Goal: Task Accomplishment & Management: Use online tool/utility

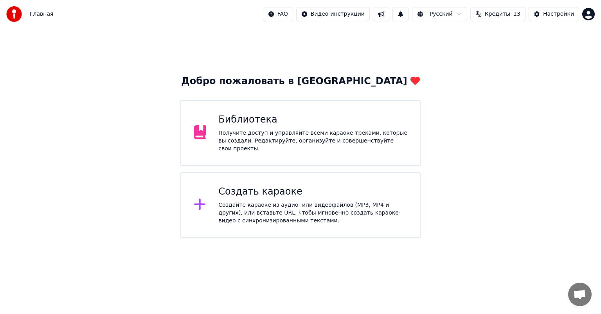
click at [258, 130] on div "Библиотека Получите доступ и управляйте всеми караоке-треками, которые вы созда…" at bounding box center [312, 133] width 189 height 39
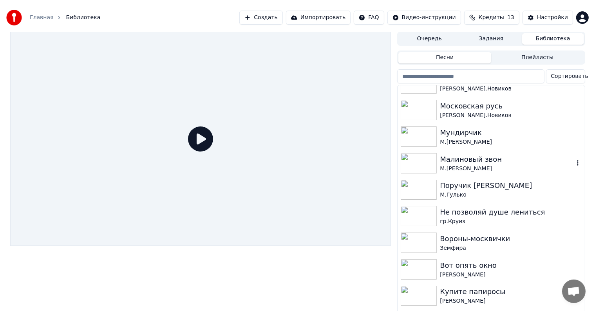
scroll to position [313, 0]
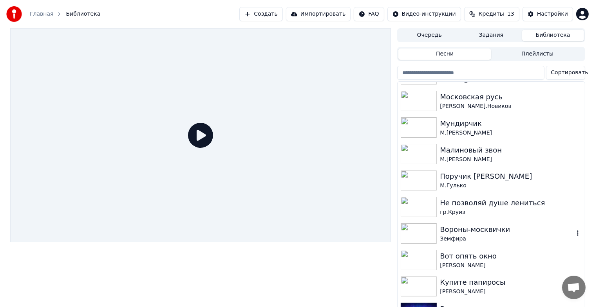
click at [424, 233] on img at bounding box center [418, 233] width 36 height 20
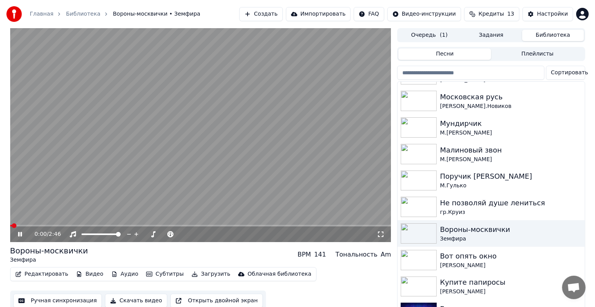
click at [21, 237] on icon at bounding box center [25, 234] width 18 height 6
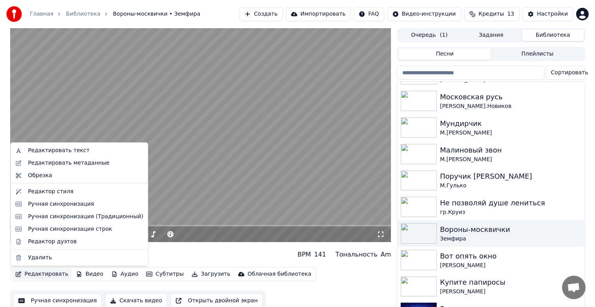
click at [41, 278] on button "Редактировать" at bounding box center [41, 274] width 59 height 11
click at [64, 166] on div "Редактировать метаданные" at bounding box center [68, 163] width 81 height 8
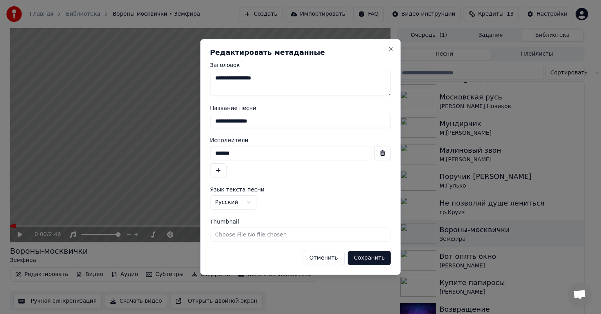
click at [245, 153] on input "*******" at bounding box center [290, 153] width 161 height 14
click at [395, 50] on div "**********" at bounding box center [300, 157] width 200 height 236
click at [387, 50] on h2 "Редактировать метаданные" at bounding box center [300, 52] width 181 height 7
click at [390, 49] on button "Close" at bounding box center [391, 49] width 6 height 6
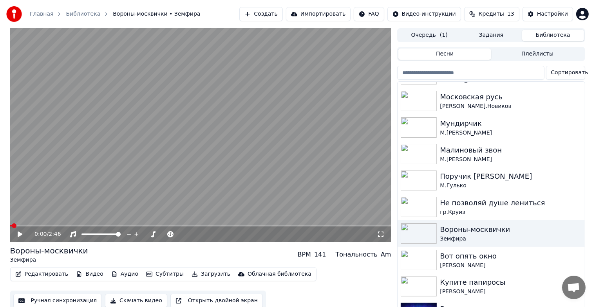
click at [59, 300] on button "Ручная синхронизация" at bounding box center [57, 301] width 89 height 14
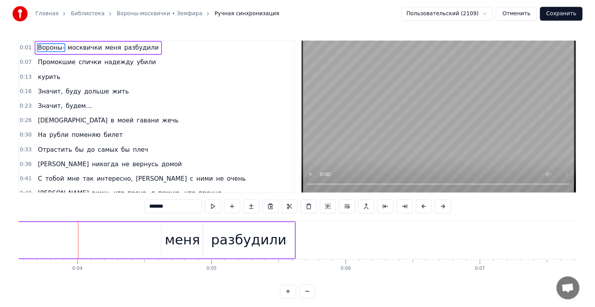
scroll to position [0, 509]
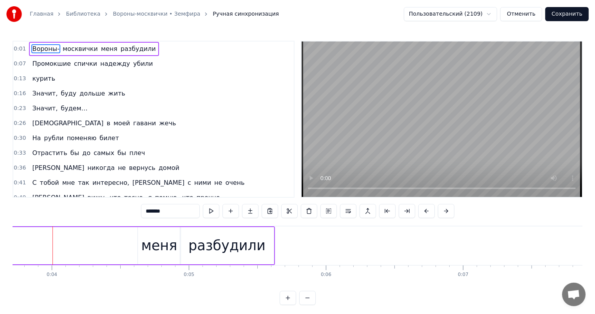
click at [75, 15] on link "Библиотека" at bounding box center [83, 14] width 34 height 8
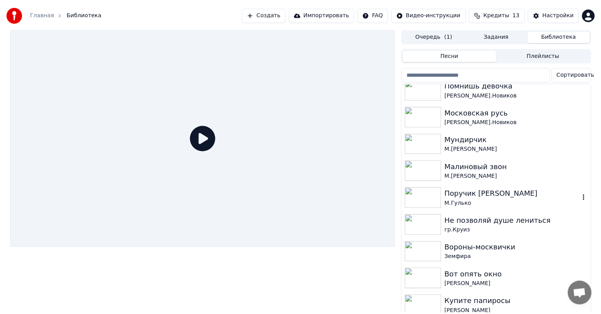
scroll to position [313, 0]
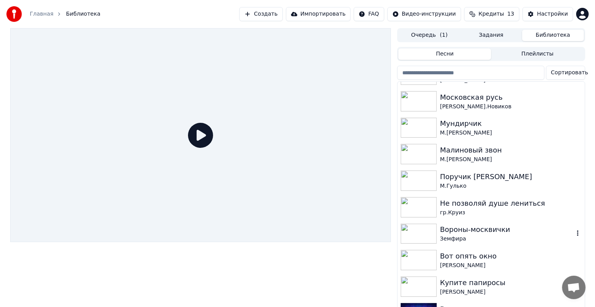
click at [417, 240] on img at bounding box center [418, 234] width 36 height 20
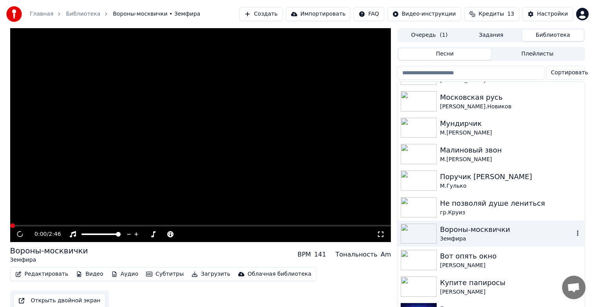
click at [417, 240] on img at bounding box center [418, 234] width 36 height 20
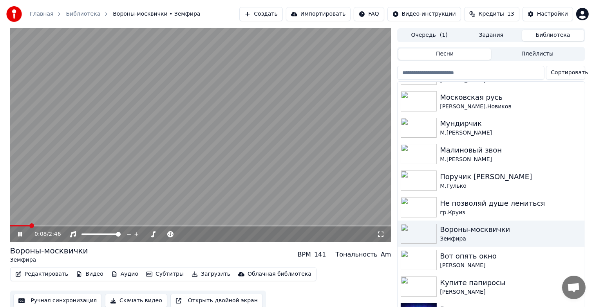
click at [19, 233] on icon at bounding box center [20, 234] width 4 height 5
click at [44, 12] on link "Главная" at bounding box center [41, 14] width 23 height 8
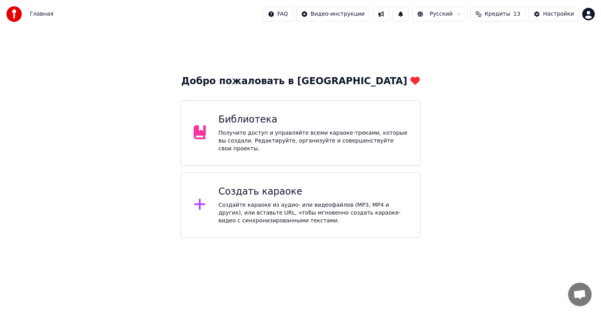
click at [269, 202] on div "Создайте караоке из аудио- или видеофайлов (MP3, MP4 и других), или вставьте UR…" at bounding box center [312, 212] width 189 height 23
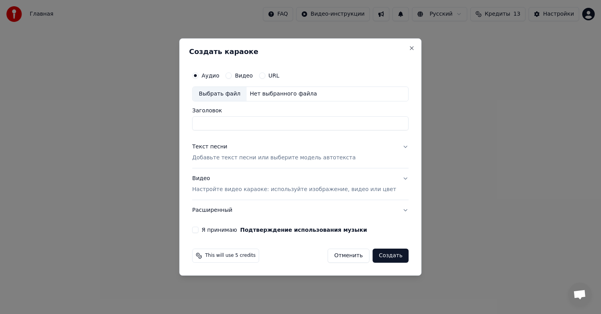
click at [228, 94] on div "Выбрать файл" at bounding box center [220, 94] width 54 height 14
type input "**********"
click at [222, 144] on div "Текст песни" at bounding box center [209, 147] width 35 height 8
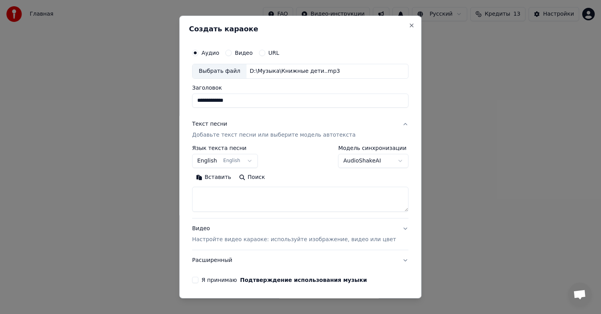
click at [245, 160] on button "English English" at bounding box center [225, 161] width 66 height 14
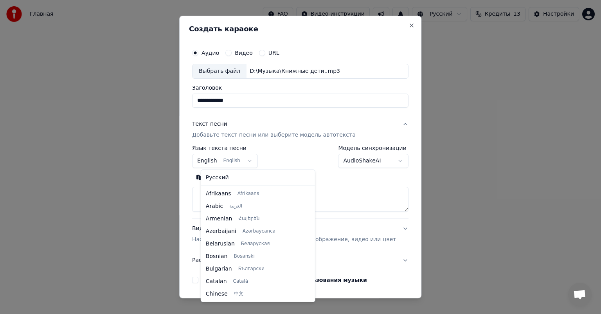
scroll to position [63, 0]
select select "**"
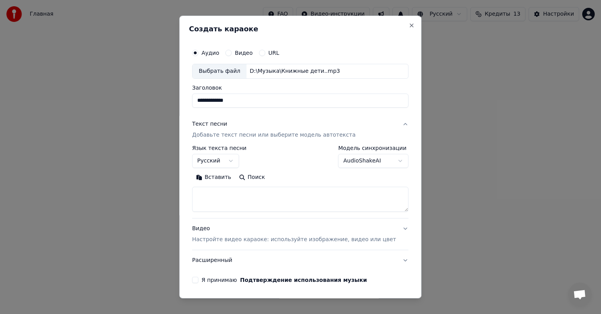
click at [226, 178] on button "Вставить" at bounding box center [213, 177] width 43 height 13
type textarea "**********"
click at [247, 100] on input "**********" at bounding box center [300, 101] width 216 height 14
type input "**********"
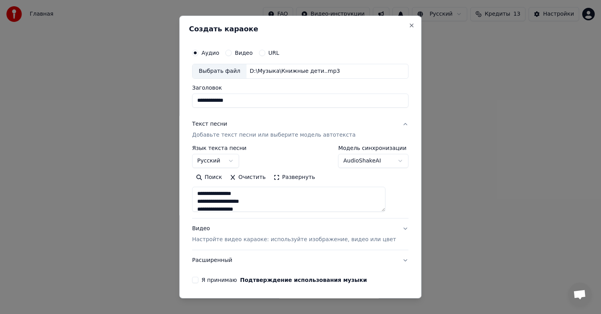
type textarea "**********"
type input "**********"
type textarea "**********"
type input "**********"
type textarea "**********"
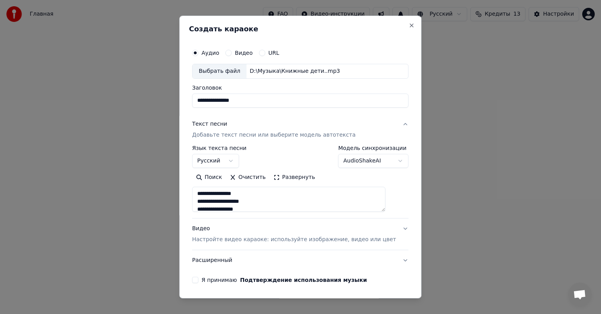
type input "**********"
type textarea "**********"
type input "**********"
type textarea "**********"
type input "**********"
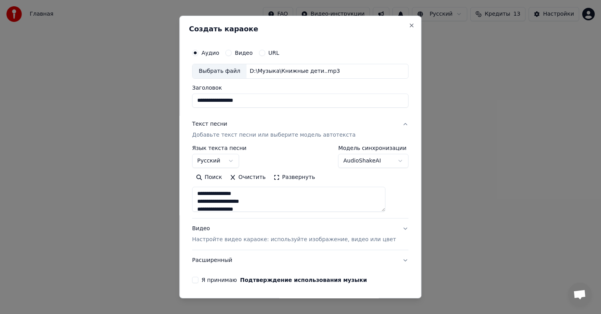
type textarea "**********"
type input "**********"
type textarea "**********"
type input "**********"
type textarea "**********"
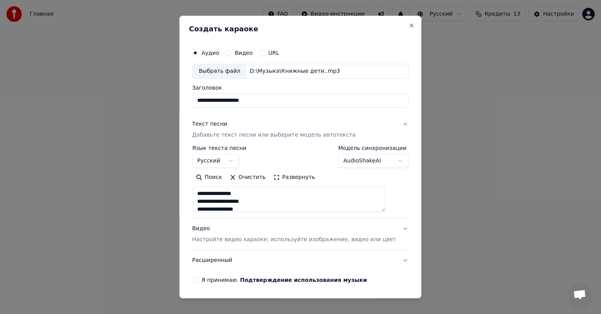
type input "**********"
type textarea "**********"
type input "**********"
type textarea "**********"
type input "**********"
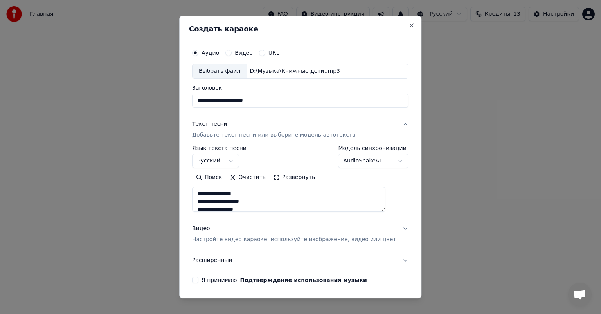
type textarea "**********"
type input "**********"
type textarea "**********"
type input "**********"
click at [277, 130] on div "Текст песни Добавьте текст песни или выберите модель автотекста" at bounding box center [274, 129] width 164 height 19
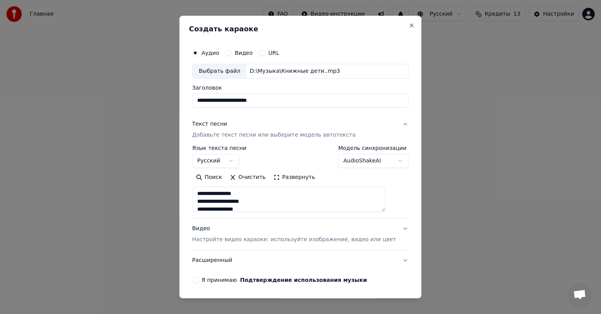
type textarea "**********"
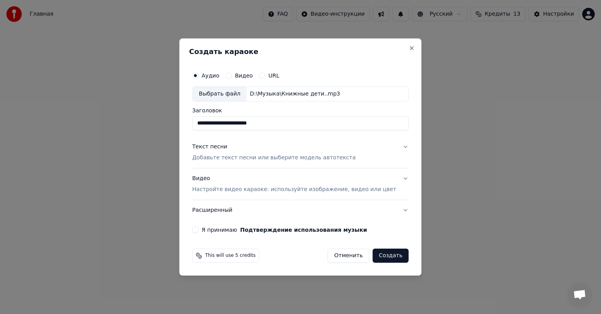
click at [215, 209] on button "Расширенный" at bounding box center [300, 210] width 216 height 20
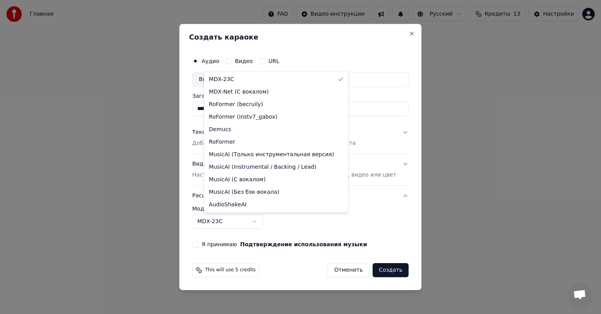
click at [268, 222] on body "**********" at bounding box center [300, 119] width 601 height 238
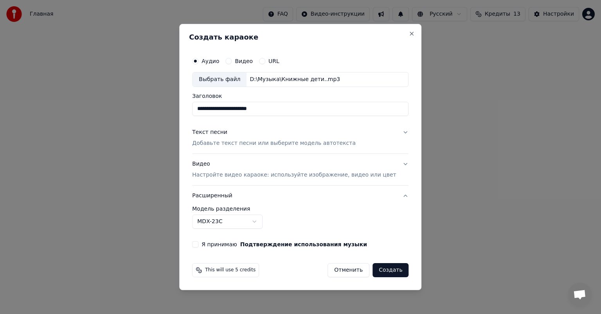
click at [265, 223] on body "**********" at bounding box center [300, 119] width 601 height 238
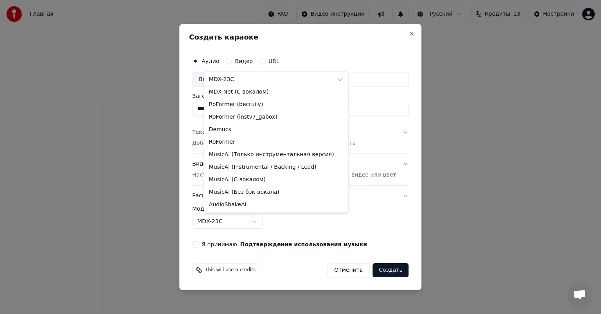
click at [264, 220] on body "**********" at bounding box center [300, 119] width 601 height 238
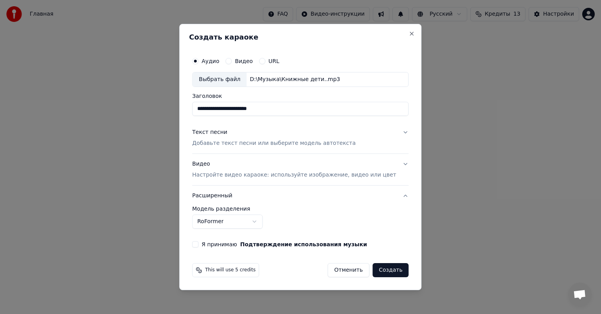
click at [198, 243] on button "Я принимаю Подтверждение использования музыки" at bounding box center [195, 244] width 6 height 6
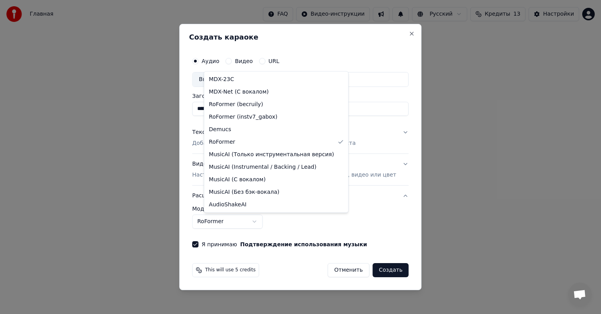
click at [267, 219] on body "**********" at bounding box center [300, 119] width 601 height 238
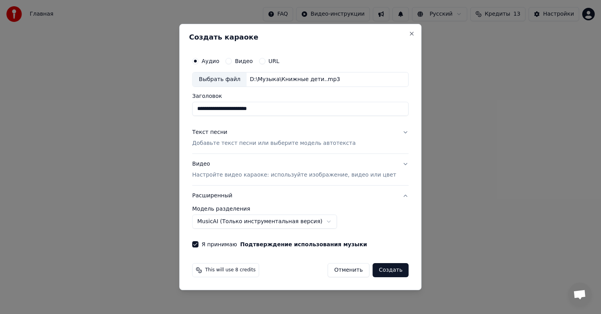
click at [320, 221] on body "**********" at bounding box center [300, 119] width 601 height 238
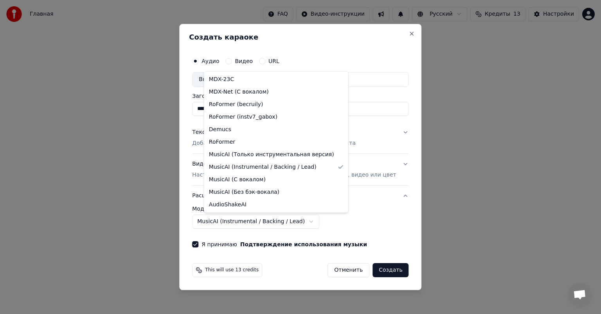
click at [310, 222] on body "**********" at bounding box center [300, 119] width 601 height 238
click at [268, 220] on body "**********" at bounding box center [300, 119] width 601 height 238
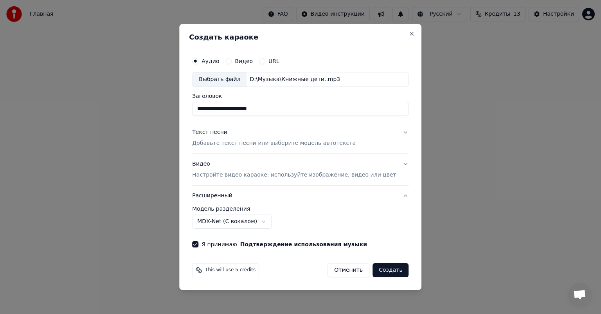
click at [268, 222] on body "**********" at bounding box center [300, 119] width 601 height 238
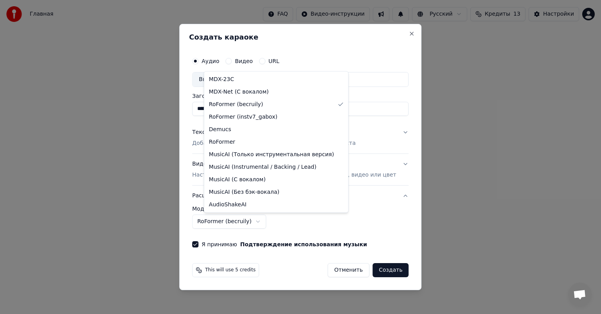
click at [250, 222] on body "**********" at bounding box center [300, 119] width 601 height 238
click at [273, 221] on body "**********" at bounding box center [300, 119] width 601 height 238
select select "**********"
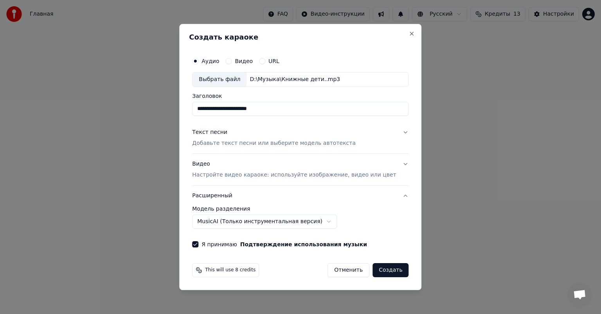
click at [384, 267] on button "Создать" at bounding box center [391, 270] width 36 height 14
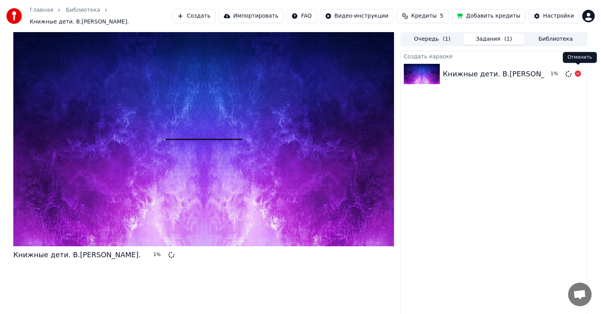
click at [578, 70] on icon at bounding box center [578, 73] width 6 height 6
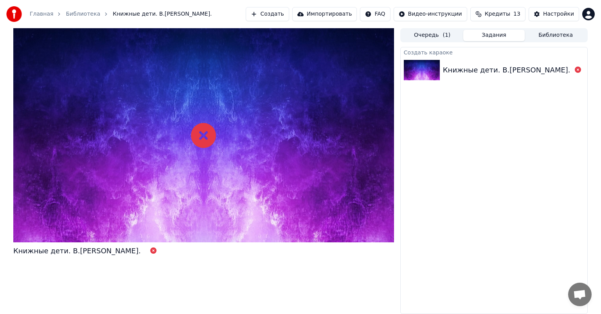
click at [41, 14] on link "Главная" at bounding box center [41, 14] width 23 height 8
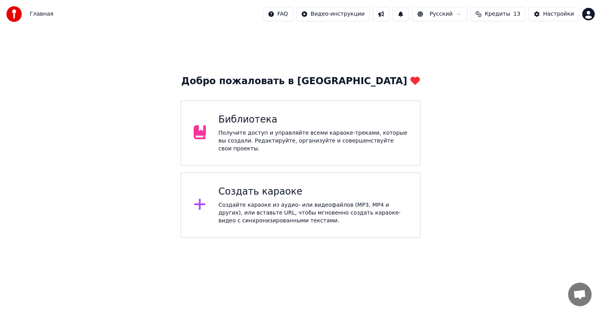
click at [263, 202] on div "Создайте караоке из аудио- или видеофайлов (MP3, MP4 и других), или вставьте UR…" at bounding box center [312, 212] width 189 height 23
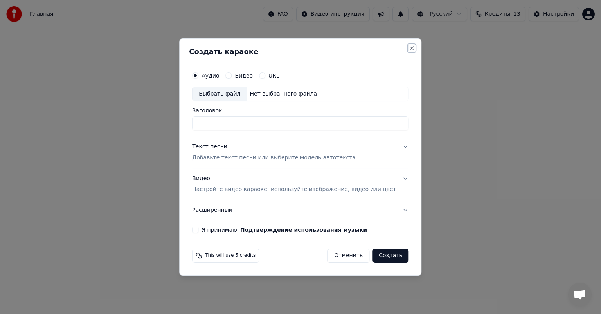
click at [409, 50] on button "Close" at bounding box center [412, 48] width 6 height 6
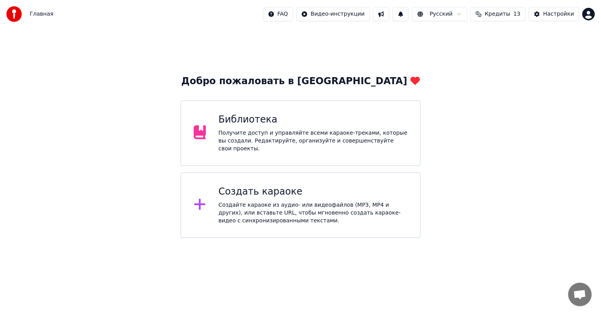
click at [277, 202] on div "Создайте караоке из аудио- или видеофайлов (MP3, MP4 и других), или вставьте UR…" at bounding box center [312, 212] width 189 height 23
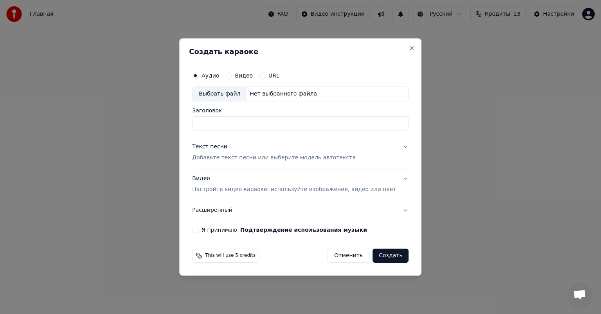
click at [231, 90] on div "Выбрать файл" at bounding box center [220, 94] width 54 height 14
click at [259, 123] on input "**********" at bounding box center [300, 123] width 216 height 14
type input "**********"
click at [212, 149] on div "Текст песни" at bounding box center [209, 147] width 35 height 8
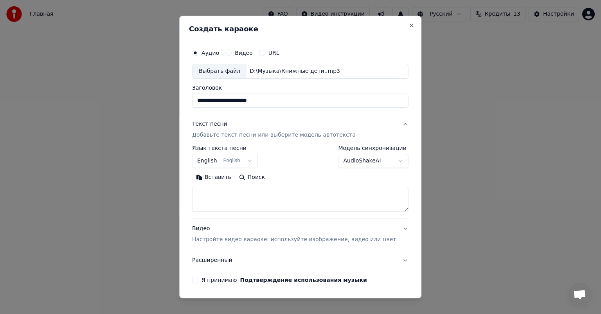
click at [251, 160] on body "**********" at bounding box center [300, 119] width 601 height 238
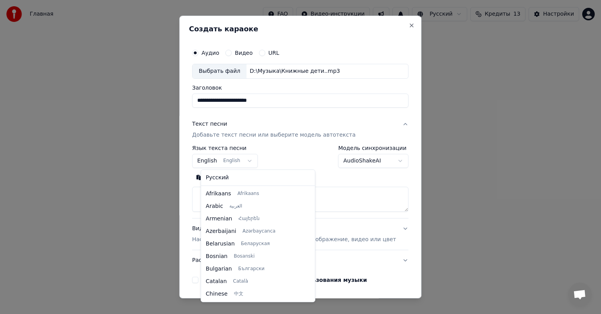
scroll to position [63, 0]
select select "**"
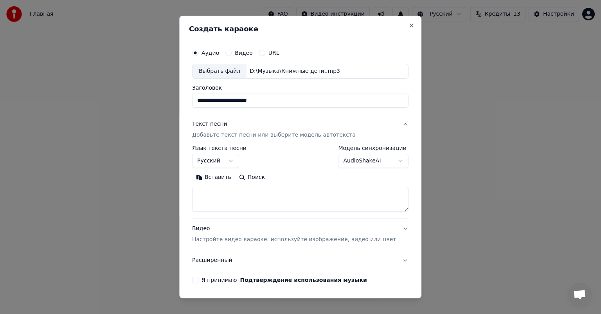
click at [225, 180] on button "Вставить" at bounding box center [213, 177] width 43 height 13
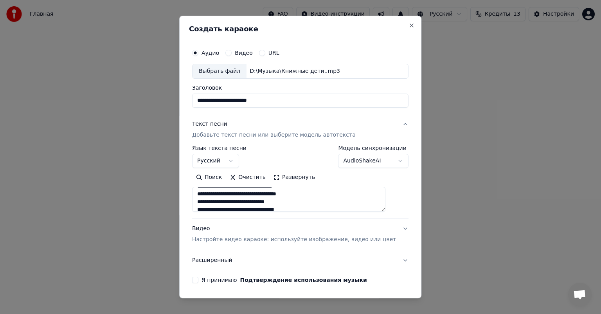
scroll to position [235, 0]
click at [221, 241] on p "Настройте видео караоке: используйте изображение, видео или цвет" at bounding box center [294, 240] width 204 height 8
type textarea "**********"
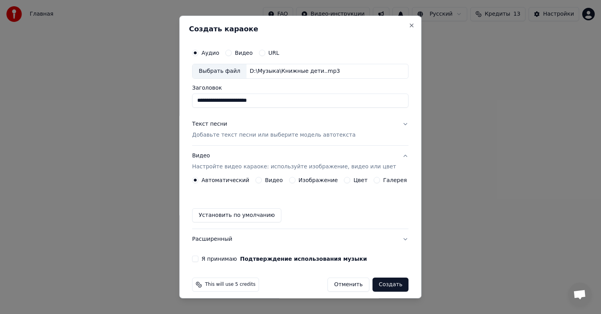
click at [310, 180] on label "Изображение" at bounding box center [319, 179] width 40 height 5
click at [296, 180] on button "Изображение" at bounding box center [292, 180] width 6 height 6
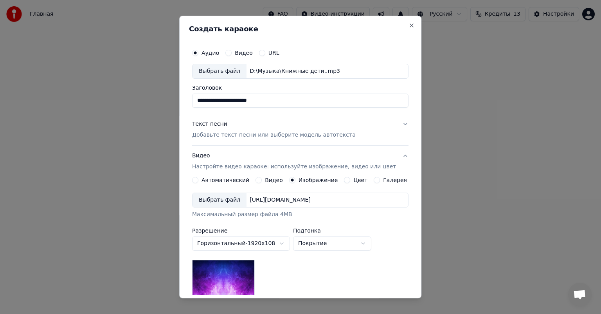
scroll to position [39, 0]
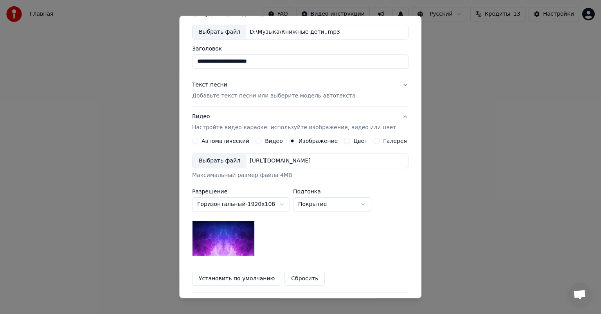
click at [220, 161] on div "Выбрать файл" at bounding box center [220, 161] width 54 height 14
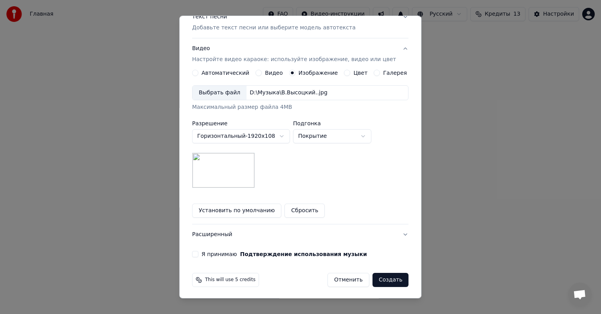
scroll to position [108, 0]
click at [225, 233] on button "Расширенный" at bounding box center [300, 233] width 216 height 20
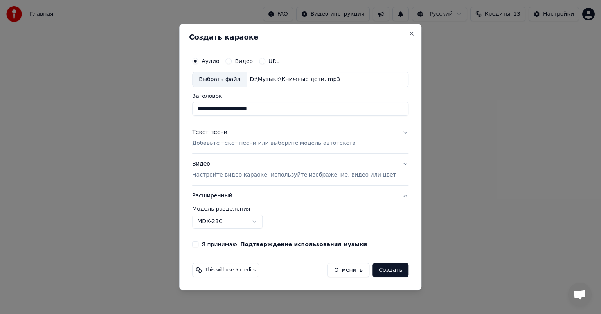
scroll to position [0, 0]
click at [266, 178] on p "Настройте видео караоке: используйте изображение, видео или цвет" at bounding box center [294, 175] width 204 height 8
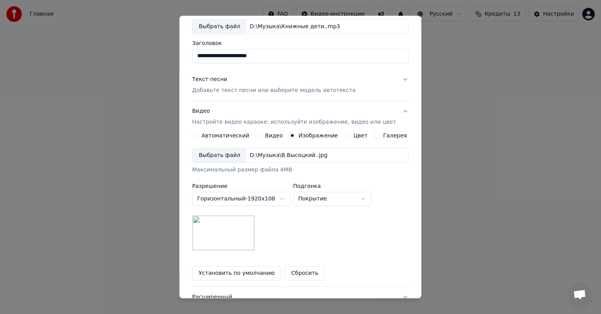
scroll to position [108, 0]
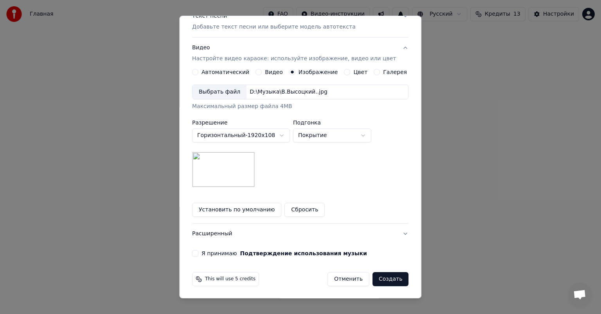
click at [225, 235] on button "Расширенный" at bounding box center [300, 233] width 216 height 20
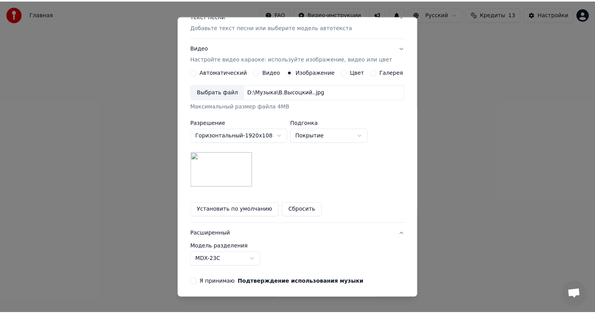
scroll to position [0, 0]
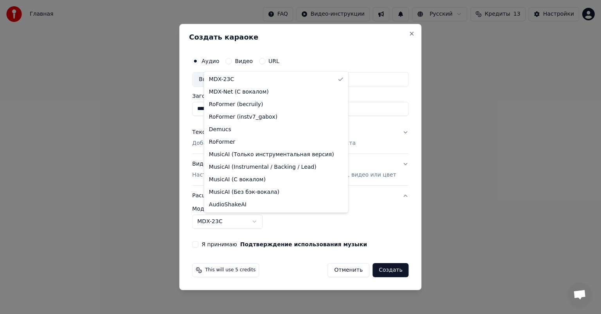
click at [267, 222] on body "**********" at bounding box center [300, 119] width 601 height 238
select select "**********"
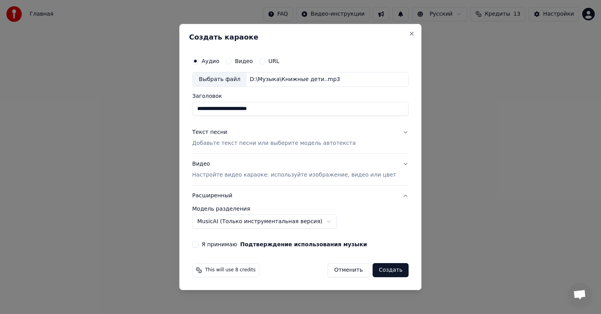
click at [198, 245] on button "Я принимаю Подтверждение использования музыки" at bounding box center [195, 244] width 6 height 6
click at [377, 271] on button "Создать" at bounding box center [391, 270] width 36 height 14
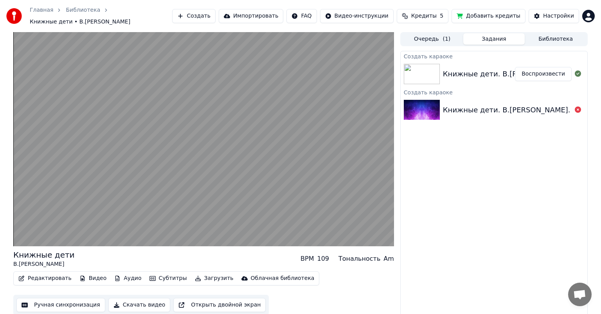
click at [377, 271] on div "Редактировать Видео Аудио Субтитры Загрузить Облачная библиотека Ручная синхрон…" at bounding box center [203, 293] width 381 height 44
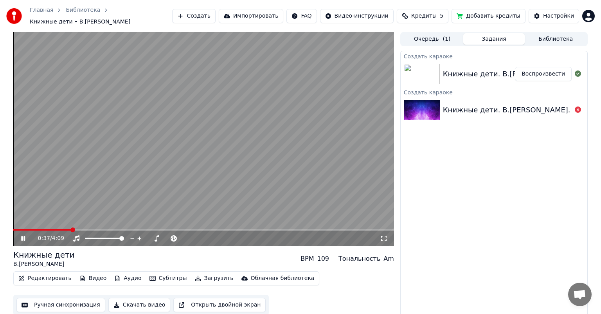
click at [22, 236] on icon at bounding box center [23, 238] width 4 height 5
click at [61, 301] on button "Ручная синхронизация" at bounding box center [60, 305] width 89 height 14
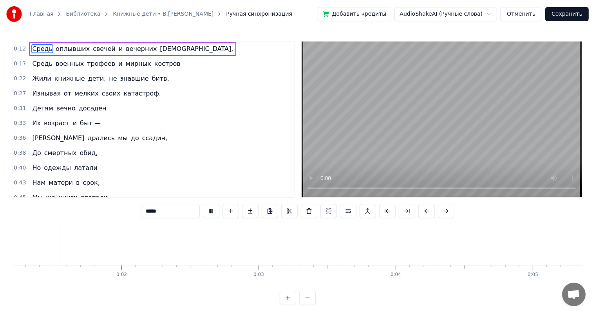
scroll to position [0, 164]
click at [526, 9] on button "Отменить" at bounding box center [521, 14] width 42 height 14
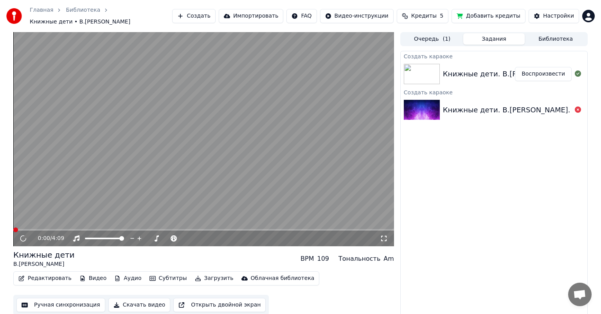
click at [49, 276] on button "Редактировать" at bounding box center [44, 278] width 59 height 11
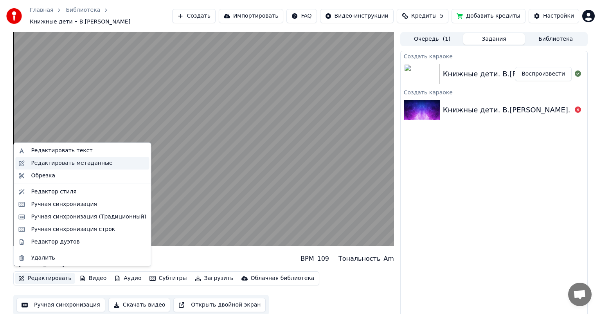
click at [99, 167] on div "Редактировать метаданные" at bounding box center [82, 163] width 134 height 13
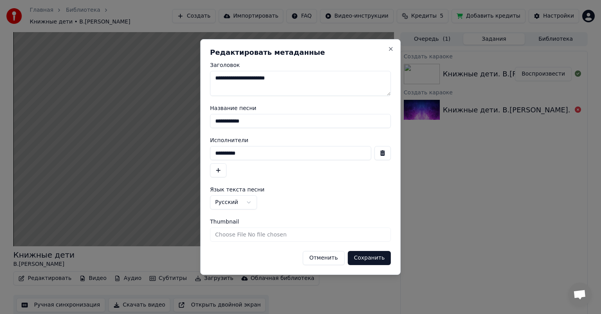
click at [290, 77] on textarea "**********" at bounding box center [300, 83] width 181 height 25
type textarea "**********"
click at [377, 262] on button "Сохранить" at bounding box center [369, 258] width 43 height 14
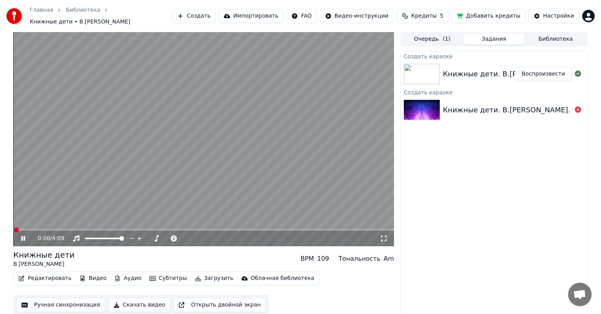
click at [22, 236] on icon at bounding box center [23, 238] width 4 height 5
click at [70, 301] on button "Ручная синхронизация" at bounding box center [60, 305] width 89 height 14
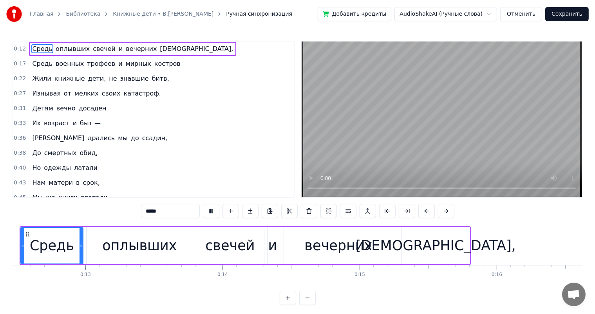
scroll to position [0, 1726]
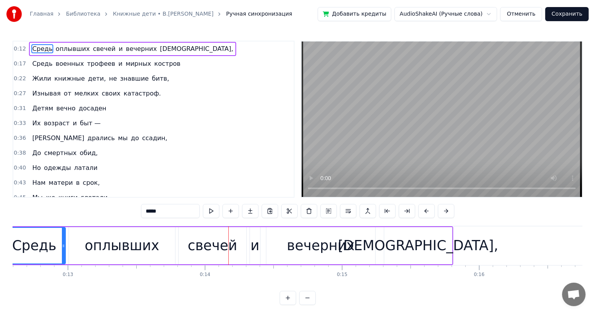
click at [153, 237] on div "оплывших" at bounding box center [122, 245] width 74 height 21
type input "********"
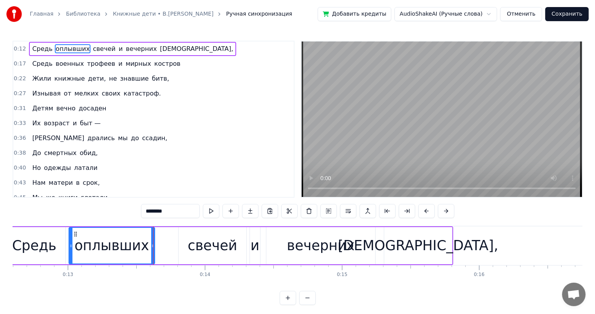
drag, startPoint x: 173, startPoint y: 245, endPoint x: 153, endPoint y: 249, distance: 20.8
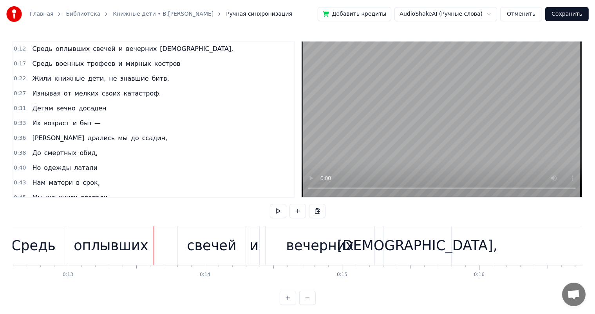
click at [393, 250] on div "[DEMOGRAPHIC_DATA]," at bounding box center [417, 245] width 160 height 21
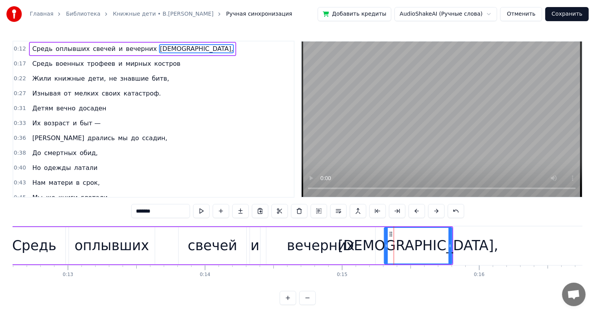
drag, startPoint x: 354, startPoint y: 240, endPoint x: 368, endPoint y: 241, distance: 14.5
click at [354, 240] on div "вечерних" at bounding box center [320, 245] width 109 height 37
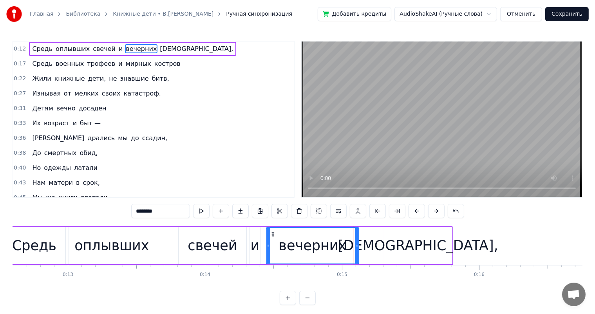
drag, startPoint x: 374, startPoint y: 246, endPoint x: 357, endPoint y: 247, distance: 16.5
click at [357, 247] on icon at bounding box center [356, 246] width 3 height 6
click at [419, 247] on div "[DEMOGRAPHIC_DATA]," at bounding box center [418, 245] width 160 height 21
type input "*******"
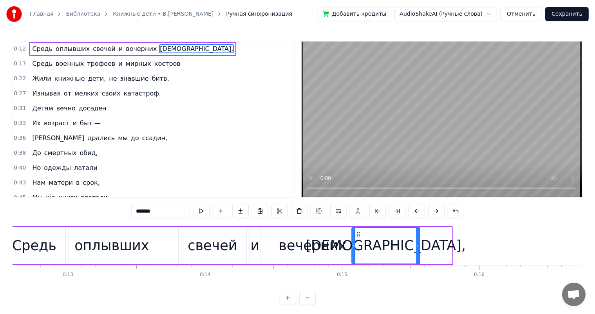
drag, startPoint x: 388, startPoint y: 235, endPoint x: 356, endPoint y: 243, distance: 33.6
click at [356, 243] on div "[DEMOGRAPHIC_DATA]," at bounding box center [385, 246] width 67 height 36
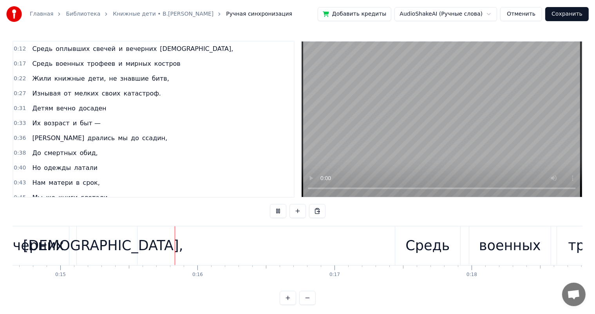
scroll to position [0, 2061]
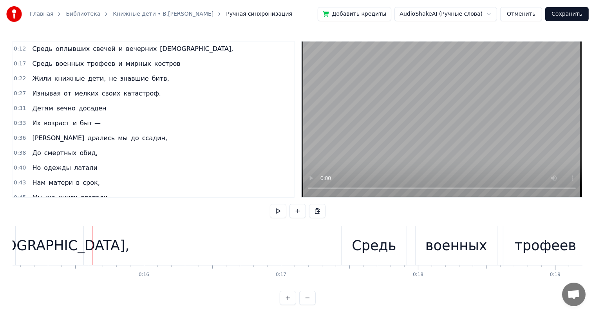
click at [58, 249] on div "[DEMOGRAPHIC_DATA]," at bounding box center [49, 245] width 160 height 21
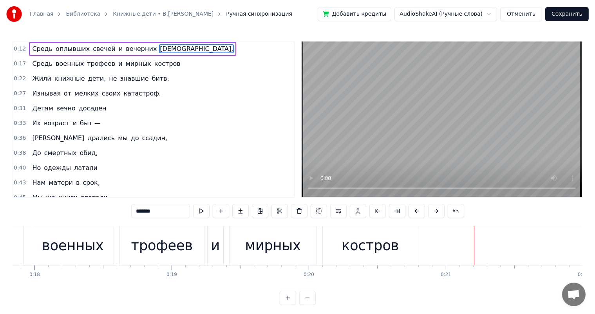
scroll to position [0, 2424]
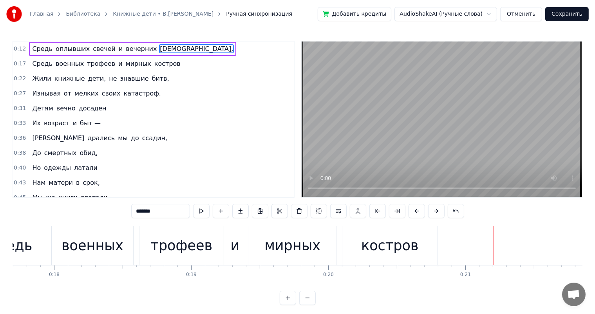
click at [112, 241] on div "военных" at bounding box center [92, 245] width 62 height 21
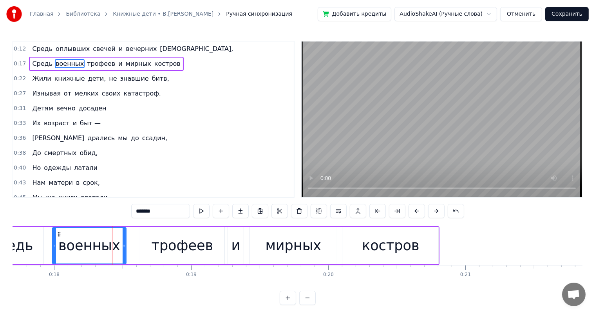
drag, startPoint x: 132, startPoint y: 245, endPoint x: 148, endPoint y: 243, distance: 16.6
click at [124, 247] on icon at bounding box center [124, 246] width 3 height 6
click at [165, 242] on div "трофеев" at bounding box center [182, 245] width 62 height 21
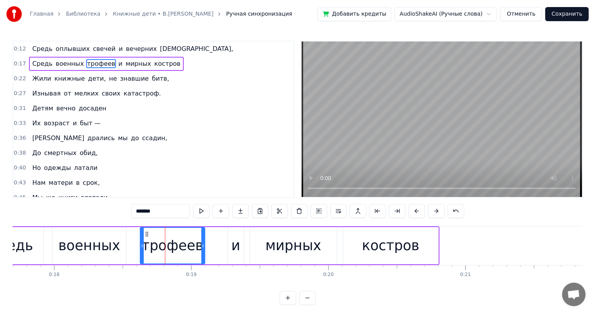
drag, startPoint x: 222, startPoint y: 246, endPoint x: 202, endPoint y: 249, distance: 19.8
click at [202, 249] on div at bounding box center [202, 246] width 3 height 36
drag, startPoint x: 146, startPoint y: 232, endPoint x: 133, endPoint y: 237, distance: 13.7
click at [133, 237] on div "трофеев" at bounding box center [160, 246] width 64 height 36
click at [356, 250] on div "костров" at bounding box center [390, 245] width 95 height 37
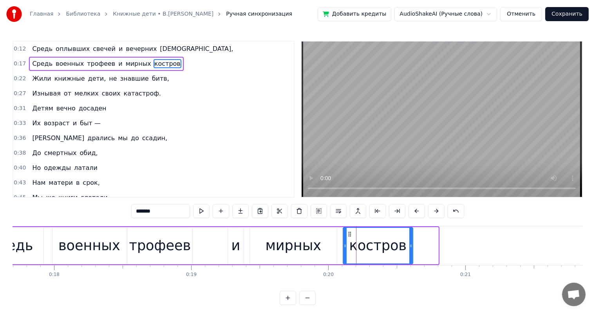
drag, startPoint x: 436, startPoint y: 246, endPoint x: 411, endPoint y: 249, distance: 25.6
click at [411, 249] on div at bounding box center [410, 246] width 3 height 36
click at [307, 243] on div "мирных" at bounding box center [293, 245] width 56 height 21
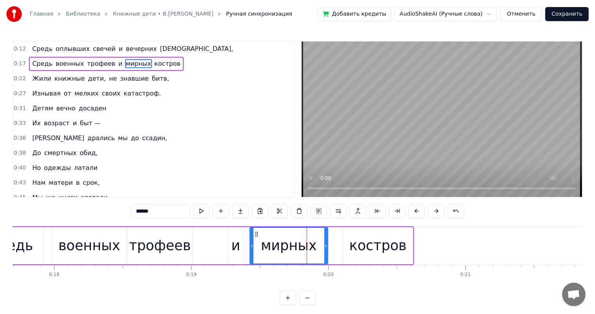
drag, startPoint x: 334, startPoint y: 246, endPoint x: 325, endPoint y: 248, distance: 9.3
click at [325, 248] on icon at bounding box center [325, 246] width 3 height 6
click at [350, 243] on div "костров" at bounding box center [378, 245] width 70 height 37
type input "*******"
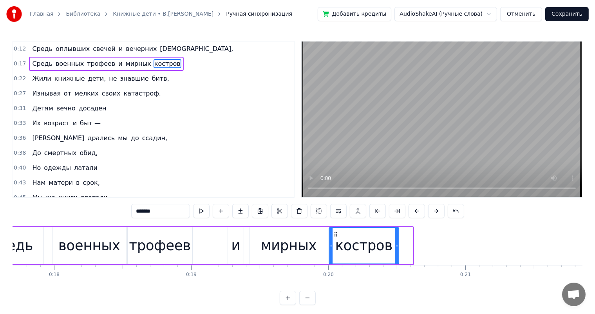
drag, startPoint x: 348, startPoint y: 233, endPoint x: 120, endPoint y: 284, distance: 233.8
click at [333, 235] on icon at bounding box center [335, 234] width 6 height 6
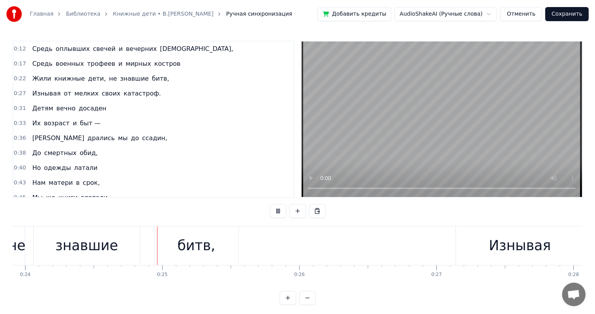
scroll to position [0, 3287]
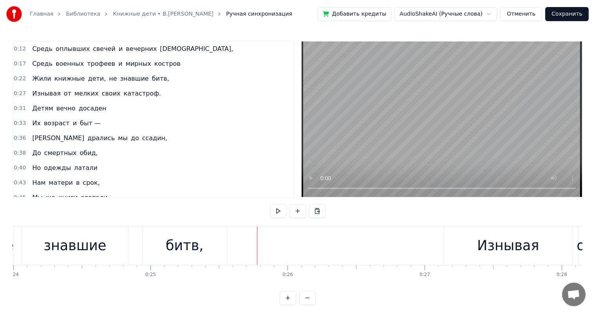
click at [104, 243] on div "знавшие" at bounding box center [75, 245] width 106 height 39
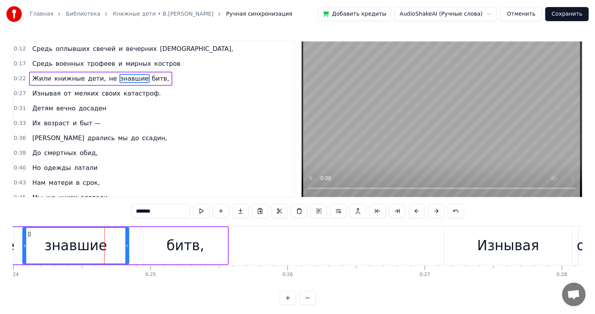
click at [166, 255] on div "битв," at bounding box center [185, 245] width 84 height 37
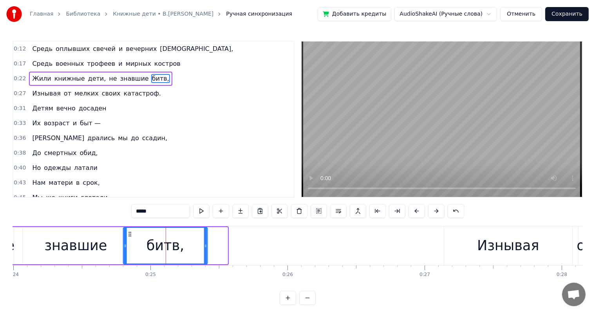
drag, startPoint x: 149, startPoint y: 232, endPoint x: 129, endPoint y: 235, distance: 20.1
click at [129, 235] on icon at bounding box center [130, 234] width 6 height 6
click at [104, 248] on div "знавшие" at bounding box center [76, 245] width 106 height 37
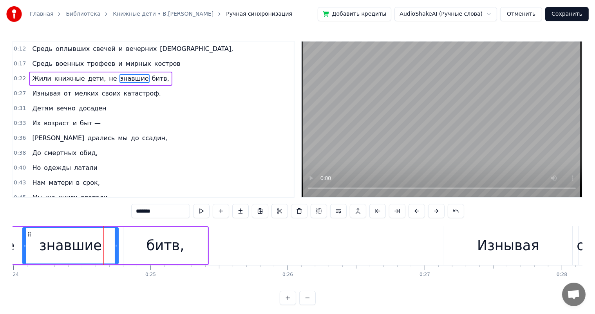
drag, startPoint x: 128, startPoint y: 239, endPoint x: 117, endPoint y: 242, distance: 10.9
click at [117, 242] on div at bounding box center [116, 246] width 3 height 36
click at [126, 241] on div "битв," at bounding box center [165, 245] width 84 height 37
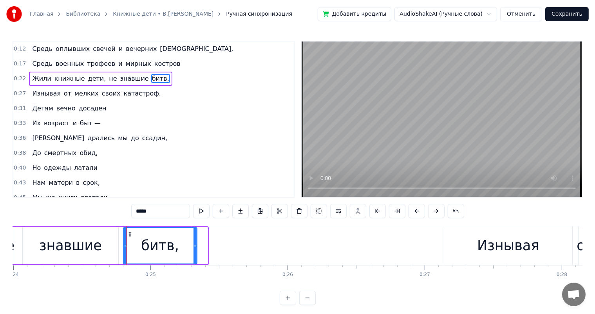
drag, startPoint x: 205, startPoint y: 245, endPoint x: 194, endPoint y: 249, distance: 11.0
click at [194, 249] on div at bounding box center [194, 246] width 3 height 36
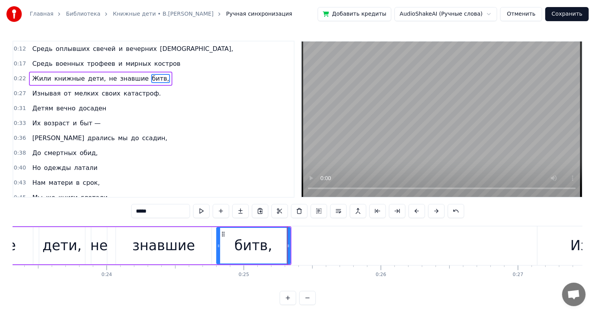
scroll to position [0, 3060]
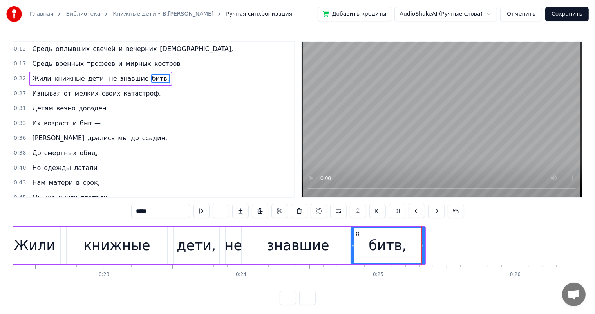
click at [108, 247] on div "книжные" at bounding box center [116, 245] width 67 height 21
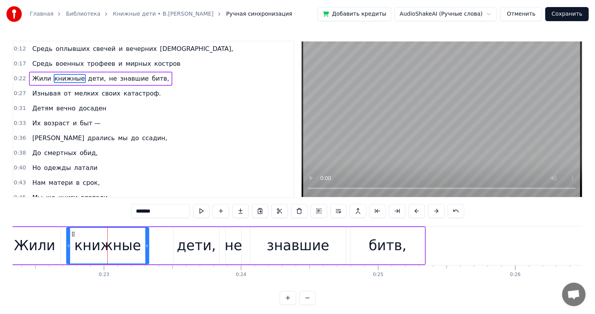
drag, startPoint x: 166, startPoint y: 247, endPoint x: 147, endPoint y: 249, distance: 18.6
click at [147, 249] on div at bounding box center [146, 246] width 3 height 36
click at [183, 247] on div "дети," at bounding box center [196, 245] width 39 height 21
type input "*****"
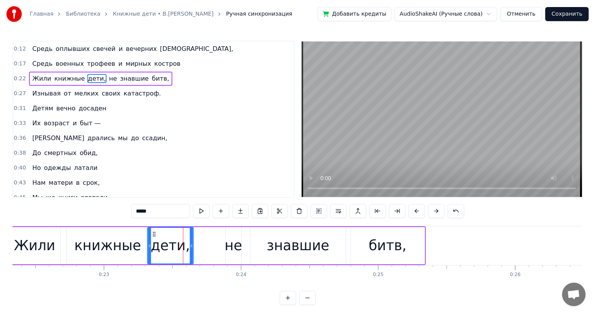
drag, startPoint x: 178, startPoint y: 232, endPoint x: 153, endPoint y: 237, distance: 26.3
click at [153, 237] on div "дети," at bounding box center [170, 246] width 45 height 36
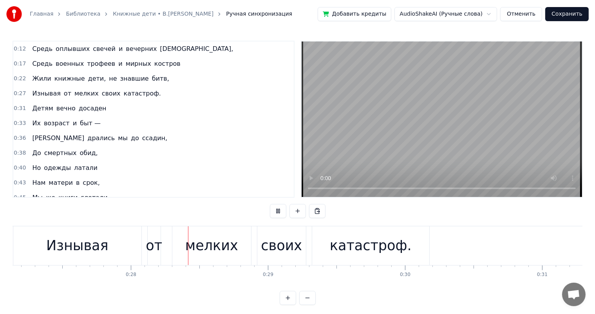
scroll to position [0, 3742]
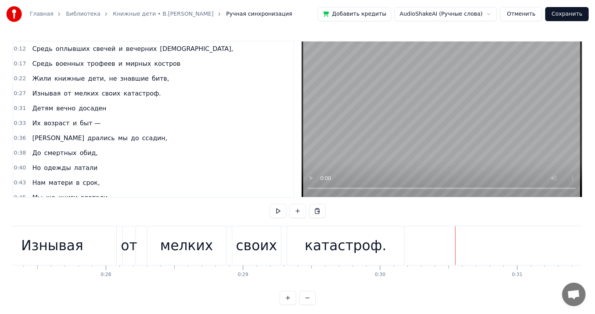
click at [187, 234] on div "мелких" at bounding box center [186, 245] width 79 height 39
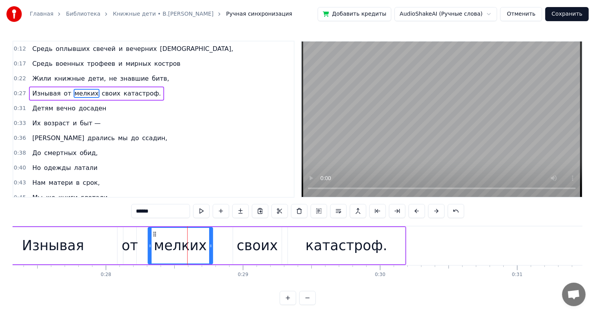
drag, startPoint x: 224, startPoint y: 246, endPoint x: 210, endPoint y: 250, distance: 14.9
click at [210, 250] on div at bounding box center [210, 246] width 3 height 36
click at [119, 240] on div "Изнывая от мелких своих катастроф." at bounding box center [197, 245] width 418 height 39
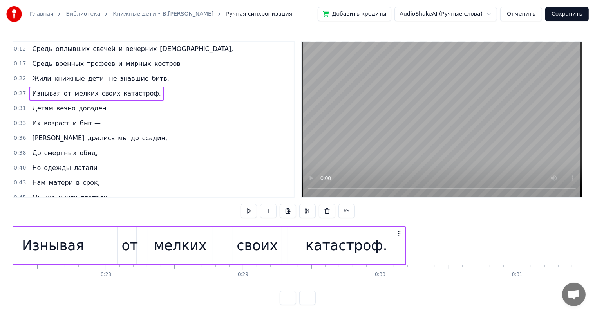
click at [132, 246] on div "от" at bounding box center [129, 245] width 16 height 21
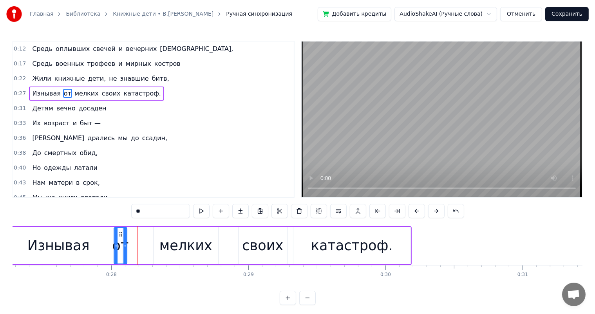
scroll to position [0, 3734]
click at [128, 235] on icon at bounding box center [129, 234] width 6 height 6
click at [186, 234] on div "мелких" at bounding box center [188, 245] width 65 height 37
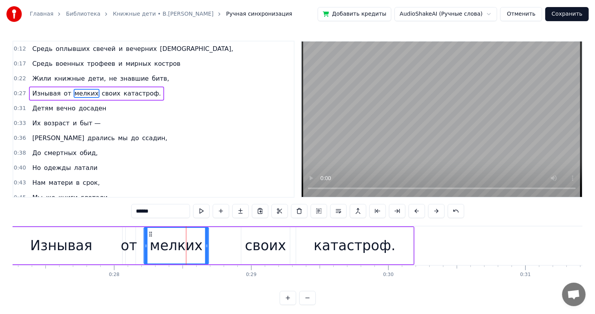
drag, startPoint x: 163, startPoint y: 232, endPoint x: 394, endPoint y: 238, distance: 230.6
click at [150, 235] on icon at bounding box center [151, 234] width 6 height 6
click at [394, 239] on div "катастроф." at bounding box center [354, 245] width 117 height 37
type input "**********"
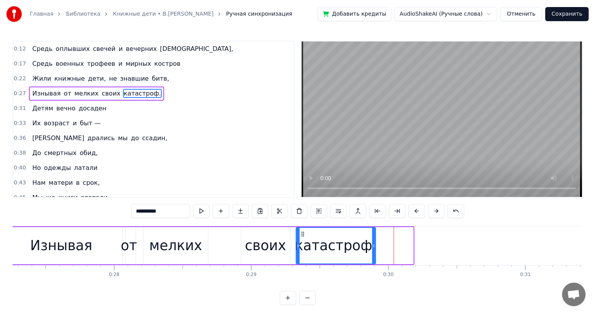
drag, startPoint x: 411, startPoint y: 243, endPoint x: 374, endPoint y: 248, distance: 37.9
click at [374, 248] on icon at bounding box center [373, 246] width 3 height 6
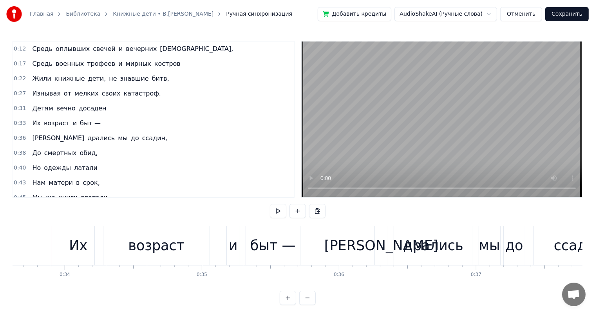
scroll to position [0, 4329]
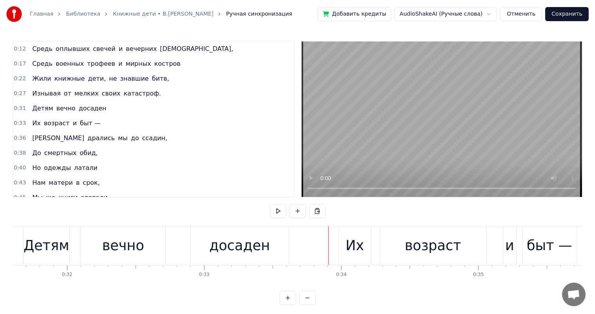
click at [218, 241] on div "досаден" at bounding box center [239, 245] width 61 height 21
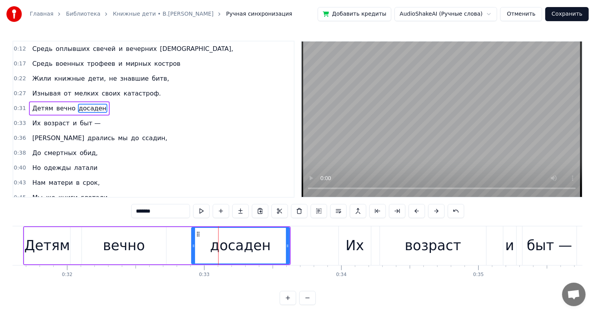
click at [152, 247] on div "вечно" at bounding box center [124, 245] width 84 height 37
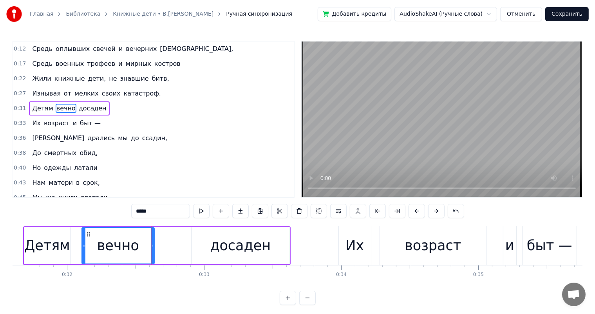
drag, startPoint x: 164, startPoint y: 250, endPoint x: 243, endPoint y: 250, distance: 78.3
click at [154, 251] on div at bounding box center [152, 246] width 3 height 36
click at [243, 250] on div "досаден" at bounding box center [240, 245] width 61 height 21
type input "*******"
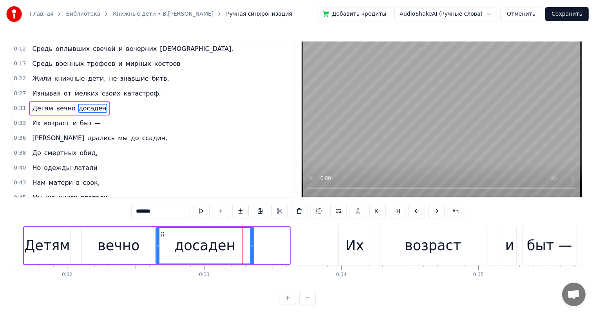
drag, startPoint x: 199, startPoint y: 234, endPoint x: 200, endPoint y: 245, distance: 10.7
click at [163, 243] on div "досаден" at bounding box center [204, 246] width 97 height 36
click at [249, 245] on div "досаден" at bounding box center [204, 246] width 97 height 36
drag, startPoint x: 252, startPoint y: 245, endPoint x: 243, endPoint y: 247, distance: 8.4
click at [243, 247] on icon at bounding box center [243, 246] width 3 height 6
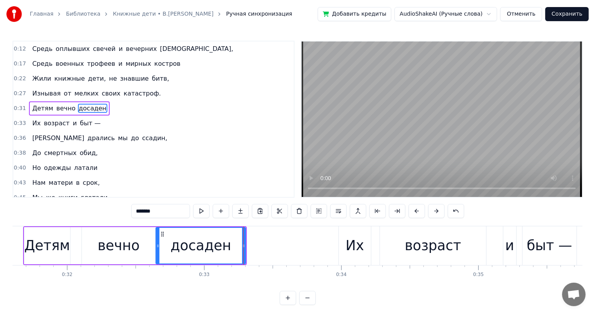
click at [5, 238] on div "Главная Библиотека Книжные дети • [PERSON_NAME].Высоцкий Ручная синхронизация Д…" at bounding box center [297, 152] width 595 height 305
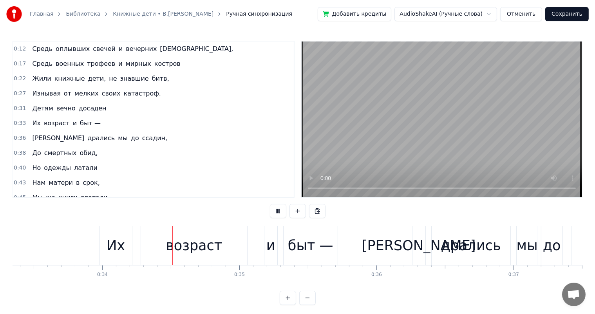
scroll to position [0, 4596]
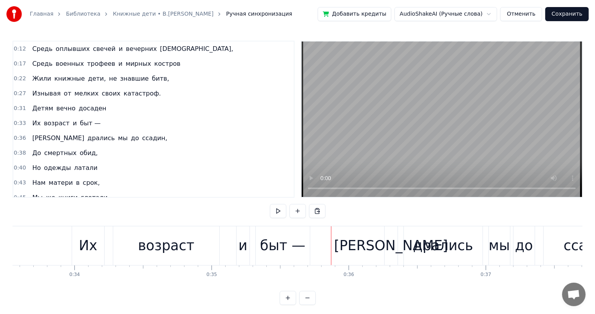
click at [198, 254] on div "возраст" at bounding box center [166, 245] width 106 height 39
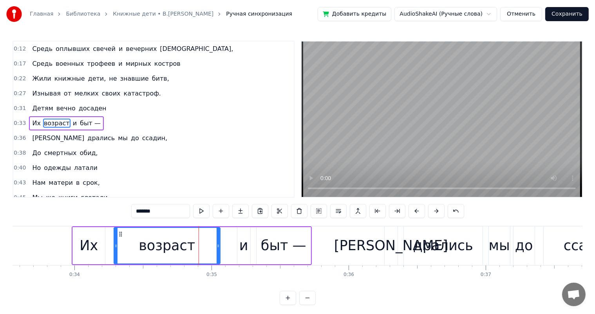
scroll to position [1, 0]
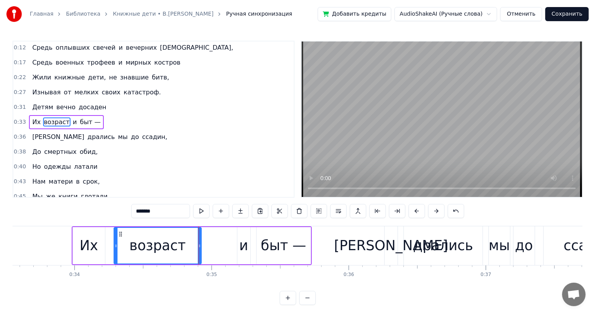
drag, startPoint x: 216, startPoint y: 243, endPoint x: 197, endPoint y: 252, distance: 20.7
click at [198, 252] on div at bounding box center [199, 246] width 3 height 36
drag, startPoint x: 252, startPoint y: 245, endPoint x: 236, endPoint y: 245, distance: 16.4
click at [252, 245] on div "Их возраст и быт —" at bounding box center [192, 245] width 240 height 39
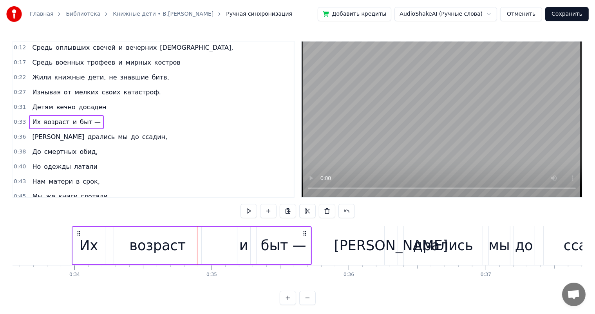
click at [236, 245] on div "Их возраст и быт —" at bounding box center [192, 245] width 240 height 39
click at [242, 233] on div "и" at bounding box center [243, 245] width 13 height 37
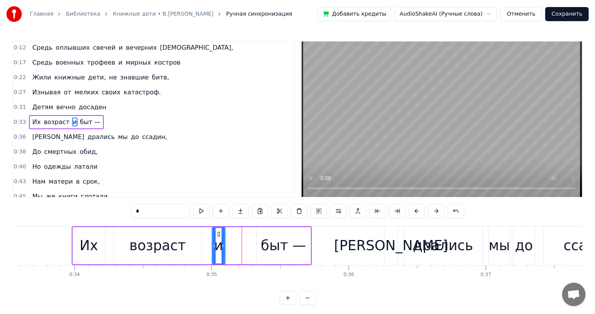
drag, startPoint x: 243, startPoint y: 232, endPoint x: 218, endPoint y: 237, distance: 26.0
click at [218, 237] on div "и" at bounding box center [218, 246] width 12 height 36
click at [287, 245] on div "быт —" at bounding box center [283, 245] width 45 height 21
type input "*****"
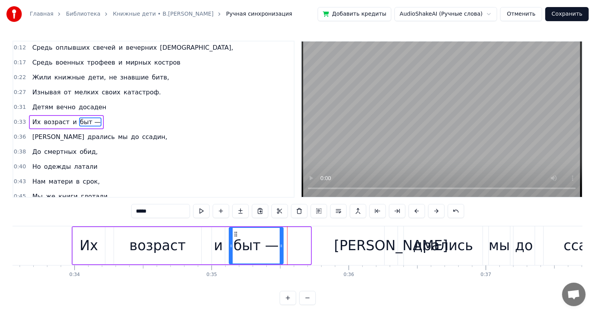
drag, startPoint x: 262, startPoint y: 233, endPoint x: 234, endPoint y: 239, distance: 28.0
click at [234, 239] on div "быт —" at bounding box center [255, 246] width 53 height 36
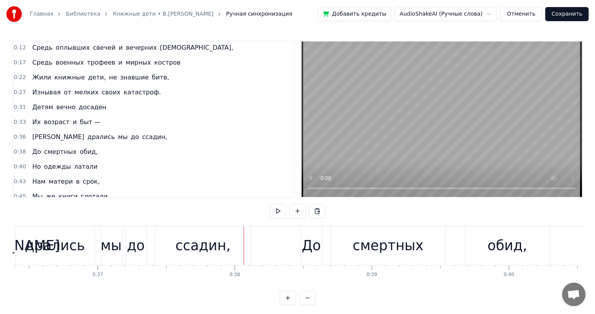
scroll to position [0, 4849]
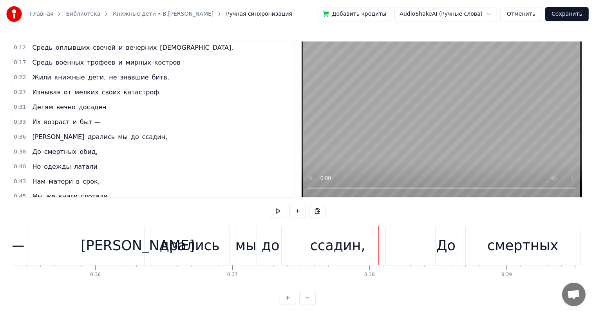
click at [169, 260] on div "дрались" at bounding box center [189, 245] width 79 height 39
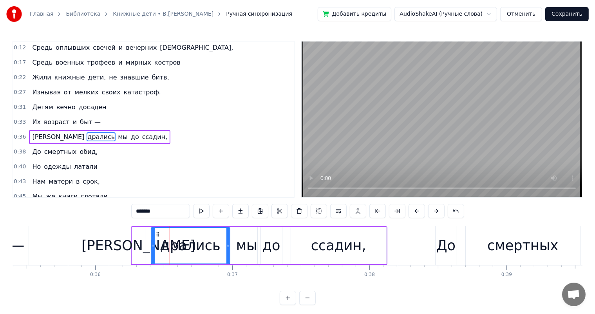
scroll to position [16, 0]
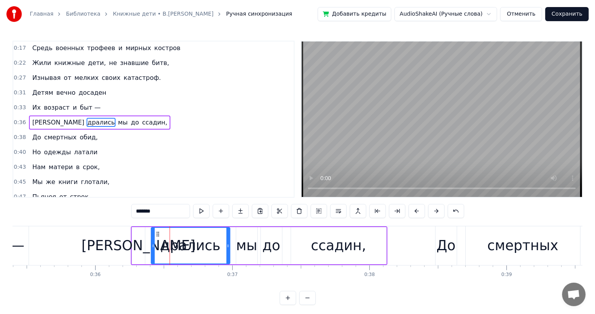
click at [251, 250] on div "мы" at bounding box center [246, 245] width 21 height 21
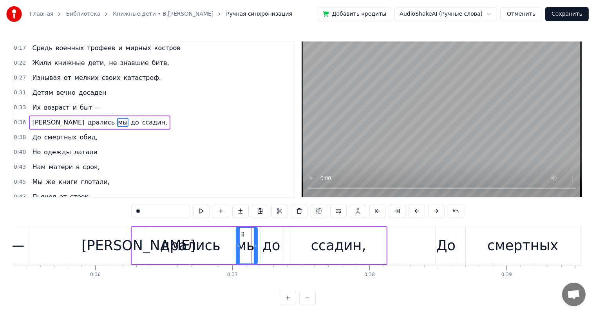
click at [277, 246] on div "до" at bounding box center [271, 245] width 18 height 21
click at [327, 243] on div "ссадин," at bounding box center [338, 245] width 55 height 21
type input "*******"
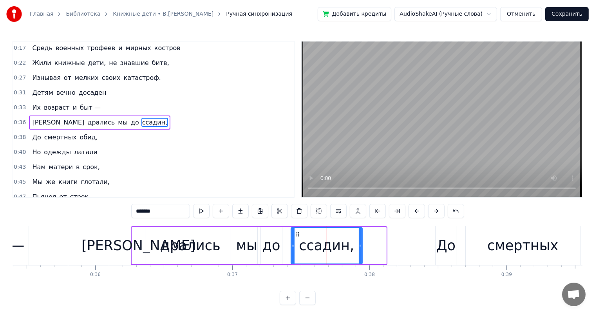
drag, startPoint x: 384, startPoint y: 243, endPoint x: 360, endPoint y: 249, distance: 24.8
click at [360, 249] on div at bounding box center [360, 246] width 3 height 36
drag, startPoint x: 296, startPoint y: 234, endPoint x: 292, endPoint y: 235, distance: 4.3
click at [292, 235] on icon at bounding box center [293, 234] width 6 height 6
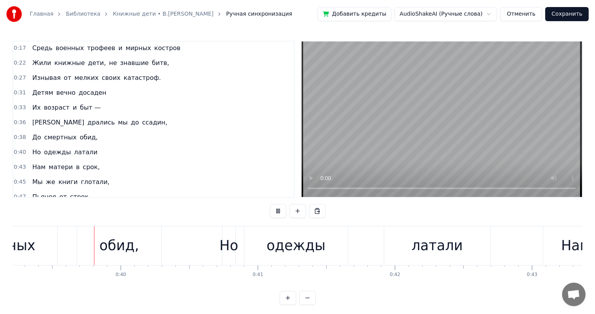
scroll to position [0, 5403]
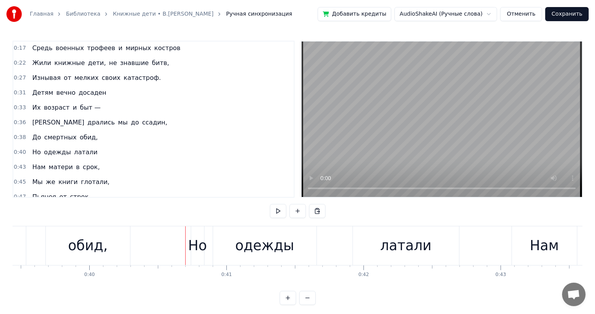
click at [94, 245] on div "обид," at bounding box center [88, 245] width 40 height 21
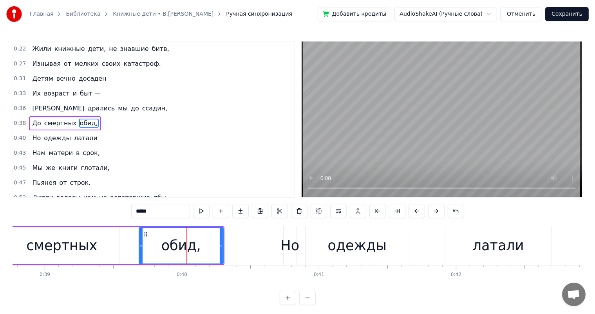
scroll to position [0, 5022]
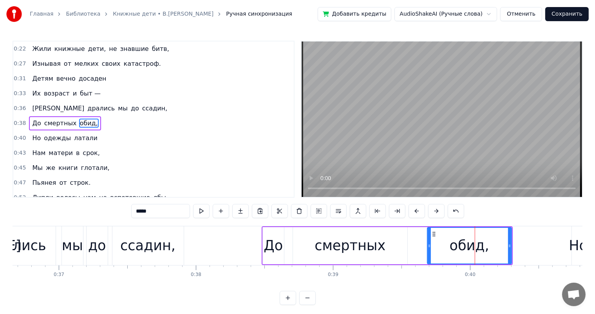
click at [309, 238] on div "смертных" at bounding box center [350, 245] width 114 height 37
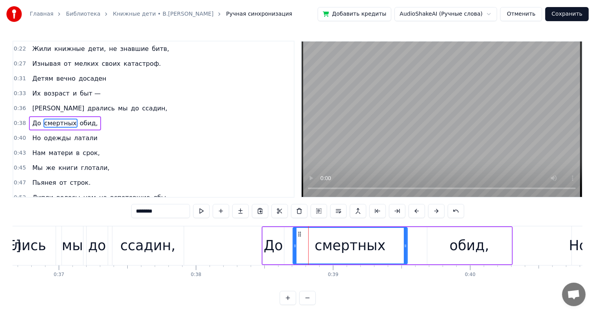
click at [438, 243] on div "обид," at bounding box center [469, 245] width 84 height 37
type input "*****"
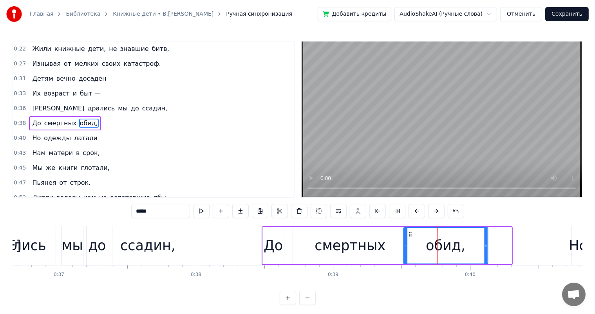
drag, startPoint x: 434, startPoint y: 233, endPoint x: 409, endPoint y: 238, distance: 25.2
click at [409, 238] on div "обид," at bounding box center [445, 246] width 83 height 36
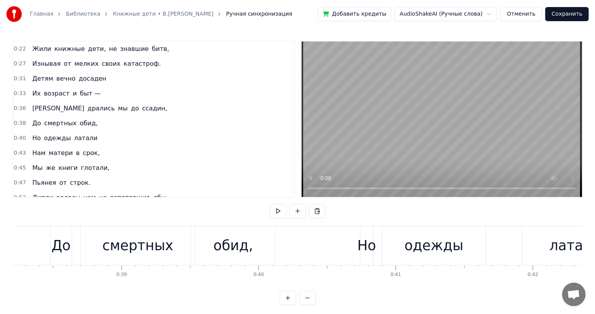
scroll to position [0, 5137]
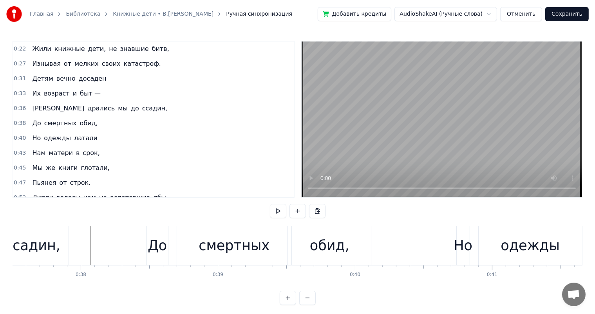
click at [212, 250] on div "смертных" at bounding box center [233, 245] width 71 height 21
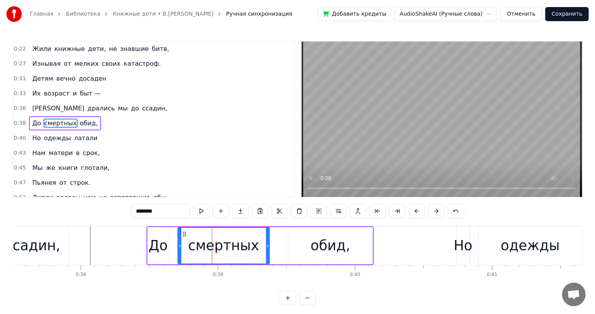
drag, startPoint x: 289, startPoint y: 246, endPoint x: 346, endPoint y: 247, distance: 57.6
click at [269, 251] on div "смертных" at bounding box center [223, 245] width 92 height 37
drag, startPoint x: 346, startPoint y: 247, endPoint x: 324, endPoint y: 232, distance: 27.3
click at [346, 247] on div "обид," at bounding box center [330, 245] width 40 height 21
type input "*****"
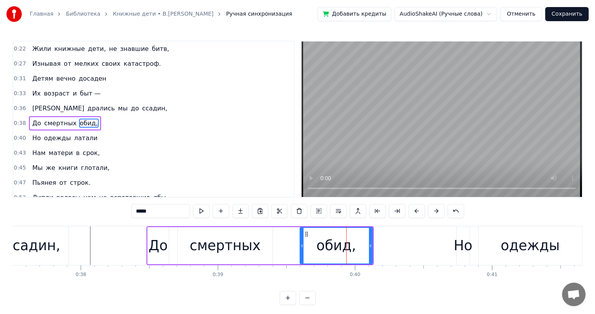
drag, startPoint x: 289, startPoint y: 248, endPoint x: 302, endPoint y: 229, distance: 23.3
click at [301, 244] on icon at bounding box center [301, 246] width 3 height 6
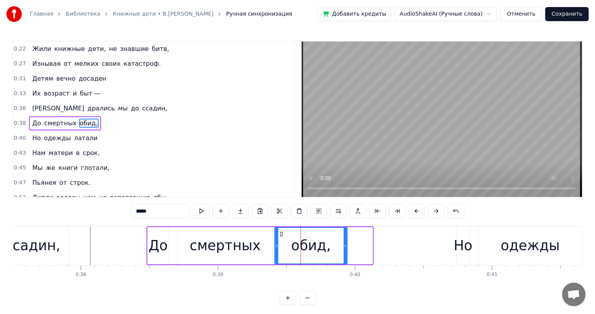
drag, startPoint x: 305, startPoint y: 236, endPoint x: 279, endPoint y: 242, distance: 26.2
click at [279, 242] on div "обид," at bounding box center [311, 246] width 72 height 36
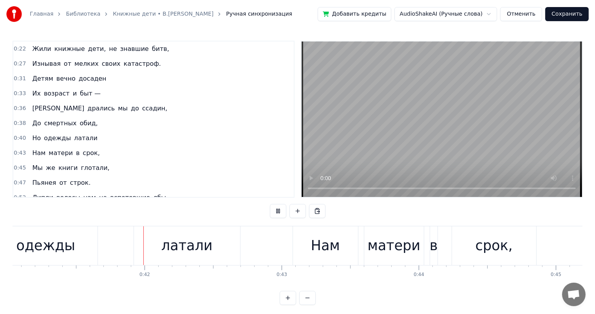
scroll to position [0, 5637]
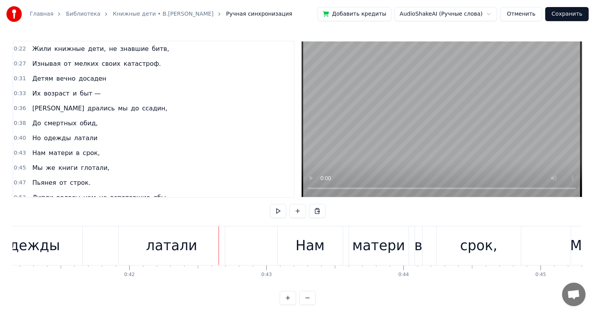
click at [63, 248] on div "одежды" at bounding box center [30, 245] width 103 height 39
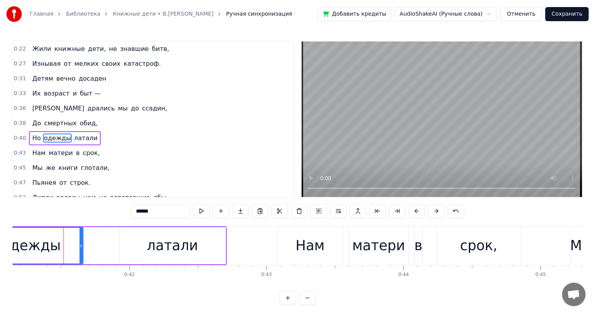
scroll to position [44, 0]
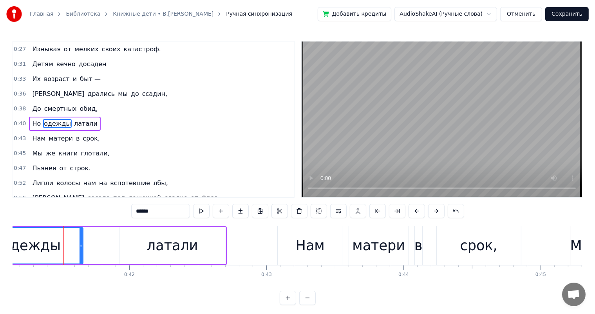
click at [161, 257] on div "латали" at bounding box center [172, 245] width 106 height 37
type input "******"
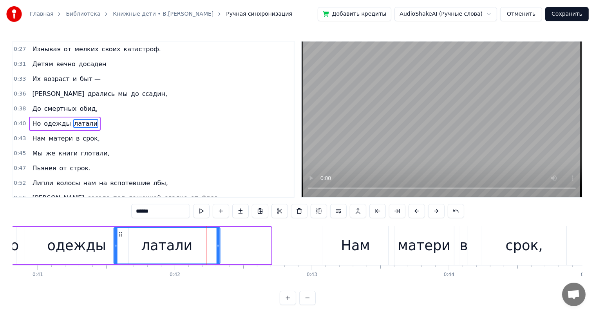
scroll to position [0, 5589]
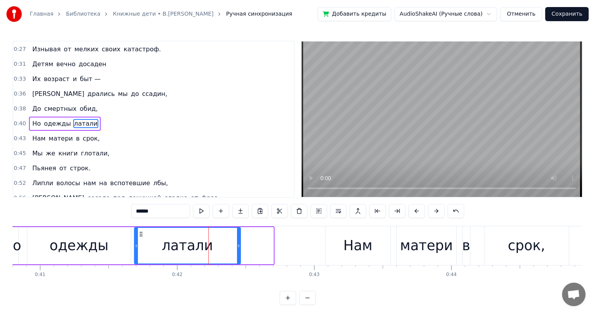
drag, startPoint x: 124, startPoint y: 233, endPoint x: 139, endPoint y: 254, distance: 25.8
click at [139, 254] on div "латали" at bounding box center [187, 246] width 105 height 36
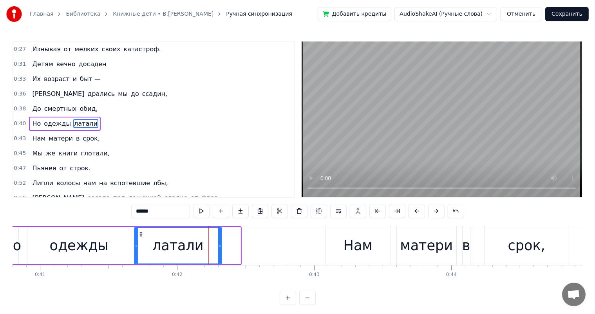
drag, startPoint x: 238, startPoint y: 249, endPoint x: 219, endPoint y: 258, distance: 20.8
click at [219, 258] on div at bounding box center [219, 246] width 3 height 36
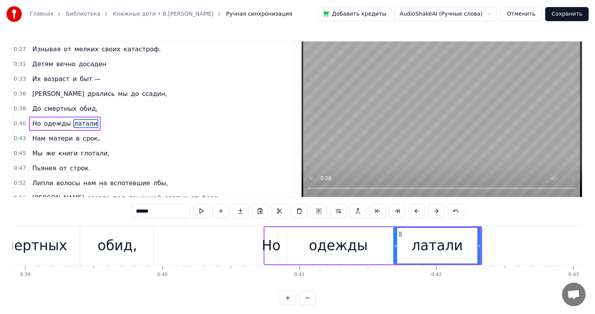
scroll to position [0, 5349]
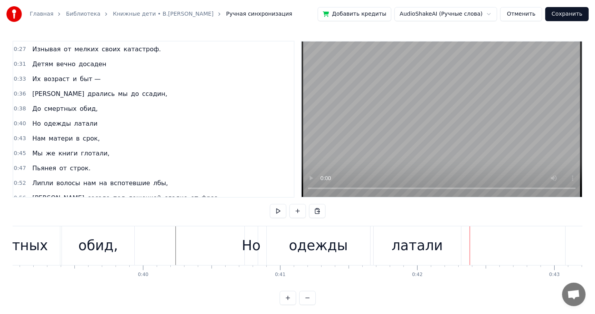
click at [316, 261] on div "одежды" at bounding box center [318, 245] width 103 height 39
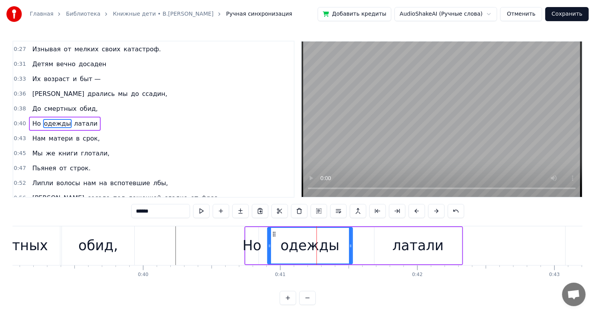
drag, startPoint x: 367, startPoint y: 246, endPoint x: 287, endPoint y: 250, distance: 80.0
click at [348, 250] on div "одежды" at bounding box center [310, 246] width 84 height 36
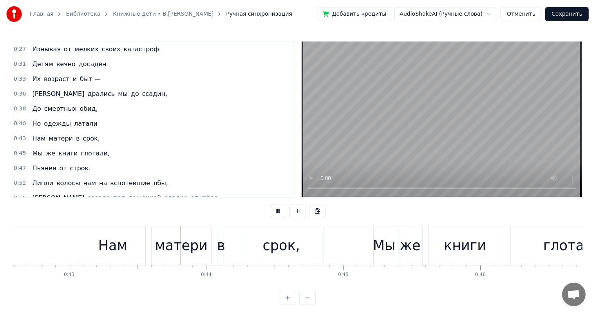
scroll to position [0, 5875]
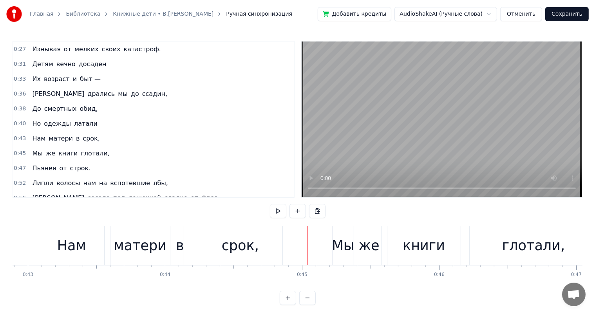
click at [150, 258] on div "матери" at bounding box center [139, 245] width 59 height 39
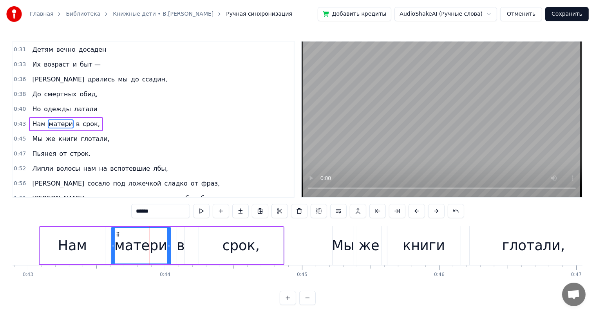
click at [232, 249] on div "срок," at bounding box center [240, 245] width 37 height 21
type input "*****"
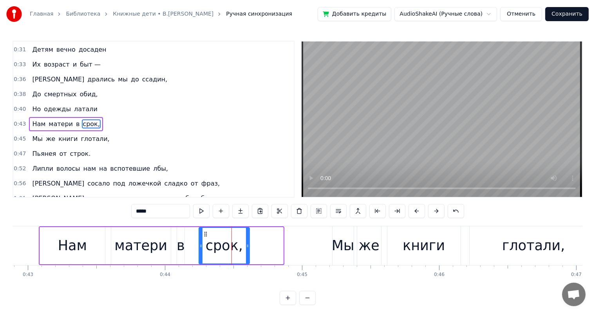
drag, startPoint x: 280, startPoint y: 243, endPoint x: 246, endPoint y: 252, distance: 35.4
click at [246, 252] on div at bounding box center [247, 246] width 3 height 36
drag, startPoint x: 8, startPoint y: 237, endPoint x: 52, endPoint y: 210, distance: 51.5
click at [8, 236] on div "Главная Библиотека Книжные дети • [PERSON_NAME].Высоцкий Ручная синхронизация Д…" at bounding box center [297, 152] width 595 height 305
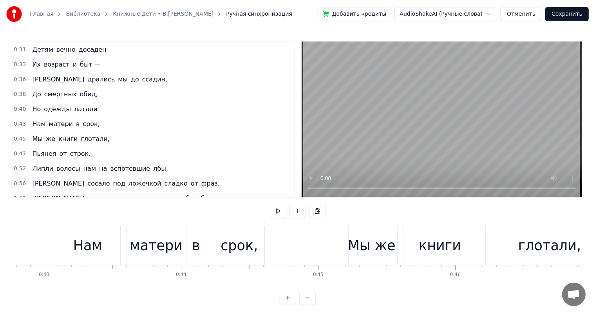
scroll to position [0, 5839]
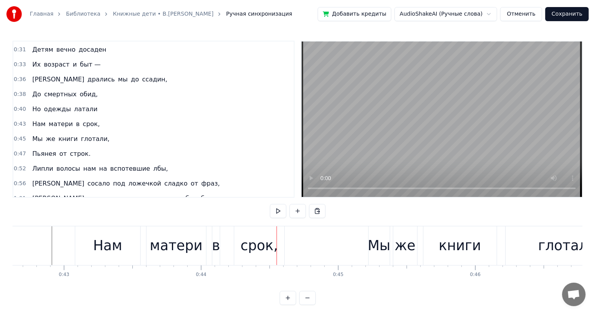
click at [159, 252] on div "матери" at bounding box center [176, 245] width 53 height 21
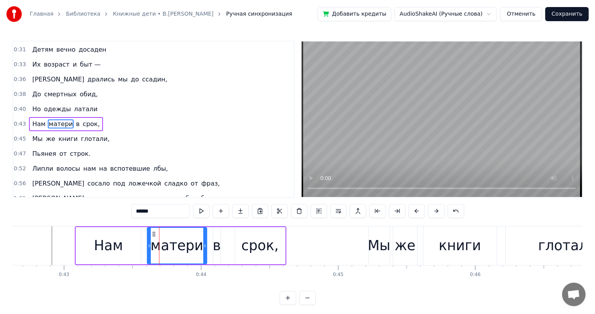
click at [128, 252] on div "Нам" at bounding box center [108, 245] width 65 height 37
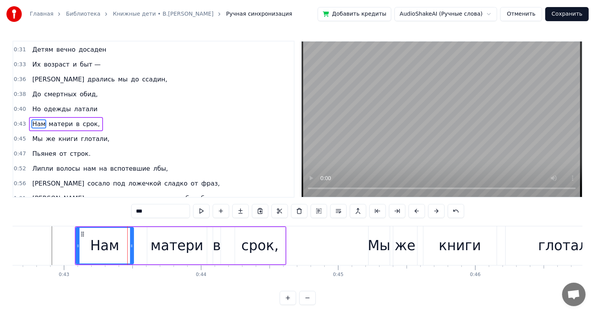
drag, startPoint x: 139, startPoint y: 247, endPoint x: 132, endPoint y: 252, distance: 8.8
click at [132, 252] on div at bounding box center [131, 246] width 3 height 36
click at [171, 250] on div "матери" at bounding box center [176, 245] width 53 height 21
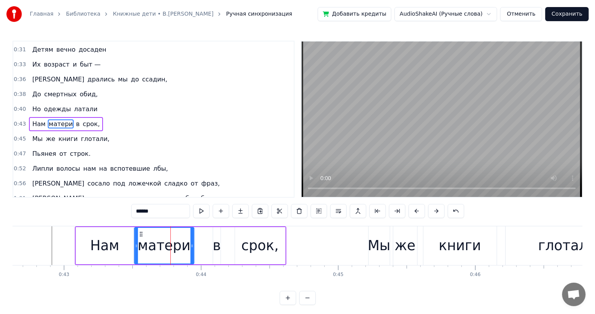
drag, startPoint x: 152, startPoint y: 233, endPoint x: 139, endPoint y: 236, distance: 12.8
click at [139, 236] on icon at bounding box center [141, 234] width 6 height 6
click at [217, 250] on div "в" at bounding box center [217, 245] width 8 height 21
type input "*"
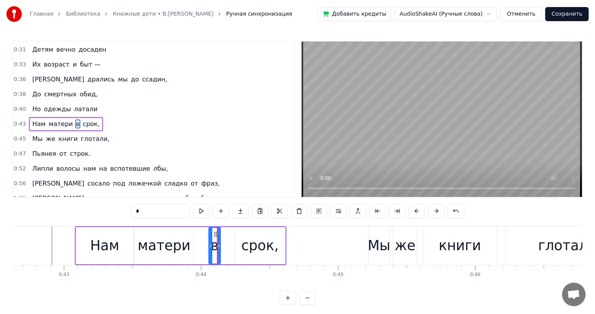
click at [212, 233] on div at bounding box center [210, 246] width 3 height 36
click at [212, 235] on icon at bounding box center [215, 234] width 6 height 6
click at [211, 235] on div "в" at bounding box center [213, 246] width 9 height 36
drag, startPoint x: 211, startPoint y: 235, endPoint x: 198, endPoint y: 234, distance: 13.3
click at [198, 234] on div "в" at bounding box center [202, 246] width 9 height 36
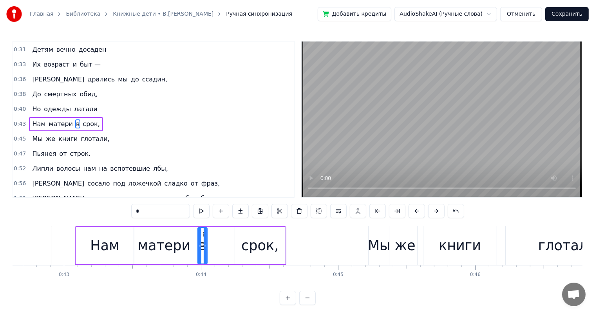
click at [233, 242] on div "Нам матери в срок," at bounding box center [180, 245] width 211 height 39
click at [266, 240] on div "срок," at bounding box center [259, 245] width 37 height 21
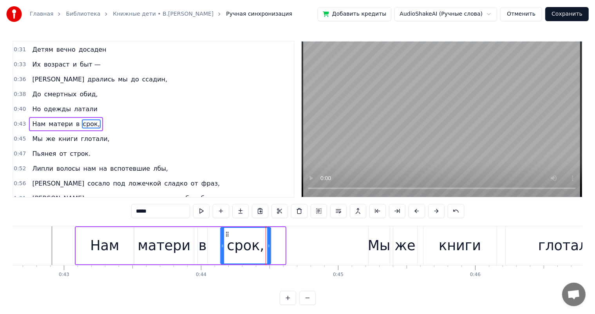
drag, startPoint x: 241, startPoint y: 234, endPoint x: 227, endPoint y: 234, distance: 14.1
click at [227, 234] on icon at bounding box center [227, 234] width 6 height 6
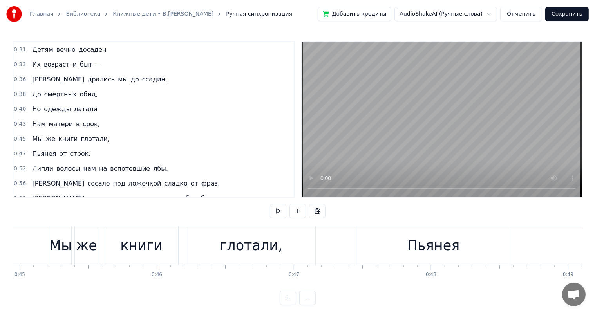
scroll to position [0, 6099]
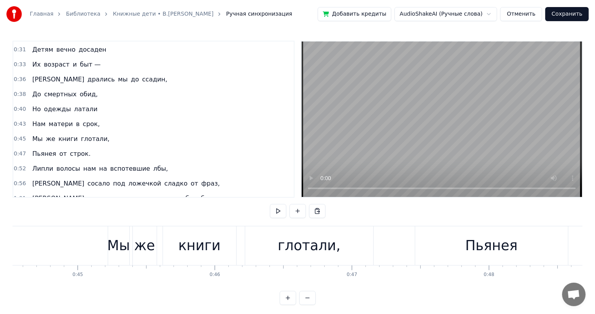
click at [199, 255] on div "книги" at bounding box center [199, 245] width 42 height 21
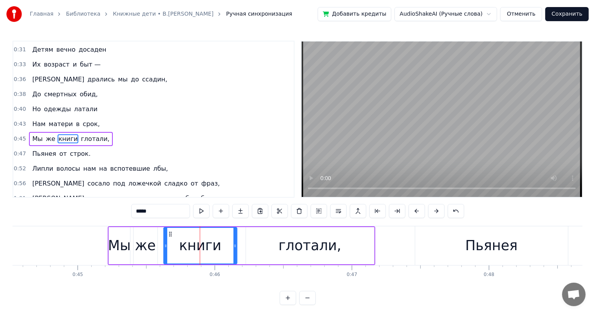
scroll to position [73, 0]
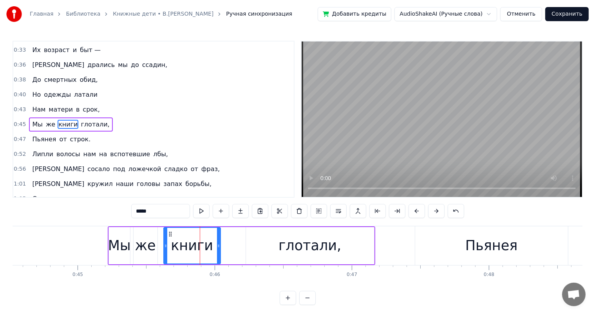
drag, startPoint x: 234, startPoint y: 246, endPoint x: 218, endPoint y: 249, distance: 16.7
click at [218, 249] on div at bounding box center [218, 246] width 3 height 36
click at [286, 249] on div "глотали," at bounding box center [309, 245] width 63 height 21
type input "********"
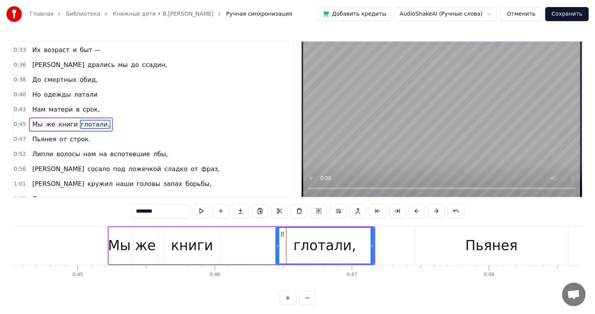
drag, startPoint x: 246, startPoint y: 246, endPoint x: 276, endPoint y: 245, distance: 29.7
click at [276, 245] on icon at bounding box center [277, 246] width 3 height 6
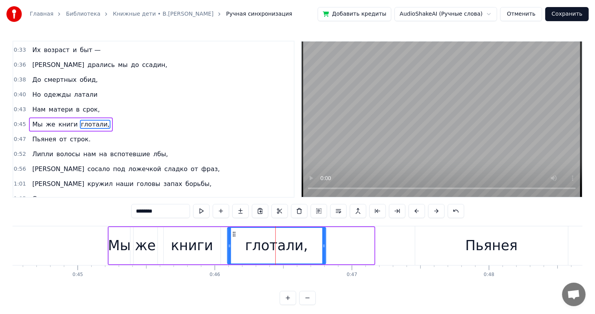
drag, startPoint x: 280, startPoint y: 233, endPoint x: 232, endPoint y: 236, distance: 48.2
click at [232, 236] on div "глотали," at bounding box center [275, 246] width 97 height 36
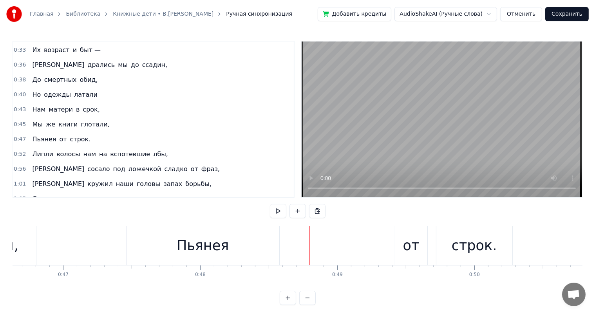
scroll to position [0, 6292]
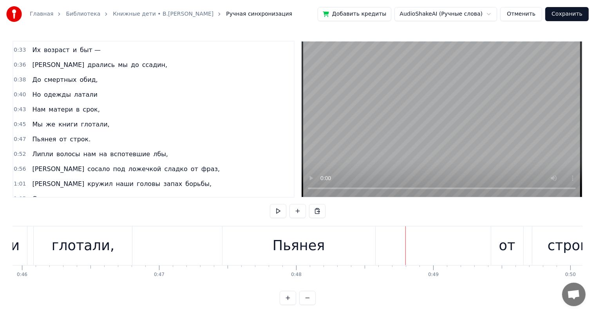
click at [282, 242] on div "Пьянея" at bounding box center [298, 245] width 52 height 21
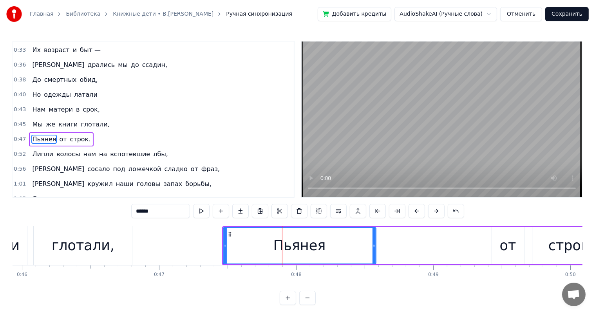
scroll to position [88, 0]
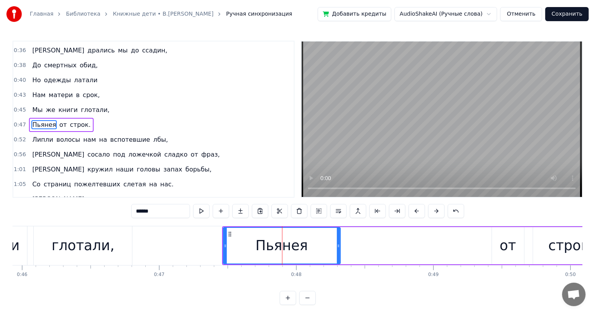
drag, startPoint x: 373, startPoint y: 244, endPoint x: 337, endPoint y: 252, distance: 36.5
click at [337, 252] on div at bounding box center [338, 246] width 3 height 36
click at [125, 239] on div "глотали," at bounding box center [83, 245] width 98 height 39
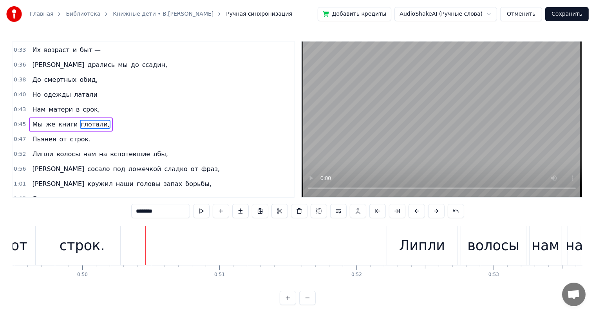
scroll to position [0, 6807]
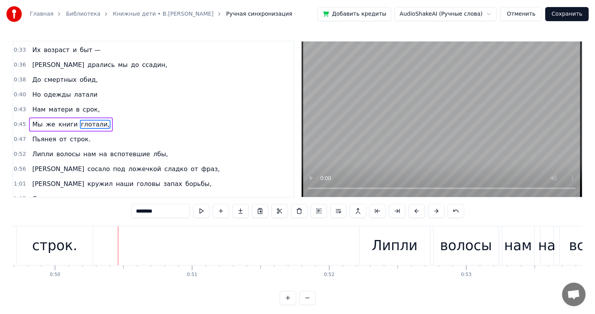
click at [47, 241] on div "строк." at bounding box center [54, 245] width 45 height 21
type input "******"
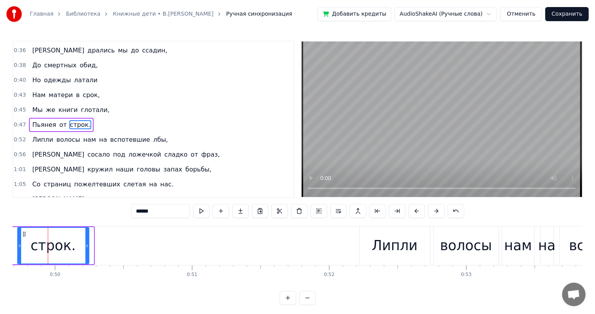
scroll to position [0, 6803]
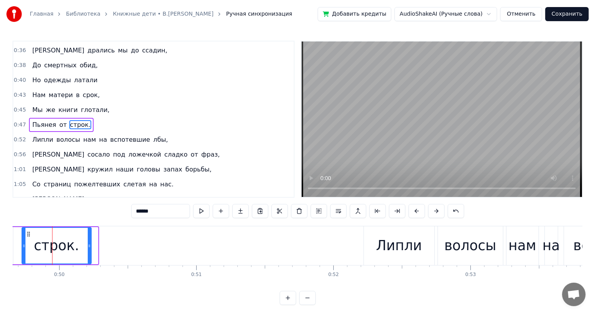
drag, startPoint x: 89, startPoint y: 241, endPoint x: 115, endPoint y: 274, distance: 41.3
click at [82, 241] on div "строк." at bounding box center [56, 246] width 68 height 36
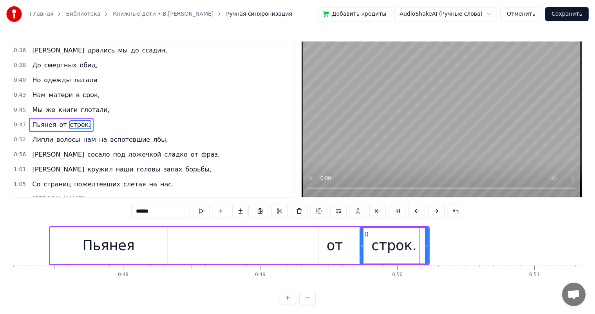
click at [386, 247] on div "строк." at bounding box center [393, 245] width 45 height 21
drag, startPoint x: 365, startPoint y: 234, endPoint x: 359, endPoint y: 236, distance: 6.5
click at [359, 236] on icon at bounding box center [360, 234] width 6 height 6
click at [213, 247] on div "Пьянея от строк." at bounding box center [236, 245] width 375 height 39
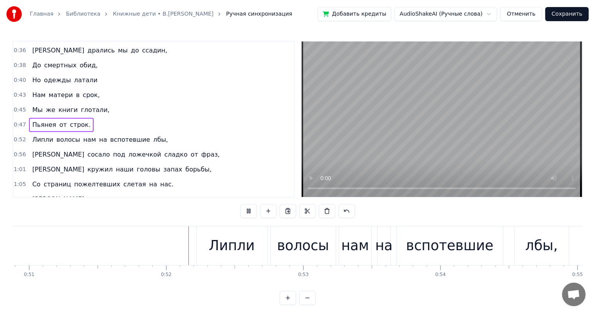
scroll to position [0, 6984]
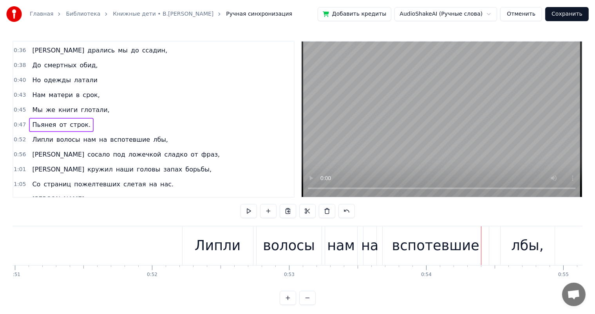
click at [297, 252] on div "волосы" at bounding box center [289, 245] width 52 height 21
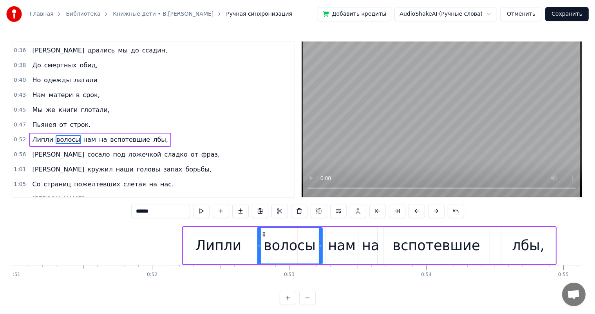
scroll to position [102, 0]
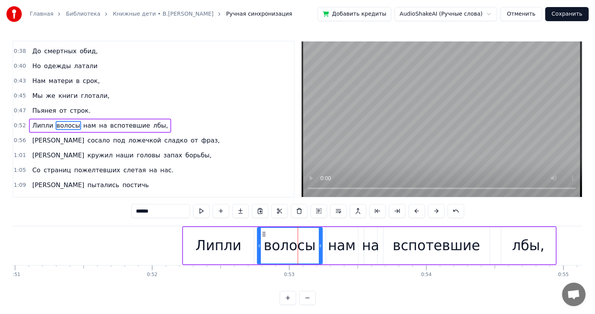
click at [217, 241] on div "Липли" at bounding box center [218, 245] width 46 height 21
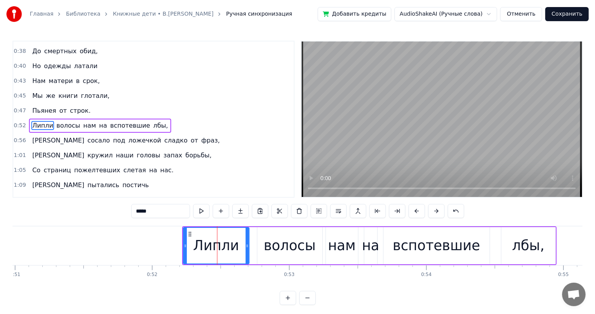
drag, startPoint x: 250, startPoint y: 243, endPoint x: 246, endPoint y: 246, distance: 5.6
click at [246, 246] on icon at bounding box center [246, 246] width 3 height 6
click at [270, 245] on div "волосы" at bounding box center [289, 245] width 52 height 21
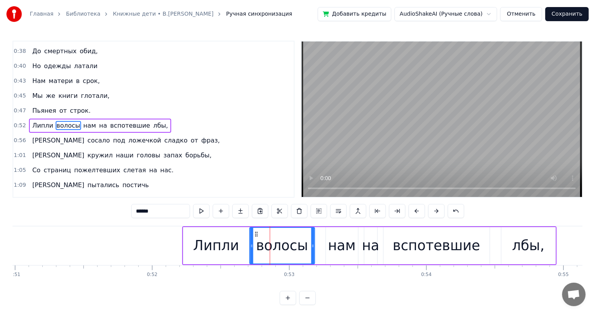
drag, startPoint x: 261, startPoint y: 233, endPoint x: 254, endPoint y: 236, distance: 7.9
click at [254, 236] on icon at bounding box center [256, 234] width 6 height 6
click at [337, 247] on div "нам" at bounding box center [342, 245] width 28 height 21
type input "***"
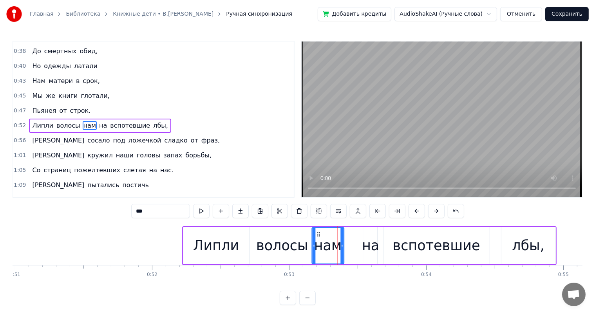
drag, startPoint x: 330, startPoint y: 232, endPoint x: 316, endPoint y: 238, distance: 14.6
click at [316, 238] on div "нам" at bounding box center [327, 246] width 31 height 36
click at [379, 247] on div "Липли волосы нам на вспотевшие лбы," at bounding box center [369, 245] width 374 height 39
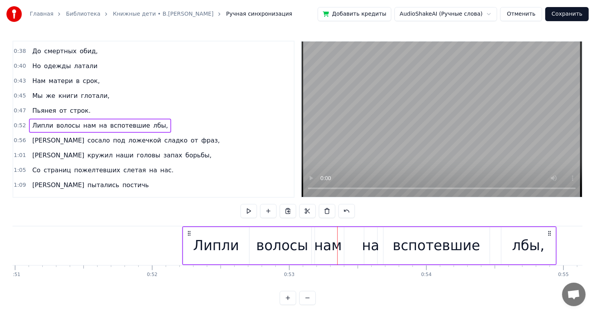
click at [365, 245] on div "на" at bounding box center [370, 245] width 17 height 21
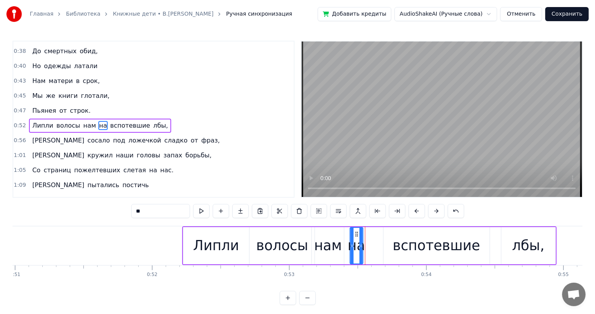
drag, startPoint x: 369, startPoint y: 233, endPoint x: 355, endPoint y: 239, distance: 15.3
click at [355, 239] on div "на" at bounding box center [356, 246] width 12 height 36
click at [448, 253] on div "вспотевшие" at bounding box center [436, 245] width 87 height 21
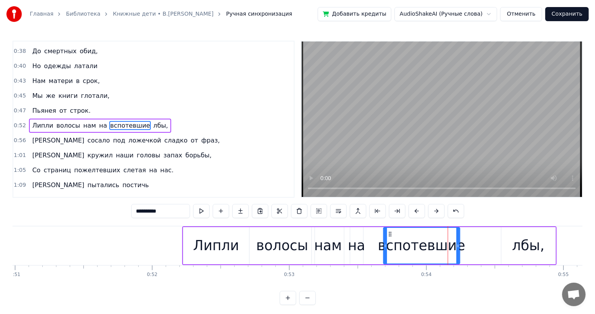
drag, startPoint x: 487, startPoint y: 243, endPoint x: 418, endPoint y: 242, distance: 68.9
click at [456, 253] on div at bounding box center [457, 246] width 3 height 36
drag, startPoint x: 457, startPoint y: 246, endPoint x: 528, endPoint y: 247, distance: 71.2
click at [465, 245] on icon at bounding box center [464, 246] width 3 height 6
click at [528, 246] on div "лбы," at bounding box center [528, 245] width 32 height 21
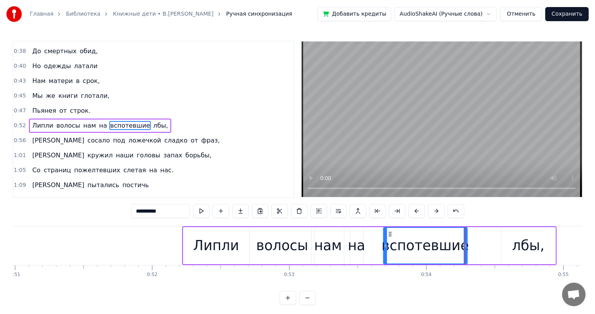
type input "****"
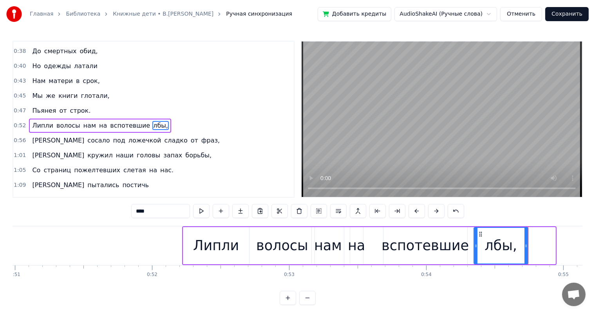
drag, startPoint x: 491, startPoint y: 234, endPoint x: 478, endPoint y: 233, distance: 13.4
click at [478, 233] on icon at bounding box center [480, 234] width 6 height 6
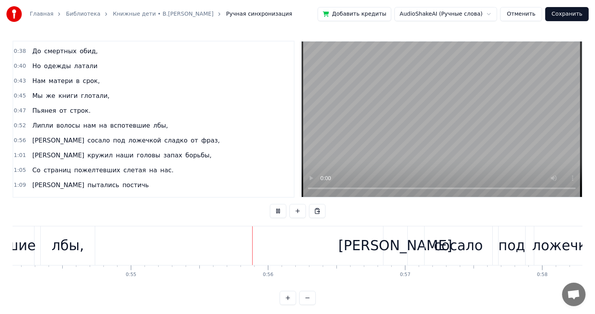
scroll to position [0, 7510]
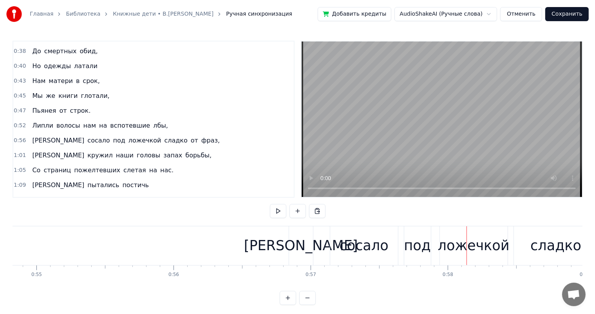
click at [345, 246] on div "сосало" at bounding box center [363, 245] width 49 height 21
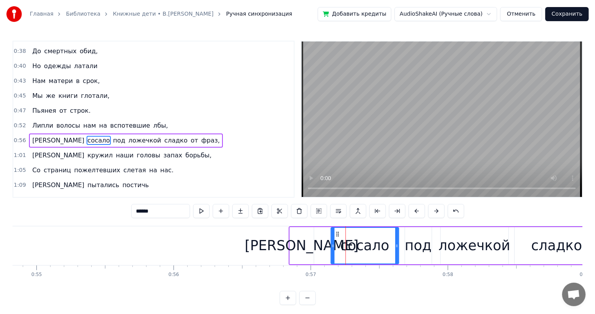
scroll to position [116, 0]
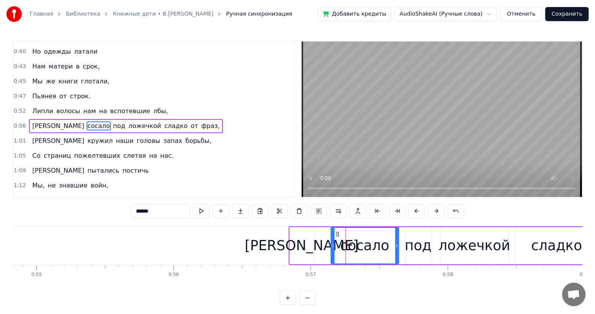
click at [303, 248] on div "[PERSON_NAME]" at bounding box center [302, 245] width 114 height 21
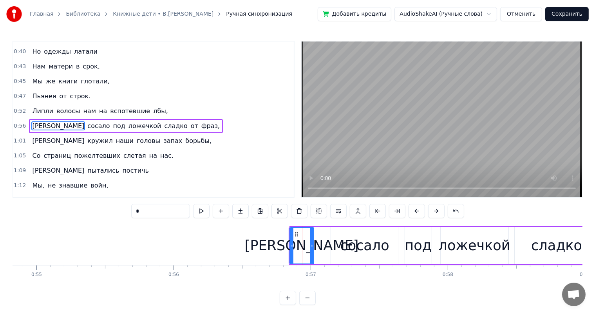
click at [355, 254] on div "сосало" at bounding box center [364, 245] width 49 height 21
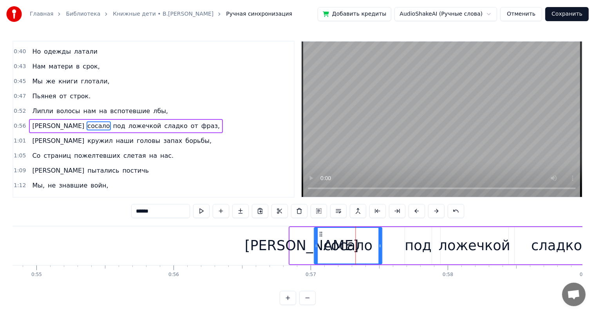
drag, startPoint x: 337, startPoint y: 234, endPoint x: 319, endPoint y: 240, distance: 18.2
click at [319, 240] on div "сосало" at bounding box center [347, 246] width 67 height 36
click at [378, 246] on div "сосало" at bounding box center [347, 246] width 67 height 36
drag, startPoint x: 379, startPoint y: 246, endPoint x: 419, endPoint y: 249, distance: 40.4
click at [374, 249] on div at bounding box center [372, 246] width 3 height 36
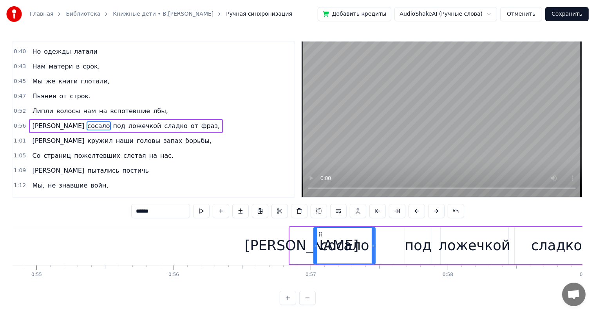
click at [419, 249] on div "под" at bounding box center [417, 245] width 27 height 21
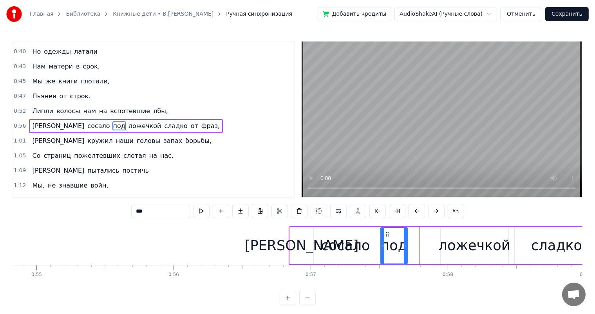
drag, startPoint x: 411, startPoint y: 233, endPoint x: 443, endPoint y: 244, distance: 34.5
click at [385, 236] on div "под" at bounding box center [393, 246] width 26 height 36
click at [443, 244] on div "ложечкой" at bounding box center [474, 245] width 72 height 21
type input "********"
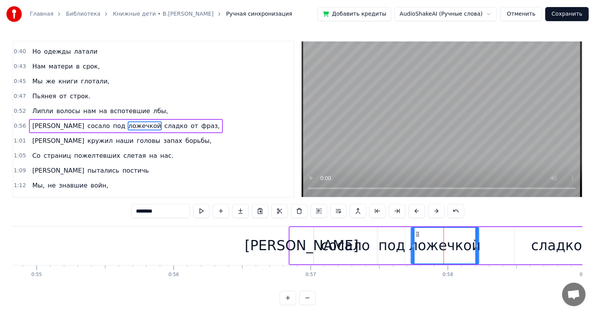
drag, startPoint x: 446, startPoint y: 232, endPoint x: 416, endPoint y: 238, distance: 30.4
click at [416, 238] on div "ложечкой" at bounding box center [444, 246] width 67 height 36
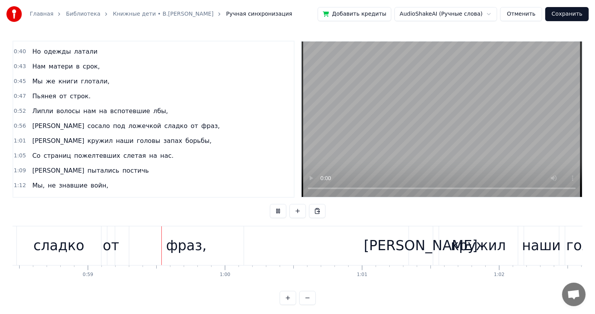
scroll to position [0, 8027]
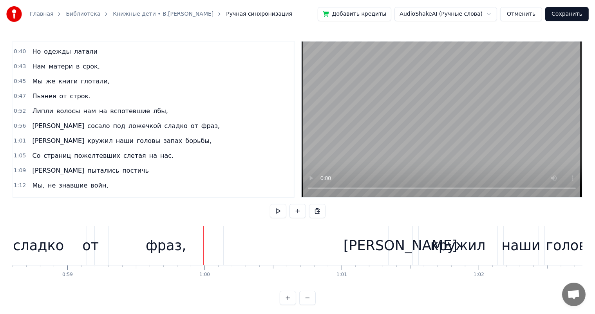
drag, startPoint x: 220, startPoint y: 244, endPoint x: 194, endPoint y: 254, distance: 27.9
click at [220, 244] on div "фраз," at bounding box center [166, 245] width 114 height 39
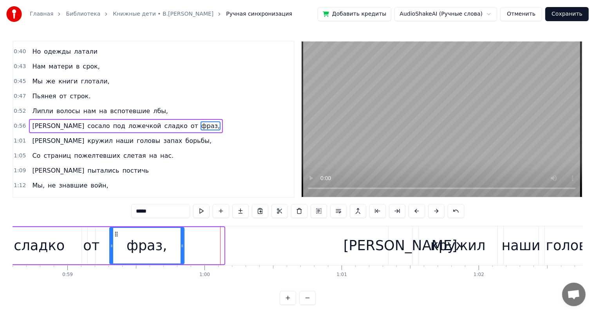
drag, startPoint x: 221, startPoint y: 247, endPoint x: 181, endPoint y: 251, distance: 40.1
click at [181, 251] on div at bounding box center [181, 246] width 3 height 36
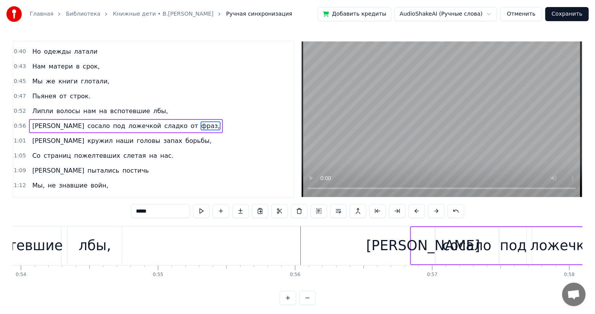
scroll to position [0, 7466]
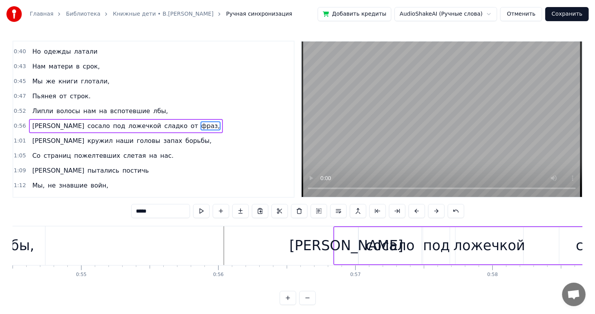
click at [376, 244] on div "сосало" at bounding box center [389, 245] width 49 height 21
type input "******"
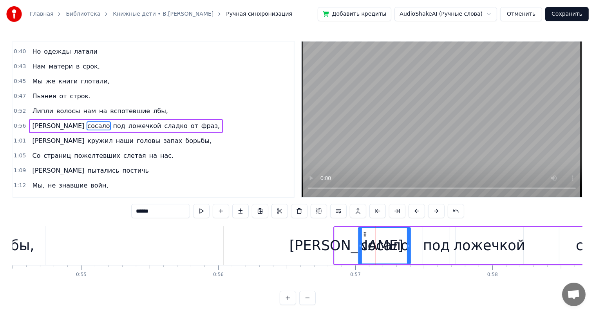
drag, startPoint x: 420, startPoint y: 247, endPoint x: 409, endPoint y: 252, distance: 11.8
click at [409, 252] on div at bounding box center [408, 246] width 3 height 36
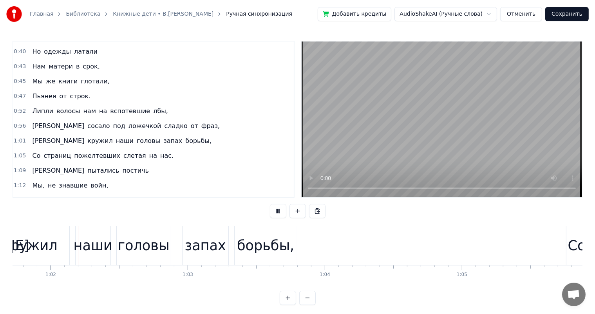
scroll to position [0, 8456]
click at [104, 250] on div "наши" at bounding box center [92, 245] width 39 height 21
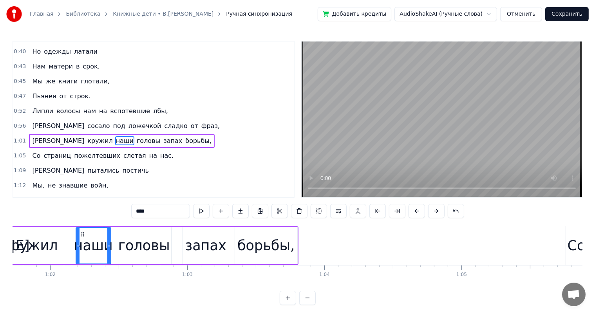
scroll to position [131, 0]
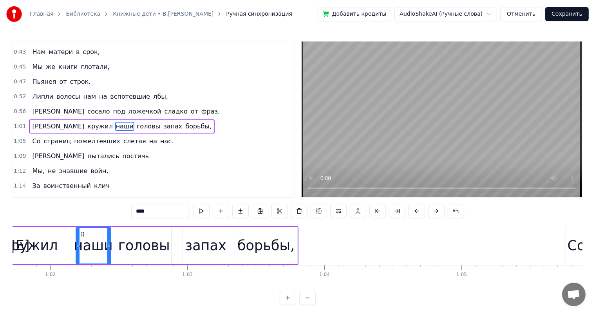
click at [54, 249] on div "кружил" at bounding box center [30, 245] width 79 height 37
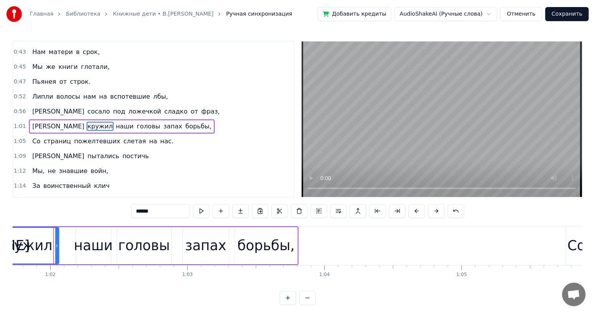
drag, startPoint x: 67, startPoint y: 245, endPoint x: 56, endPoint y: 252, distance: 13.2
click at [56, 252] on div at bounding box center [56, 246] width 3 height 36
click at [108, 246] on div "наши" at bounding box center [93, 245] width 39 height 21
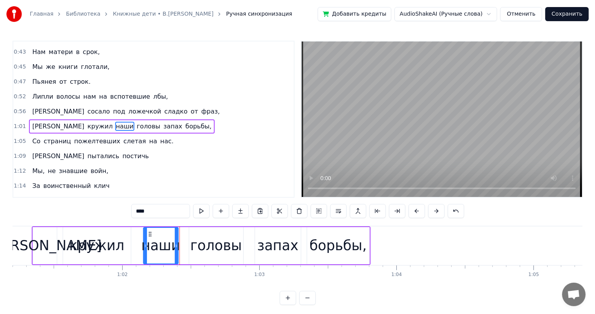
scroll to position [0, 8383]
drag, startPoint x: 81, startPoint y: 233, endPoint x: 151, endPoint y: 254, distance: 73.6
click at [151, 254] on div "наши" at bounding box center [164, 246] width 34 height 36
click at [207, 254] on div "головы" at bounding box center [217, 245] width 52 height 21
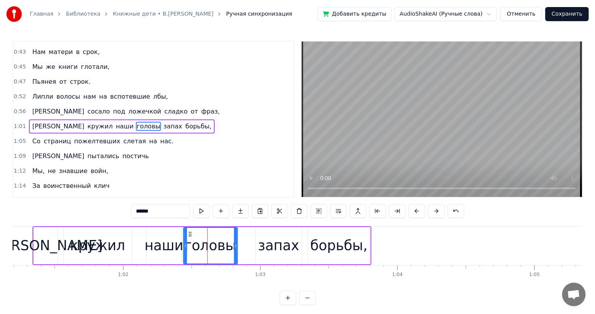
drag, startPoint x: 196, startPoint y: 235, endPoint x: 189, endPoint y: 238, distance: 7.2
click at [189, 238] on div "головы" at bounding box center [210, 246] width 53 height 36
click at [279, 249] on div "запах" at bounding box center [278, 245] width 41 height 21
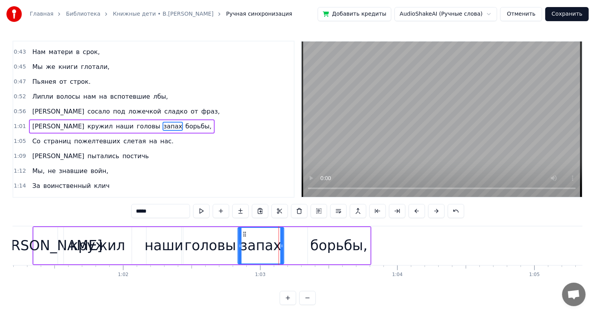
drag, startPoint x: 262, startPoint y: 234, endPoint x: 330, endPoint y: 254, distance: 71.6
click at [244, 238] on div "запах" at bounding box center [260, 246] width 45 height 36
drag, startPoint x: 330, startPoint y: 254, endPoint x: 320, endPoint y: 234, distance: 22.9
click at [330, 254] on div "борьбы," at bounding box center [338, 245] width 57 height 21
type input "*******"
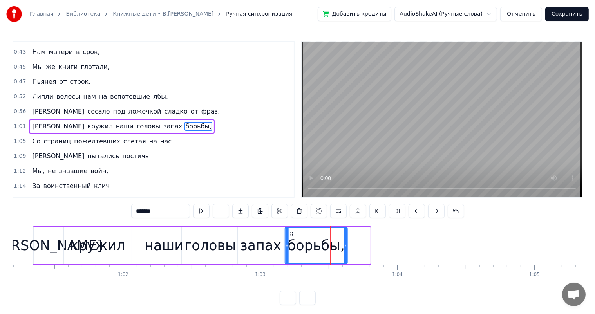
drag, startPoint x: 314, startPoint y: 233, endPoint x: 291, endPoint y: 240, distance: 23.5
click at [291, 240] on div "борьбы," at bounding box center [315, 246] width 61 height 36
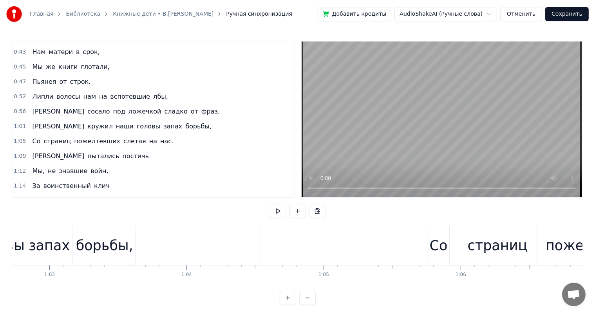
scroll to position [0, 8312]
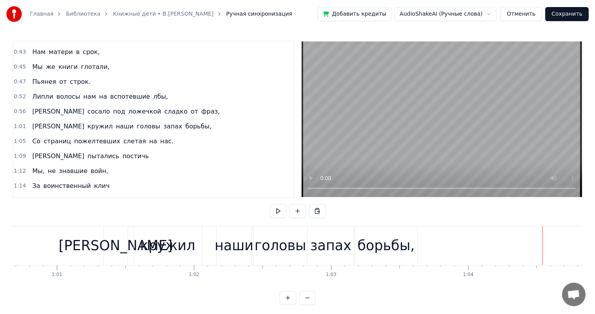
drag, startPoint x: 240, startPoint y: 247, endPoint x: 212, endPoint y: 231, distance: 32.1
click at [238, 247] on div "наши" at bounding box center [233, 245] width 39 height 21
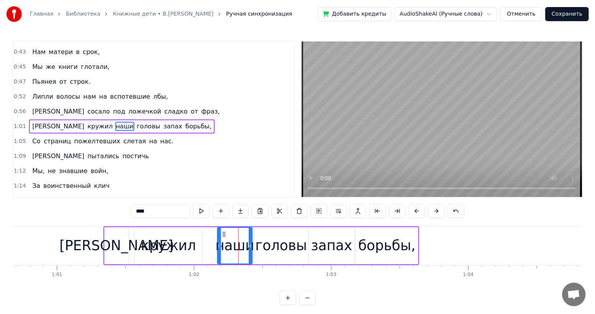
click at [196, 243] on div "кружил" at bounding box center [169, 245] width 68 height 37
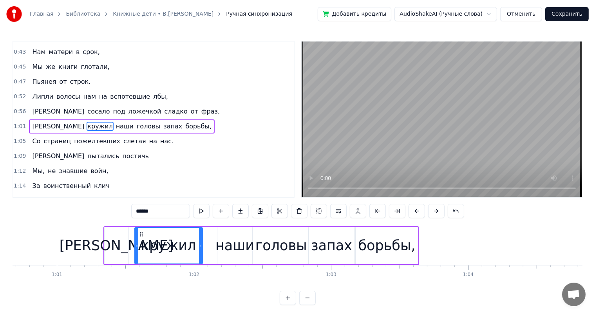
click at [224, 235] on div "наши" at bounding box center [234, 245] width 35 height 37
type input "****"
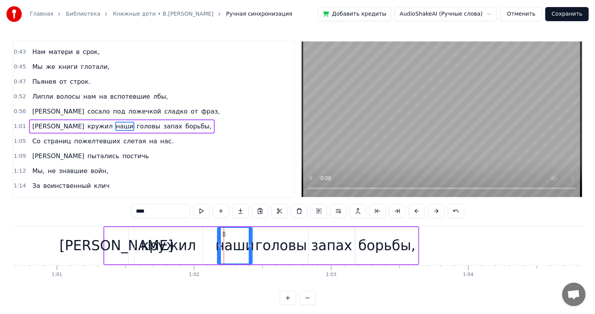
drag, startPoint x: 223, startPoint y: 234, endPoint x: 220, endPoint y: 231, distance: 5.0
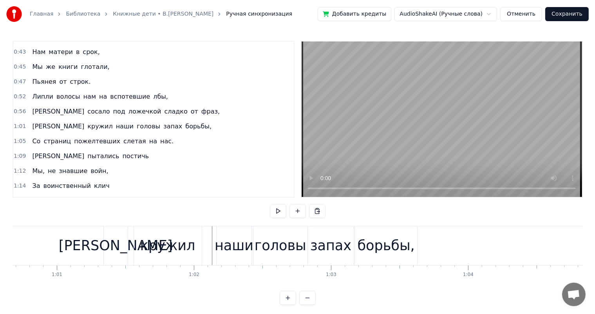
click at [221, 234] on div "наши" at bounding box center [233, 245] width 35 height 39
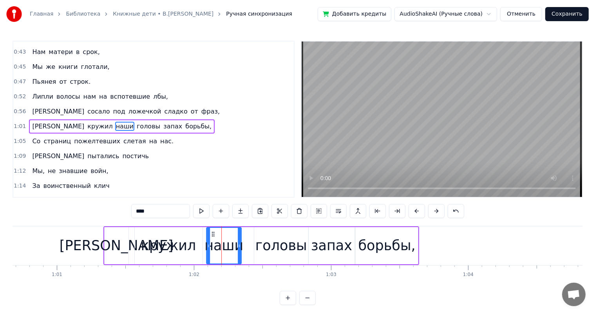
drag, startPoint x: 223, startPoint y: 231, endPoint x: 212, endPoint y: 233, distance: 11.1
click at [212, 233] on icon at bounding box center [213, 234] width 6 height 6
click at [276, 245] on div "головы" at bounding box center [281, 245] width 52 height 21
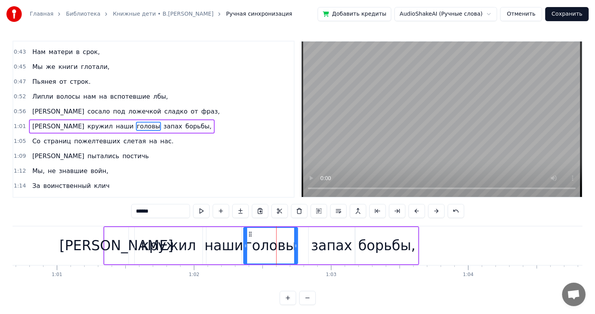
drag, startPoint x: 261, startPoint y: 232, endPoint x: 250, endPoint y: 236, distance: 11.5
click at [250, 236] on icon at bounding box center [250, 234] width 6 height 6
click at [338, 250] on div "запах" at bounding box center [331, 245] width 41 height 21
type input "*****"
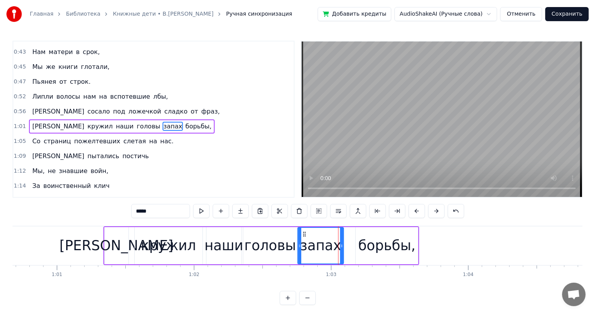
drag, startPoint x: 313, startPoint y: 234, endPoint x: 302, endPoint y: 237, distance: 11.3
click at [302, 237] on div "запах" at bounding box center [320, 246] width 45 height 36
click at [301, 237] on div "запах" at bounding box center [320, 245] width 47 height 37
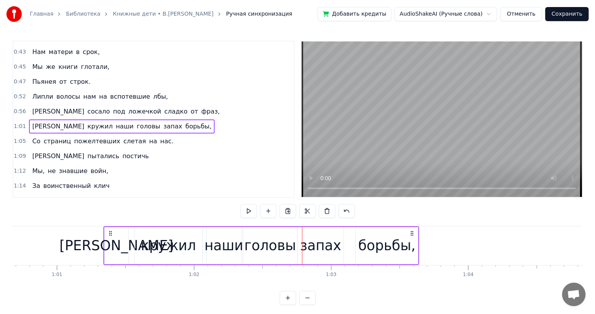
click at [373, 236] on div "борьбы," at bounding box center [386, 245] width 57 height 21
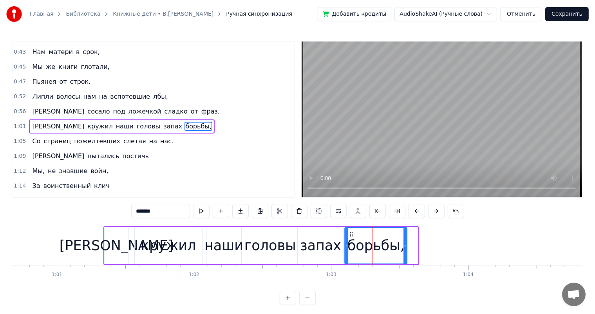
drag, startPoint x: 362, startPoint y: 233, endPoint x: 351, endPoint y: 241, distance: 13.9
click at [351, 241] on div "борьбы," at bounding box center [375, 246] width 61 height 36
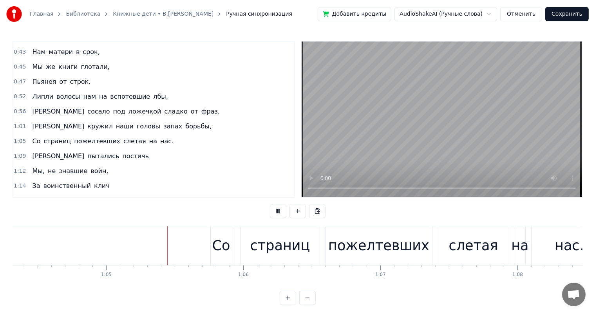
scroll to position [0, 8811]
click at [268, 249] on div "страниц" at bounding box center [280, 245] width 60 height 21
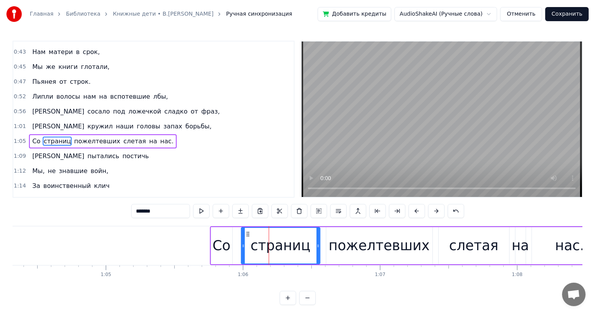
scroll to position [145, 0]
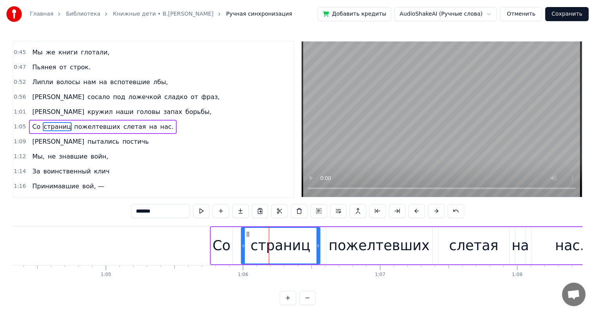
click at [319, 246] on div "страниц" at bounding box center [280, 245] width 79 height 37
drag, startPoint x: 316, startPoint y: 246, endPoint x: 302, endPoint y: 249, distance: 14.7
click at [302, 249] on div at bounding box center [303, 246] width 3 height 36
click at [222, 241] on div "Со" at bounding box center [222, 245] width 18 height 21
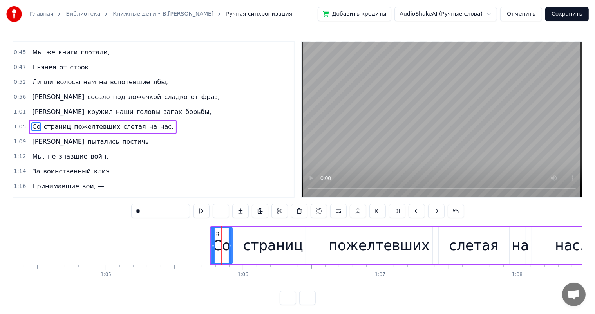
click at [247, 232] on div "страниц" at bounding box center [273, 245] width 64 height 37
type input "*******"
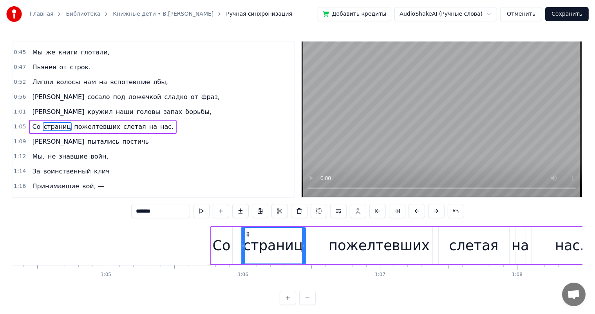
drag, startPoint x: 246, startPoint y: 232, endPoint x: 240, endPoint y: 234, distance: 6.6
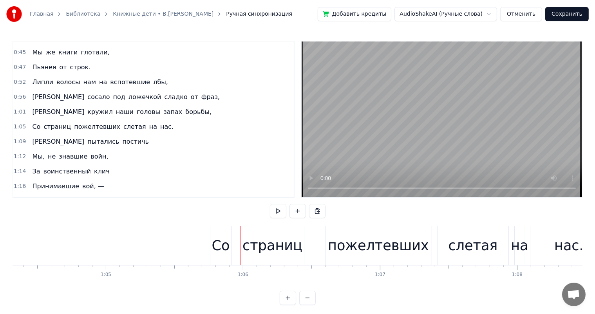
click at [269, 237] on div "страниц" at bounding box center [272, 245] width 60 height 21
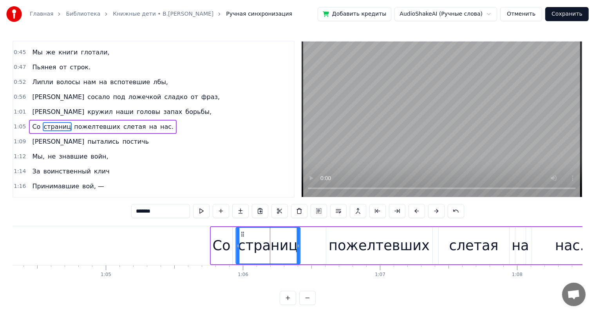
drag, startPoint x: 246, startPoint y: 233, endPoint x: 241, endPoint y: 233, distance: 5.1
click at [241, 233] on icon at bounding box center [242, 234] width 6 height 6
click at [371, 249] on div "пожелтевших" at bounding box center [378, 245] width 101 height 21
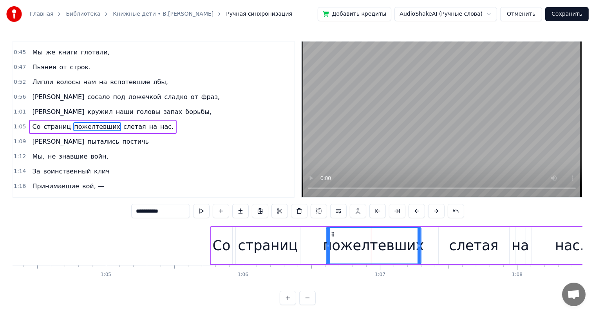
drag, startPoint x: 429, startPoint y: 244, endPoint x: 418, endPoint y: 248, distance: 12.1
click at [418, 248] on icon at bounding box center [418, 246] width 3 height 6
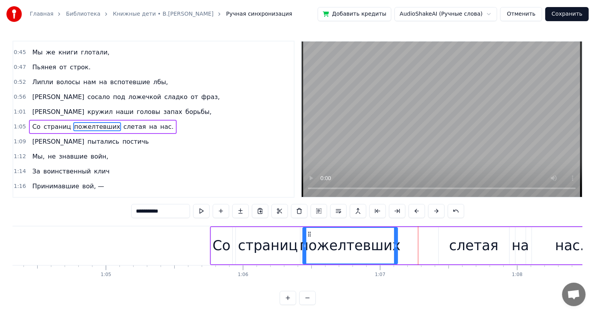
drag, startPoint x: 332, startPoint y: 234, endPoint x: 308, endPoint y: 238, distance: 23.8
click at [308, 238] on div "пожелтевших" at bounding box center [350, 246] width 94 height 36
click at [458, 246] on div "слетая" at bounding box center [473, 245] width 49 height 21
type input "******"
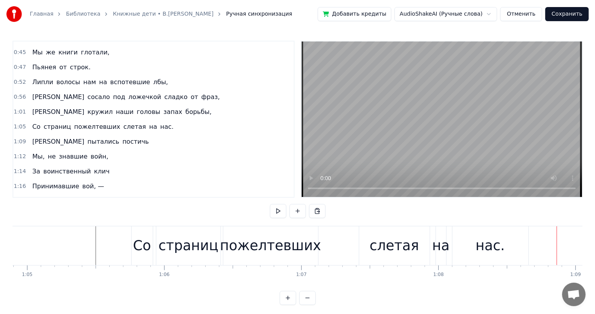
scroll to position [0, 9024]
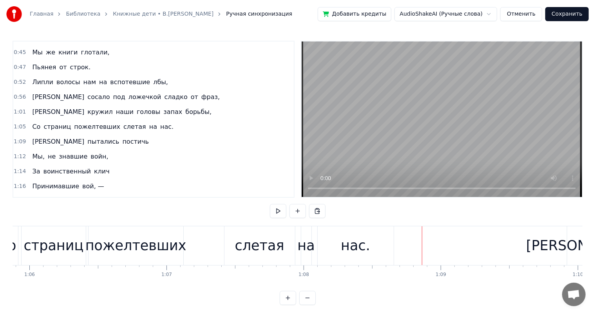
click at [256, 248] on div "слетая" at bounding box center [259, 245] width 49 height 21
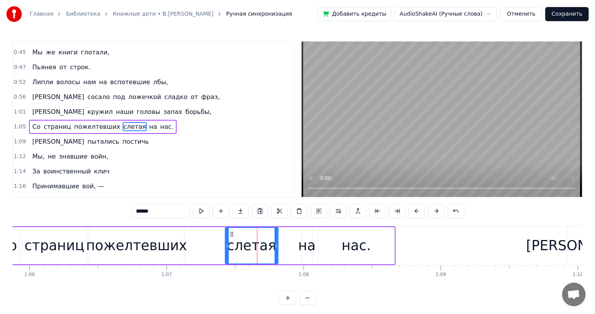
drag, startPoint x: 294, startPoint y: 246, endPoint x: 315, endPoint y: 242, distance: 21.8
click at [276, 252] on div at bounding box center [275, 246] width 3 height 36
click at [315, 242] on div "Со страниц пожелтевших слетая на нас." at bounding box center [195, 245] width 399 height 39
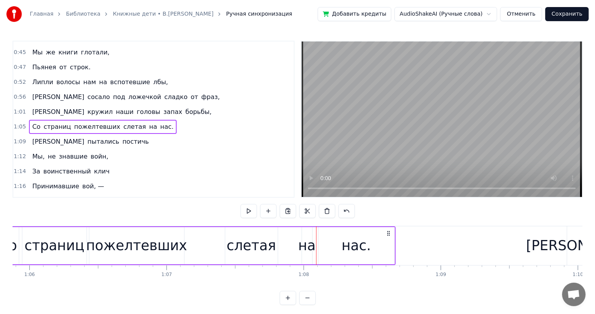
click at [310, 241] on div "на" at bounding box center [306, 245] width 17 height 21
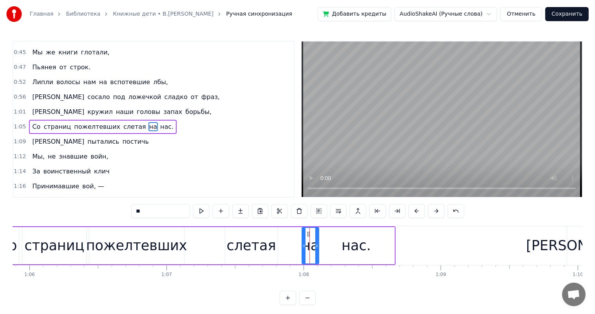
drag, startPoint x: 308, startPoint y: 235, endPoint x: 314, endPoint y: 236, distance: 5.9
click at [315, 241] on div at bounding box center [316, 246] width 3 height 36
drag, startPoint x: 308, startPoint y: 232, endPoint x: 333, endPoint y: 235, distance: 26.0
click at [283, 233] on icon at bounding box center [283, 234] width 6 height 6
click at [342, 235] on div "нас." at bounding box center [356, 245] width 76 height 37
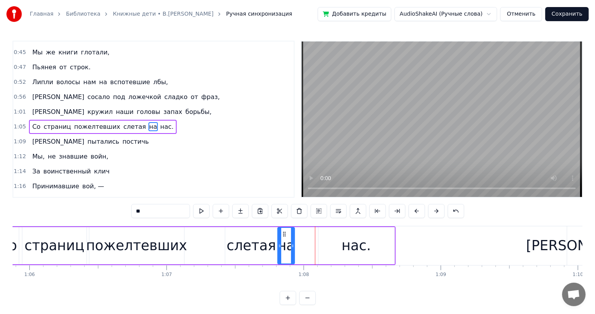
type input "****"
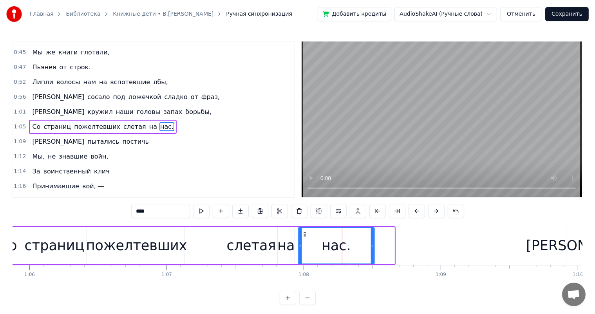
drag, startPoint x: 324, startPoint y: 235, endPoint x: 304, endPoint y: 238, distance: 20.5
click at [304, 238] on div "нас." at bounding box center [335, 246] width 75 height 36
drag, startPoint x: 371, startPoint y: 246, endPoint x: 312, endPoint y: 276, distance: 66.3
click at [346, 246] on icon at bounding box center [346, 246] width 3 height 6
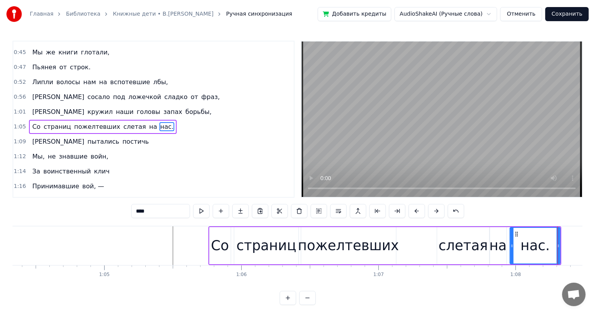
scroll to position [0, 8620]
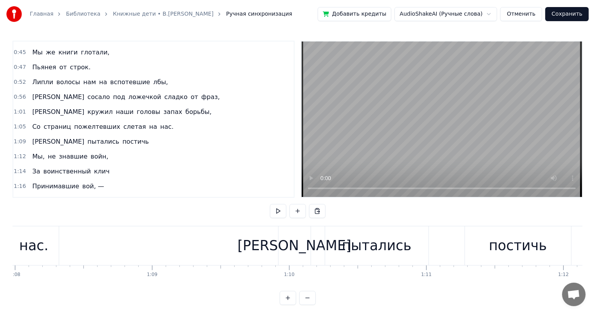
scroll to position [0, 9428]
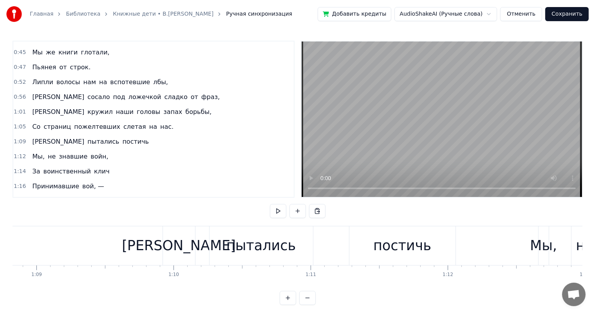
click at [217, 246] on div "пытались" at bounding box center [260, 245] width 103 height 39
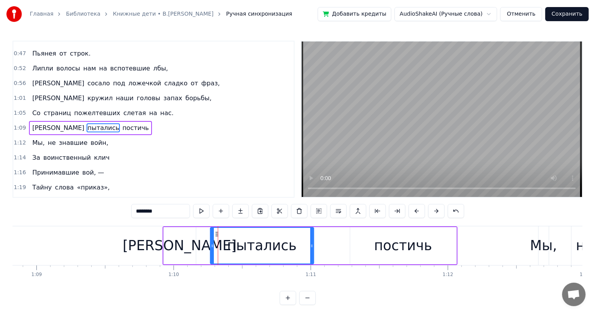
scroll to position [160, 0]
drag, startPoint x: 312, startPoint y: 244, endPoint x: 296, endPoint y: 250, distance: 16.5
click at [296, 250] on div at bounding box center [296, 246] width 3 height 36
click at [353, 237] on div "постичь" at bounding box center [403, 245] width 106 height 37
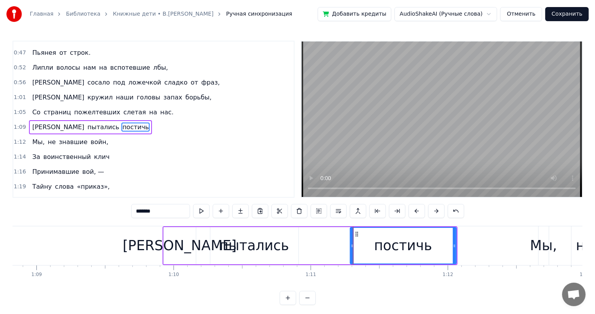
type input "*******"
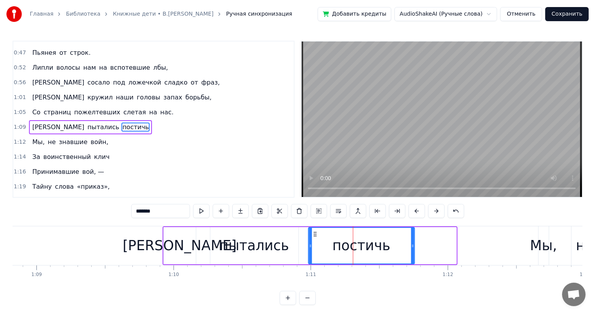
drag, startPoint x: 356, startPoint y: 232, endPoint x: 315, endPoint y: 236, distance: 41.6
click at [315, 236] on icon at bounding box center [315, 234] width 6 height 6
drag, startPoint x: 413, startPoint y: 243, endPoint x: 405, endPoint y: 244, distance: 8.6
click at [402, 246] on div "постичь" at bounding box center [361, 245] width 107 height 37
drag, startPoint x: 413, startPoint y: 246, endPoint x: 398, endPoint y: 254, distance: 17.5
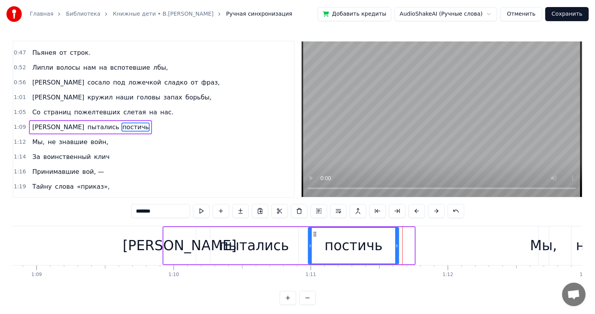
click at [398, 254] on div at bounding box center [396, 246] width 3 height 36
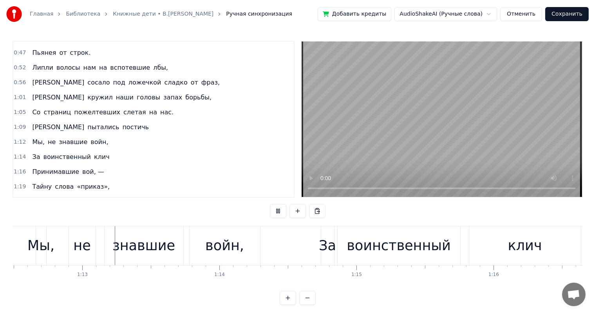
scroll to position [0, 9952]
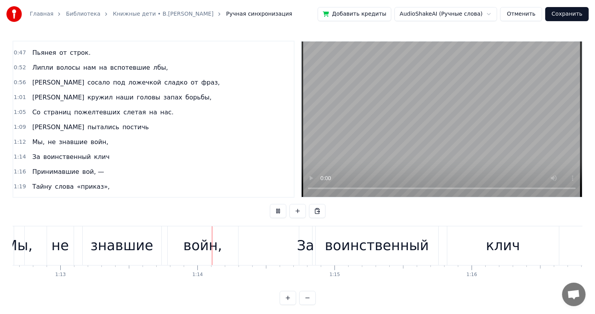
click at [310, 164] on video at bounding box center [441, 118] width 280 height 155
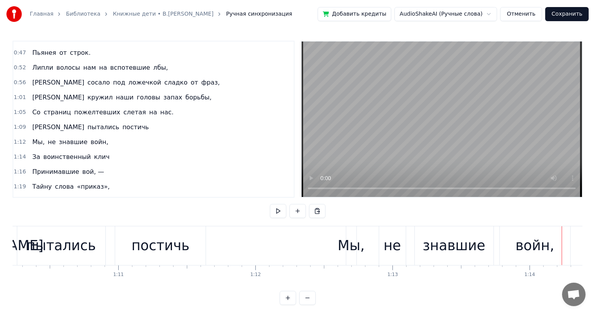
scroll to position [0, 9890]
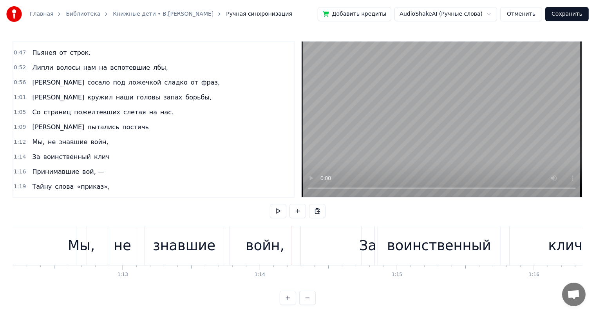
click at [110, 263] on div "не" at bounding box center [122, 245] width 27 height 39
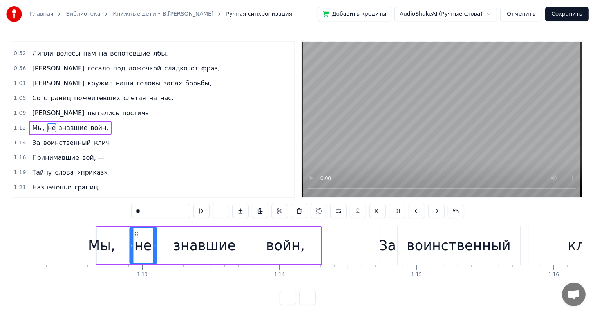
scroll to position [0, 9868]
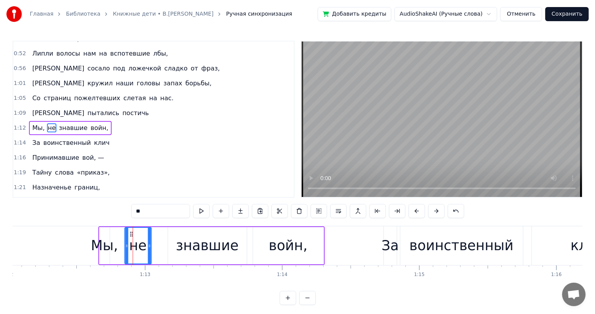
drag, startPoint x: 113, startPoint y: 232, endPoint x: 128, endPoint y: 240, distance: 17.0
click at [128, 240] on div "не" at bounding box center [138, 246] width 26 height 36
click at [188, 247] on div "знавшие" at bounding box center [207, 245] width 63 height 21
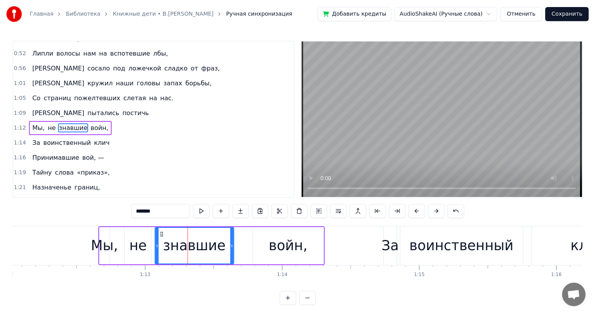
drag, startPoint x: 174, startPoint y: 232, endPoint x: 161, endPoint y: 239, distance: 14.5
click at [161, 239] on div "знавшие" at bounding box center [194, 246] width 78 height 36
drag, startPoint x: 232, startPoint y: 243, endPoint x: 222, endPoint y: 251, distance: 13.2
click at [222, 251] on div at bounding box center [221, 246] width 3 height 36
click at [282, 249] on div "войн," at bounding box center [287, 245] width 39 height 21
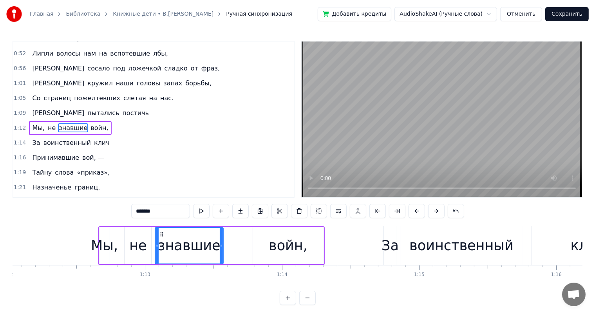
type input "*****"
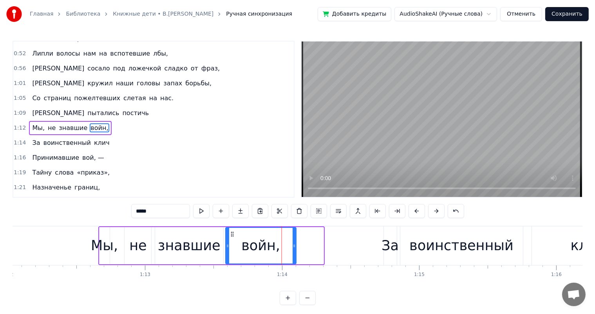
drag, startPoint x: 257, startPoint y: 233, endPoint x: 230, endPoint y: 242, distance: 28.5
click at [230, 242] on div "войн," at bounding box center [261, 246] width 70 height 36
drag, startPoint x: 295, startPoint y: 245, endPoint x: 279, endPoint y: 250, distance: 16.4
click at [279, 250] on div at bounding box center [278, 246] width 3 height 36
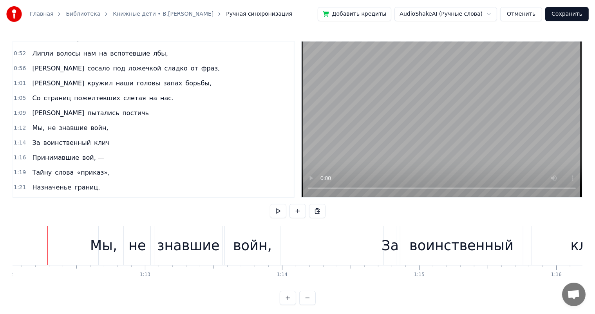
scroll to position [0, 9863]
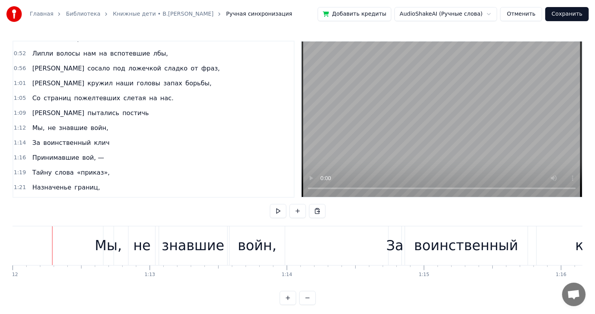
click at [114, 243] on div "Мы," at bounding box center [108, 245] width 27 height 21
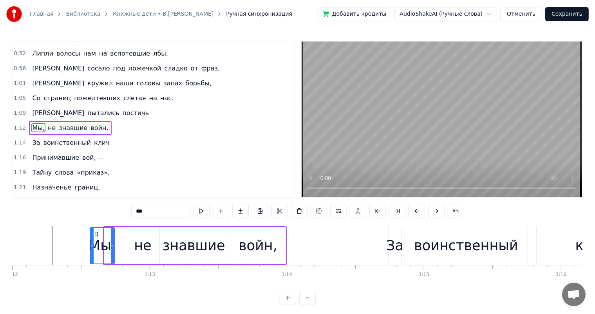
drag, startPoint x: 103, startPoint y: 233, endPoint x: 89, endPoint y: 240, distance: 15.4
click at [90, 240] on div "Мы," at bounding box center [101, 246] width 23 height 36
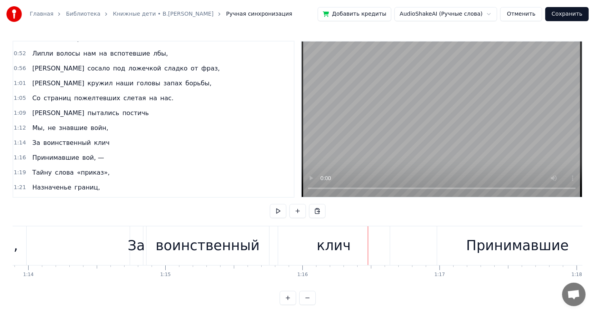
scroll to position [0, 10102]
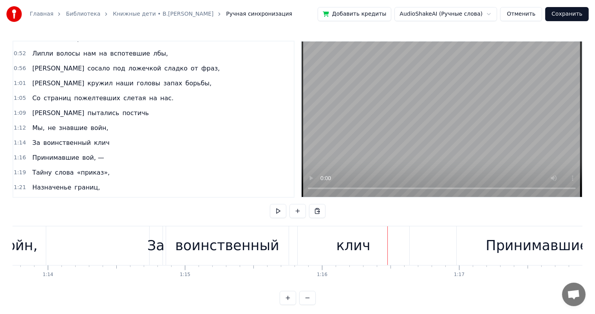
click at [220, 250] on div "воинственный" at bounding box center [227, 245] width 104 height 21
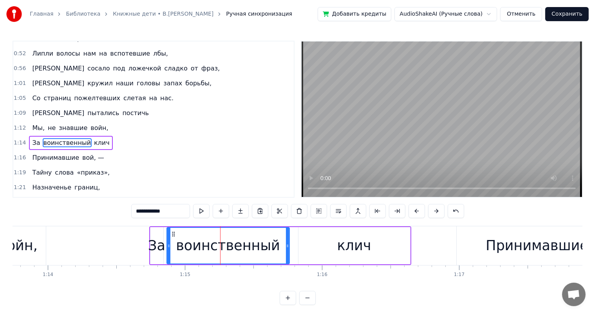
scroll to position [188, 0]
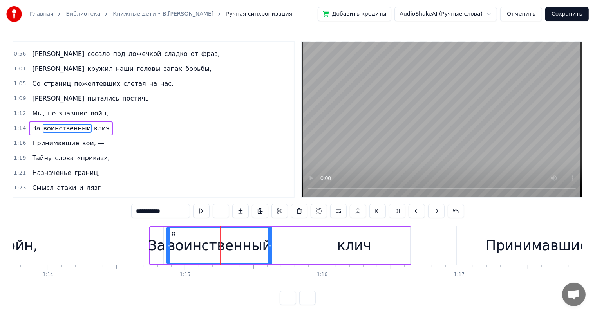
drag, startPoint x: 286, startPoint y: 243, endPoint x: 269, endPoint y: 252, distance: 19.6
click at [269, 252] on div at bounding box center [269, 246] width 3 height 36
click at [344, 244] on div "клич" at bounding box center [354, 245] width 34 height 21
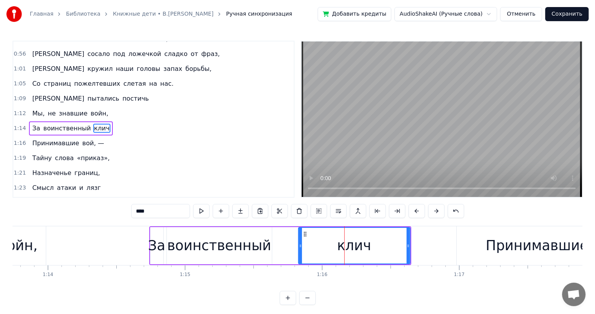
type input "****"
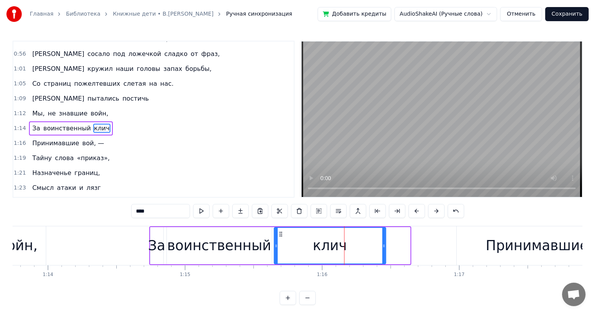
drag, startPoint x: 303, startPoint y: 234, endPoint x: 279, endPoint y: 241, distance: 24.9
click at [279, 241] on div "клич" at bounding box center [329, 246] width 111 height 36
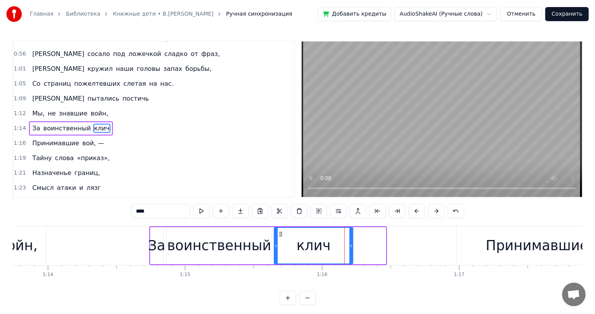
drag, startPoint x: 383, startPoint y: 247, endPoint x: 350, endPoint y: 255, distance: 33.9
click at [350, 255] on div at bounding box center [350, 246] width 3 height 36
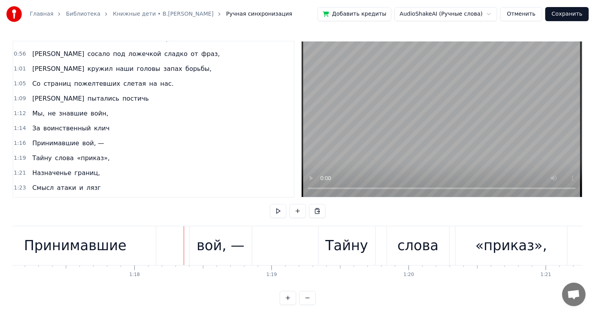
scroll to position [0, 10409]
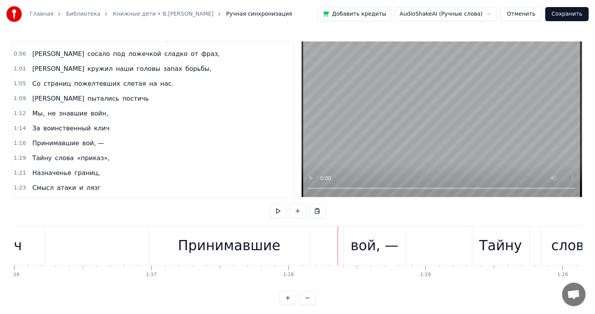
click at [205, 261] on div "Принимавшие" at bounding box center [229, 245] width 161 height 39
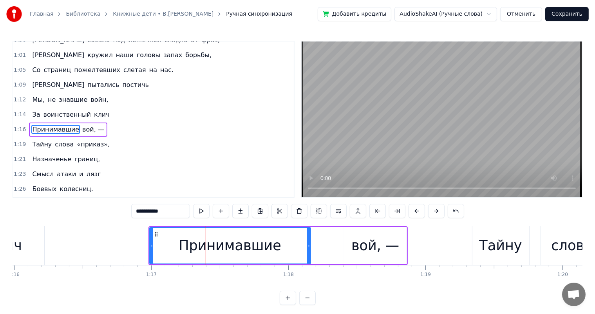
scroll to position [203, 0]
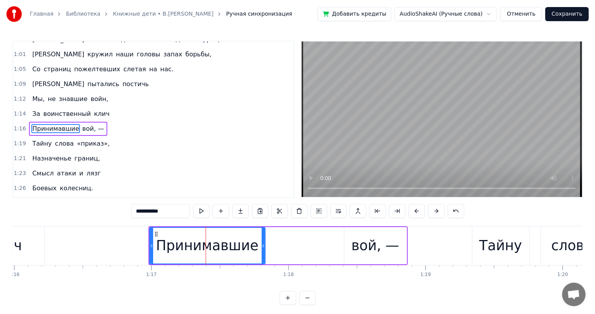
drag, startPoint x: 306, startPoint y: 247, endPoint x: 261, endPoint y: 256, distance: 46.3
click at [261, 256] on div at bounding box center [262, 246] width 3 height 36
click at [359, 238] on div "вой, —" at bounding box center [375, 245] width 48 height 21
type input "******"
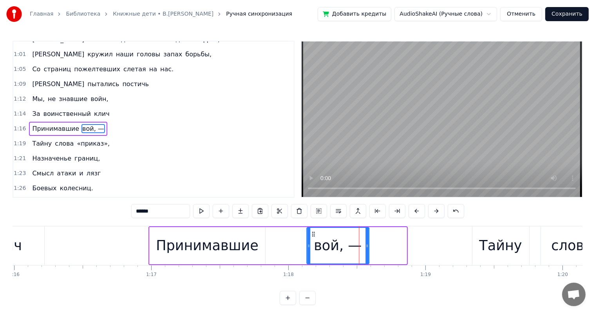
drag, startPoint x: 349, startPoint y: 232, endPoint x: 187, endPoint y: 253, distance: 163.0
click at [312, 243] on div "вой, —" at bounding box center [337, 246] width 61 height 36
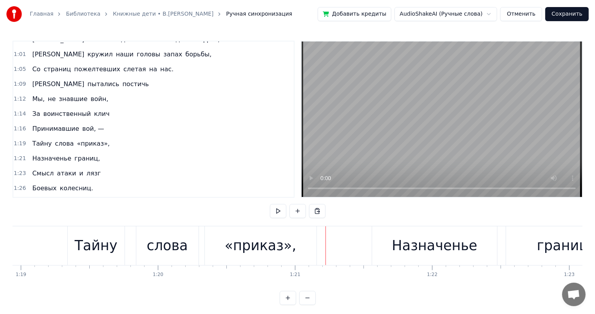
scroll to position [0, 10775]
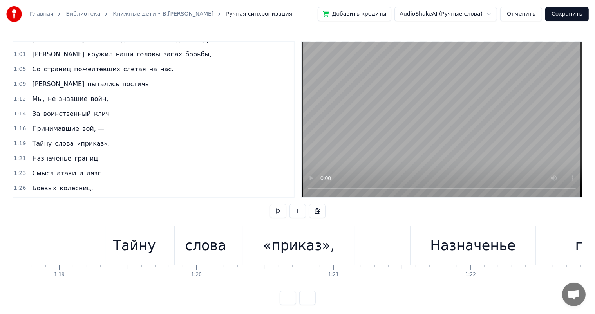
click at [198, 251] on div "слова" at bounding box center [205, 245] width 41 height 21
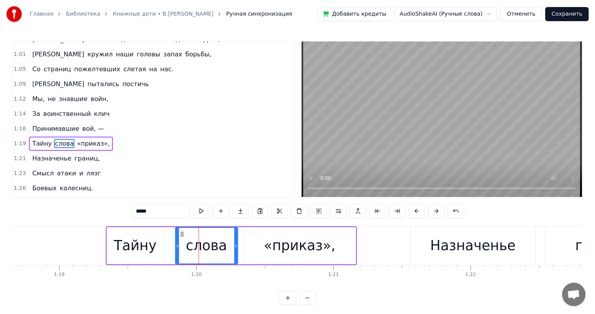
scroll to position [217, 0]
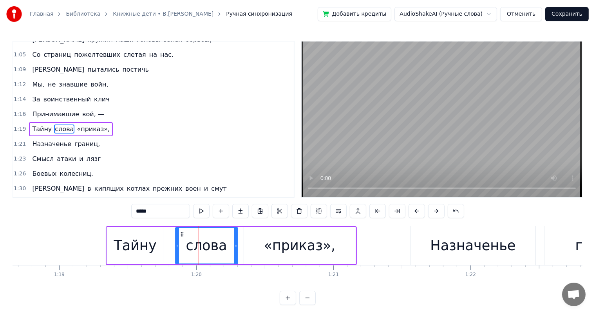
click at [291, 240] on div "«приказ»," at bounding box center [300, 245] width 72 height 21
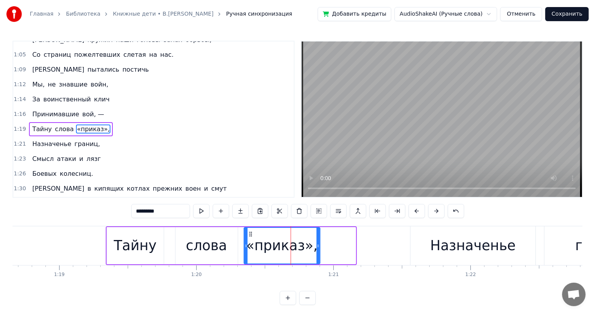
drag, startPoint x: 352, startPoint y: 244, endPoint x: 207, endPoint y: 229, distance: 146.3
click at [315, 254] on div "«приказ»," at bounding box center [281, 246] width 75 height 36
click at [207, 229] on div "слова" at bounding box center [206, 245] width 62 height 37
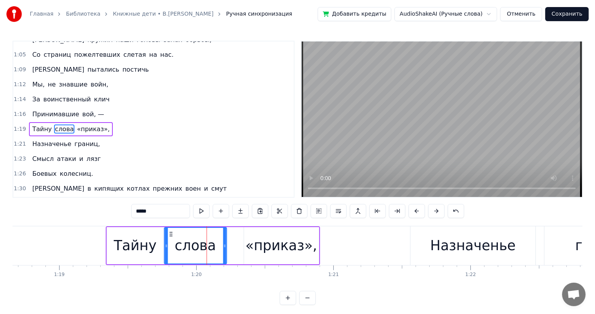
drag, startPoint x: 182, startPoint y: 233, endPoint x: 171, endPoint y: 237, distance: 12.0
click at [171, 237] on div "слова" at bounding box center [194, 246] width 61 height 36
drag, startPoint x: 270, startPoint y: 241, endPoint x: 238, endPoint y: 232, distance: 33.7
click at [261, 240] on div "«приказ»," at bounding box center [281, 245] width 72 height 21
type input "*********"
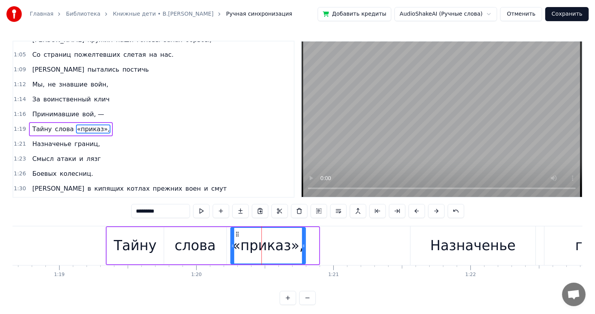
drag, startPoint x: 250, startPoint y: 232, endPoint x: 236, endPoint y: 235, distance: 13.8
click at [236, 235] on icon at bounding box center [237, 234] width 6 height 6
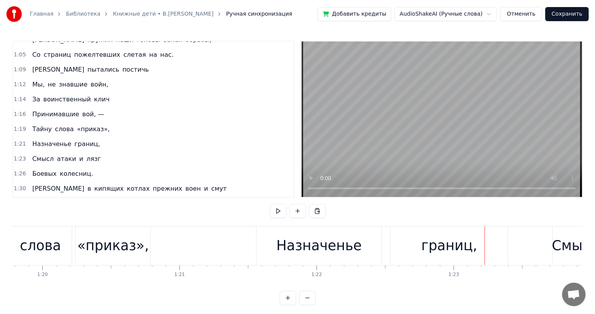
scroll to position [0, 11045]
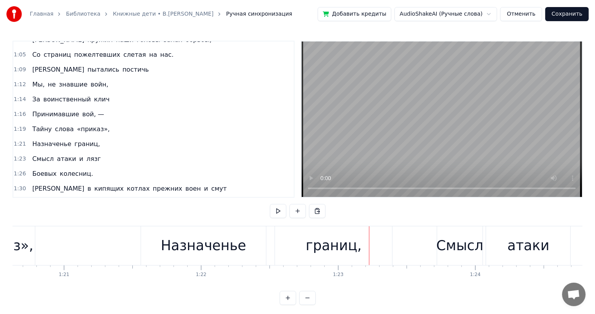
drag, startPoint x: 214, startPoint y: 234, endPoint x: 246, endPoint y: 249, distance: 35.2
click at [215, 234] on div "Назначенье" at bounding box center [203, 245] width 125 height 39
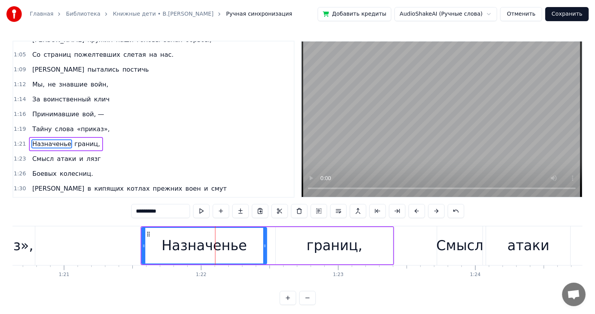
scroll to position [232, 0]
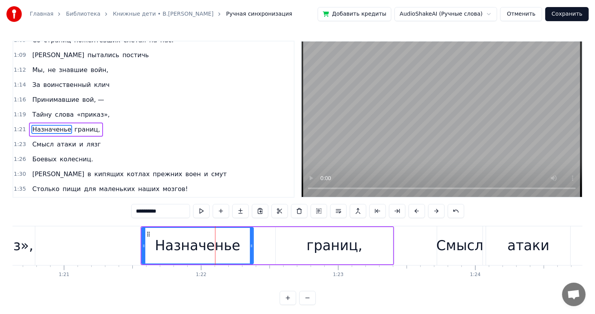
drag, startPoint x: 264, startPoint y: 243, endPoint x: 333, endPoint y: 250, distance: 69.6
click at [250, 251] on div at bounding box center [251, 246] width 3 height 36
click at [334, 250] on div "границ," at bounding box center [334, 245] width 56 height 21
type input "*******"
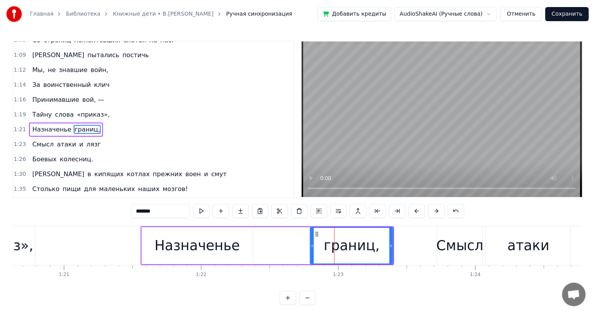
drag, startPoint x: 278, startPoint y: 250, endPoint x: 312, endPoint y: 250, distance: 34.4
click at [312, 250] on div at bounding box center [311, 246] width 3 height 36
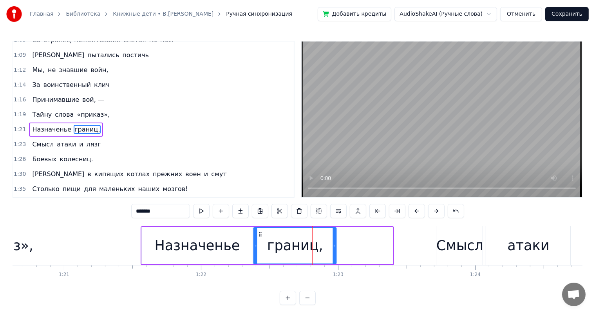
drag, startPoint x: 316, startPoint y: 235, endPoint x: 132, endPoint y: 293, distance: 192.9
click at [259, 250] on div "границ," at bounding box center [295, 246] width 82 height 36
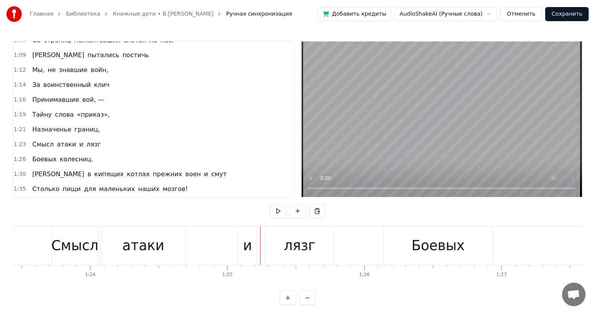
scroll to position [0, 11391]
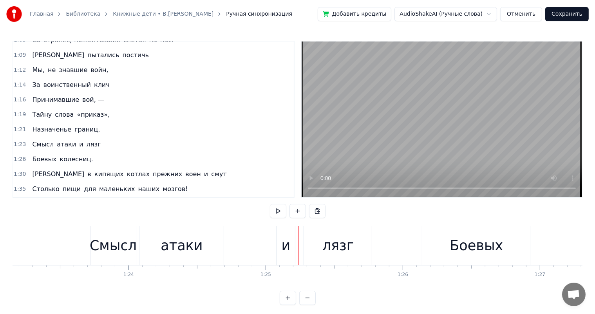
click at [174, 249] on div "атаки" at bounding box center [181, 245] width 42 height 21
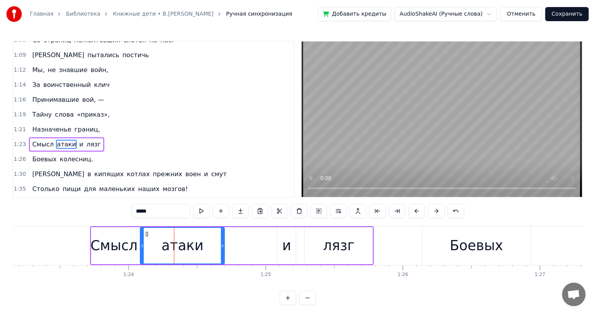
scroll to position [246, 0]
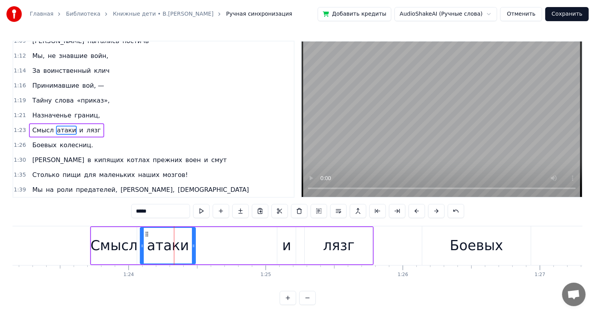
drag, startPoint x: 223, startPoint y: 245, endPoint x: 263, endPoint y: 249, distance: 39.4
click at [196, 251] on div "атаки" at bounding box center [168, 245] width 56 height 37
click at [279, 245] on div "и" at bounding box center [286, 245] width 18 height 37
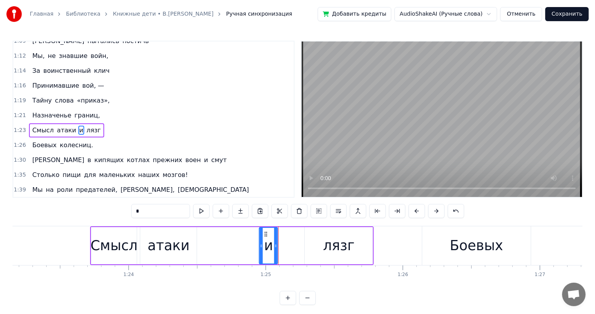
drag, startPoint x: 283, startPoint y: 233, endPoint x: 319, endPoint y: 242, distance: 37.1
click at [267, 239] on div "и" at bounding box center [268, 246] width 18 height 36
click at [319, 242] on div "лязг" at bounding box center [339, 245] width 68 height 37
type input "****"
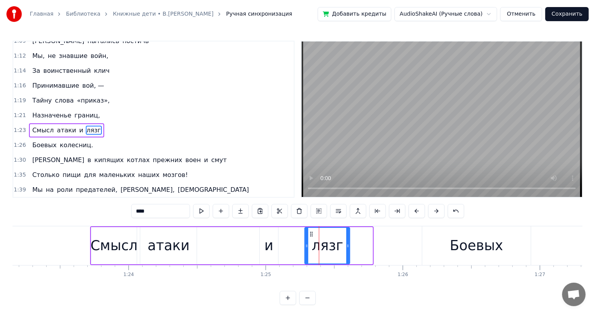
drag, startPoint x: 372, startPoint y: 244, endPoint x: 349, endPoint y: 252, distance: 23.9
click at [349, 252] on div at bounding box center [347, 246] width 3 height 36
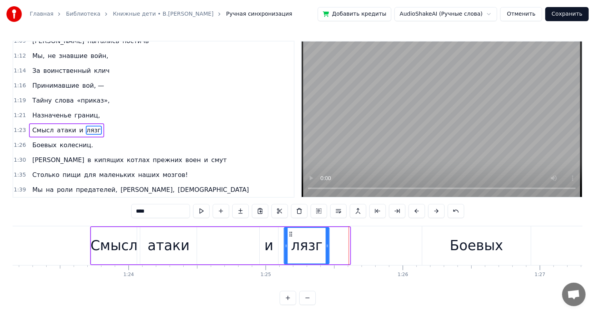
drag, startPoint x: 312, startPoint y: 234, endPoint x: 291, endPoint y: 238, distance: 21.2
click at [291, 238] on div "лязг" at bounding box center [307, 246] width 44 height 36
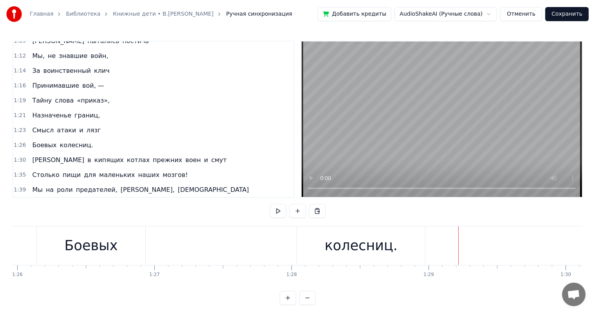
scroll to position [0, 11622]
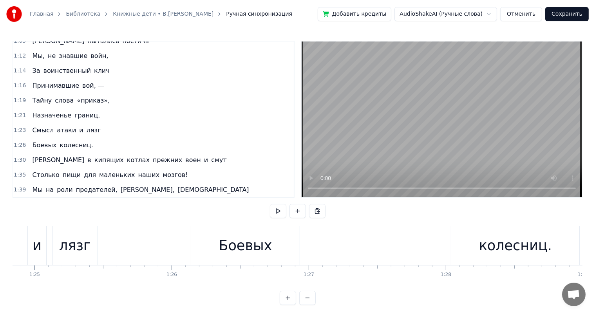
click at [225, 244] on div "Боевых" at bounding box center [245, 245] width 53 height 21
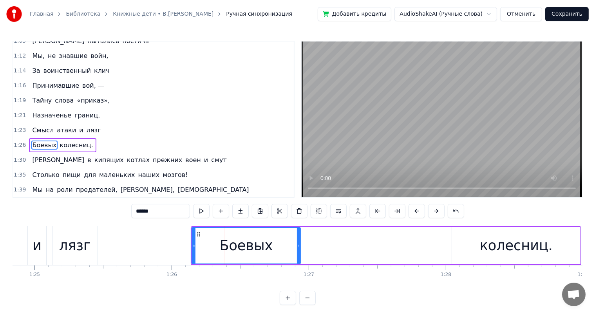
scroll to position [260, 0]
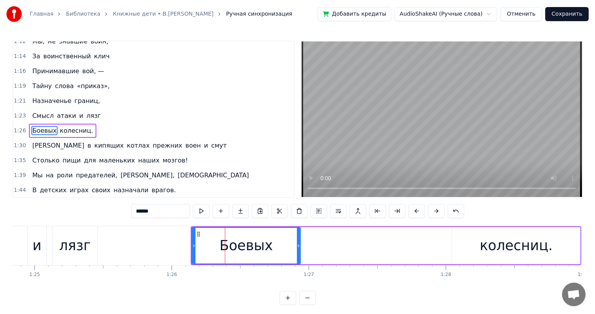
click at [301, 244] on div "Боевых колесниц." at bounding box center [386, 245] width 391 height 39
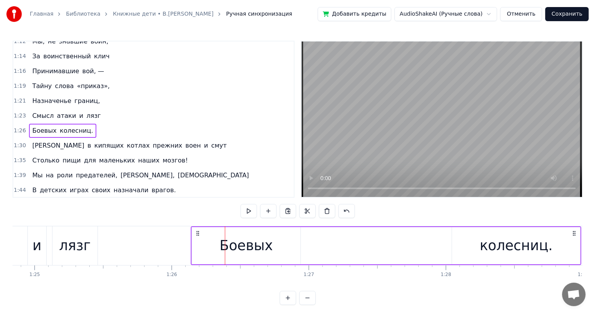
click at [231, 254] on div "Боевых" at bounding box center [246, 245] width 53 height 21
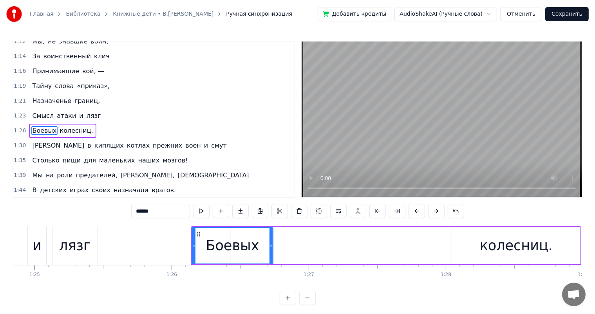
drag, startPoint x: 298, startPoint y: 243, endPoint x: 483, endPoint y: 255, distance: 184.7
click at [271, 251] on div at bounding box center [270, 246] width 3 height 36
click at [483, 255] on div "колесниц." at bounding box center [516, 245] width 128 height 37
type input "*********"
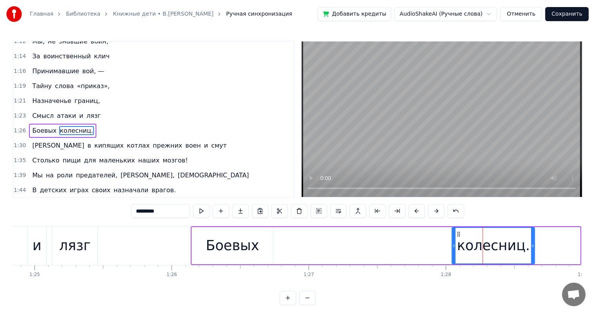
drag, startPoint x: 578, startPoint y: 246, endPoint x: 533, endPoint y: 251, distance: 45.7
click at [533, 251] on div at bounding box center [532, 246] width 3 height 36
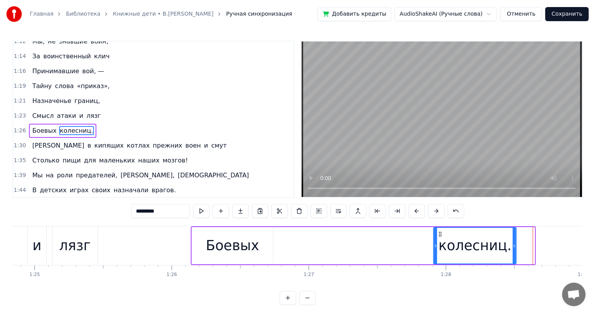
drag, startPoint x: 457, startPoint y: 232, endPoint x: 439, endPoint y: 233, distance: 18.4
click at [439, 233] on icon at bounding box center [440, 234] width 6 height 6
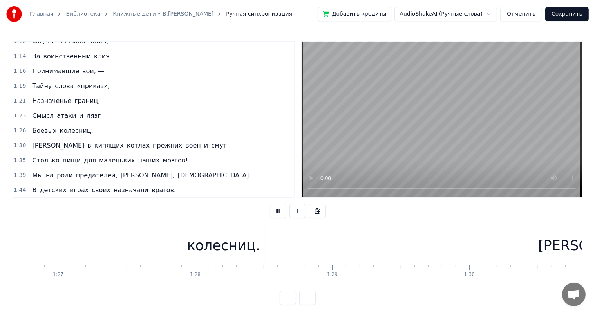
scroll to position [0, 12134]
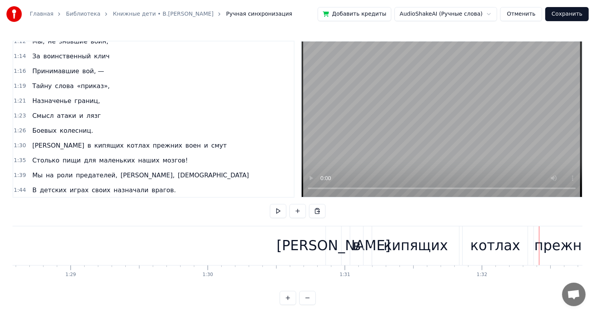
click at [421, 242] on div "кипящих" at bounding box center [415, 245] width 64 height 21
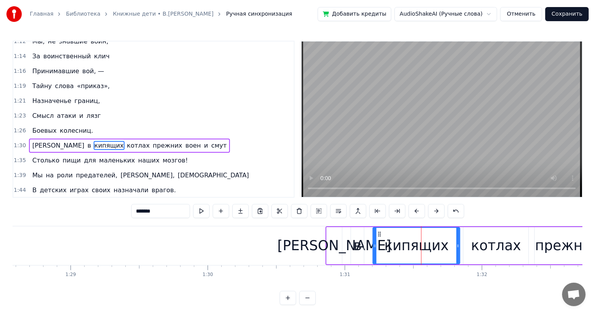
scroll to position [275, 0]
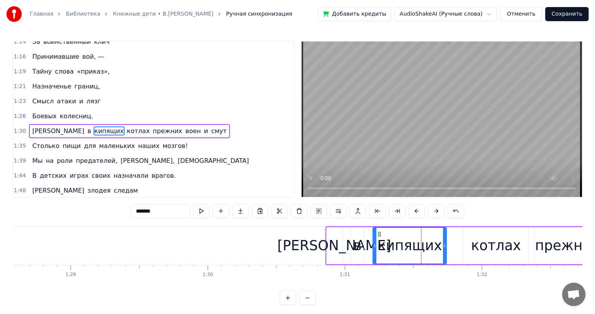
drag, startPoint x: 457, startPoint y: 249, endPoint x: 450, endPoint y: 253, distance: 8.1
click at [443, 253] on div at bounding box center [444, 246] width 3 height 36
click at [498, 253] on div "котлах" at bounding box center [496, 245] width 50 height 21
type input "******"
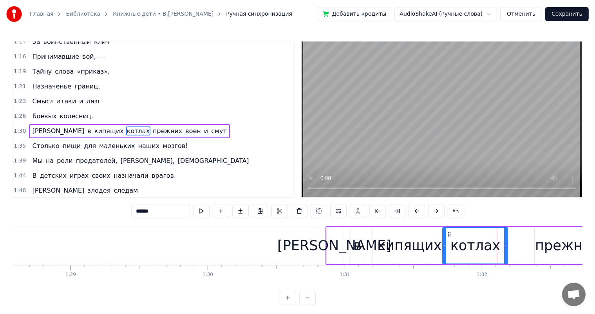
drag, startPoint x: 470, startPoint y: 232, endPoint x: 449, endPoint y: 238, distance: 21.6
click at [449, 238] on div "котлах" at bounding box center [475, 246] width 64 height 36
drag, startPoint x: 505, startPoint y: 244, endPoint x: 492, endPoint y: 247, distance: 13.3
click at [492, 247] on icon at bounding box center [492, 246] width 3 height 6
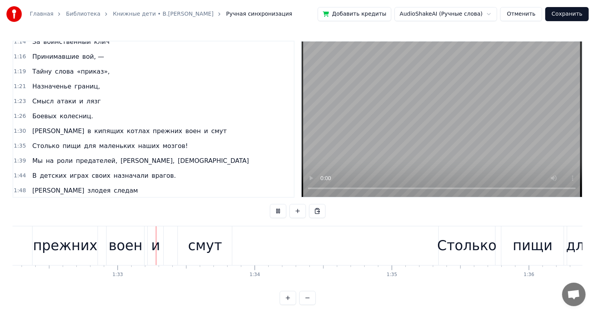
scroll to position [0, 12636]
click at [190, 245] on div "смут" at bounding box center [204, 245] width 34 height 21
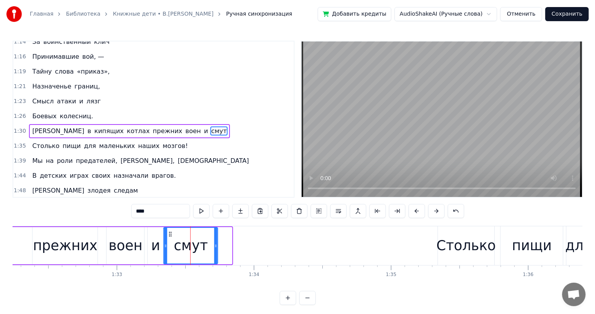
drag, startPoint x: 179, startPoint y: 236, endPoint x: 170, endPoint y: 238, distance: 8.8
click at [170, 238] on div "смут" at bounding box center [190, 246] width 53 height 36
drag, startPoint x: 214, startPoint y: 244, endPoint x: 202, endPoint y: 250, distance: 14.0
click at [202, 250] on div at bounding box center [203, 246] width 3 height 36
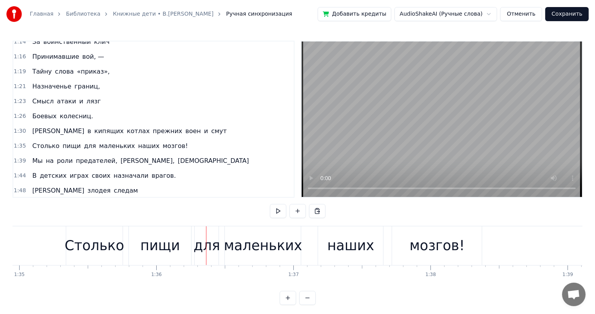
scroll to position [0, 12930]
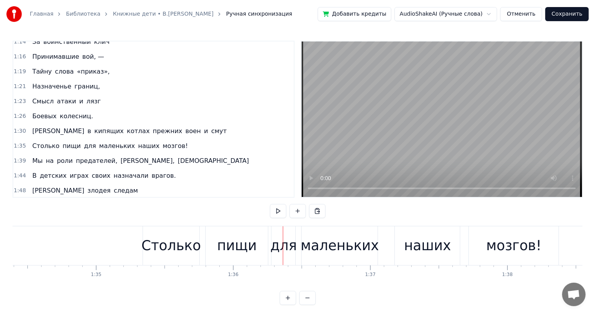
click at [196, 236] on div "Столько" at bounding box center [170, 245] width 59 height 21
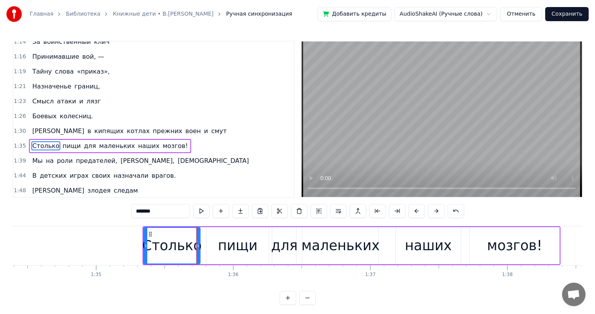
scroll to position [289, 0]
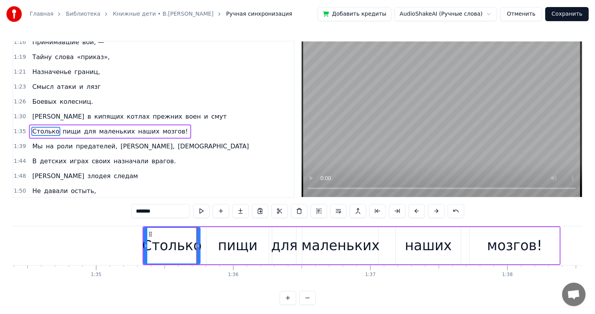
click at [255, 253] on div "пищи" at bounding box center [237, 245] width 62 height 37
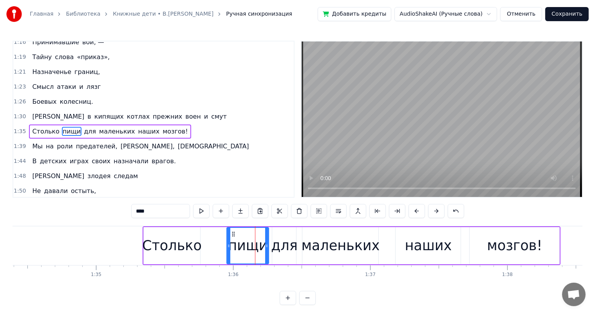
drag, startPoint x: 209, startPoint y: 245, endPoint x: 231, endPoint y: 226, distance: 29.7
click at [229, 239] on div at bounding box center [228, 246] width 3 height 36
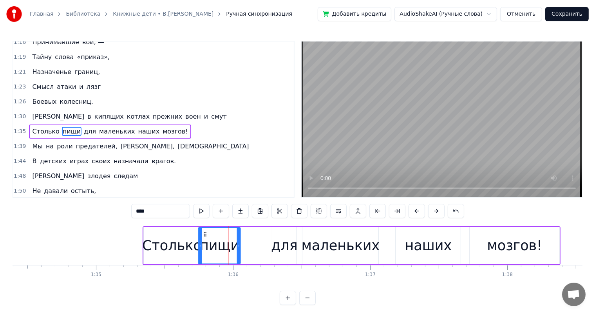
drag, startPoint x: 232, startPoint y: 235, endPoint x: 242, endPoint y: 239, distance: 11.3
click at [205, 240] on div "пищи" at bounding box center [219, 246] width 41 height 36
click at [275, 244] on div "для" at bounding box center [284, 245] width 27 height 21
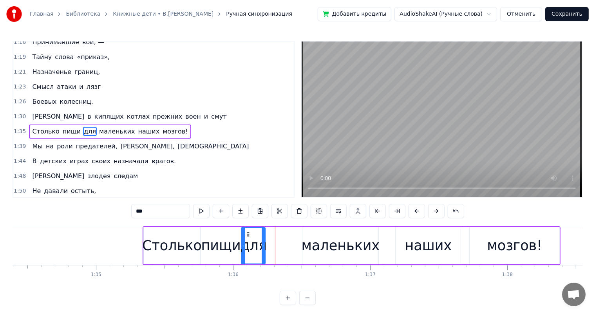
drag, startPoint x: 278, startPoint y: 235, endPoint x: 247, endPoint y: 240, distance: 30.9
click at [247, 240] on div "для" at bounding box center [253, 246] width 23 height 36
click at [335, 246] on div "маленьких" at bounding box center [340, 245] width 78 height 21
type input "*********"
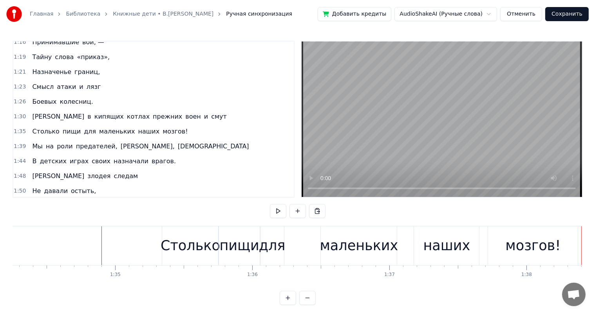
scroll to position [0, 12930]
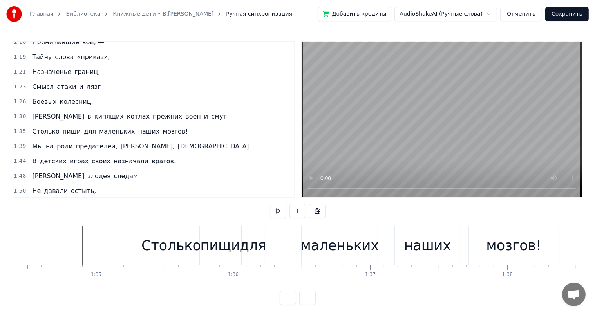
click at [409, 244] on div "наших" at bounding box center [427, 245] width 47 height 21
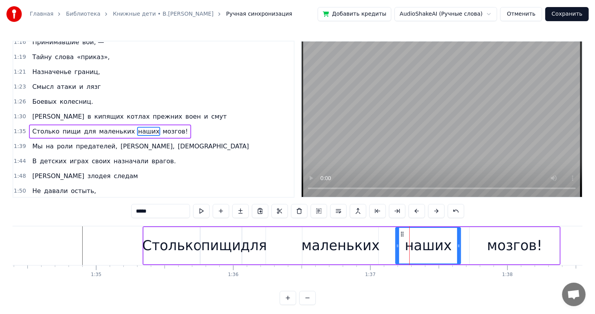
click at [354, 253] on div "маленьких" at bounding box center [340, 245] width 78 height 21
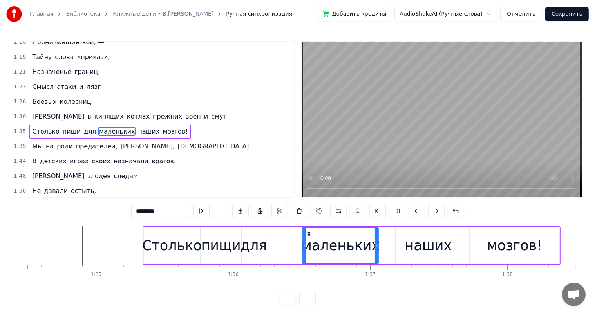
click at [441, 243] on div "наших" at bounding box center [428, 245] width 47 height 21
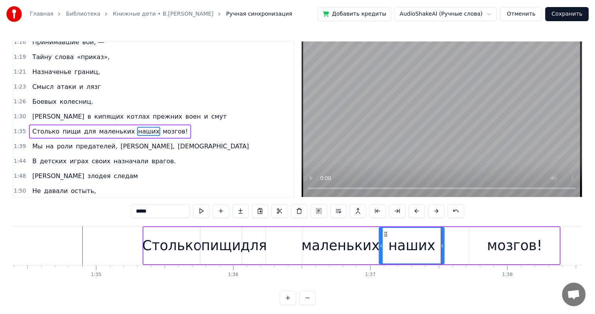
drag, startPoint x: 396, startPoint y: 233, endPoint x: 385, endPoint y: 240, distance: 13.0
click at [385, 240] on div "наших" at bounding box center [412, 246] width 64 height 36
click at [514, 251] on div "мозгов!" at bounding box center [514, 245] width 55 height 21
type input "*******"
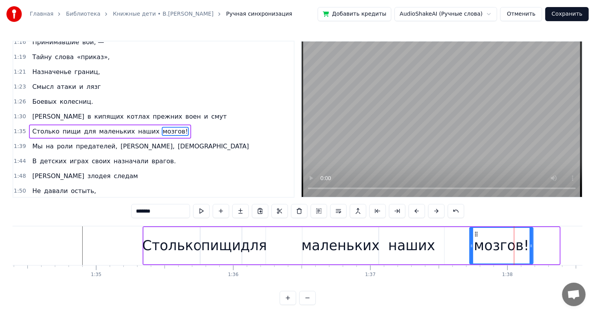
drag, startPoint x: 558, startPoint y: 246, endPoint x: 477, endPoint y: 236, distance: 81.2
click at [532, 256] on div at bounding box center [530, 246] width 3 height 36
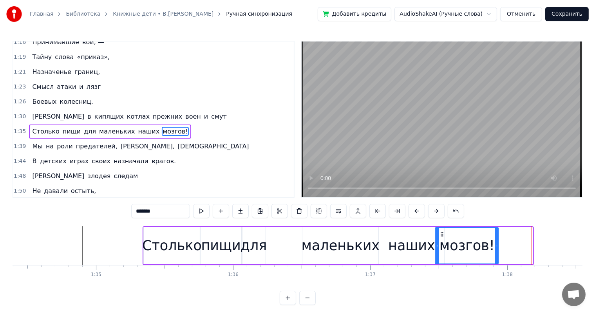
drag, startPoint x: 461, startPoint y: 236, endPoint x: 443, endPoint y: 240, distance: 19.1
click at [443, 240] on div "мозгов!" at bounding box center [467, 246] width 62 height 36
click at [515, 20] on button "Отменить" at bounding box center [521, 14] width 42 height 14
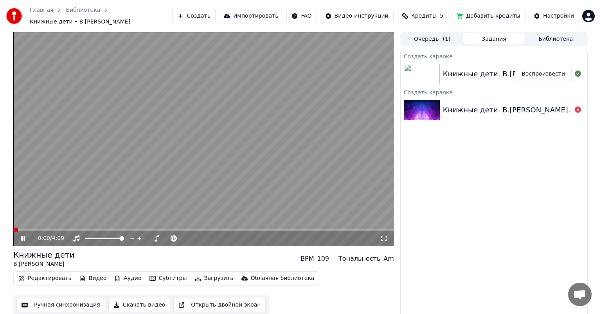
click at [23, 236] on icon at bounding box center [23, 238] width 4 height 5
click at [78, 303] on button "Ручная синхронизация" at bounding box center [60, 305] width 89 height 14
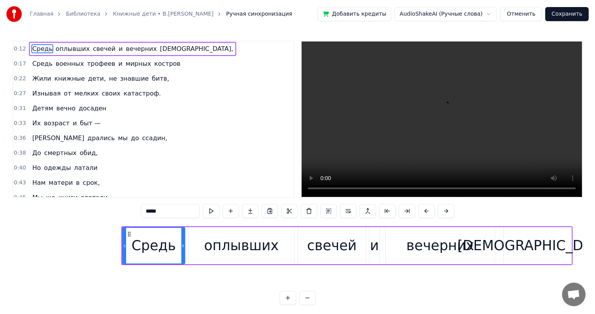
scroll to position [0, 1676]
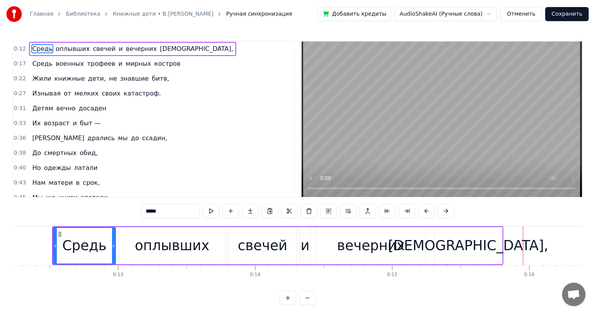
click at [160, 260] on div "оплывших" at bounding box center [172, 245] width 106 height 37
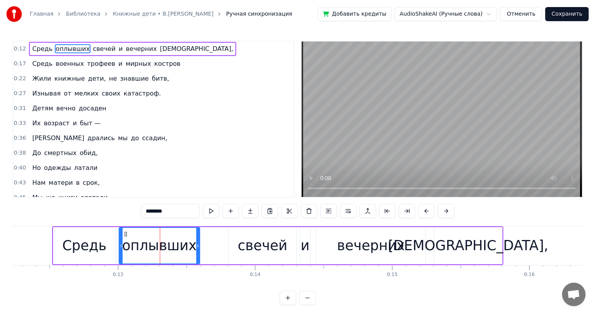
drag, startPoint x: 223, startPoint y: 241, endPoint x: 198, endPoint y: 255, distance: 29.1
click at [198, 255] on div at bounding box center [197, 246] width 3 height 36
click at [243, 247] on div "свечей" at bounding box center [262, 245] width 49 height 21
type input "******"
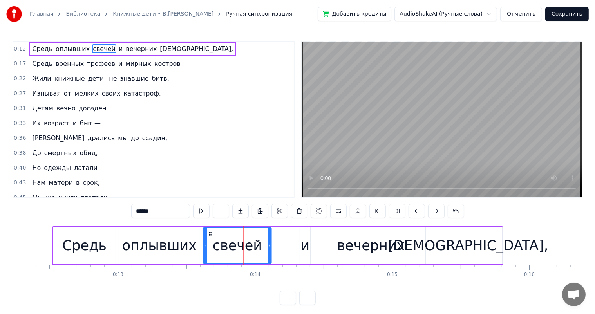
drag, startPoint x: 234, startPoint y: 233, endPoint x: 209, endPoint y: 234, distance: 25.5
click at [209, 234] on icon at bounding box center [210, 234] width 6 height 6
drag, startPoint x: 268, startPoint y: 242, endPoint x: 263, endPoint y: 245, distance: 5.4
click at [263, 245] on icon at bounding box center [264, 246] width 3 height 6
click at [297, 245] on div "Средь оплывших свечей и вечерних [DEMOGRAPHIC_DATA]," at bounding box center [277, 245] width 451 height 39
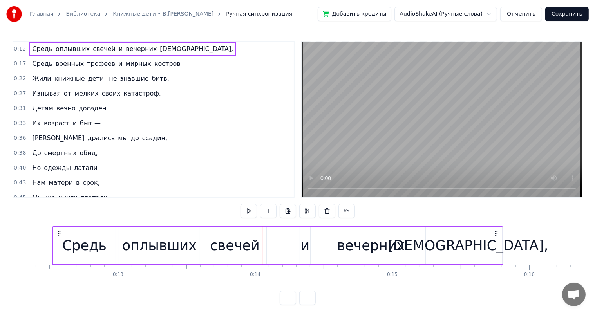
click at [357, 243] on div "вечерних" at bounding box center [371, 245] width 68 height 21
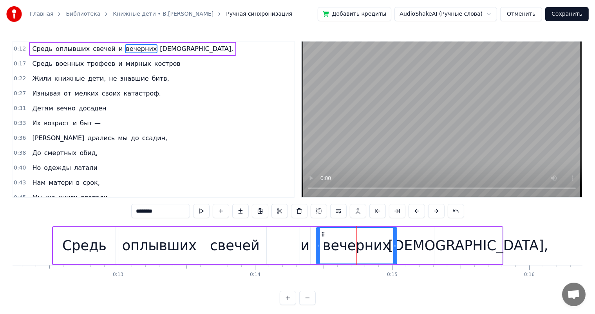
drag, startPoint x: 424, startPoint y: 246, endPoint x: 467, endPoint y: 245, distance: 43.5
click at [395, 253] on div at bounding box center [394, 246] width 3 height 36
click at [467, 245] on div "[DEMOGRAPHIC_DATA]," at bounding box center [468, 245] width 160 height 21
type input "*******"
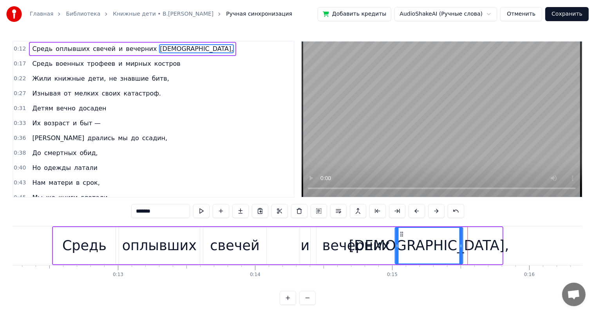
drag, startPoint x: 441, startPoint y: 233, endPoint x: 402, endPoint y: 241, distance: 40.1
click at [402, 241] on div "[DEMOGRAPHIC_DATA]," at bounding box center [428, 246] width 67 height 36
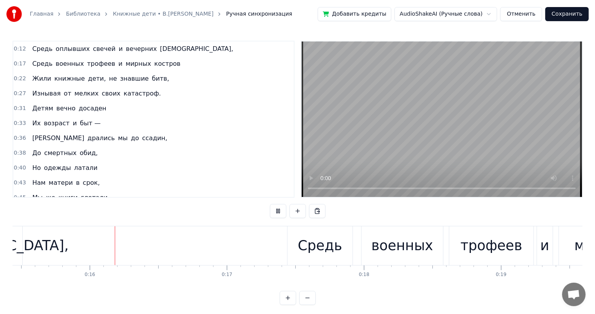
scroll to position [0, 2136]
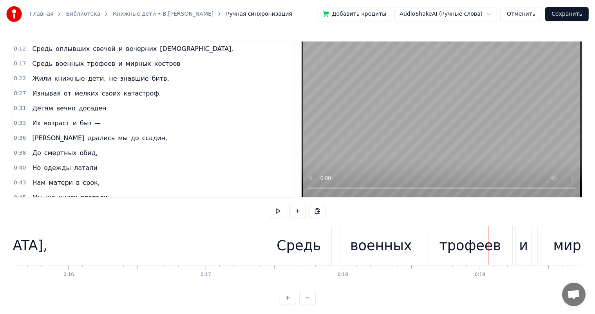
click at [384, 249] on div "военных" at bounding box center [381, 245] width 62 height 21
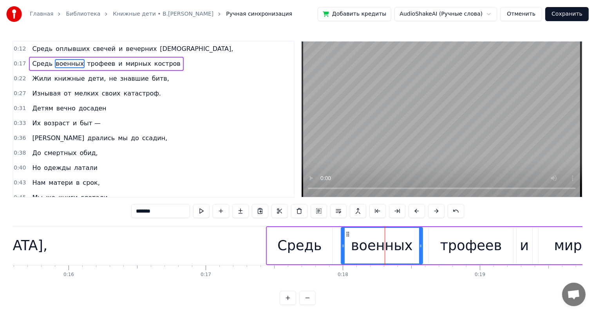
click at [324, 243] on div "Средь" at bounding box center [299, 245] width 65 height 37
type input "*****"
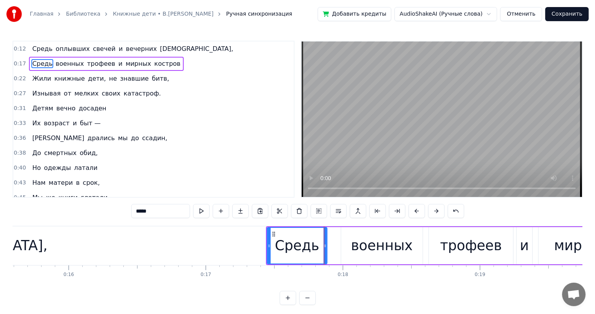
drag, startPoint x: 328, startPoint y: 243, endPoint x: 323, endPoint y: 245, distance: 5.8
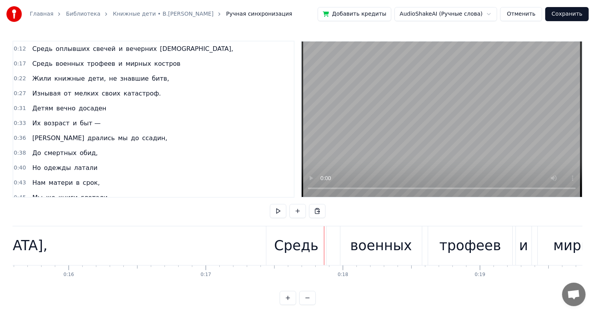
click at [357, 242] on div "военных" at bounding box center [381, 245] width 62 height 21
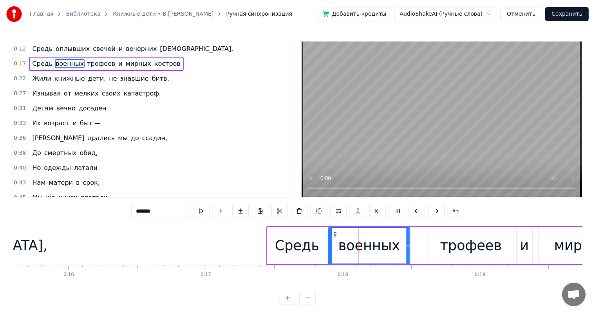
drag, startPoint x: 346, startPoint y: 230, endPoint x: 333, endPoint y: 235, distance: 13.9
click at [333, 235] on icon at bounding box center [335, 234] width 6 height 6
drag, startPoint x: 408, startPoint y: 248, endPoint x: 482, endPoint y: 252, distance: 73.7
click at [398, 250] on div "военных" at bounding box center [364, 245] width 72 height 37
click at [482, 252] on div "трофеев" at bounding box center [471, 245] width 62 height 21
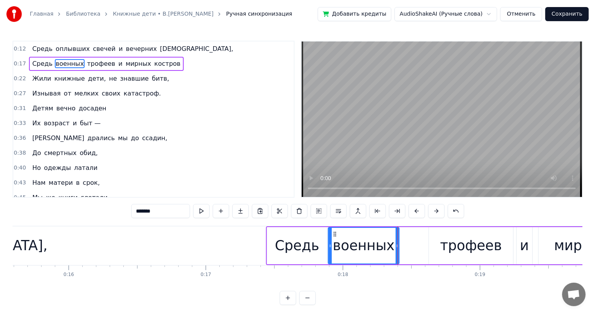
type input "*******"
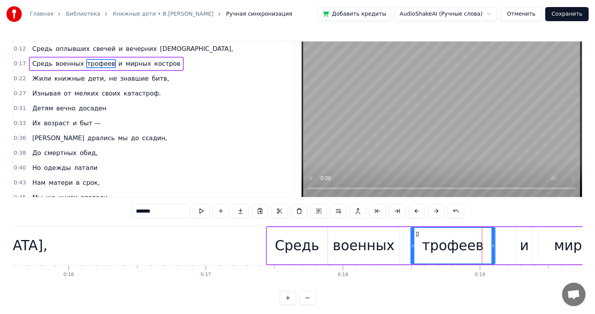
drag, startPoint x: 434, startPoint y: 236, endPoint x: 416, endPoint y: 239, distance: 18.3
click at [416, 239] on div "трофеев" at bounding box center [452, 246] width 83 height 36
drag, startPoint x: 490, startPoint y: 244, endPoint x: 314, endPoint y: 247, distance: 176.9
click at [481, 246] on div "трофеев" at bounding box center [449, 246] width 76 height 36
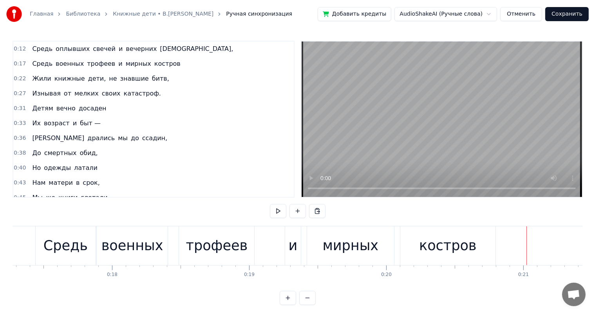
scroll to position [0, 2559]
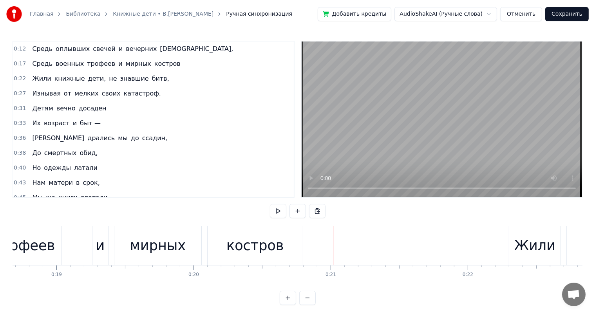
click at [153, 248] on div "мирных" at bounding box center [158, 245] width 56 height 21
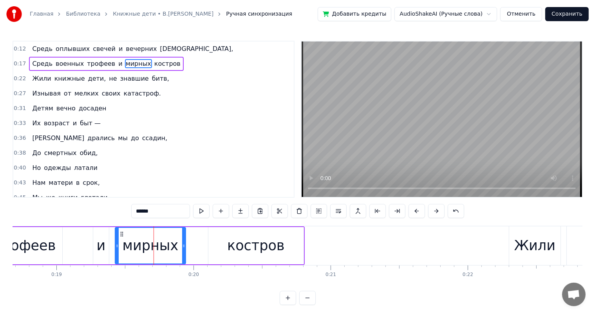
drag, startPoint x: 200, startPoint y: 246, endPoint x: 184, endPoint y: 249, distance: 16.8
click at [184, 249] on div at bounding box center [183, 246] width 3 height 36
click at [228, 249] on div "костров" at bounding box center [255, 245] width 95 height 37
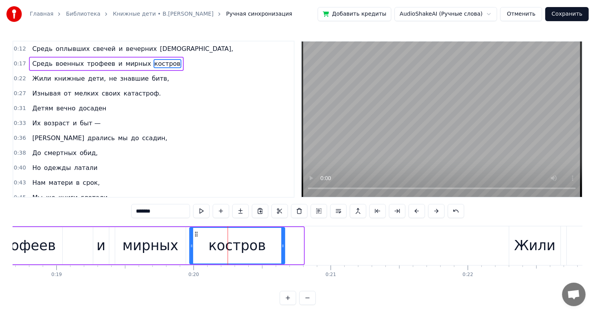
click at [195, 239] on div "костров" at bounding box center [237, 246] width 94 height 36
click at [193, 233] on icon at bounding box center [194, 234] width 6 height 6
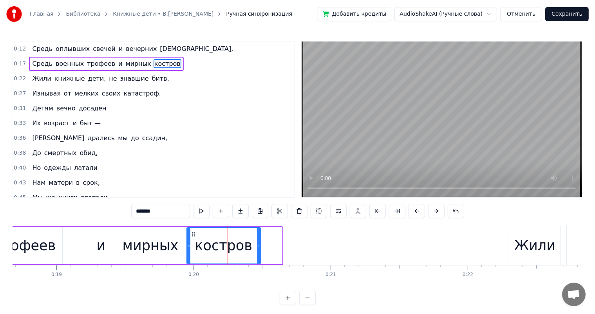
drag, startPoint x: 280, startPoint y: 243, endPoint x: 259, endPoint y: 249, distance: 22.5
click at [259, 249] on div at bounding box center [258, 246] width 3 height 36
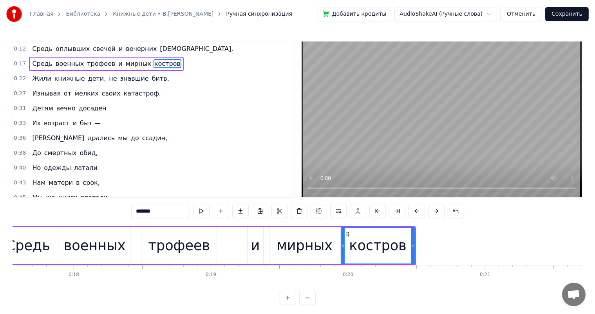
click at [148, 233] on div "трофеев" at bounding box center [178, 245] width 75 height 37
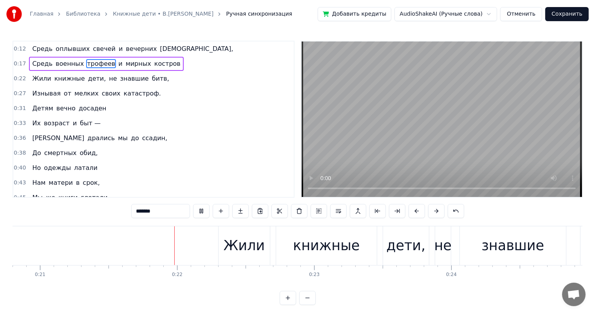
scroll to position [0, 2898]
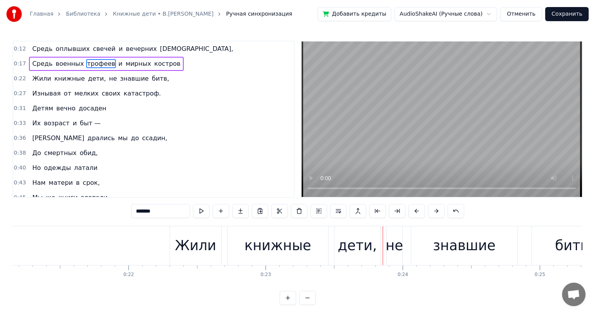
click at [308, 241] on div "книжные" at bounding box center [277, 245] width 101 height 39
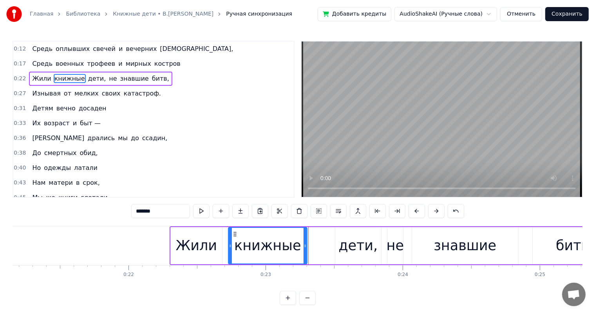
drag, startPoint x: 326, startPoint y: 246, endPoint x: 304, endPoint y: 249, distance: 22.1
click at [304, 249] on div at bounding box center [304, 246] width 3 height 36
click at [350, 247] on div "дети," at bounding box center [357, 245] width 39 height 21
type input "*****"
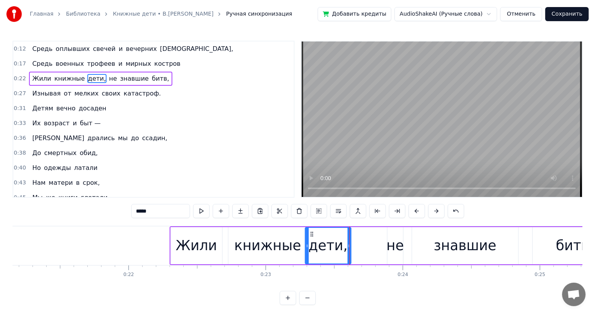
drag, startPoint x: 324, startPoint y: 238, endPoint x: 310, endPoint y: 241, distance: 15.2
click at [310, 241] on div "дети," at bounding box center [327, 246] width 45 height 36
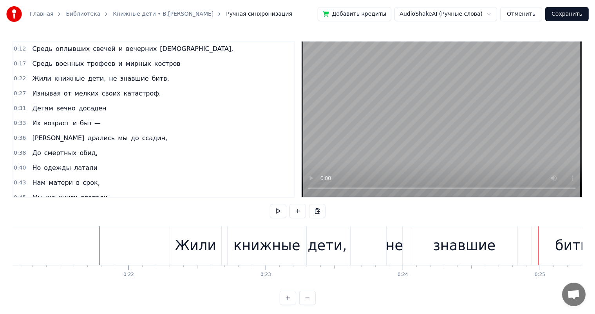
click at [514, 243] on div "знавшие" at bounding box center [464, 245] width 106 height 39
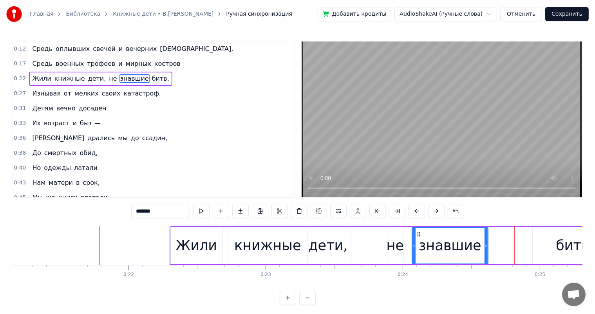
drag, startPoint x: 517, startPoint y: 244, endPoint x: 486, endPoint y: 249, distance: 30.5
click at [486, 249] on div at bounding box center [485, 246] width 3 height 36
click at [540, 239] on div "битв," at bounding box center [574, 245] width 84 height 37
type input "*****"
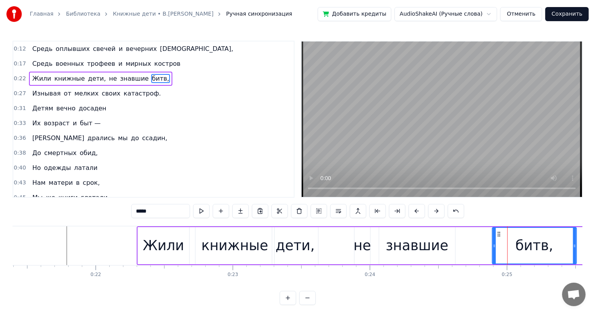
scroll to position [0, 2933]
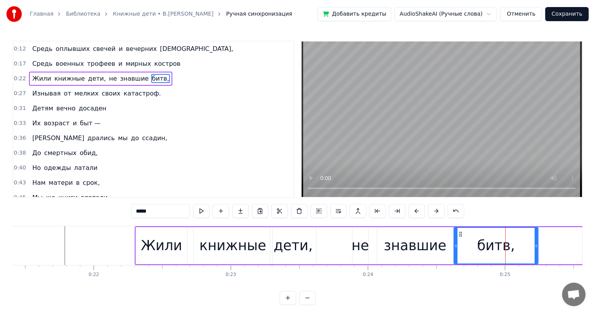
drag, startPoint x: 538, startPoint y: 232, endPoint x: 459, endPoint y: 241, distance: 79.2
click at [459, 241] on div "битв," at bounding box center [495, 246] width 83 height 36
drag, startPoint x: 535, startPoint y: 246, endPoint x: 411, endPoint y: 230, distance: 125.9
click at [510, 258] on div at bounding box center [509, 246] width 3 height 36
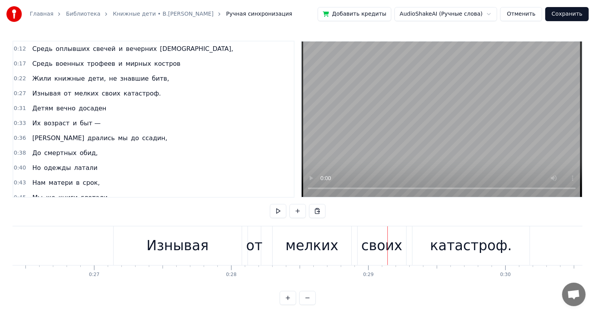
scroll to position [0, 3733]
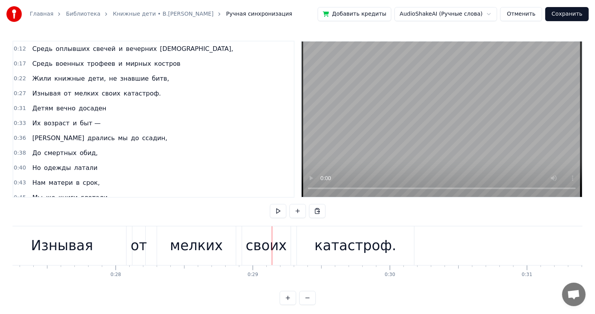
click at [206, 244] on div "мелких" at bounding box center [196, 245] width 53 height 21
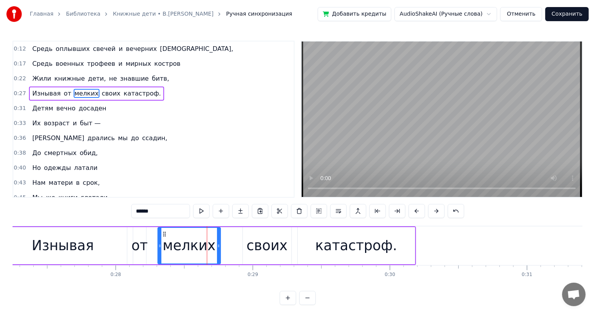
drag, startPoint x: 233, startPoint y: 241, endPoint x: 262, endPoint y: 251, distance: 30.2
click at [217, 246] on div at bounding box center [218, 246] width 3 height 36
click at [262, 251] on div "своих" at bounding box center [266, 245] width 41 height 21
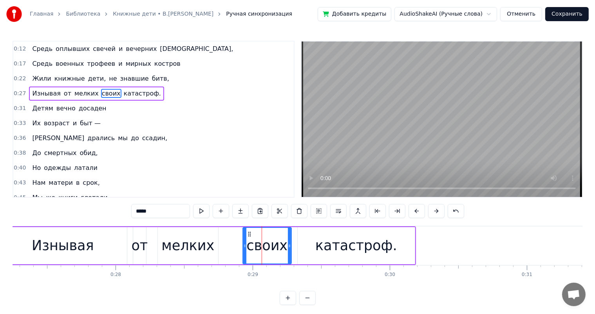
drag, startPoint x: 85, startPoint y: 255, endPoint x: 110, endPoint y: 240, distance: 29.8
click at [85, 254] on div "Изнывая" at bounding box center [63, 245] width 62 height 21
type input "*******"
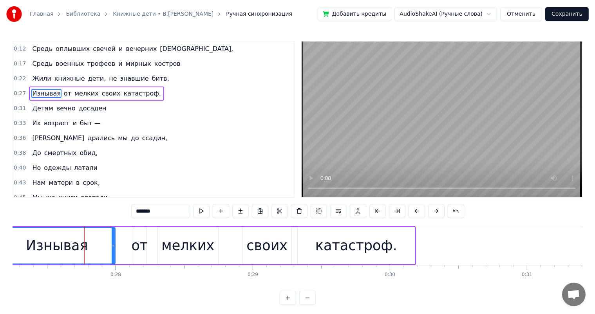
drag, startPoint x: 125, startPoint y: 244, endPoint x: 114, endPoint y: 249, distance: 12.8
click at [114, 249] on div at bounding box center [113, 246] width 3 height 36
click at [142, 249] on div "Изнывая от мелких своих катастроф." at bounding box center [207, 245] width 418 height 39
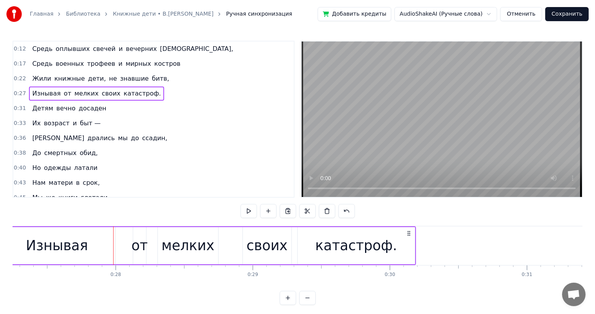
click at [139, 238] on div "от" at bounding box center [139, 245] width 16 height 21
drag, startPoint x: 139, startPoint y: 235, endPoint x: 126, endPoint y: 240, distance: 14.1
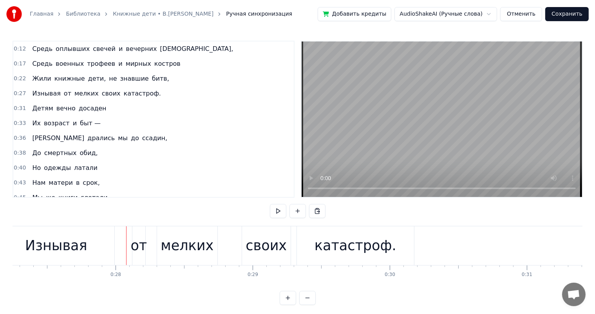
drag, startPoint x: 141, startPoint y: 236, endPoint x: 134, endPoint y: 232, distance: 8.3
click at [140, 236] on div "от" at bounding box center [138, 245] width 16 height 21
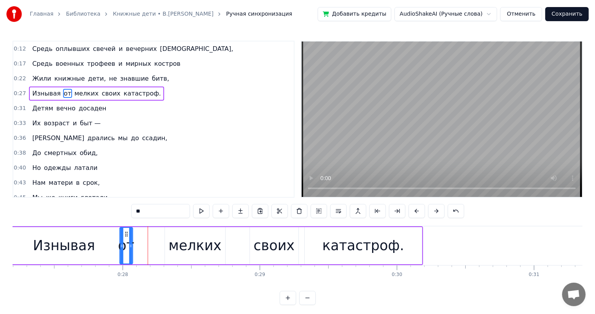
drag, startPoint x: 138, startPoint y: 232, endPoint x: 124, endPoint y: 236, distance: 15.0
click at [124, 236] on icon at bounding box center [126, 234] width 6 height 6
click at [135, 236] on div "Изнывая от мелких своих катастроф." at bounding box center [216, 245] width 418 height 39
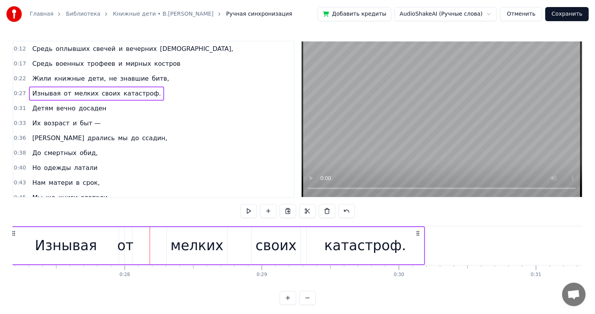
click at [124, 247] on div "от" at bounding box center [125, 245] width 16 height 21
drag, startPoint x: 124, startPoint y: 232, endPoint x: 139, endPoint y: 230, distance: 14.3
click at [139, 230] on div "от" at bounding box center [139, 246] width 12 height 36
drag, startPoint x: 195, startPoint y: 237, endPoint x: 177, endPoint y: 234, distance: 18.7
click at [195, 237] on div "мелких" at bounding box center [196, 245] width 53 height 21
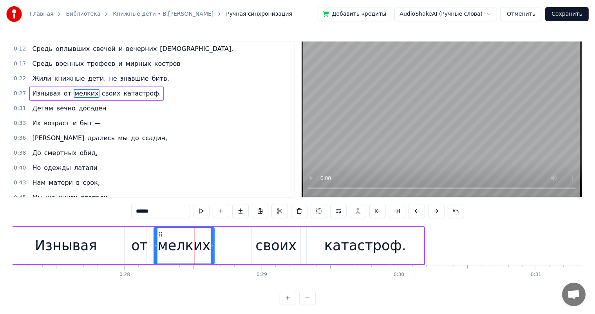
drag, startPoint x: 173, startPoint y: 233, endPoint x: 160, endPoint y: 236, distance: 13.3
click at [160, 236] on icon at bounding box center [160, 234] width 6 height 6
click at [288, 256] on div "своих" at bounding box center [276, 245] width 49 height 37
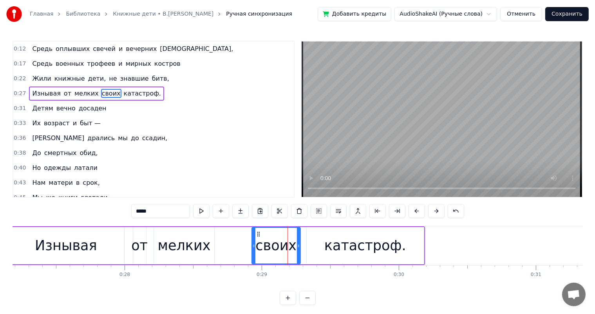
click at [347, 239] on div "катастроф." at bounding box center [365, 245] width 82 height 21
type input "**********"
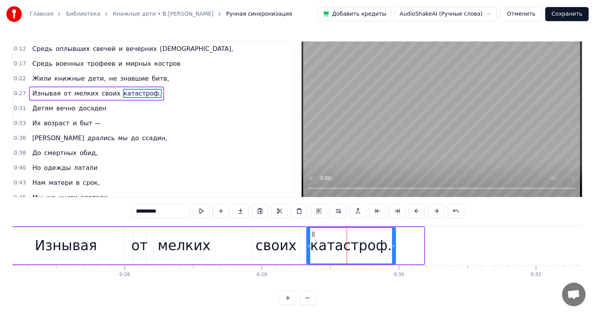
drag, startPoint x: 421, startPoint y: 246, endPoint x: 393, endPoint y: 256, distance: 29.7
click at [393, 256] on div at bounding box center [393, 246] width 3 height 36
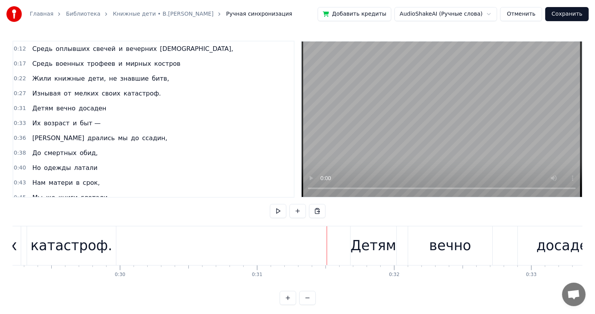
scroll to position [0, 3964]
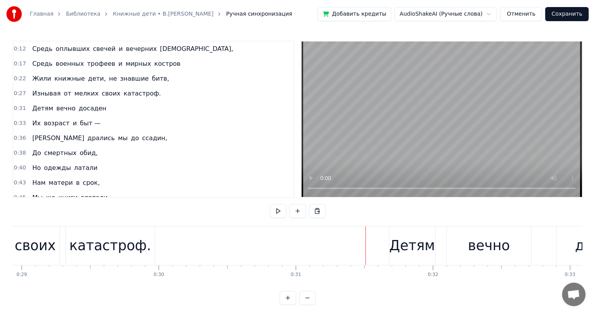
click at [115, 249] on div "катастроф." at bounding box center [110, 245] width 82 height 21
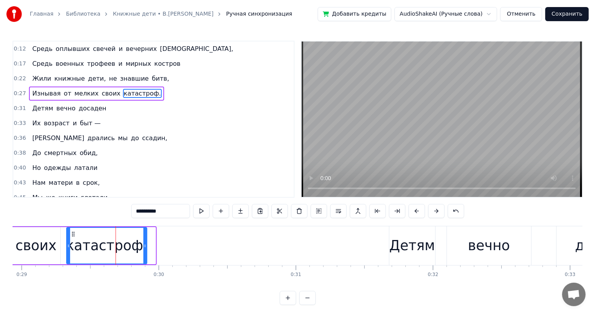
drag, startPoint x: 154, startPoint y: 244, endPoint x: 146, endPoint y: 249, distance: 10.0
click at [146, 249] on div at bounding box center [144, 246] width 3 height 36
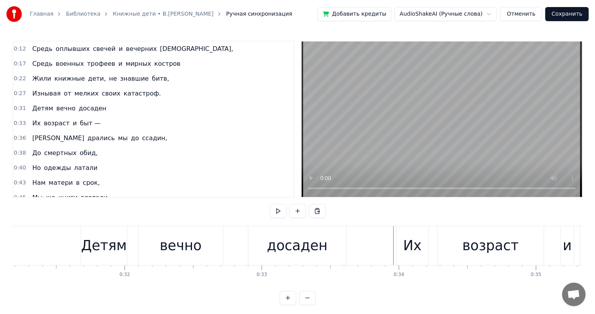
scroll to position [0, 4252]
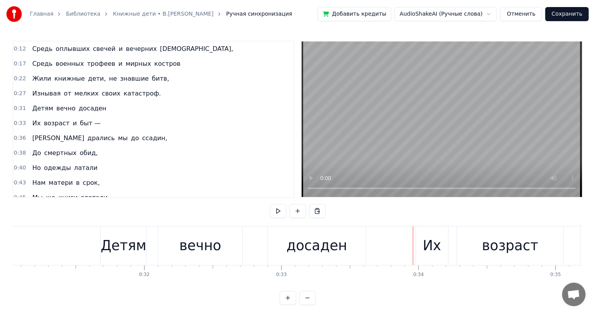
click at [204, 250] on div "вечно" at bounding box center [200, 245] width 42 height 21
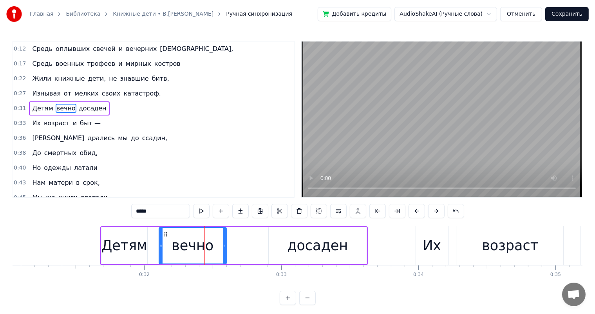
drag, startPoint x: 241, startPoint y: 241, endPoint x: 224, endPoint y: 252, distance: 20.3
click at [224, 252] on div at bounding box center [224, 246] width 3 height 36
click at [283, 239] on div "досаден" at bounding box center [317, 245] width 98 height 37
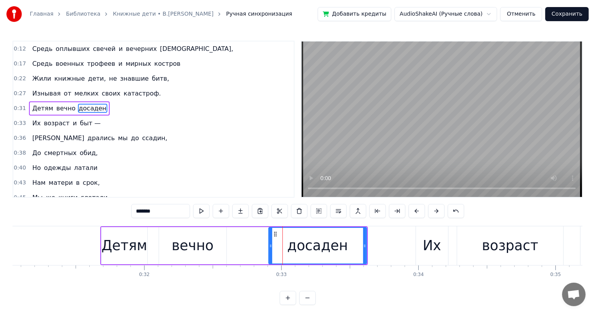
type input "*******"
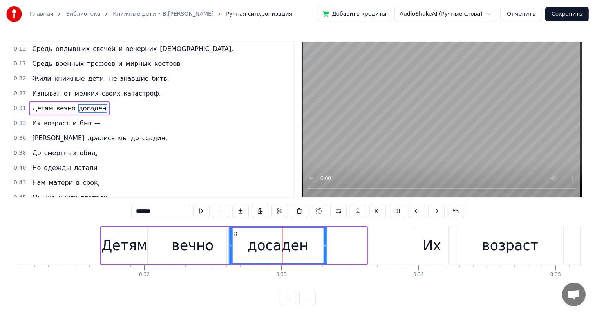
drag, startPoint x: 274, startPoint y: 234, endPoint x: 234, endPoint y: 246, distance: 41.2
click at [234, 246] on div "досаден" at bounding box center [277, 246] width 97 height 36
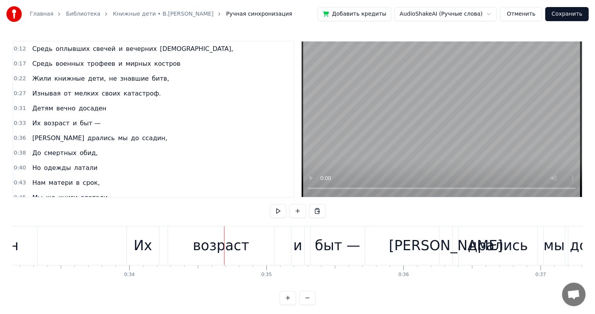
scroll to position [0, 4656]
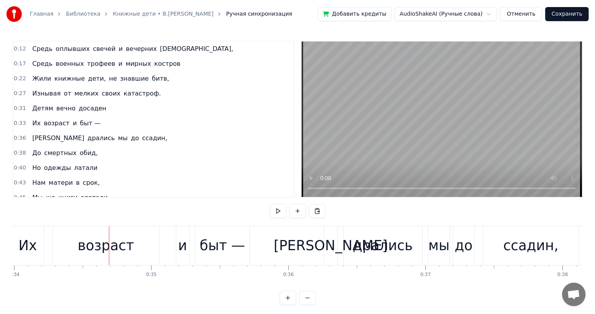
click at [117, 259] on div "возраст" at bounding box center [106, 245] width 106 height 39
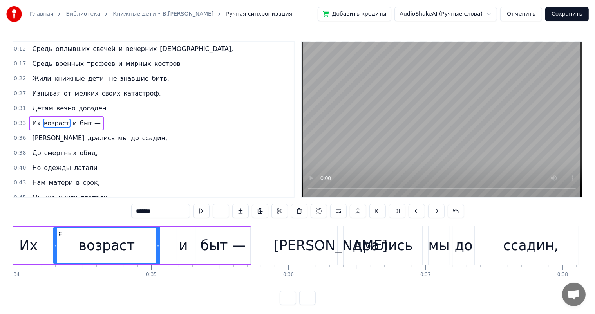
scroll to position [1, 0]
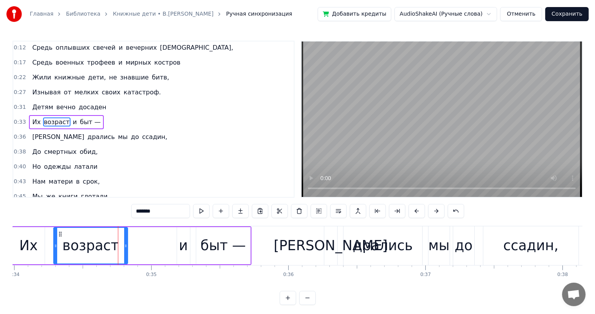
drag, startPoint x: 159, startPoint y: 243, endPoint x: 126, endPoint y: 247, distance: 32.3
click at [126, 247] on icon at bounding box center [125, 246] width 3 height 6
click at [143, 246] on div "Их возраст и быт —" at bounding box center [131, 245] width 240 height 39
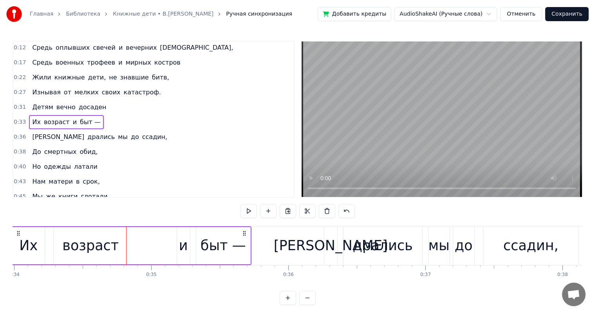
click at [186, 238] on div "и" at bounding box center [183, 245] width 9 height 21
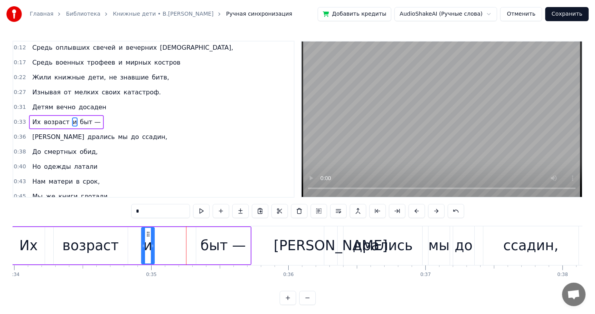
drag, startPoint x: 183, startPoint y: 234, endPoint x: 148, endPoint y: 230, distance: 35.8
click at [148, 230] on div "и" at bounding box center [148, 246] width 12 height 36
click at [209, 238] on div "быт —" at bounding box center [222, 245] width 45 height 21
type input "*****"
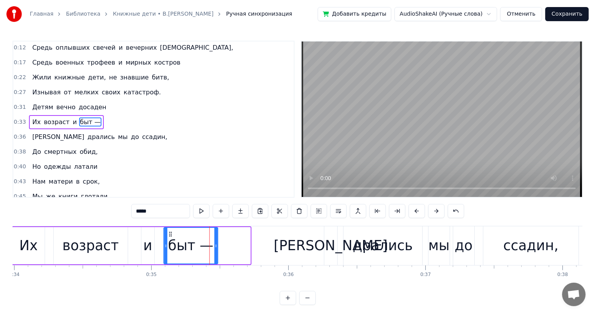
drag, startPoint x: 199, startPoint y: 235, endPoint x: 167, endPoint y: 235, distance: 32.1
click at [167, 235] on icon at bounding box center [170, 234] width 6 height 6
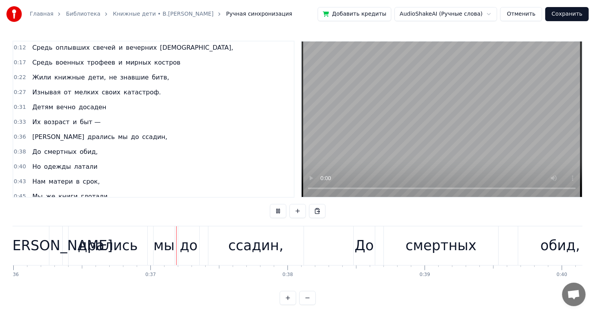
scroll to position [0, 4983]
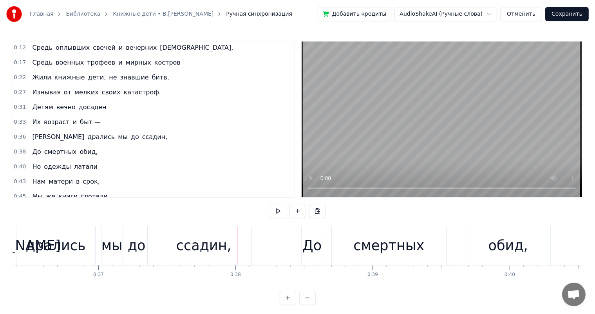
click at [70, 254] on div "дрались" at bounding box center [56, 245] width 60 height 21
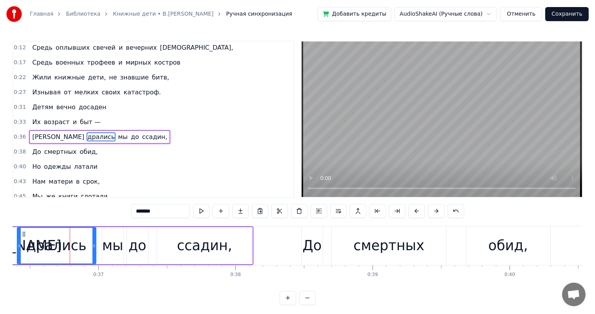
scroll to position [16, 0]
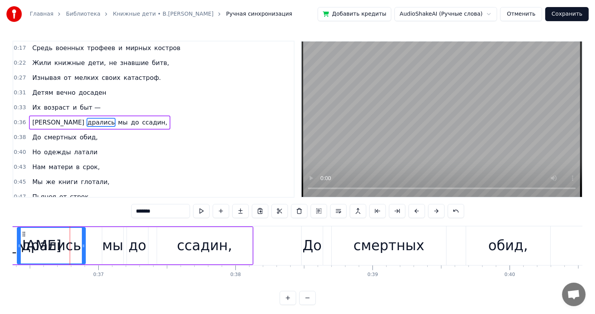
drag, startPoint x: 94, startPoint y: 247, endPoint x: 162, endPoint y: 262, distance: 69.8
click at [83, 249] on div at bounding box center [83, 246] width 3 height 36
click at [183, 243] on div "ссадин," at bounding box center [204, 245] width 55 height 21
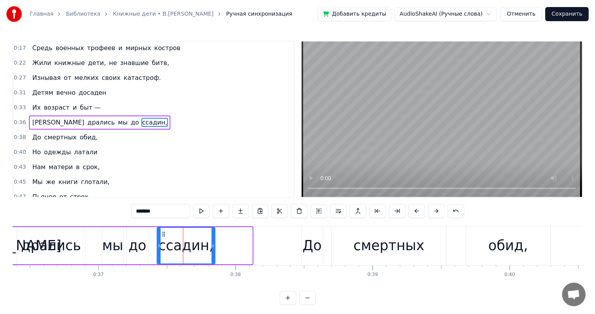
drag, startPoint x: 249, startPoint y: 244, endPoint x: 212, endPoint y: 250, distance: 37.7
click at [212, 250] on div at bounding box center [212, 246] width 3 height 36
click at [136, 245] on div "до" at bounding box center [137, 245] width 18 height 21
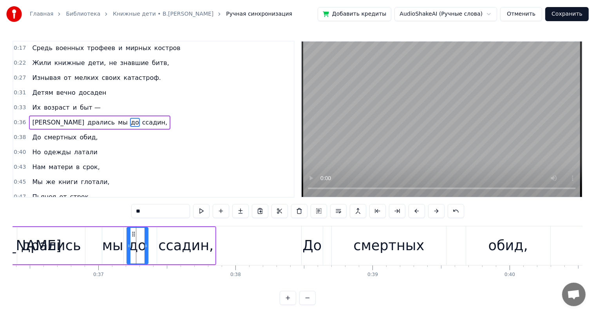
click at [163, 235] on div "ссадин," at bounding box center [186, 245] width 58 height 37
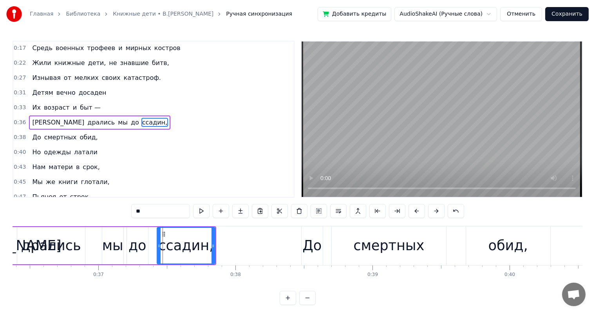
type input "*******"
drag, startPoint x: 163, startPoint y: 235, endPoint x: 131, endPoint y: 278, distance: 53.8
click at [153, 240] on div "ссадин," at bounding box center [178, 246] width 57 height 36
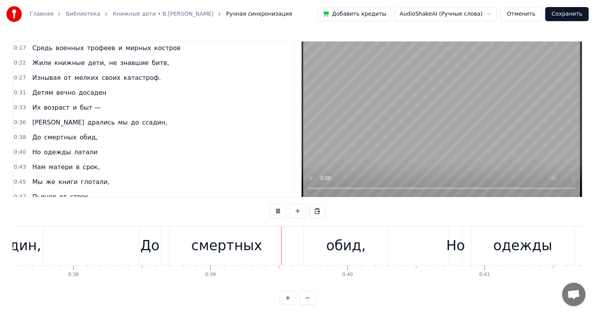
scroll to position [0, 5293]
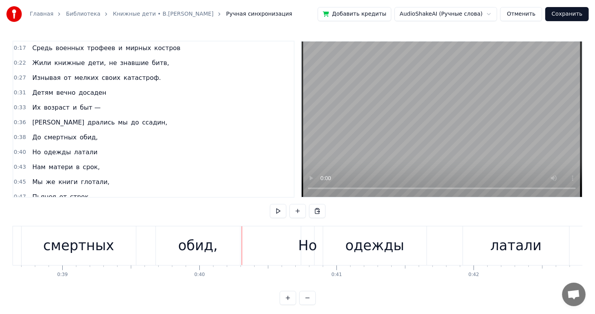
drag, startPoint x: 110, startPoint y: 249, endPoint x: 139, endPoint y: 241, distance: 30.4
click at [112, 249] on div "смертных" at bounding box center [79, 245] width 114 height 39
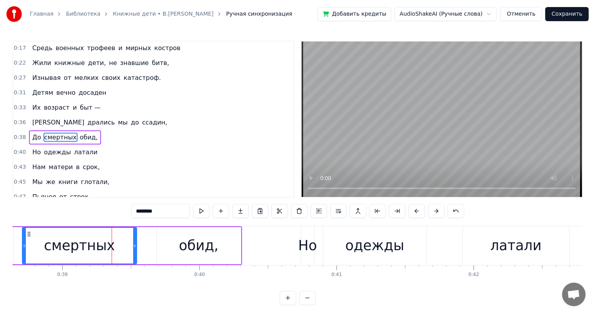
scroll to position [30, 0]
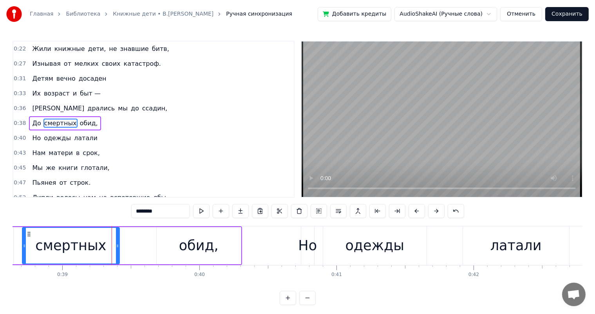
drag, startPoint x: 135, startPoint y: 245, endPoint x: 199, endPoint y: 251, distance: 64.1
click at [119, 251] on div "смертных" at bounding box center [71, 245] width 98 height 37
drag, startPoint x: 199, startPoint y: 251, endPoint x: 172, endPoint y: 236, distance: 30.5
click at [199, 251] on div "обид," at bounding box center [199, 245] width 40 height 21
type input "*****"
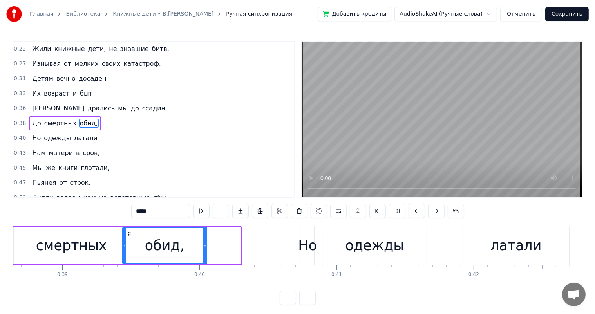
drag, startPoint x: 163, startPoint y: 235, endPoint x: 128, endPoint y: 241, distance: 35.1
click at [128, 241] on div "обид," at bounding box center [164, 246] width 83 height 36
drag, startPoint x: 204, startPoint y: 245, endPoint x: 197, endPoint y: 267, distance: 22.8
click at [190, 248] on icon at bounding box center [191, 246] width 3 height 6
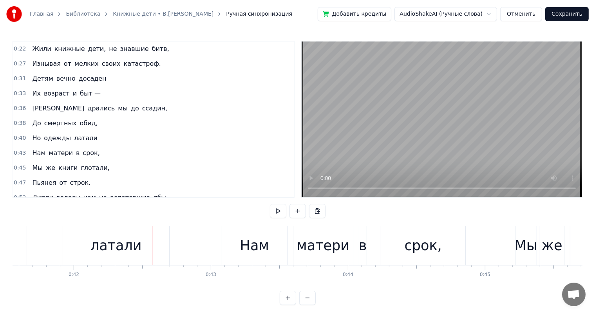
scroll to position [0, 5484]
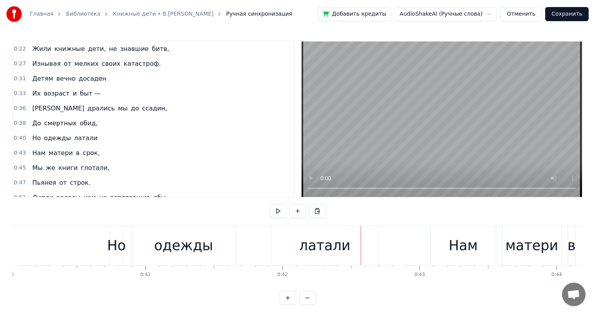
click at [185, 258] on div "одежды" at bounding box center [183, 245] width 103 height 39
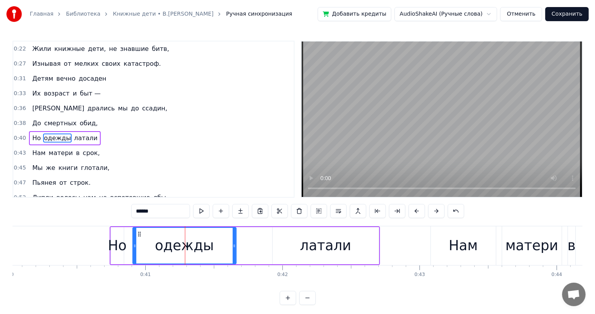
scroll to position [44, 0]
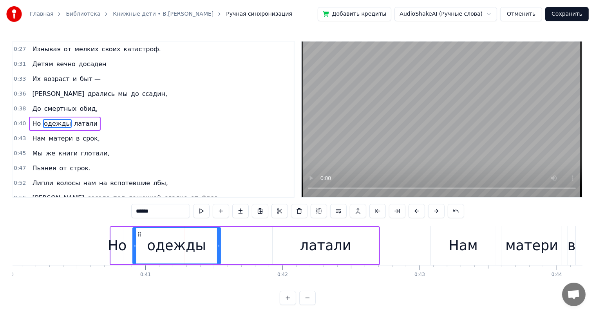
drag, startPoint x: 233, startPoint y: 245, endPoint x: 218, endPoint y: 250, distance: 16.2
click at [218, 250] on div at bounding box center [218, 246] width 3 height 36
click at [315, 250] on div "латали" at bounding box center [325, 245] width 51 height 21
type input "******"
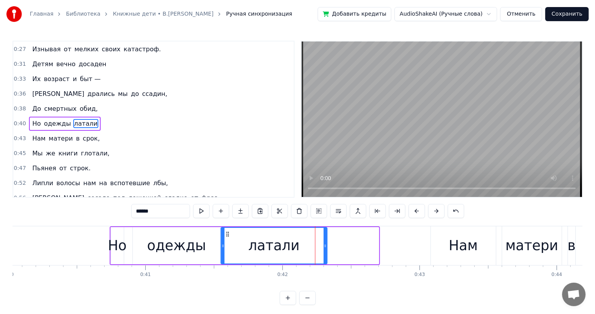
drag, startPoint x: 279, startPoint y: 234, endPoint x: 329, endPoint y: 254, distance: 53.8
click at [226, 239] on div "латали" at bounding box center [273, 246] width 105 height 36
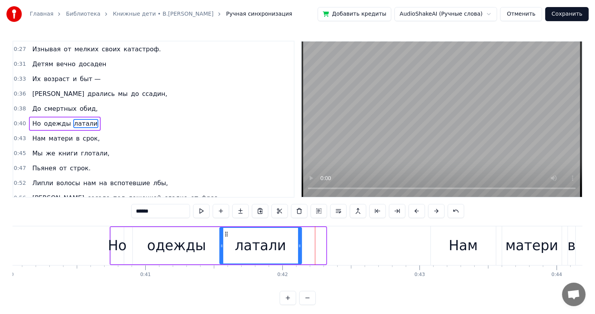
drag, startPoint x: 323, startPoint y: 247, endPoint x: 299, endPoint y: 254, distance: 25.2
click at [299, 254] on div at bounding box center [299, 246] width 3 height 36
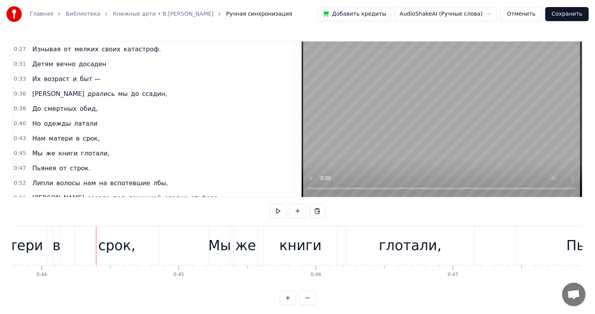
scroll to position [0, 5926]
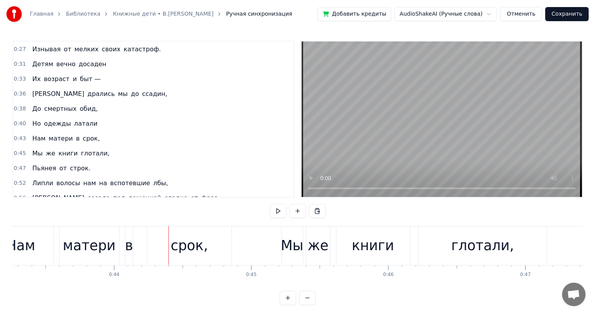
drag, startPoint x: 71, startPoint y: 240, endPoint x: 58, endPoint y: 235, distance: 13.9
click at [70, 240] on div "матери" at bounding box center [89, 245] width 53 height 21
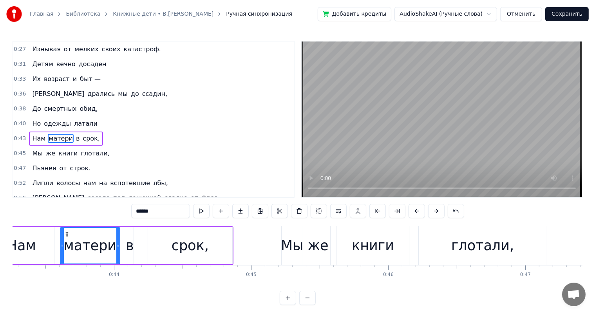
scroll to position [59, 0]
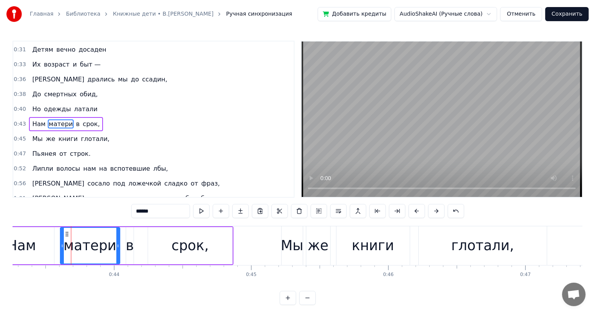
click at [36, 246] on div "Нам" at bounding box center [21, 245] width 65 height 37
type input "***"
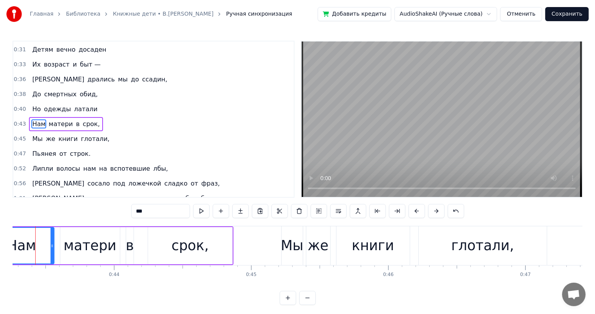
scroll to position [0, 5909]
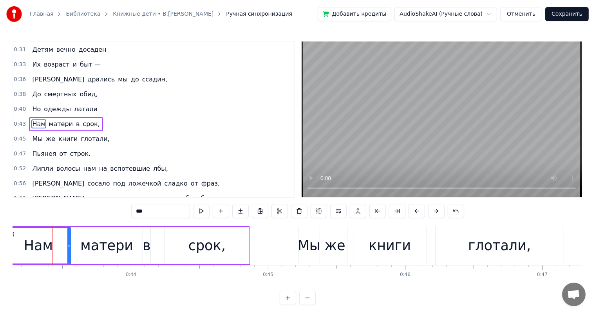
drag, startPoint x: 52, startPoint y: 245, endPoint x: 64, endPoint y: 243, distance: 11.5
click at [64, 243] on div "Нам" at bounding box center [38, 246] width 64 height 36
drag, startPoint x: 70, startPoint y: 244, endPoint x: 57, endPoint y: 247, distance: 13.3
click at [57, 247] on icon at bounding box center [55, 246] width 3 height 6
click at [72, 250] on div "Нам матери в срок," at bounding box center [127, 245] width 245 height 39
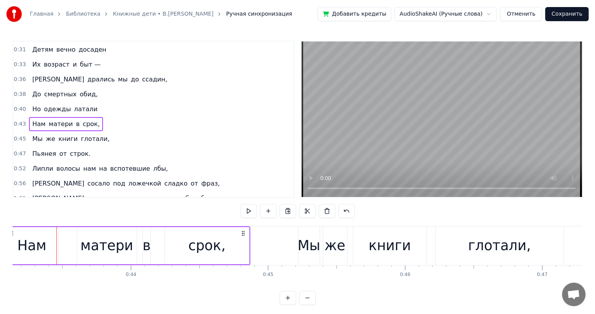
click at [89, 239] on div "матери" at bounding box center [106, 245] width 53 height 21
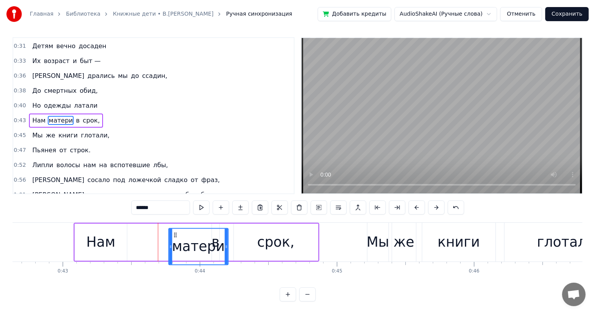
scroll to position [8, 0]
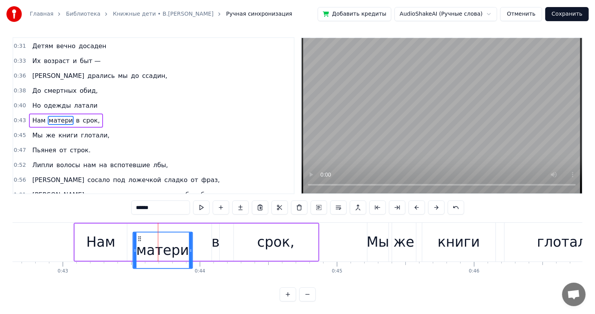
drag, startPoint x: 85, startPoint y: 233, endPoint x: 141, endPoint y: 254, distance: 59.6
click at [141, 254] on div "матери" at bounding box center [162, 250] width 59 height 36
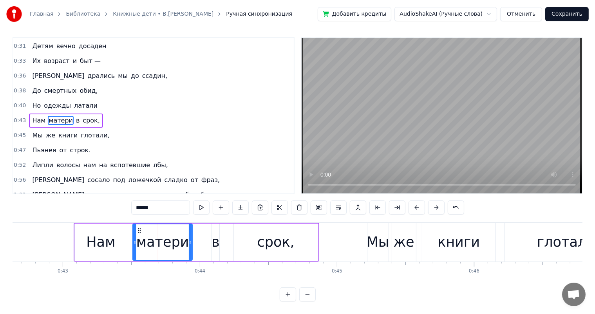
click at [265, 232] on div "срок," at bounding box center [275, 242] width 37 height 21
type input "*****"
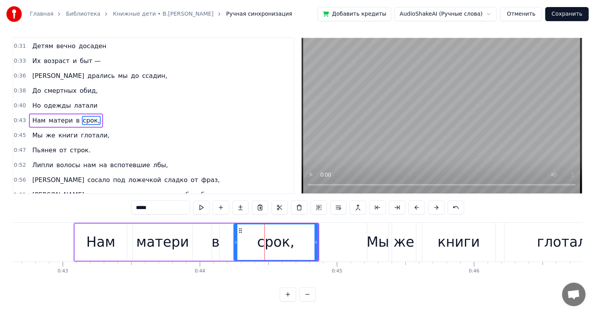
scroll to position [0, 0]
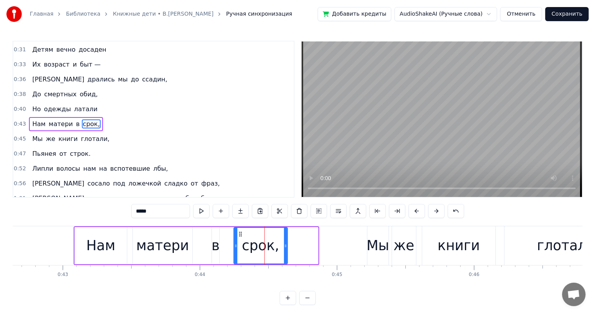
drag, startPoint x: 315, startPoint y: 245, endPoint x: 42, endPoint y: 213, distance: 274.7
click at [284, 255] on div at bounding box center [285, 246] width 3 height 36
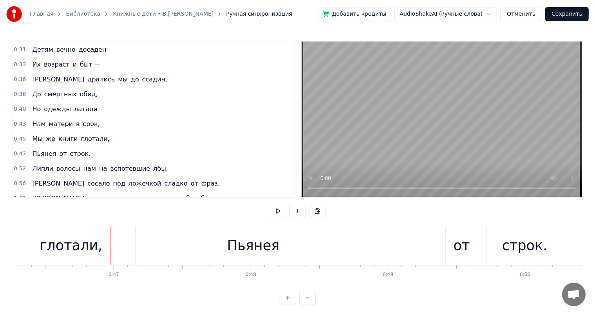
scroll to position [0, 6099]
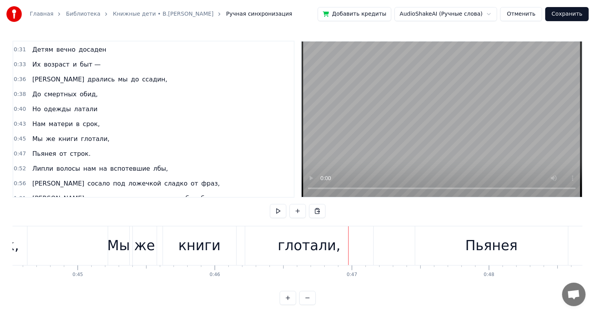
click at [202, 258] on div "книги" at bounding box center [199, 245] width 73 height 39
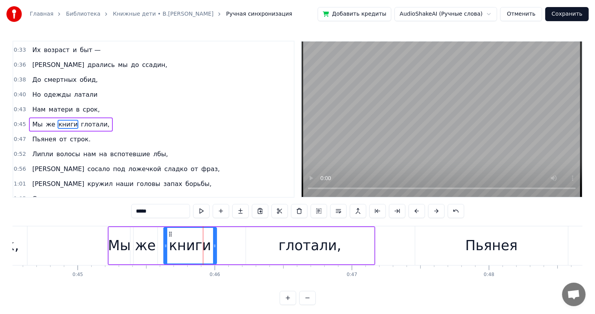
drag, startPoint x: 234, startPoint y: 244, endPoint x: 274, endPoint y: 250, distance: 39.9
click at [222, 254] on div "книги" at bounding box center [200, 245] width 74 height 37
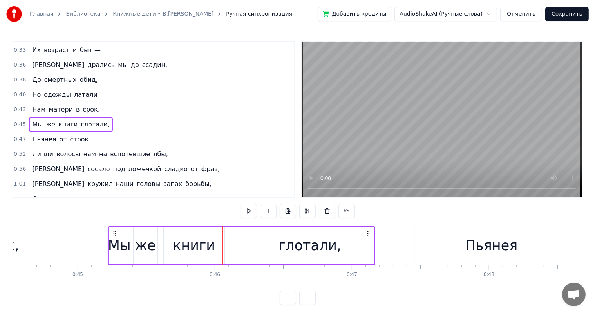
click at [282, 249] on div "глотали," at bounding box center [310, 245] width 128 height 37
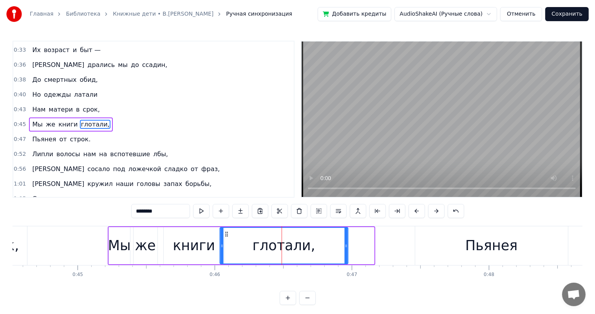
drag, startPoint x: 252, startPoint y: 235, endPoint x: 226, endPoint y: 240, distance: 26.2
click at [226, 240] on div "глотали," at bounding box center [283, 246] width 127 height 36
drag, startPoint x: 344, startPoint y: 244, endPoint x: 318, endPoint y: 252, distance: 27.9
click at [318, 252] on div at bounding box center [318, 246] width 3 height 36
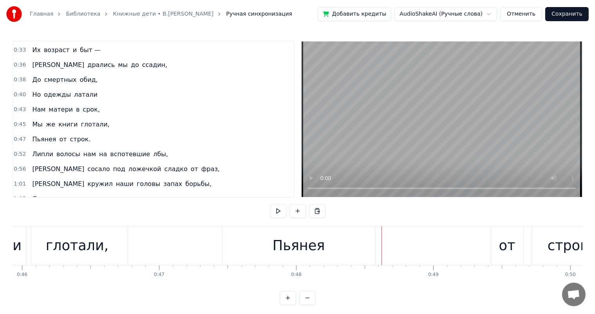
scroll to position [0, 6388]
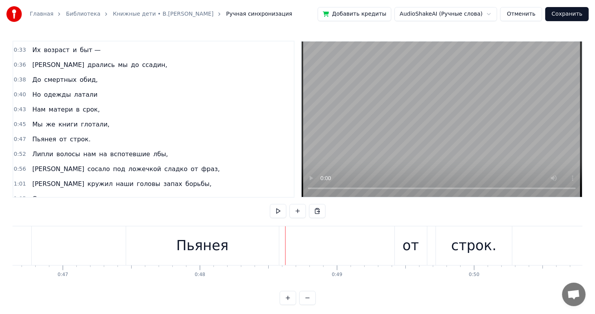
drag, startPoint x: 291, startPoint y: 235, endPoint x: 285, endPoint y: 236, distance: 6.4
click at [290, 235] on div "Пьянея от строк." at bounding box center [320, 245] width 388 height 39
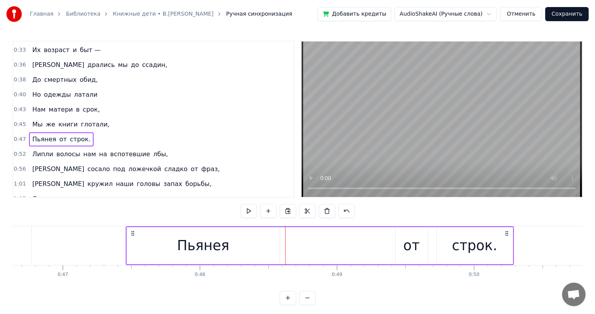
click at [210, 235] on div "Пьянея" at bounding box center [203, 245] width 52 height 21
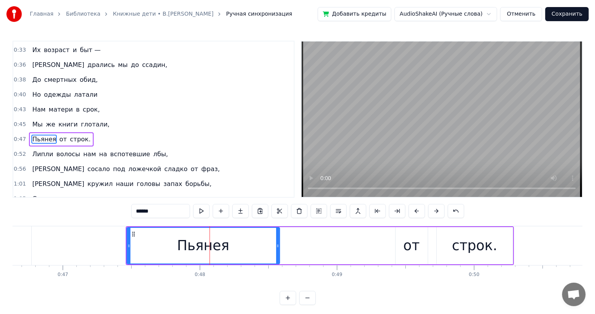
scroll to position [88, 0]
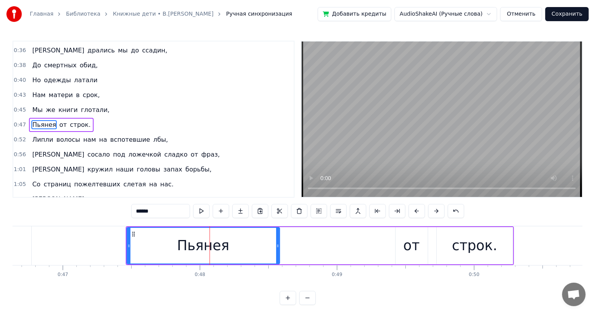
click at [275, 244] on div "Пьянея" at bounding box center [203, 246] width 152 height 36
drag, startPoint x: 276, startPoint y: 244, endPoint x: 233, endPoint y: 255, distance: 43.6
click at [233, 255] on div "Пьянея" at bounding box center [182, 246] width 111 height 36
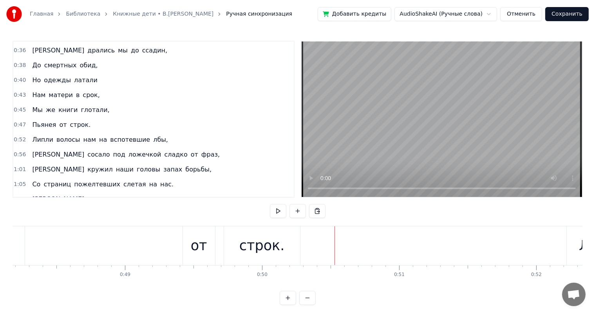
scroll to position [0, 6773]
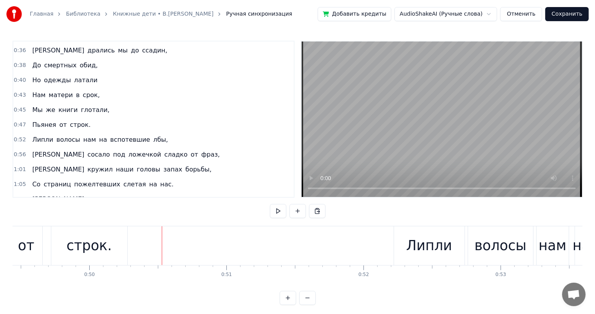
click at [95, 244] on div "строк." at bounding box center [89, 245] width 45 height 21
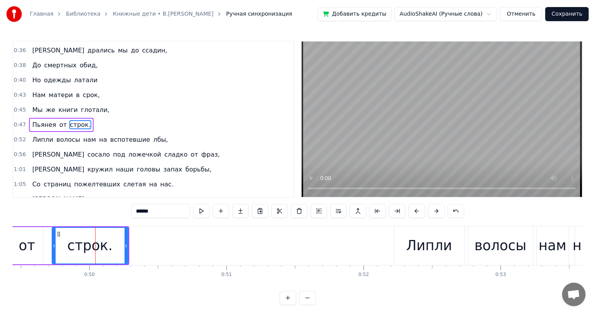
click at [128, 244] on div "строк." at bounding box center [90, 245] width 77 height 37
drag, startPoint x: 124, startPoint y: 246, endPoint x: 98, endPoint y: 251, distance: 26.8
click at [98, 251] on div at bounding box center [99, 246] width 3 height 36
click at [25, 232] on div "от" at bounding box center [27, 245] width 32 height 37
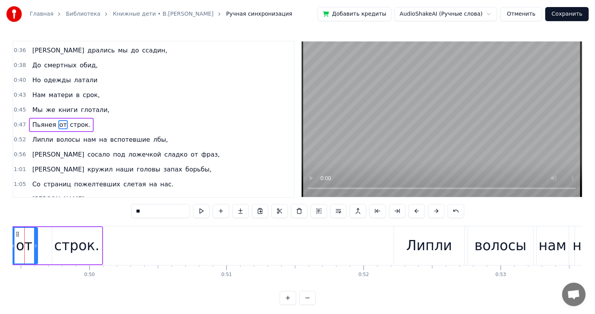
drag, startPoint x: 41, startPoint y: 240, endPoint x: 35, endPoint y: 242, distance: 6.0
click at [35, 242] on div at bounding box center [35, 246] width 3 height 36
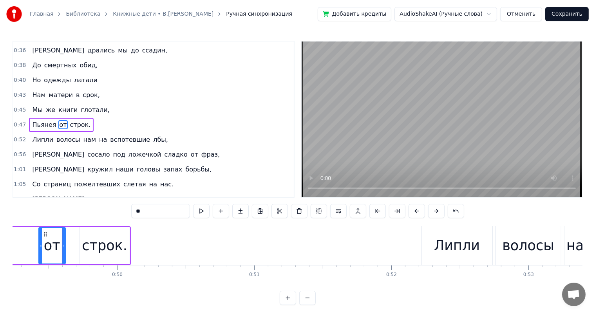
click at [61, 244] on div "от" at bounding box center [52, 246] width 26 height 36
click at [81, 245] on div "строк." at bounding box center [105, 245] width 50 height 37
type input "******"
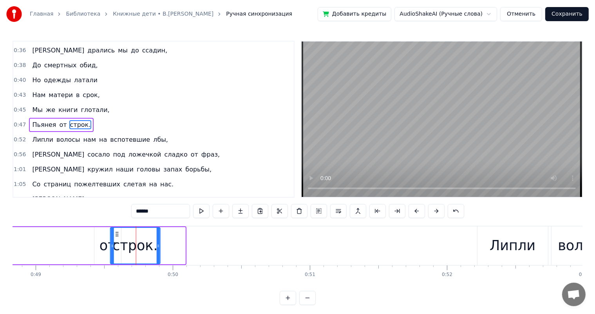
scroll to position [0, 6688]
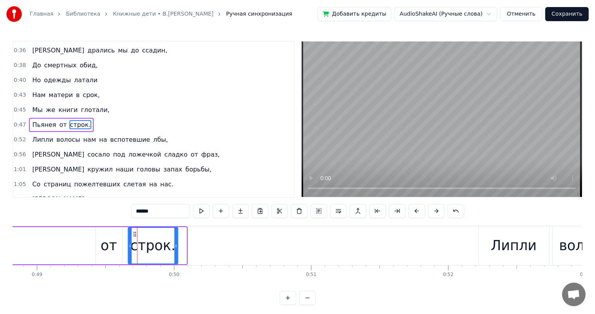
drag, startPoint x: 85, startPoint y: 233, endPoint x: 133, endPoint y: 236, distance: 48.2
click at [133, 236] on icon at bounding box center [135, 234] width 6 height 6
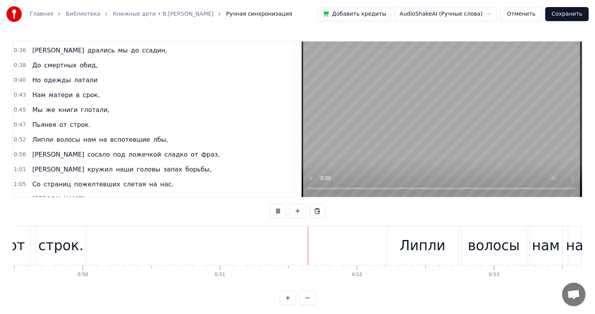
scroll to position [0, 6952]
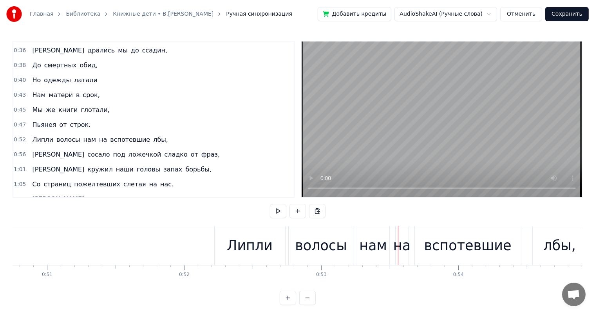
click at [316, 251] on div "волосы" at bounding box center [321, 245] width 52 height 21
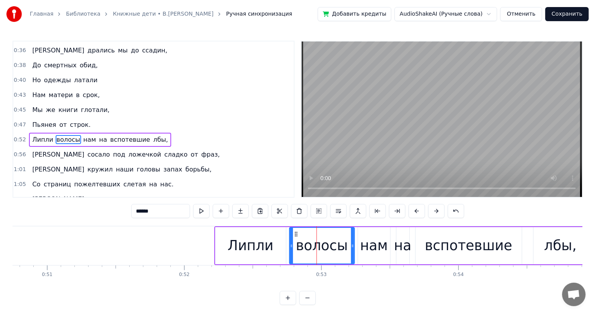
scroll to position [102, 0]
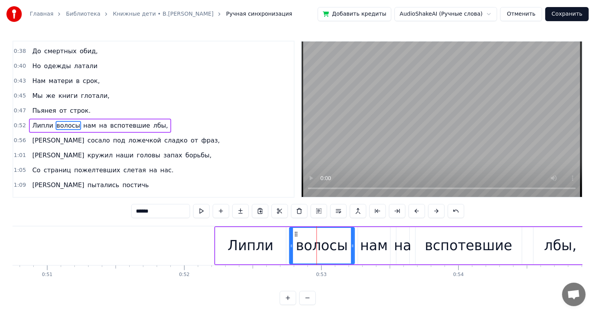
click at [247, 235] on div "Липли" at bounding box center [250, 245] width 46 height 21
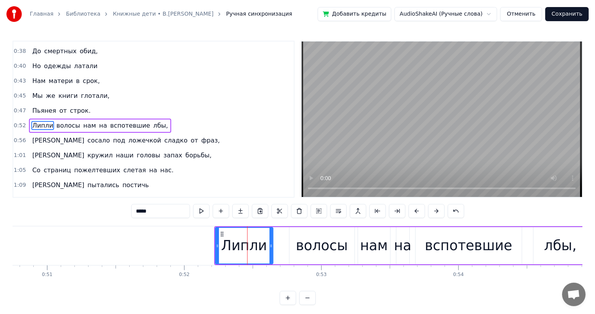
drag, startPoint x: 283, startPoint y: 245, endPoint x: 324, endPoint y: 247, distance: 40.8
click at [270, 250] on div at bounding box center [270, 246] width 3 height 36
click at [324, 247] on div "волосы" at bounding box center [322, 245] width 52 height 21
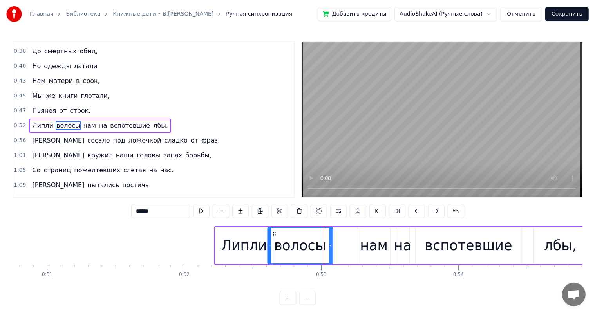
drag, startPoint x: 296, startPoint y: 234, endPoint x: 278, endPoint y: 239, distance: 18.4
click at [276, 239] on div "волосы" at bounding box center [300, 246] width 64 height 36
drag, startPoint x: 333, startPoint y: 244, endPoint x: 374, endPoint y: 243, distance: 41.5
click at [330, 247] on div "волосы" at bounding box center [298, 245] width 61 height 37
click at [385, 240] on div "нам" at bounding box center [374, 245] width 28 height 21
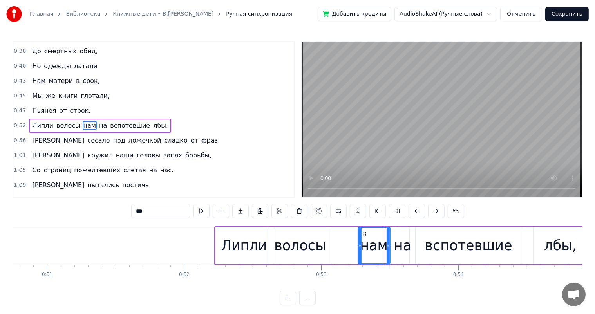
click at [456, 245] on div "вспотевшие" at bounding box center [468, 245] width 87 height 21
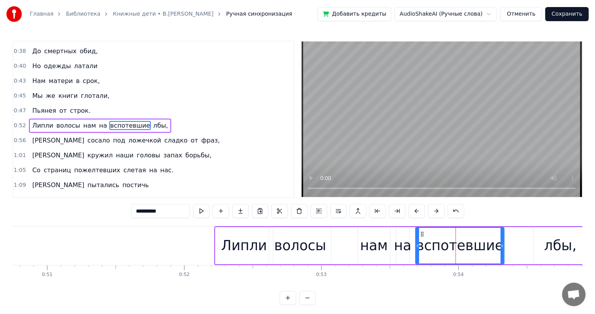
drag, startPoint x: 518, startPoint y: 246, endPoint x: 499, endPoint y: 256, distance: 21.2
click at [500, 256] on div at bounding box center [501, 246] width 3 height 36
click at [568, 236] on div "лбы," at bounding box center [560, 245] width 32 height 21
type input "****"
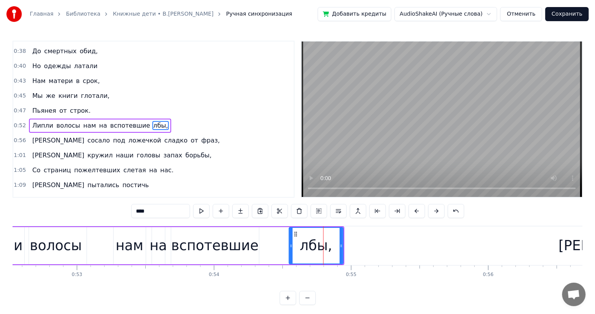
scroll to position [0, 7158]
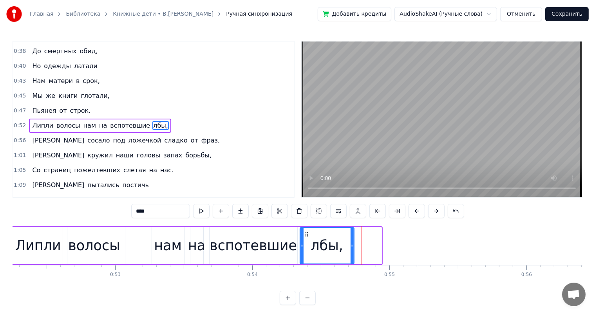
drag, startPoint x: 333, startPoint y: 234, endPoint x: 306, endPoint y: 242, distance: 28.4
click at [306, 242] on div "лбы," at bounding box center [326, 246] width 53 height 36
drag, startPoint x: 352, startPoint y: 245, endPoint x: 337, endPoint y: 251, distance: 16.0
click at [337, 251] on div at bounding box center [336, 246] width 3 height 36
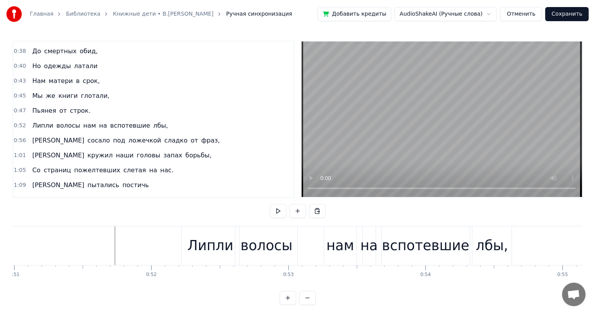
scroll to position [0, 7004]
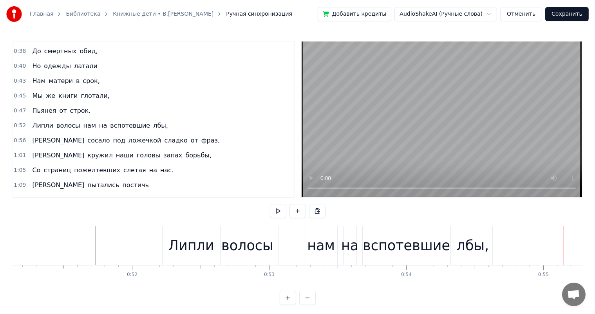
click at [252, 250] on div "волосы" at bounding box center [247, 245] width 52 height 21
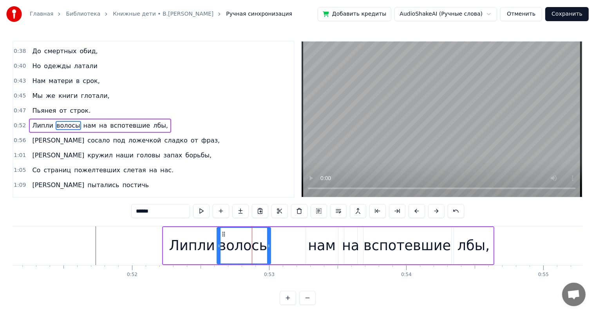
drag, startPoint x: 277, startPoint y: 243, endPoint x: 355, endPoint y: 250, distance: 78.7
click at [271, 246] on div "волосы" at bounding box center [243, 245] width 54 height 37
click at [333, 249] on div "нам" at bounding box center [322, 245] width 28 height 21
type input "***"
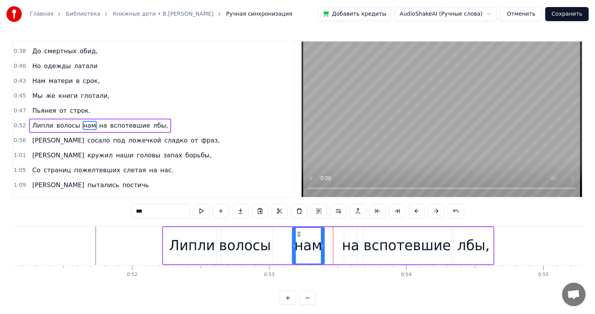
drag, startPoint x: 312, startPoint y: 234, endPoint x: 299, endPoint y: 236, distance: 13.5
click at [299, 236] on icon at bounding box center [299, 234] width 6 height 6
click at [305, 236] on div "нам" at bounding box center [321, 245] width 33 height 37
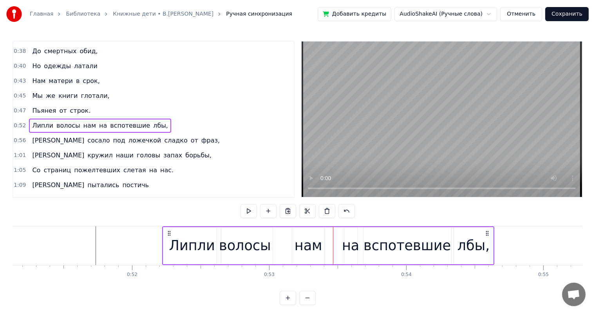
click at [348, 245] on div "на" at bounding box center [350, 245] width 17 height 21
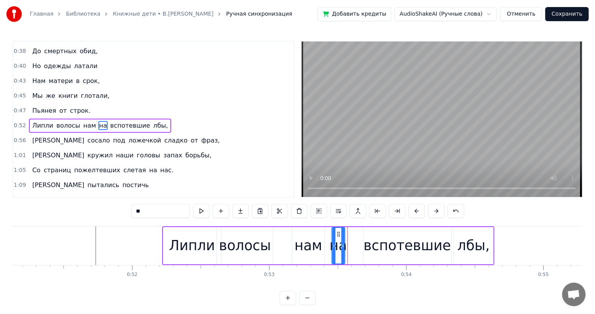
drag, startPoint x: 351, startPoint y: 234, endPoint x: 339, endPoint y: 235, distance: 12.1
click at [339, 235] on icon at bounding box center [338, 234] width 6 height 6
click at [386, 243] on div "вспотевшие" at bounding box center [406, 245] width 87 height 21
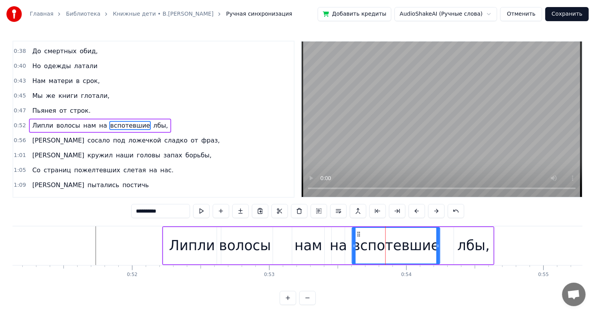
drag, startPoint x: 369, startPoint y: 233, endPoint x: 359, endPoint y: 235, distance: 11.1
click at [359, 235] on icon at bounding box center [358, 234] width 6 height 6
drag, startPoint x: 437, startPoint y: 244, endPoint x: 431, endPoint y: 246, distance: 6.7
click at [431, 246] on icon at bounding box center [431, 246] width 3 height 6
click at [457, 243] on div "лбы," at bounding box center [473, 245] width 39 height 37
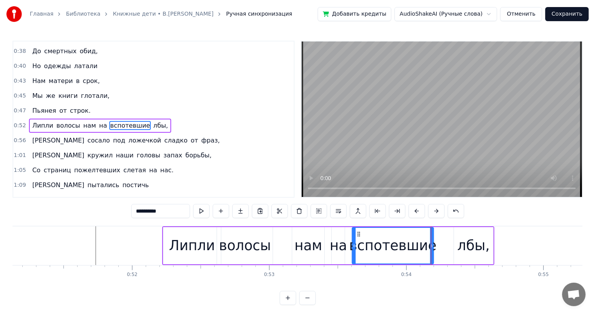
type input "****"
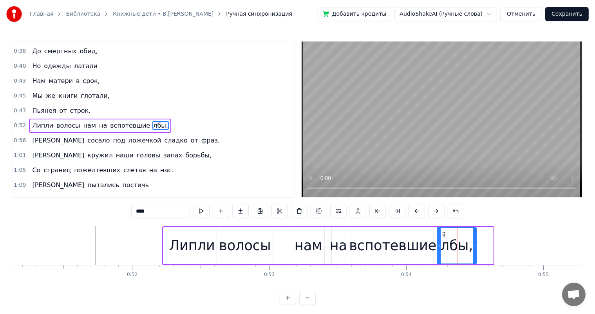
drag, startPoint x: 452, startPoint y: 234, endPoint x: 443, endPoint y: 236, distance: 9.7
click at [443, 236] on icon at bounding box center [444, 234] width 6 height 6
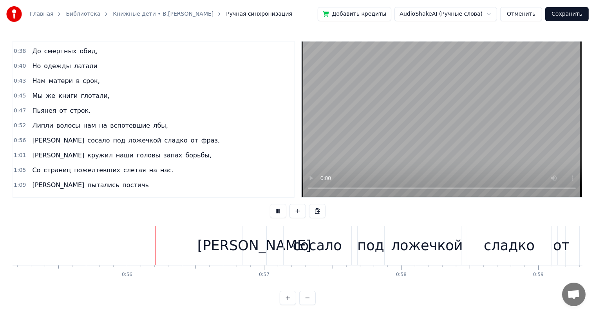
scroll to position [0, 7558]
click at [329, 258] on div "сосало" at bounding box center [316, 245] width 68 height 39
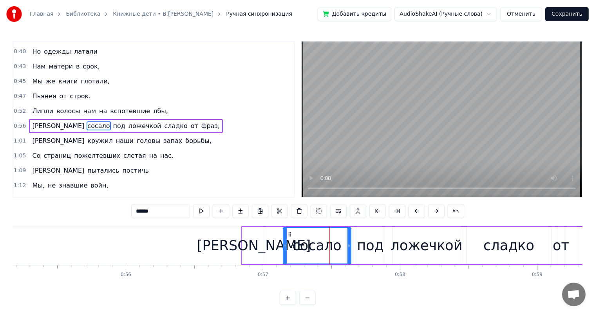
click at [265, 242] on div "[PERSON_NAME]" at bounding box center [254, 245] width 24 height 37
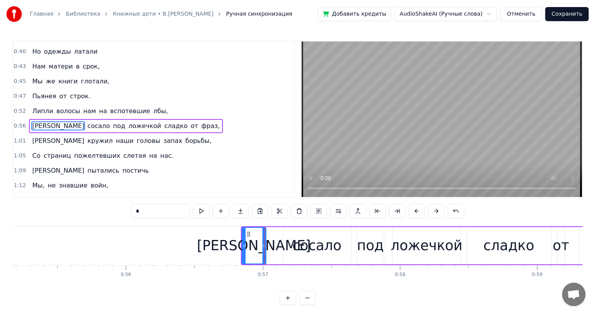
click at [288, 232] on div "сосало" at bounding box center [317, 245] width 68 height 37
type input "******"
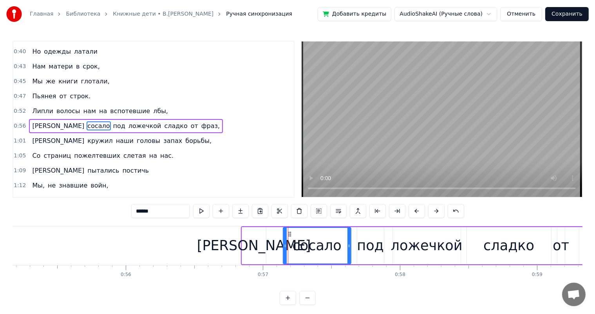
drag, startPoint x: 288, startPoint y: 233, endPoint x: 273, endPoint y: 236, distance: 14.8
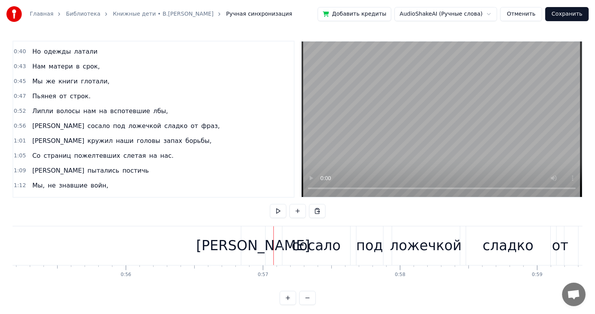
click at [296, 241] on div "сосало" at bounding box center [316, 245] width 49 height 21
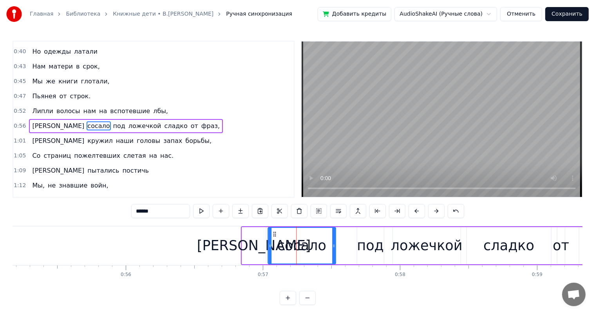
drag, startPoint x: 289, startPoint y: 231, endPoint x: 286, endPoint y: 237, distance: 6.5
click at [276, 237] on div "сосало" at bounding box center [301, 246] width 67 height 36
click at [377, 247] on div "под" at bounding box center [370, 245] width 27 height 21
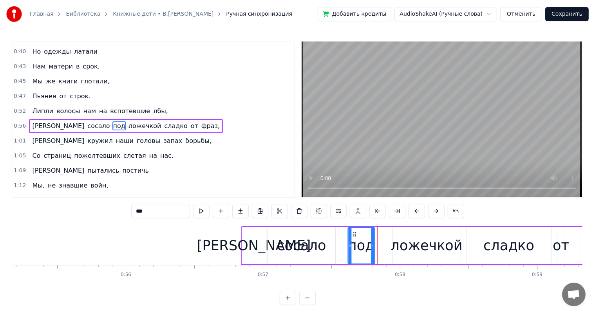
drag, startPoint x: 362, startPoint y: 234, endPoint x: 351, endPoint y: 236, distance: 11.1
click at [351, 236] on icon at bounding box center [354, 234] width 6 height 6
click at [407, 245] on div "ложечкой" at bounding box center [427, 245] width 72 height 21
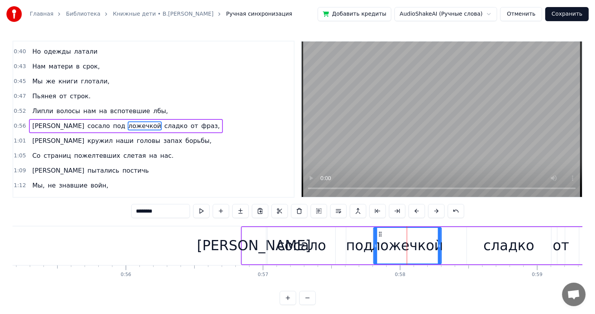
drag, startPoint x: 397, startPoint y: 233, endPoint x: 351, endPoint y: 239, distance: 46.5
click at [377, 238] on div "ложечкой" at bounding box center [406, 246] width 67 height 36
click at [351, 240] on div "под" at bounding box center [359, 245] width 27 height 21
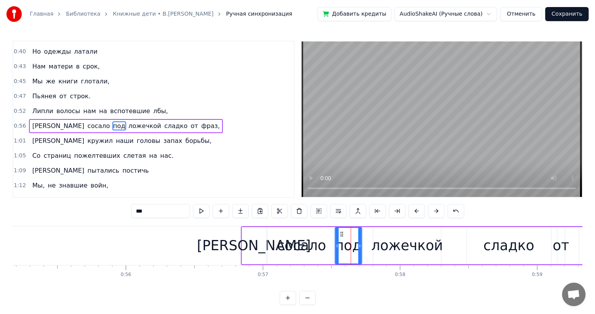
drag, startPoint x: 353, startPoint y: 232, endPoint x: 341, endPoint y: 236, distance: 11.9
click at [341, 236] on icon at bounding box center [341, 234] width 6 height 6
click at [505, 246] on div "сладко" at bounding box center [508, 245] width 51 height 21
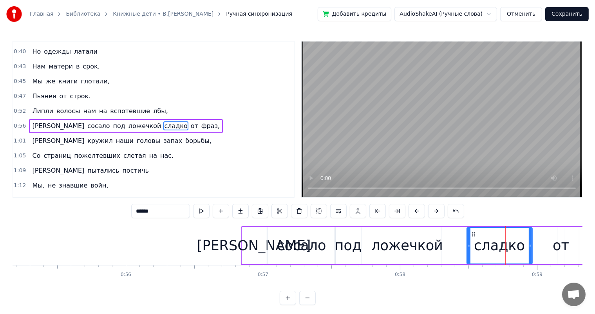
drag, startPoint x: 549, startPoint y: 241, endPoint x: 530, endPoint y: 249, distance: 20.7
click at [530, 249] on div at bounding box center [529, 246] width 3 height 36
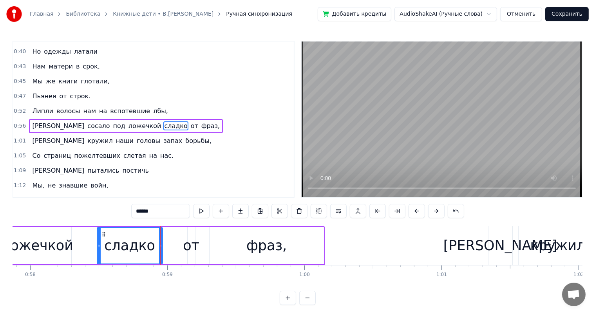
scroll to position [0, 8043]
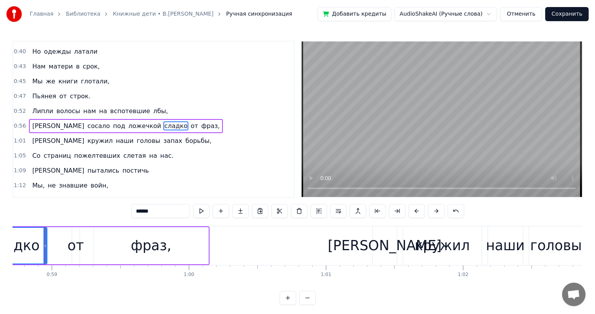
click at [80, 246] on div "от" at bounding box center [75, 245] width 16 height 21
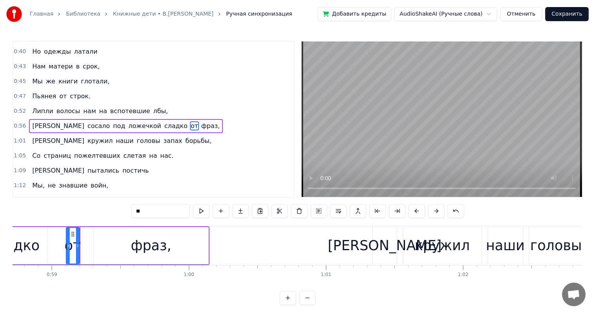
drag, startPoint x: 73, startPoint y: 235, endPoint x: 67, endPoint y: 235, distance: 5.9
click at [67, 235] on div at bounding box center [68, 246] width 3 height 36
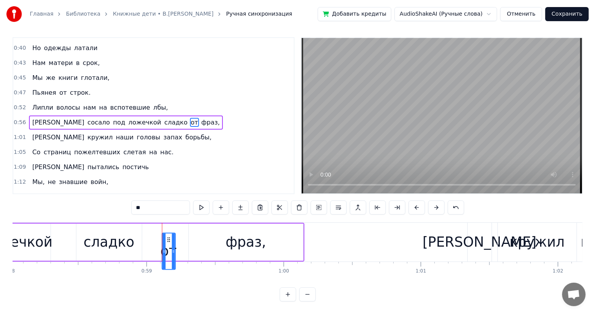
scroll to position [10, 0]
drag, startPoint x: 72, startPoint y: 232, endPoint x: 149, endPoint y: 245, distance: 77.8
click at [149, 245] on div "от" at bounding box center [149, 252] width 13 height 36
click at [249, 245] on div "фраз," at bounding box center [246, 241] width 114 height 37
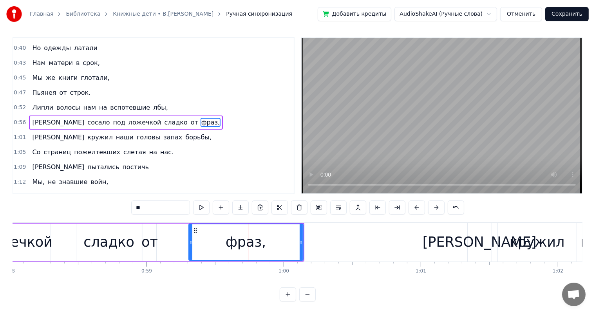
type input "*****"
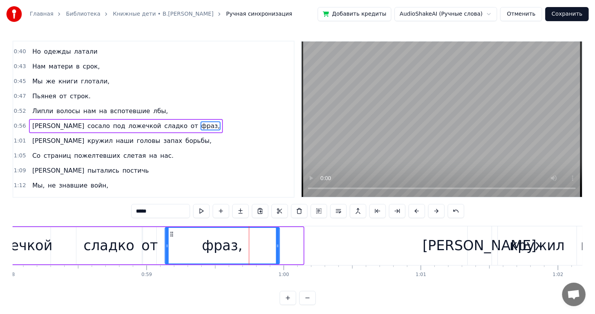
drag, startPoint x: 194, startPoint y: 233, endPoint x: 171, endPoint y: 235, distance: 23.2
click at [171, 235] on icon at bounding box center [171, 234] width 6 height 6
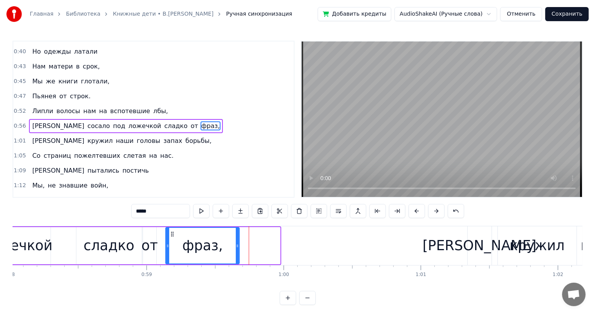
drag, startPoint x: 278, startPoint y: 244, endPoint x: 237, endPoint y: 252, distance: 41.4
click at [237, 252] on div at bounding box center [237, 246] width 3 height 36
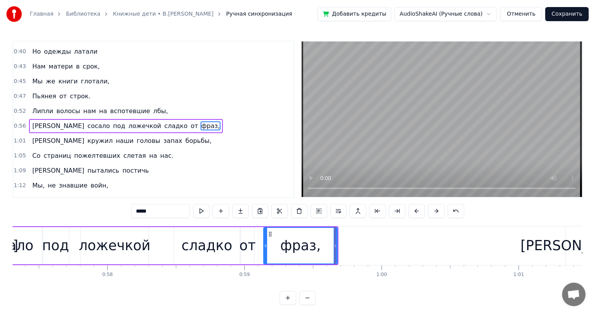
scroll to position [0, 7427]
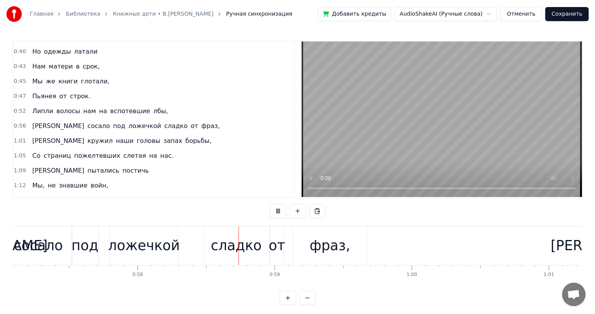
scroll to position [0, 7938]
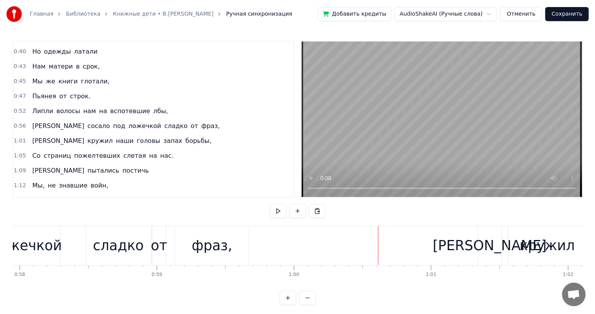
click at [118, 242] on div "сладко" at bounding box center [118, 245] width 51 height 21
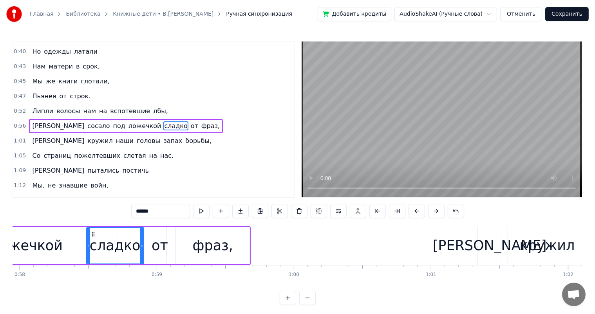
drag, startPoint x: 148, startPoint y: 244, endPoint x: 140, endPoint y: 246, distance: 8.4
click at [140, 246] on icon at bounding box center [141, 246] width 3 height 6
click at [157, 245] on div "от" at bounding box center [159, 245] width 16 height 21
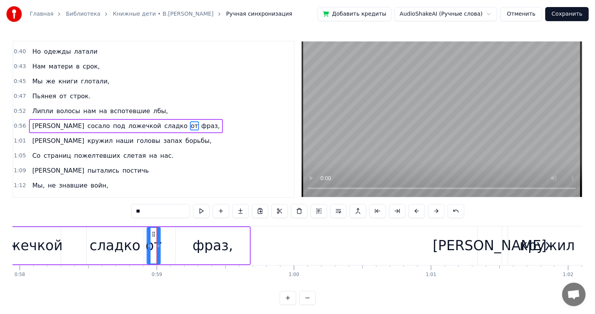
drag, startPoint x: 161, startPoint y: 232, endPoint x: 153, endPoint y: 233, distance: 8.8
click at [153, 233] on icon at bounding box center [153, 234] width 6 height 6
click at [223, 248] on div "фраз," at bounding box center [213, 245] width 40 height 21
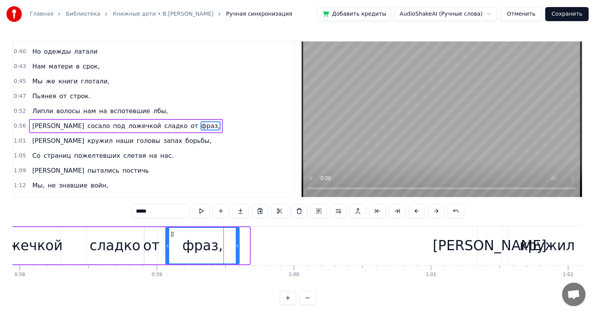
drag, startPoint x: 180, startPoint y: 233, endPoint x: 170, endPoint y: 237, distance: 10.9
click at [170, 237] on div "фраз," at bounding box center [202, 246] width 73 height 36
drag, startPoint x: 237, startPoint y: 245, endPoint x: 229, endPoint y: 247, distance: 8.2
click at [229, 247] on icon at bounding box center [229, 246] width 3 height 6
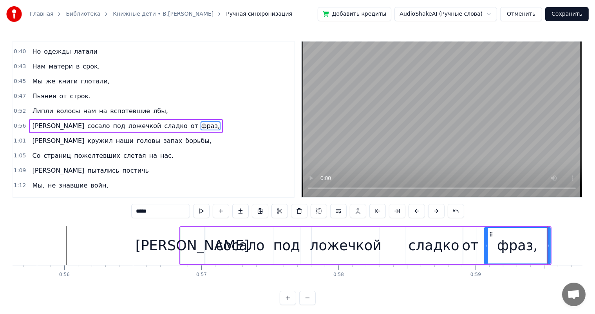
scroll to position [0, 7581]
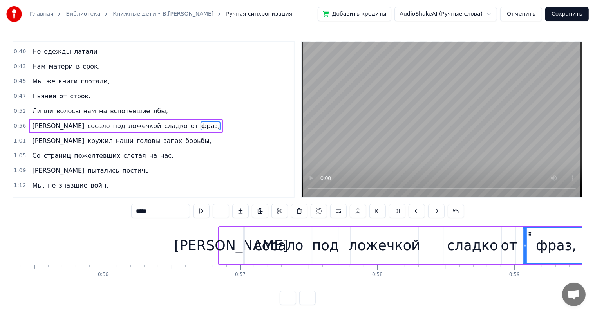
click at [384, 246] on div "ложечкой" at bounding box center [384, 245] width 72 height 21
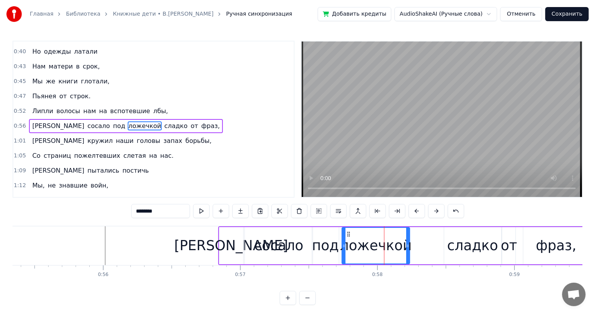
drag, startPoint x: 351, startPoint y: 235, endPoint x: 348, endPoint y: 236, distance: 4.2
click at [348, 236] on icon at bounding box center [348, 234] width 6 height 6
click at [317, 247] on div "под" at bounding box center [325, 245] width 27 height 21
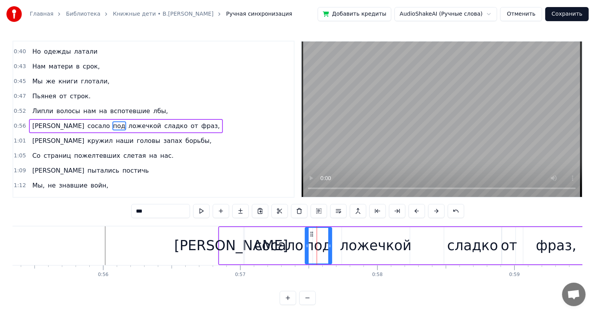
drag, startPoint x: 317, startPoint y: 234, endPoint x: 310, endPoint y: 236, distance: 7.5
click at [310, 236] on icon at bounding box center [311, 234] width 6 height 6
click at [289, 243] on div "сосало" at bounding box center [278, 245] width 49 height 21
type input "******"
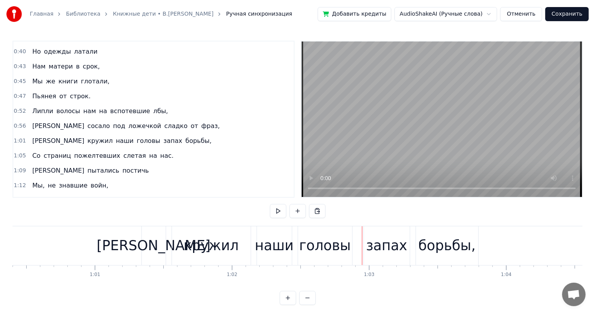
scroll to position [0, 8409]
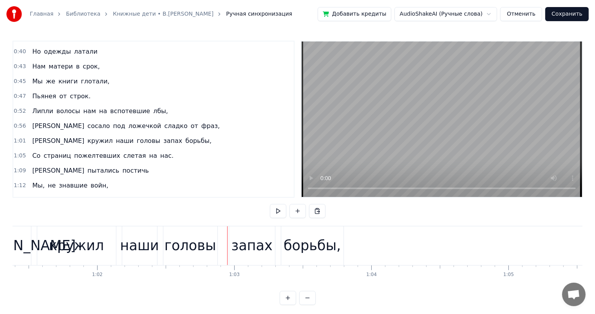
click at [65, 243] on div "кружил" at bounding box center [76, 245] width 55 height 21
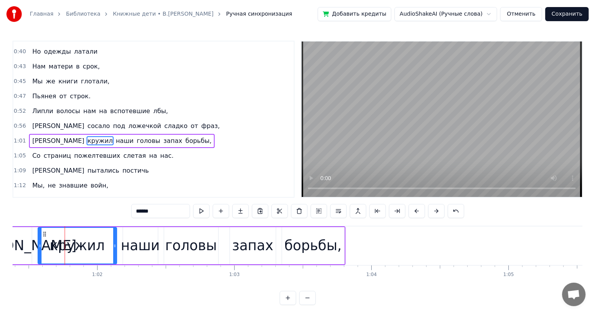
scroll to position [131, 0]
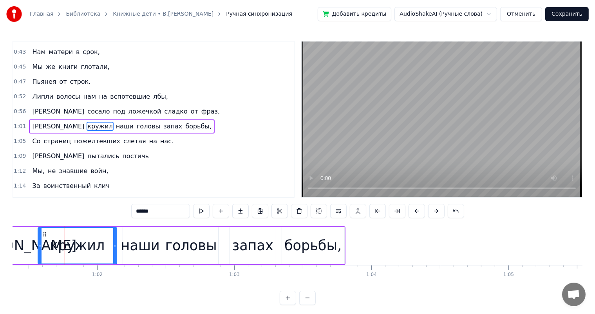
click at [38, 241] on div at bounding box center [39, 246] width 3 height 36
click at [26, 243] on div "[PERSON_NAME]" at bounding box center [20, 245] width 24 height 37
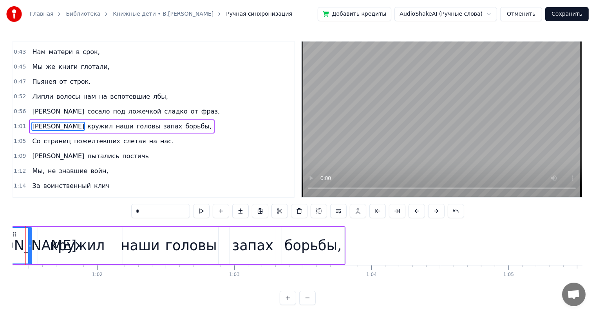
click at [76, 251] on div "кружил" at bounding box center [77, 245] width 55 height 21
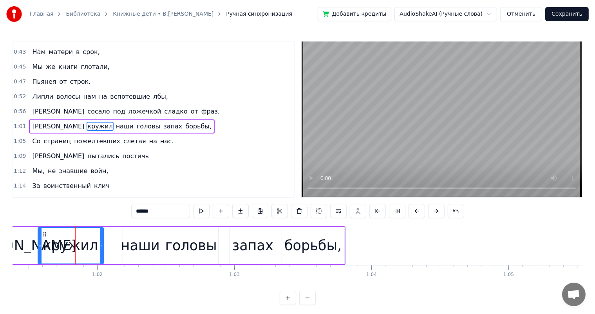
drag, startPoint x: 114, startPoint y: 245, endPoint x: 100, endPoint y: 248, distance: 13.7
click at [100, 248] on icon at bounding box center [101, 246] width 3 height 6
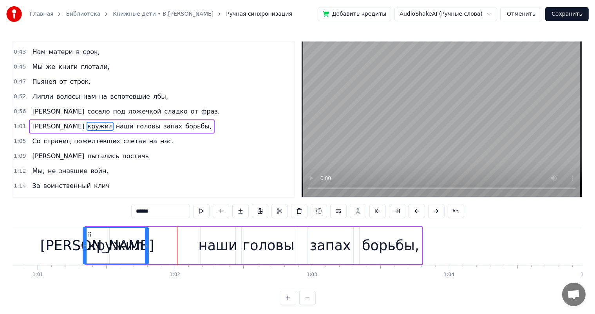
scroll to position [0, 8315]
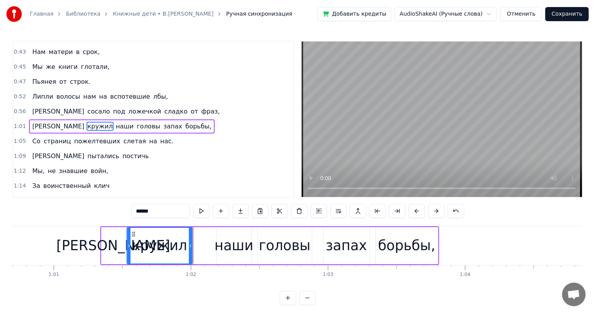
drag, startPoint x: 44, startPoint y: 231, endPoint x: 132, endPoint y: 255, distance: 91.6
click at [132, 255] on div "кружил" at bounding box center [159, 246] width 65 height 36
click at [225, 253] on div "наши" at bounding box center [233, 245] width 39 height 21
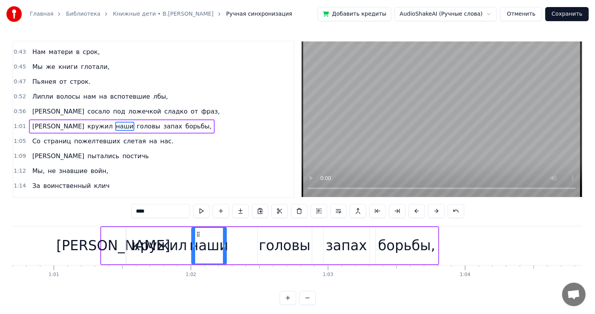
drag, startPoint x: 222, startPoint y: 233, endPoint x: 198, endPoint y: 238, distance: 25.1
click at [198, 238] on div "наши" at bounding box center [209, 246] width 34 height 36
click at [289, 240] on div "головы" at bounding box center [285, 245] width 52 height 21
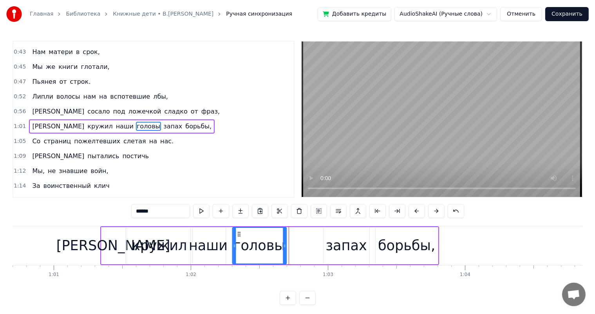
drag, startPoint x: 261, startPoint y: 233, endPoint x: 236, endPoint y: 233, distance: 25.4
click at [236, 233] on icon at bounding box center [239, 234] width 6 height 6
click at [336, 243] on div "запах" at bounding box center [346, 245] width 41 height 21
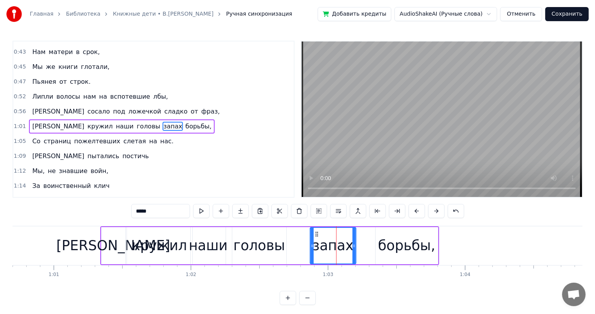
drag, startPoint x: 331, startPoint y: 235, endPoint x: 317, endPoint y: 234, distance: 13.4
click at [317, 234] on icon at bounding box center [316, 234] width 6 height 6
drag, startPoint x: 406, startPoint y: 243, endPoint x: 379, endPoint y: 230, distance: 29.9
click at [404, 243] on div "борьбы," at bounding box center [406, 245] width 57 height 21
type input "*******"
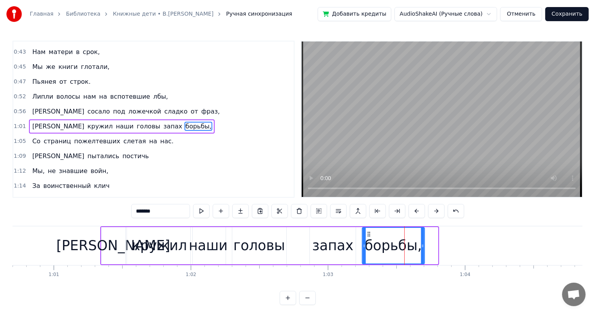
drag, startPoint x: 383, startPoint y: 235, endPoint x: 369, endPoint y: 237, distance: 13.5
click at [369, 237] on div "борьбы," at bounding box center [392, 246] width 61 height 36
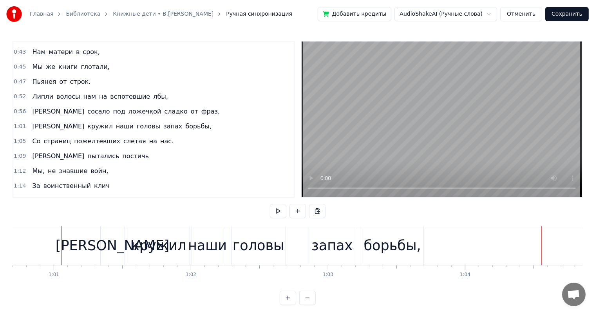
click at [356, 253] on div "И кружил наши головы запах борьбы," at bounding box center [262, 245] width 325 height 39
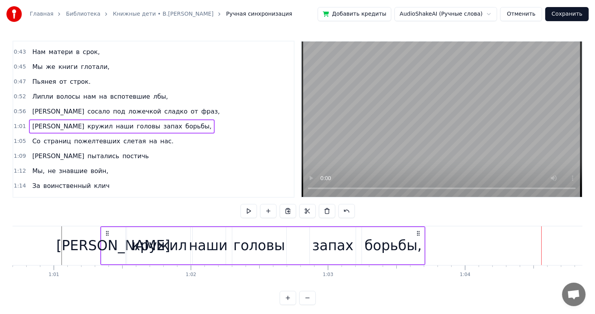
click at [325, 240] on div "запах" at bounding box center [332, 245] width 41 height 21
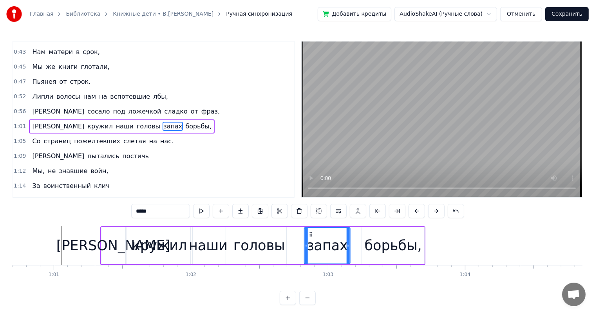
click at [308, 234] on icon at bounding box center [311, 234] width 6 height 6
drag, startPoint x: 385, startPoint y: 241, endPoint x: 360, endPoint y: 229, distance: 27.1
click at [378, 239] on div "борьбы," at bounding box center [392, 245] width 57 height 21
type input "*******"
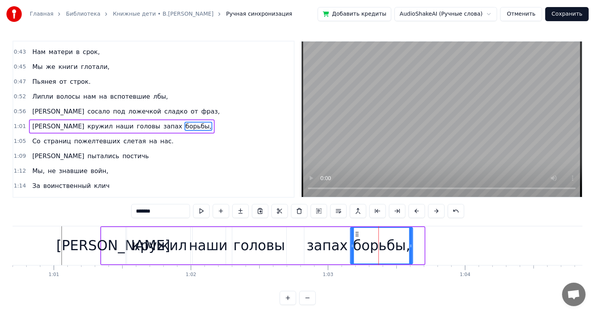
drag, startPoint x: 369, startPoint y: 232, endPoint x: 357, endPoint y: 234, distance: 11.8
click at [357, 234] on icon at bounding box center [357, 234] width 6 height 6
drag, startPoint x: 411, startPoint y: 241, endPoint x: 407, endPoint y: 244, distance: 4.8
click at [407, 244] on div at bounding box center [406, 246] width 3 height 36
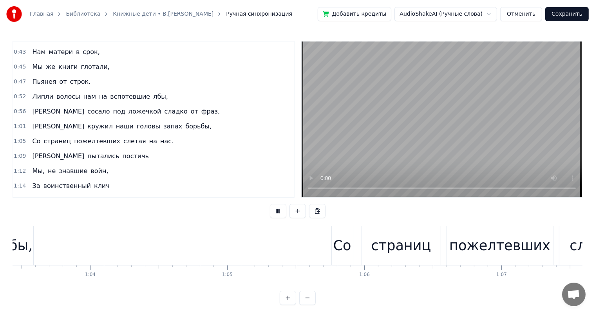
scroll to position [0, 8824]
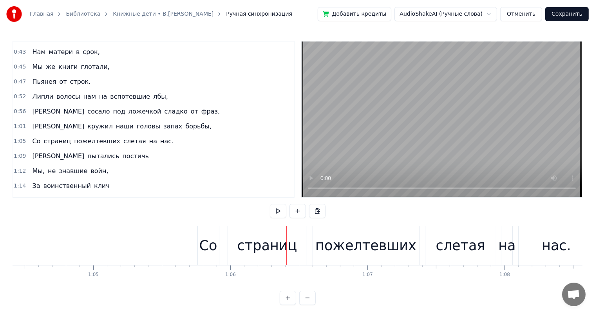
click at [268, 248] on div "страниц" at bounding box center [267, 245] width 60 height 21
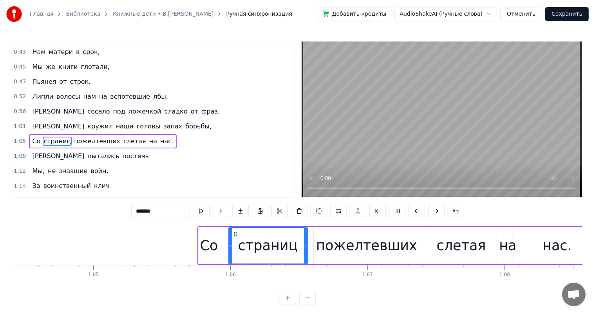
scroll to position [145, 0]
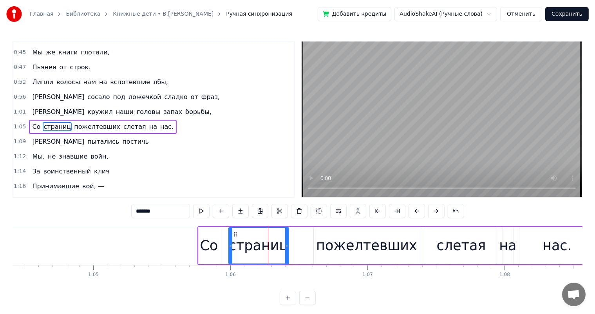
drag, startPoint x: 306, startPoint y: 244, endPoint x: 287, endPoint y: 249, distance: 19.3
click at [287, 249] on div at bounding box center [286, 246] width 3 height 36
drag, startPoint x: 346, startPoint y: 246, endPoint x: 324, endPoint y: 233, distance: 24.6
click at [346, 245] on div "пожелтевших" at bounding box center [366, 245] width 101 height 21
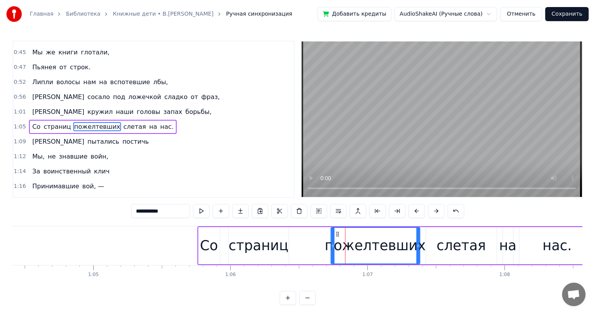
drag, startPoint x: 315, startPoint y: 247, endPoint x: 332, endPoint y: 244, distance: 17.4
click at [332, 244] on icon at bounding box center [332, 246] width 3 height 6
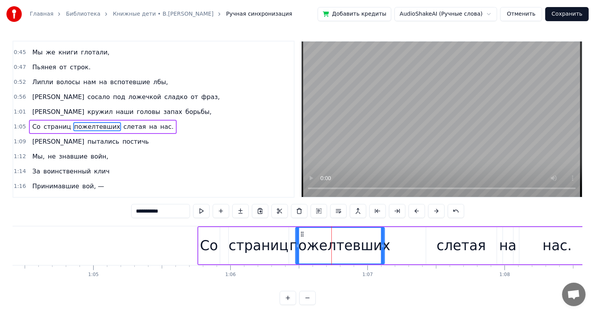
drag, startPoint x: 338, startPoint y: 233, endPoint x: 302, endPoint y: 238, distance: 36.0
click at [302, 238] on div "пожелтевших" at bounding box center [340, 246] width 88 height 36
click at [455, 235] on div "слетая" at bounding box center [460, 245] width 49 height 21
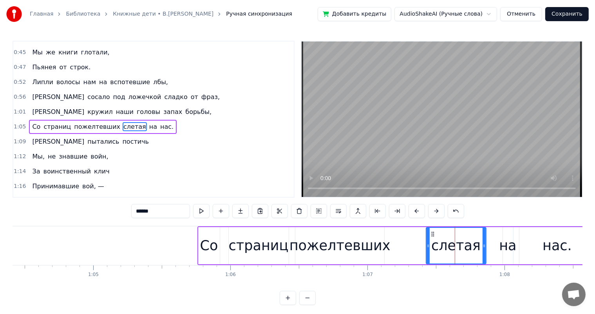
drag, startPoint x: 493, startPoint y: 243, endPoint x: 482, endPoint y: 247, distance: 11.4
click at [482, 247] on icon at bounding box center [483, 246] width 3 height 6
click at [509, 243] on div "на" at bounding box center [507, 245] width 17 height 21
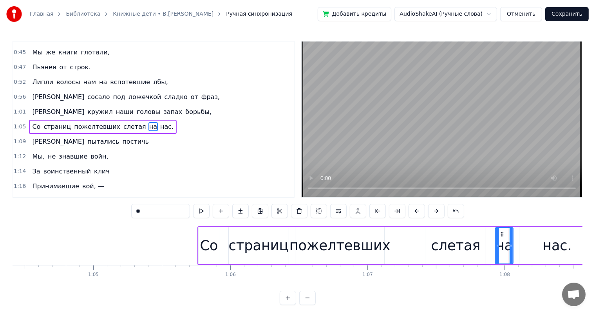
drag, startPoint x: 504, startPoint y: 232, endPoint x: 502, endPoint y: 236, distance: 4.2
click at [500, 236] on div "на" at bounding box center [504, 246] width 17 height 36
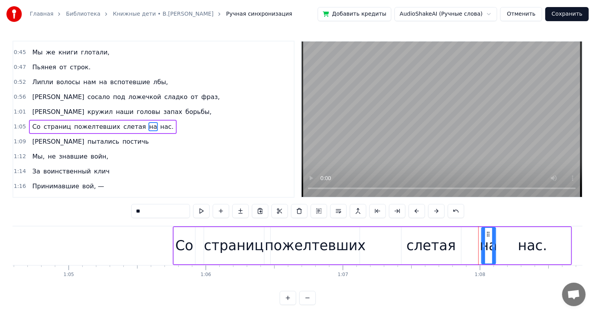
scroll to position [0, 8851]
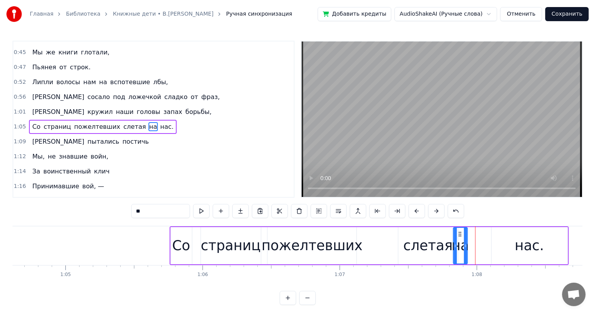
drag, startPoint x: 505, startPoint y: 232, endPoint x: 459, endPoint y: 242, distance: 46.9
click at [459, 242] on div "на" at bounding box center [459, 246] width 13 height 36
drag, startPoint x: 514, startPoint y: 247, endPoint x: 509, endPoint y: 240, distance: 8.6
click at [514, 247] on div "нас." at bounding box center [529, 245] width 76 height 37
type input "****"
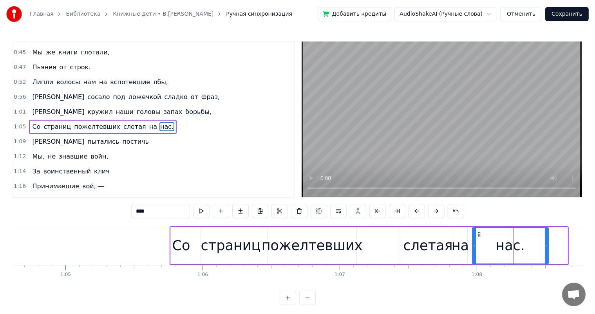
drag, startPoint x: 496, startPoint y: 234, endPoint x: 477, endPoint y: 237, distance: 19.3
click at [477, 237] on div "нас." at bounding box center [509, 246] width 75 height 36
drag, startPoint x: 545, startPoint y: 246, endPoint x: 182, endPoint y: 201, distance: 365.6
click at [519, 251] on div at bounding box center [520, 246] width 3 height 36
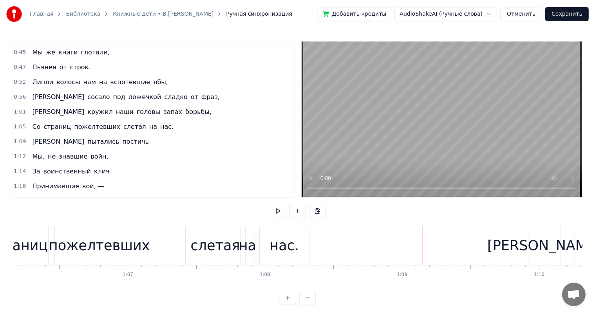
scroll to position [0, 9140]
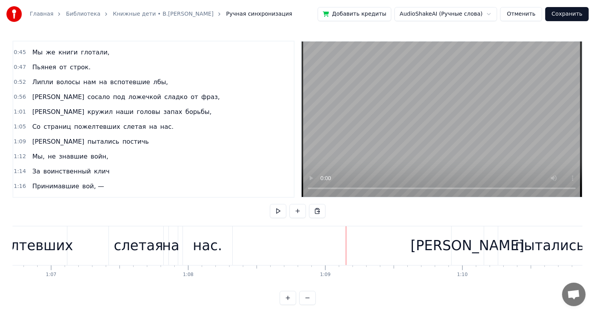
click at [128, 252] on div "слетая" at bounding box center [138, 245] width 49 height 21
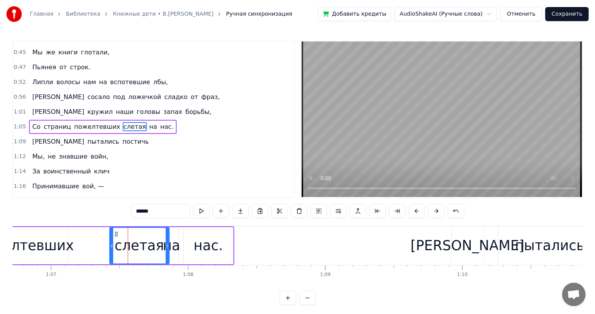
drag, startPoint x: 116, startPoint y: 229, endPoint x: 101, endPoint y: 233, distance: 15.5
click at [99, 234] on div "Со страниц пожелтевших слетая на нас." at bounding box center [57, 245] width 353 height 39
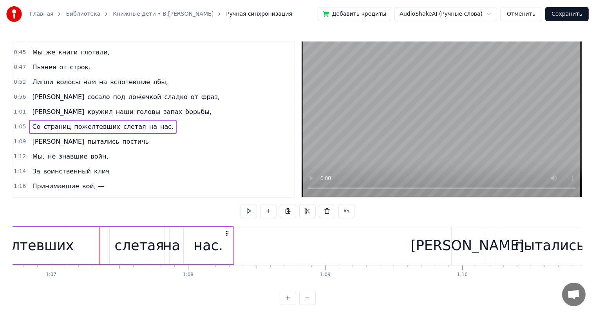
click at [119, 236] on div "слетая" at bounding box center [139, 245] width 49 height 21
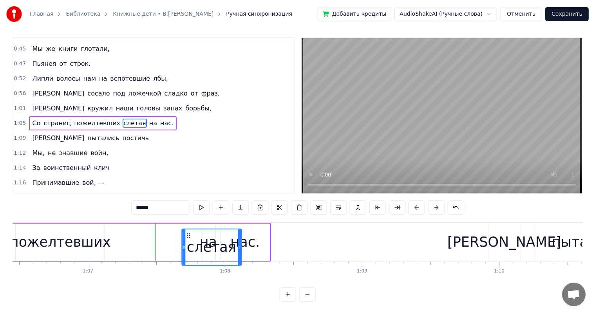
scroll to position [5, 0]
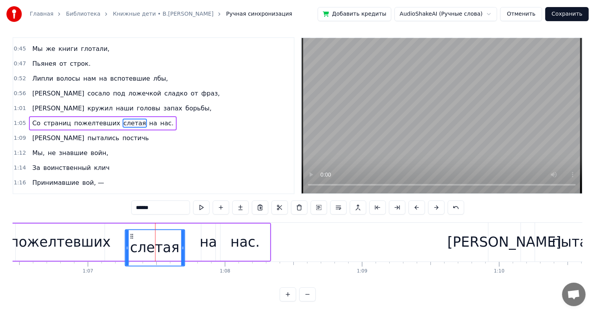
drag, startPoint x: 116, startPoint y: 233, endPoint x: 132, endPoint y: 242, distance: 17.5
click at [132, 242] on div "слетая" at bounding box center [154, 248] width 59 height 36
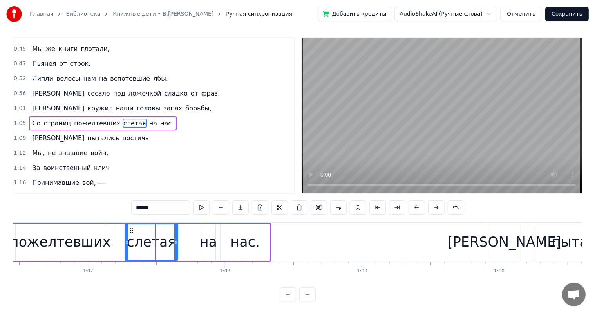
drag, startPoint x: 183, startPoint y: 238, endPoint x: 177, endPoint y: 240, distance: 6.8
click at [177, 240] on icon at bounding box center [175, 242] width 3 height 6
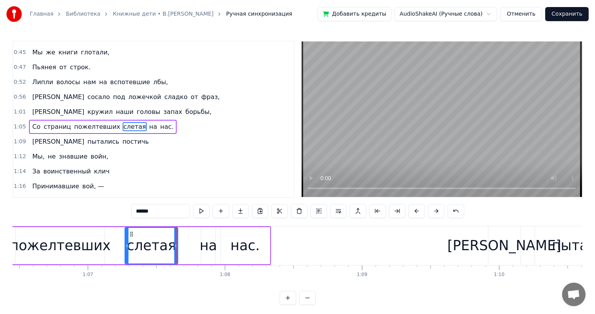
click at [212, 243] on div "на" at bounding box center [208, 245] width 17 height 21
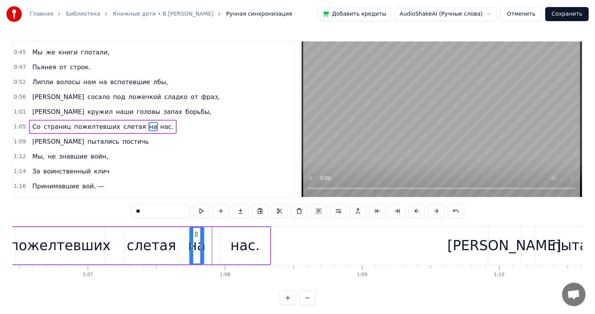
drag, startPoint x: 212, startPoint y: 243, endPoint x: 196, endPoint y: 234, distance: 18.6
click at [197, 234] on circle at bounding box center [197, 234] width 0 height 0
click at [250, 246] on div "нас." at bounding box center [244, 245] width 29 height 21
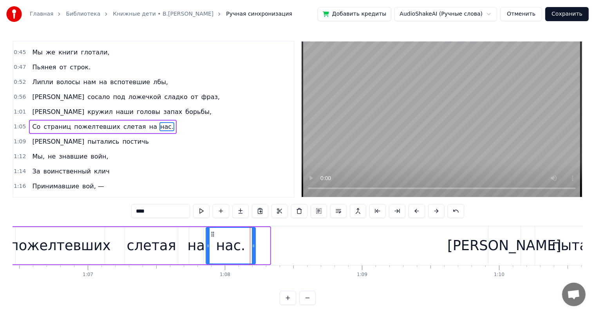
drag, startPoint x: 227, startPoint y: 234, endPoint x: 213, endPoint y: 236, distance: 14.7
click at [213, 236] on icon at bounding box center [212, 234] width 6 height 6
drag, startPoint x: 253, startPoint y: 243, endPoint x: 241, endPoint y: 247, distance: 12.7
click at [241, 247] on icon at bounding box center [241, 246] width 3 height 6
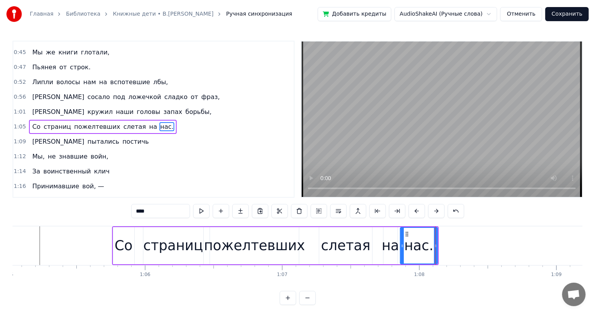
scroll to position [0, 8832]
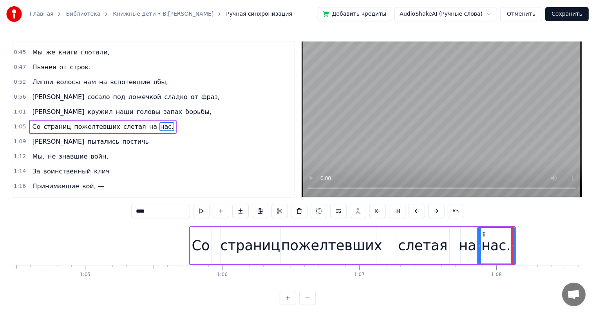
click at [199, 254] on div "Со" at bounding box center [201, 245] width 18 height 21
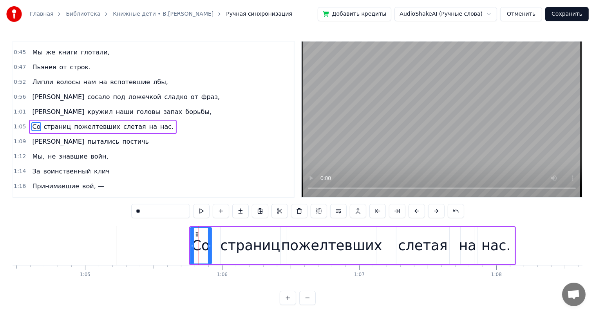
click at [246, 244] on div "страниц" at bounding box center [250, 245] width 60 height 21
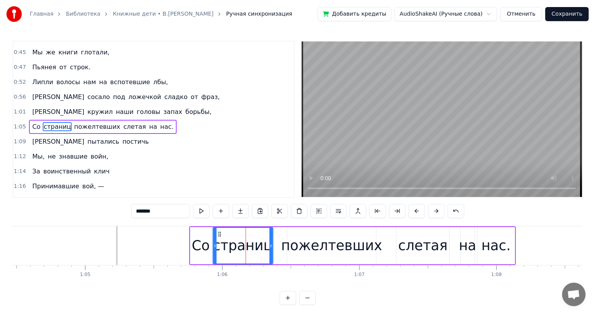
drag, startPoint x: 226, startPoint y: 234, endPoint x: 218, endPoint y: 236, distance: 7.7
click at [218, 236] on div "страниц" at bounding box center [242, 246] width 59 height 36
click at [329, 260] on div "пожелтевших" at bounding box center [331, 245] width 89 height 37
type input "**********"
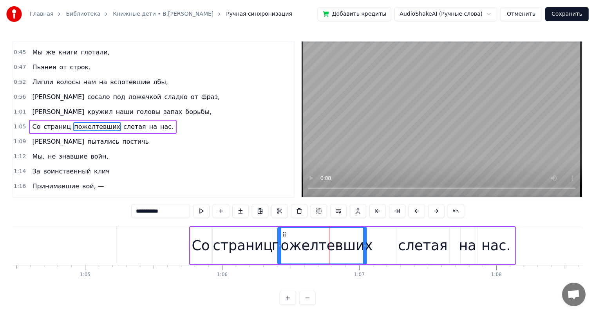
drag, startPoint x: 294, startPoint y: 234, endPoint x: 285, endPoint y: 236, distance: 9.6
click at [285, 236] on icon at bounding box center [284, 234] width 6 height 6
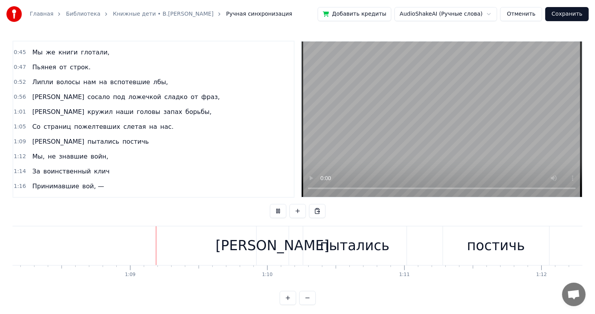
scroll to position [0, 9348]
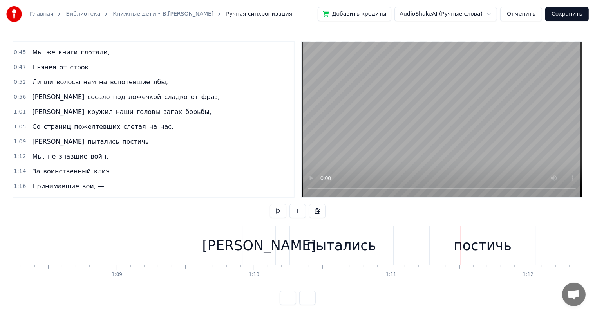
drag, startPoint x: 357, startPoint y: 241, endPoint x: 387, endPoint y: 247, distance: 29.9
click at [357, 242] on div "пытались" at bounding box center [340, 245] width 69 height 21
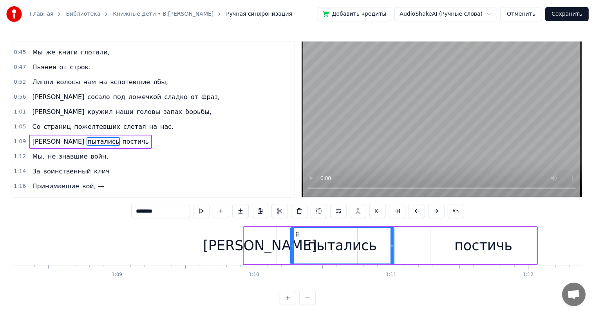
scroll to position [160, 0]
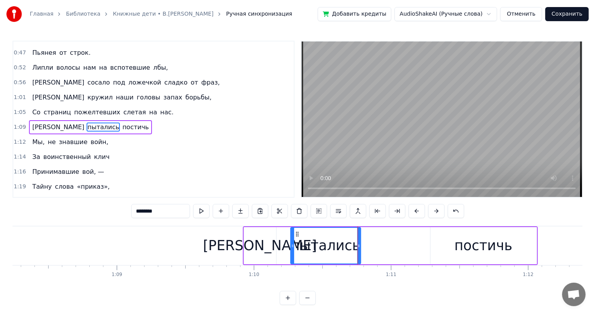
drag, startPoint x: 391, startPoint y: 244, endPoint x: 357, endPoint y: 254, distance: 34.7
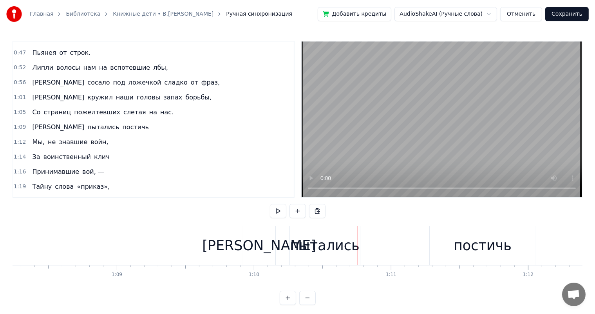
click at [297, 236] on div "пытались" at bounding box center [324, 245] width 69 height 21
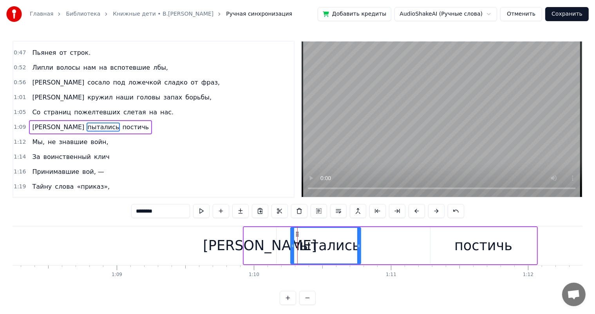
drag, startPoint x: 297, startPoint y: 232, endPoint x: 290, endPoint y: 232, distance: 6.7
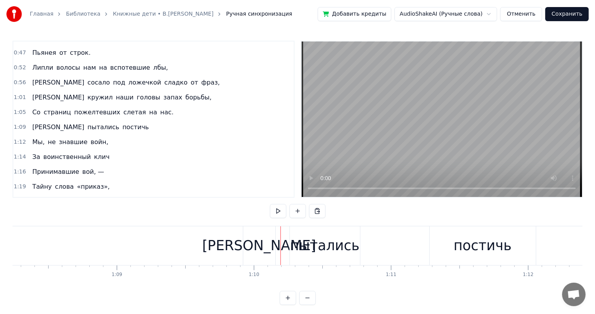
click at [294, 232] on div "пытались" at bounding box center [325, 245] width 70 height 39
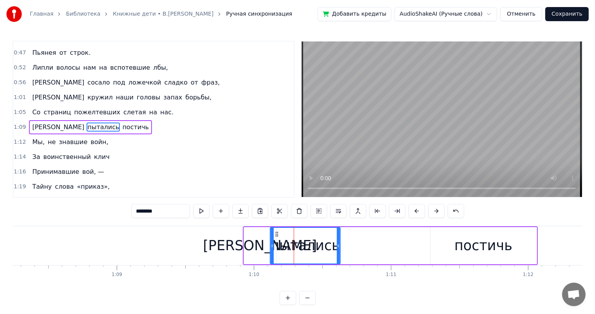
drag, startPoint x: 297, startPoint y: 234, endPoint x: 277, endPoint y: 233, distance: 20.4
click at [277, 233] on icon at bounding box center [277, 234] width 6 height 6
click at [437, 234] on div "постичь" at bounding box center [483, 245] width 106 height 37
type input "*******"
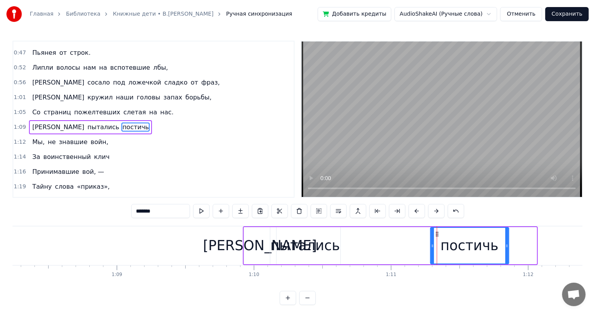
drag, startPoint x: 533, startPoint y: 242, endPoint x: 433, endPoint y: 241, distance: 100.2
click at [498, 257] on div "постичь" at bounding box center [469, 246] width 77 height 36
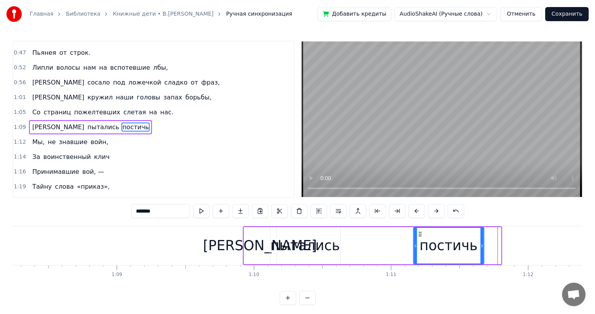
drag, startPoint x: 432, startPoint y: 235, endPoint x: 420, endPoint y: 236, distance: 13.0
click at [420, 236] on icon at bounding box center [419, 234] width 6 height 6
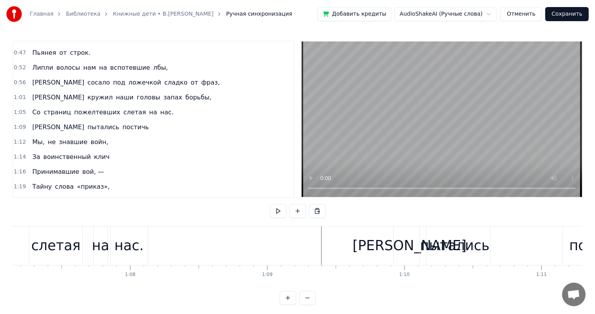
scroll to position [0, 9352]
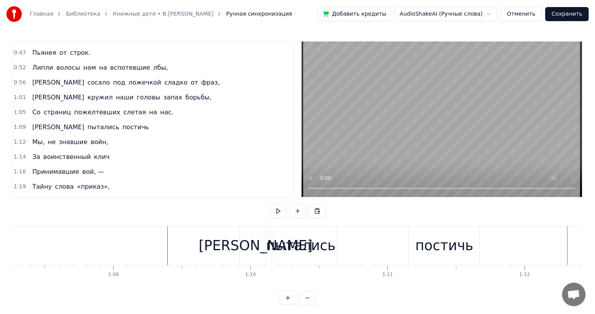
click at [268, 238] on div "пытались" at bounding box center [301, 245] width 70 height 39
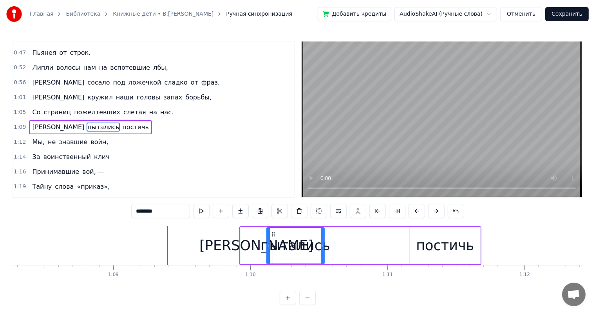
drag, startPoint x: 333, startPoint y: 244, endPoint x: 321, endPoint y: 247, distance: 12.9
click at [321, 247] on icon at bounding box center [322, 246] width 3 height 6
click at [424, 245] on div "постичь" at bounding box center [445, 245] width 58 height 21
type input "*******"
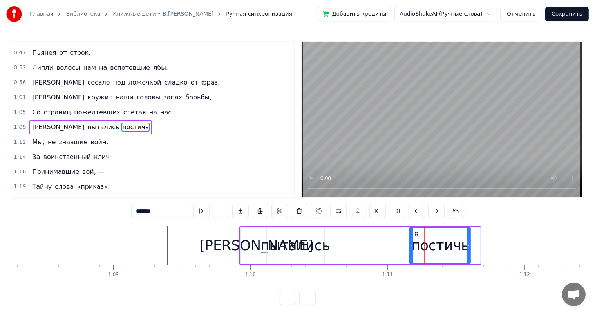
drag, startPoint x: 478, startPoint y: 245, endPoint x: 468, endPoint y: 248, distance: 10.4
click at [468, 248] on icon at bounding box center [468, 246] width 3 height 6
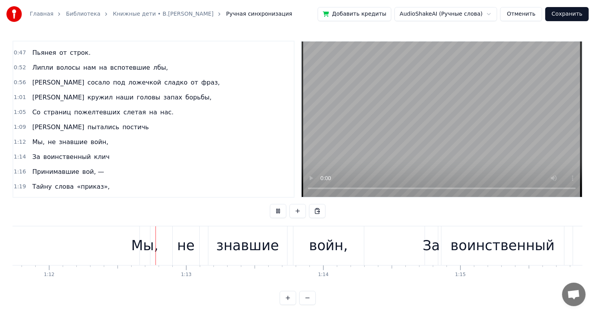
scroll to position [0, 9861]
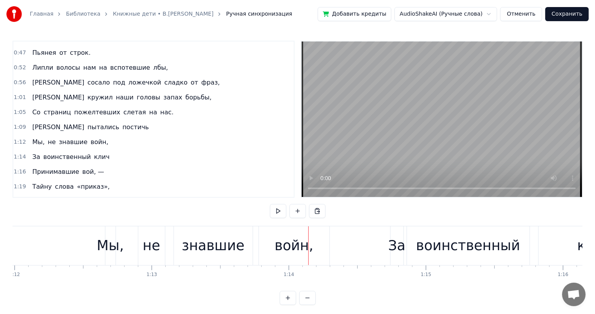
click at [193, 246] on div "знавшие" at bounding box center [213, 245] width 63 height 21
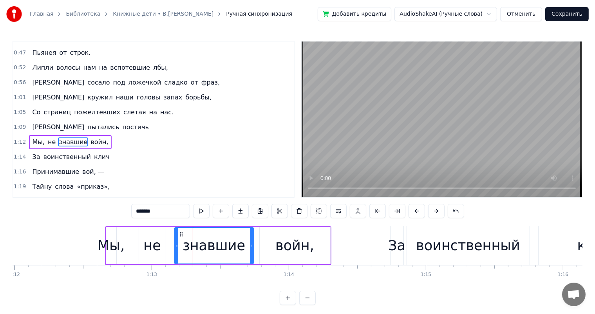
scroll to position [174, 0]
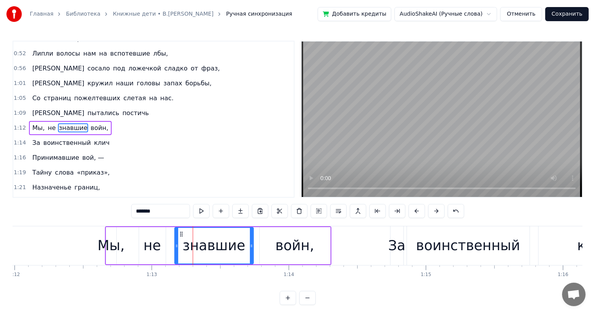
click at [148, 247] on div "не" at bounding box center [151, 245] width 17 height 21
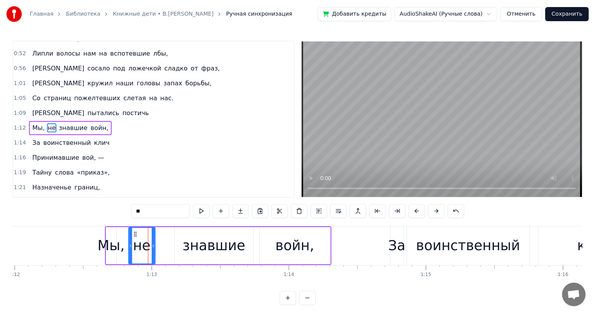
drag, startPoint x: 146, startPoint y: 232, endPoint x: 135, endPoint y: 236, distance: 11.0
click at [135, 236] on icon at bounding box center [135, 234] width 6 height 6
click at [108, 243] on div "Мы," at bounding box center [110, 245] width 27 height 21
type input "***"
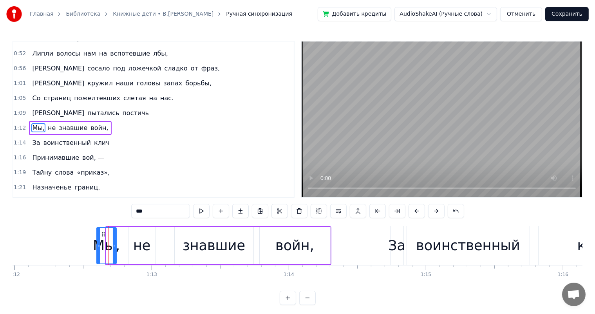
drag, startPoint x: 106, startPoint y: 235, endPoint x: 97, endPoint y: 238, distance: 9.8
click at [97, 238] on div at bounding box center [98, 246] width 3 height 36
click at [166, 247] on div "Мы, не знавшие войн," at bounding box center [213, 245] width 236 height 39
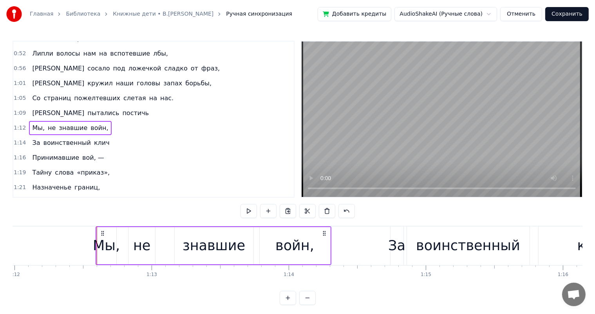
click at [207, 247] on div "знавшие" at bounding box center [213, 245] width 63 height 21
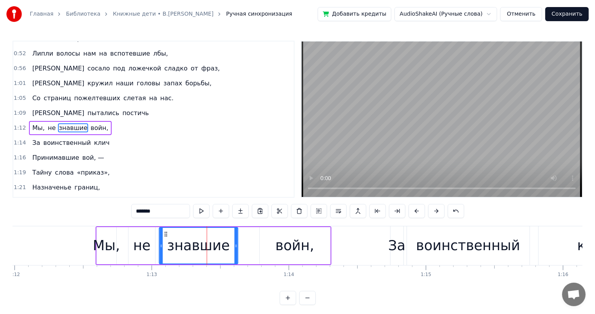
drag, startPoint x: 181, startPoint y: 233, endPoint x: 166, endPoint y: 238, distance: 16.0
click at [166, 238] on div "знавшие" at bounding box center [198, 246] width 78 height 36
drag, startPoint x: 234, startPoint y: 241, endPoint x: 227, endPoint y: 245, distance: 7.4
click at [227, 245] on div at bounding box center [228, 246] width 3 height 36
click at [269, 254] on div "войн," at bounding box center [294, 245] width 70 height 37
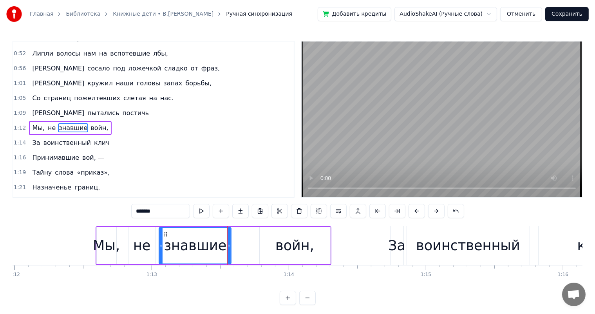
type input "*****"
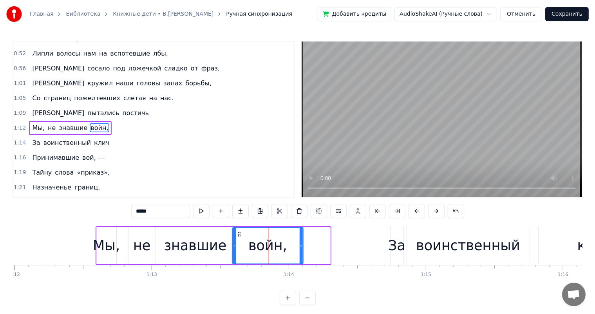
drag, startPoint x: 265, startPoint y: 234, endPoint x: 275, endPoint y: 246, distance: 15.5
click at [236, 239] on div "войн," at bounding box center [268, 246] width 70 height 36
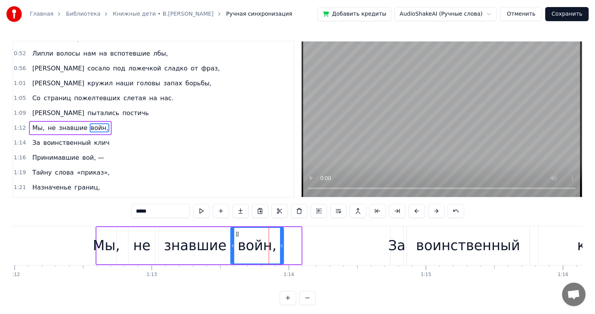
drag, startPoint x: 299, startPoint y: 243, endPoint x: 281, endPoint y: 249, distance: 18.7
click at [281, 249] on div at bounding box center [281, 246] width 3 height 36
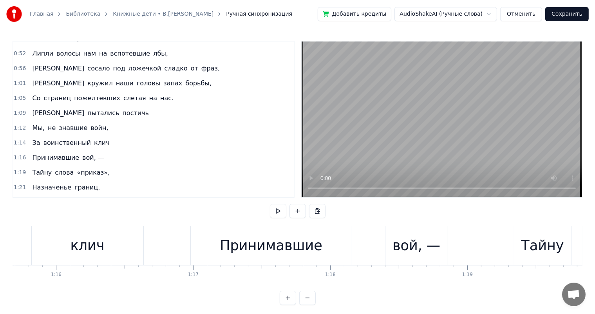
scroll to position [0, 10236]
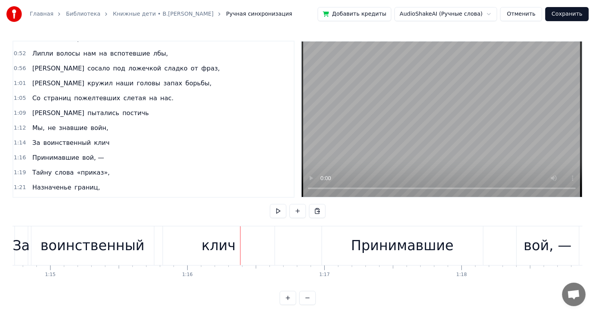
click at [75, 237] on div "воинственный" at bounding box center [92, 245] width 104 height 21
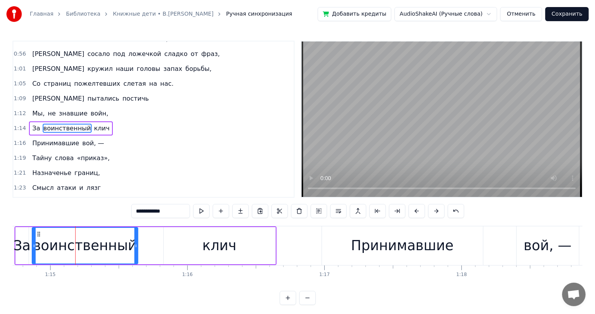
drag, startPoint x: 152, startPoint y: 248, endPoint x: 135, endPoint y: 254, distance: 17.8
click at [135, 254] on div at bounding box center [135, 246] width 3 height 36
drag, startPoint x: 199, startPoint y: 247, endPoint x: 171, endPoint y: 237, distance: 29.4
click at [196, 247] on div "клич" at bounding box center [220, 245] width 112 height 37
type input "****"
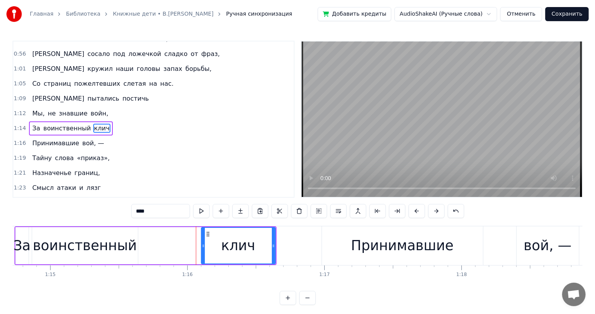
drag, startPoint x: 164, startPoint y: 246, endPoint x: 202, endPoint y: 243, distance: 37.7
click at [202, 243] on icon at bounding box center [203, 246] width 3 height 6
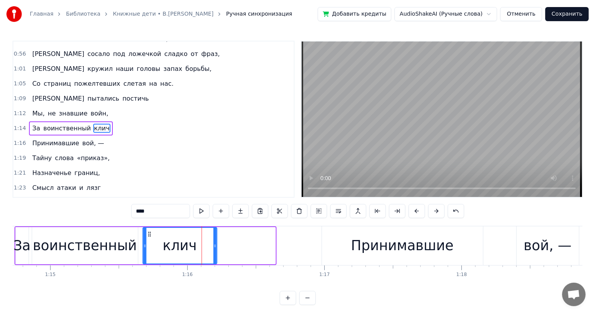
drag, startPoint x: 205, startPoint y: 235, endPoint x: 145, endPoint y: 247, distance: 61.3
click at [145, 247] on div "клич" at bounding box center [179, 246] width 73 height 36
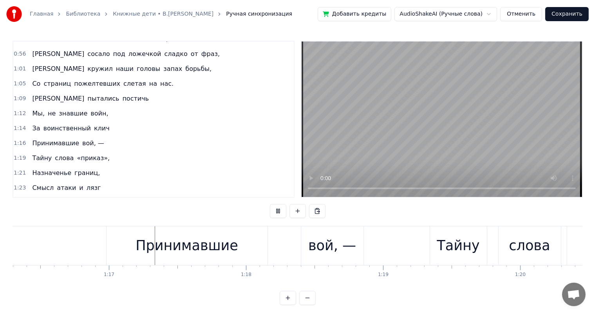
scroll to position [0, 10452]
click at [240, 233] on div "Принимавшие" at bounding box center [186, 245] width 161 height 39
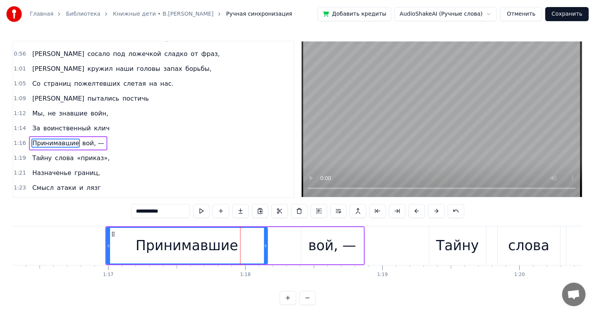
scroll to position [203, 0]
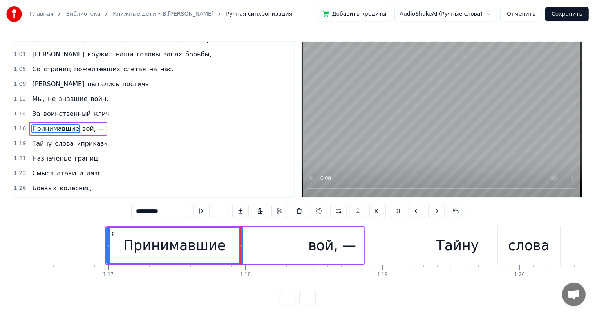
drag, startPoint x: 265, startPoint y: 245, endPoint x: 240, endPoint y: 251, distance: 25.4
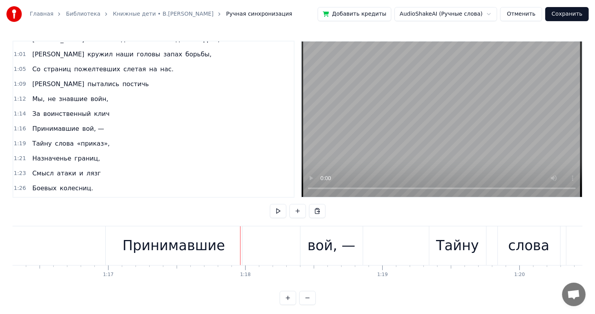
drag, startPoint x: 321, startPoint y: 243, endPoint x: 297, endPoint y: 232, distance: 26.8
click at [314, 241] on div "вой, —" at bounding box center [331, 245] width 48 height 21
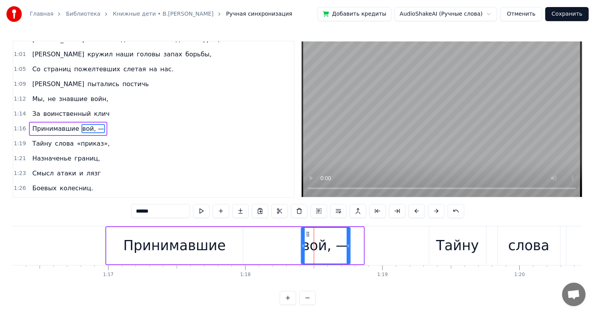
drag, startPoint x: 361, startPoint y: 244, endPoint x: 348, endPoint y: 248, distance: 13.8
click at [348, 248] on icon at bounding box center [347, 246] width 3 height 6
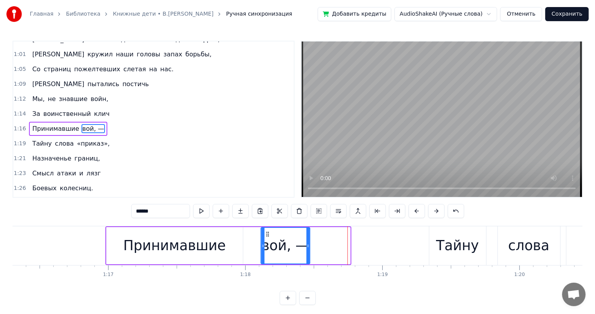
drag, startPoint x: 308, startPoint y: 233, endPoint x: 78, endPoint y: 225, distance: 230.7
click at [268, 244] on div "вой, —" at bounding box center [285, 246] width 48 height 36
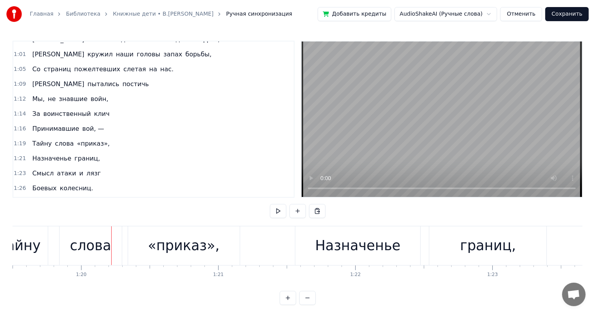
scroll to position [0, 10679]
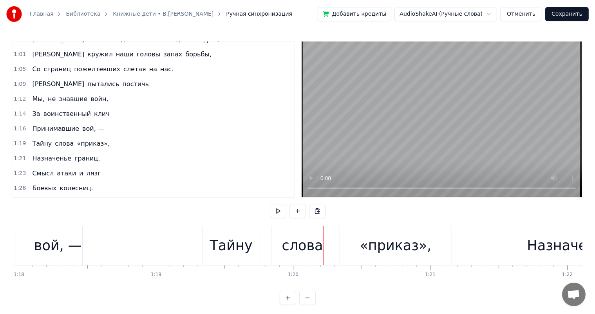
click at [240, 242] on div "Тайну" at bounding box center [231, 245] width 43 height 21
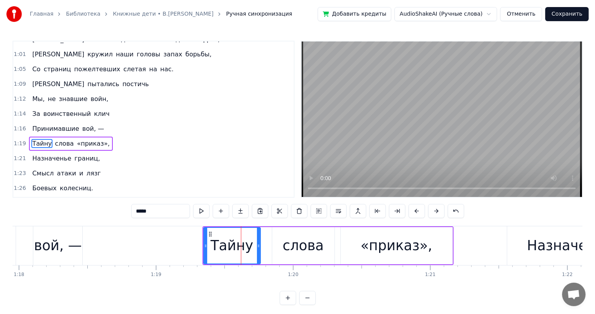
scroll to position [217, 0]
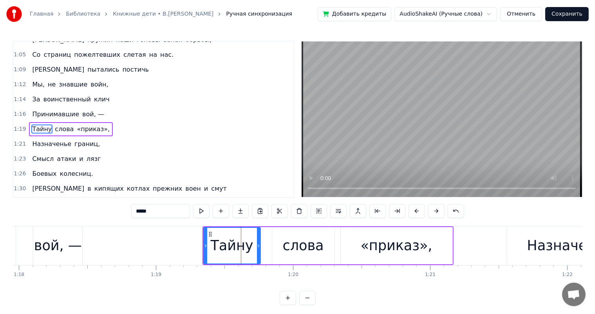
click at [312, 236] on div "слова" at bounding box center [303, 245] width 41 height 21
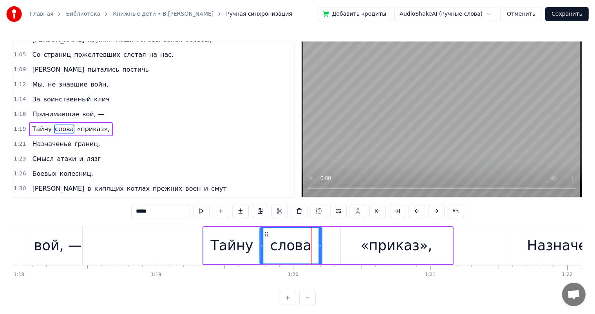
drag, startPoint x: 276, startPoint y: 234, endPoint x: 308, endPoint y: 238, distance: 32.0
click at [264, 238] on div "слова" at bounding box center [290, 246] width 61 height 36
drag, startPoint x: 318, startPoint y: 241, endPoint x: 310, endPoint y: 248, distance: 10.3
click at [310, 248] on div at bounding box center [310, 246] width 3 height 36
click at [386, 254] on div "«приказ»," at bounding box center [396, 245] width 72 height 21
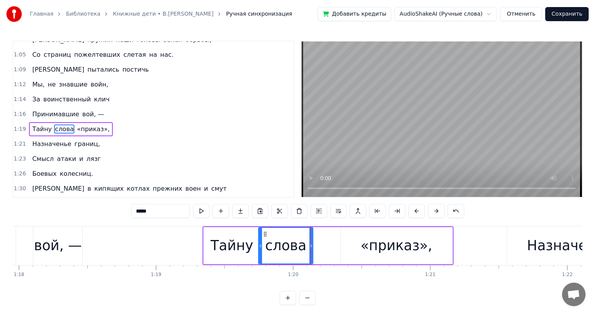
type input "*********"
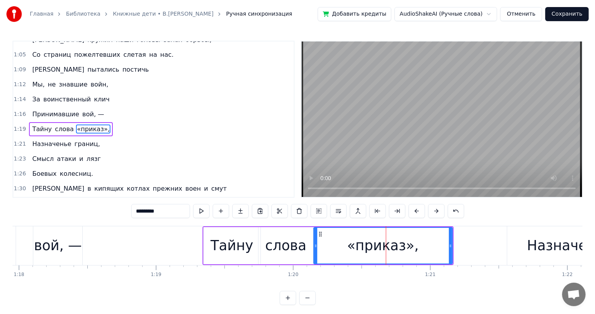
drag, startPoint x: 343, startPoint y: 233, endPoint x: 316, endPoint y: 244, distance: 29.1
click at [316, 244] on div at bounding box center [315, 246] width 3 height 36
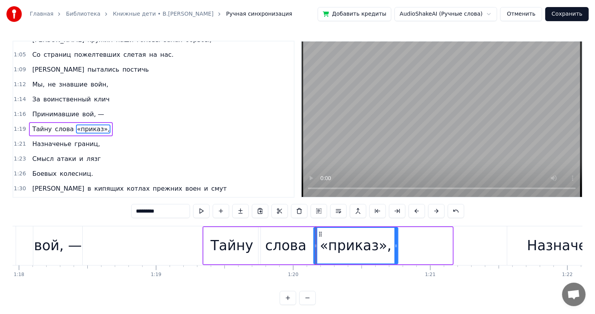
drag, startPoint x: 449, startPoint y: 246, endPoint x: 76, endPoint y: 260, distance: 373.7
click at [394, 260] on div at bounding box center [395, 246] width 3 height 36
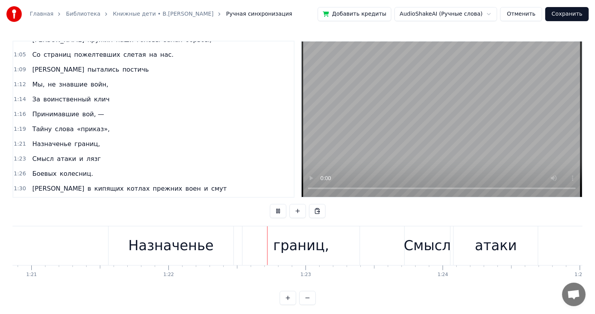
scroll to position [0, 11207]
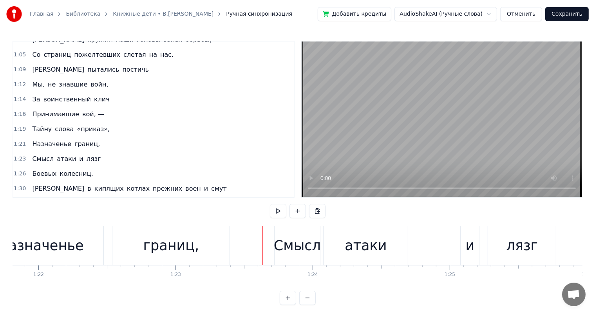
click at [76, 247] on div "Назначенье" at bounding box center [40, 245] width 85 height 21
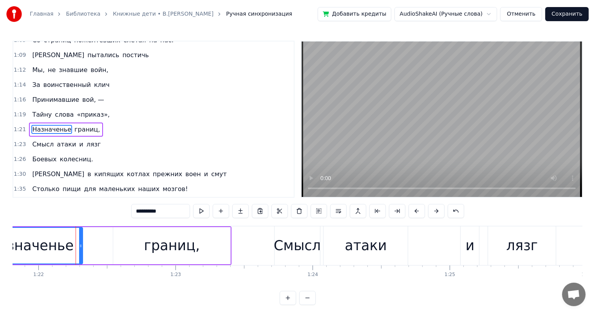
drag, startPoint x: 103, startPoint y: 241, endPoint x: 81, endPoint y: 248, distance: 22.8
click at [81, 248] on div at bounding box center [80, 246] width 3 height 36
click at [193, 259] on div "границ," at bounding box center [171, 245] width 117 height 37
type input "*******"
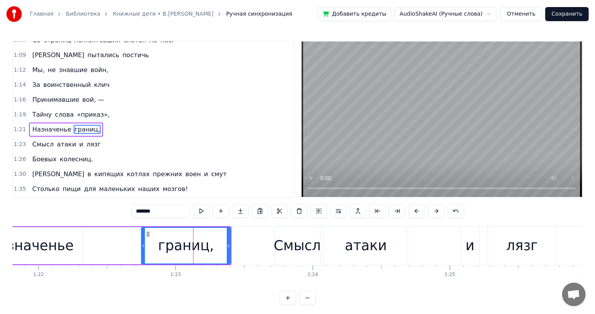
drag, startPoint x: 114, startPoint y: 243, endPoint x: 149, endPoint y: 240, distance: 34.6
click at [146, 242] on div "границ," at bounding box center [186, 246] width 88 height 36
click at [150, 242] on div at bounding box center [149, 246] width 3 height 36
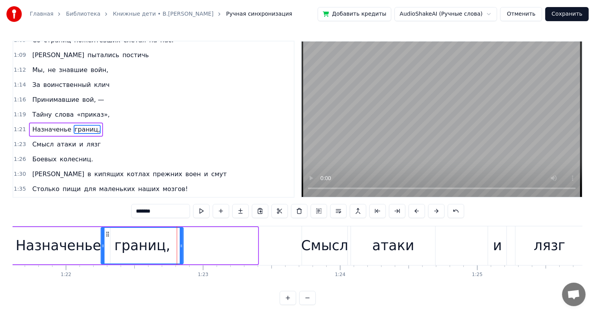
scroll to position [0, 11176]
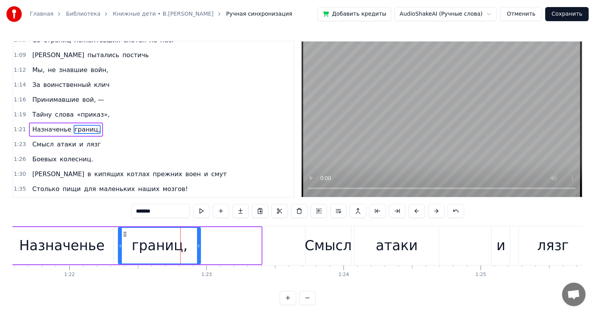
drag, startPoint x: 156, startPoint y: 233, endPoint x: 126, endPoint y: 249, distance: 33.6
click at [126, 249] on div "границ," at bounding box center [159, 246] width 81 height 36
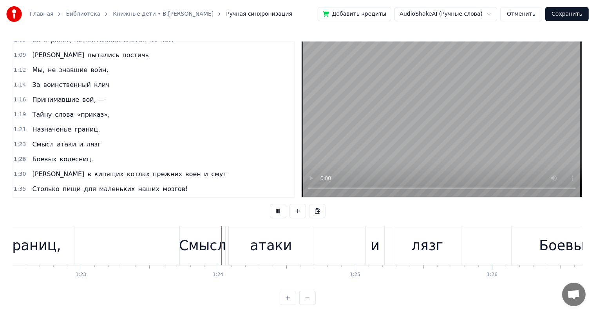
scroll to position [0, 11394]
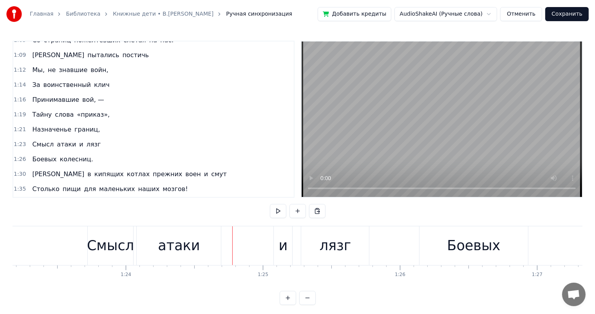
click at [169, 250] on div "атаки" at bounding box center [179, 245] width 42 height 21
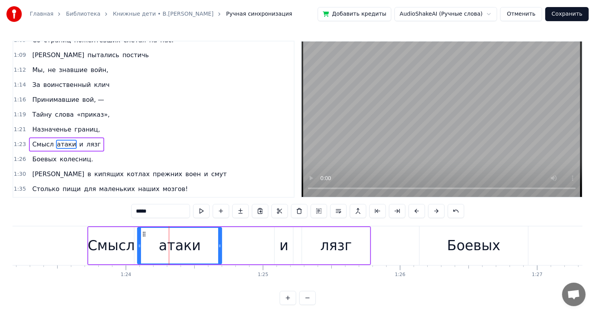
scroll to position [246, 0]
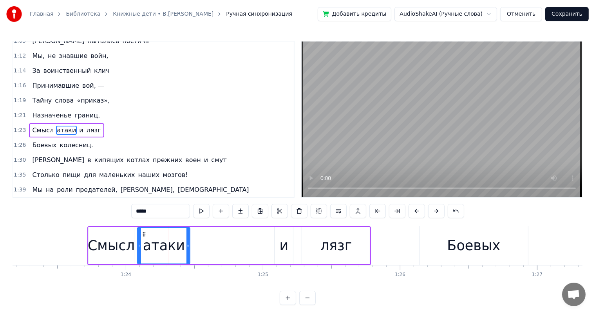
drag, startPoint x: 220, startPoint y: 247, endPoint x: 188, endPoint y: 259, distance: 33.9
click at [188, 259] on div at bounding box center [187, 246] width 3 height 36
click at [310, 246] on div "лязг" at bounding box center [336, 245] width 68 height 37
type input "****"
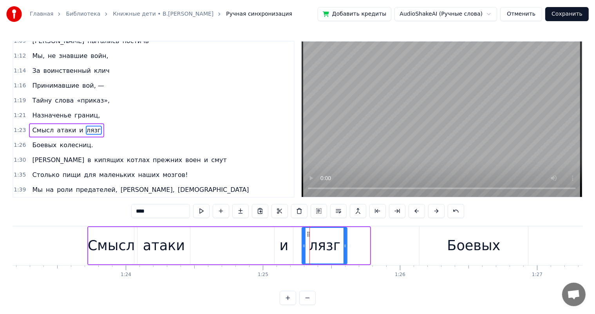
drag, startPoint x: 367, startPoint y: 246, endPoint x: 342, endPoint y: 256, distance: 27.3
click at [342, 256] on div "лязг" at bounding box center [324, 246] width 44 height 36
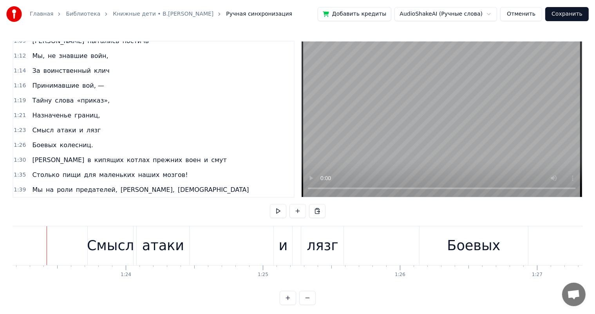
scroll to position [0, 11388]
click at [275, 252] on div "Смысл атаки и лязг" at bounding box center [222, 245] width 258 height 39
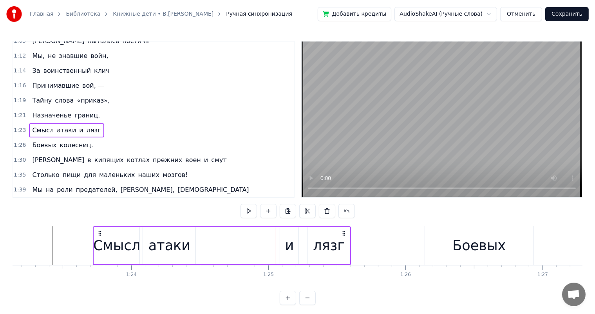
click at [288, 243] on div "и" at bounding box center [289, 245] width 9 height 21
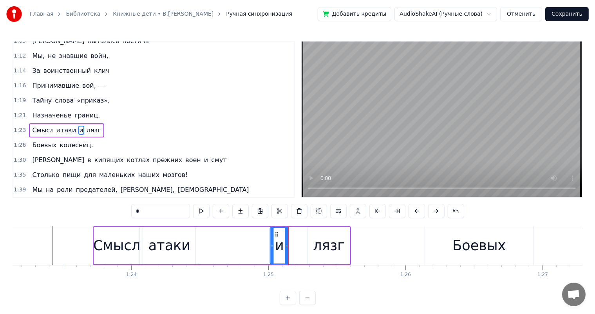
drag, startPoint x: 287, startPoint y: 233, endPoint x: 326, endPoint y: 239, distance: 39.2
click at [277, 238] on div "и" at bounding box center [279, 246] width 18 height 36
click at [326, 239] on div "лязг" at bounding box center [328, 245] width 31 height 21
type input "****"
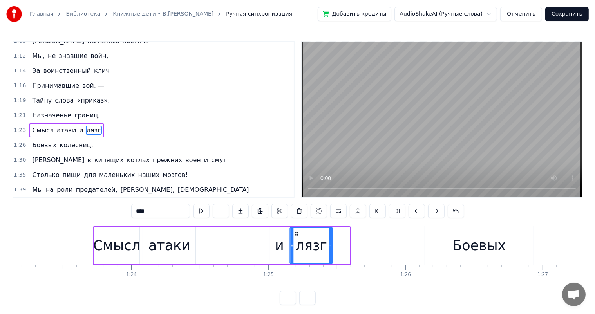
drag, startPoint x: 314, startPoint y: 232, endPoint x: 296, endPoint y: 238, distance: 18.3
click at [296, 238] on div "лязг" at bounding box center [310, 246] width 41 height 36
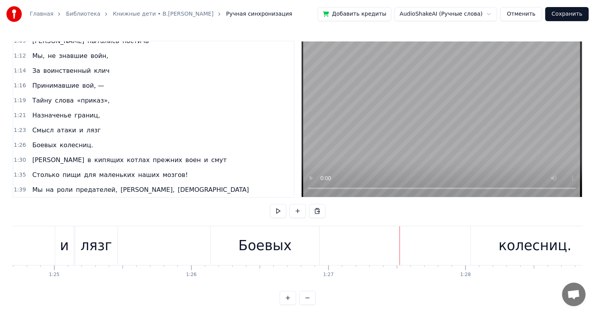
scroll to position [0, 11718]
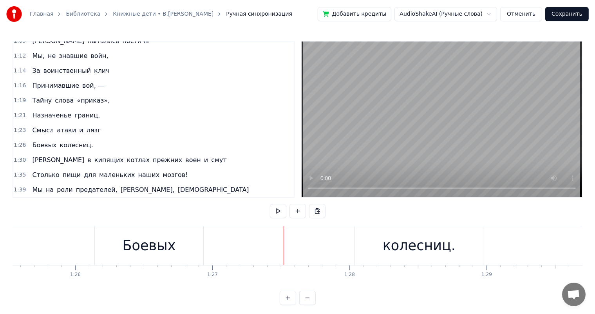
click at [258, 254] on div "Боевых колесниц." at bounding box center [289, 245] width 391 height 39
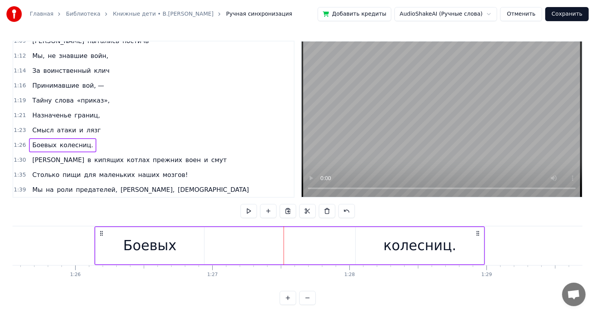
drag, startPoint x: 207, startPoint y: 249, endPoint x: 219, endPoint y: 243, distance: 13.3
click at [207, 249] on div "Боевых колесниц." at bounding box center [289, 245] width 391 height 39
click at [190, 243] on div "Боевых" at bounding box center [149, 245] width 109 height 37
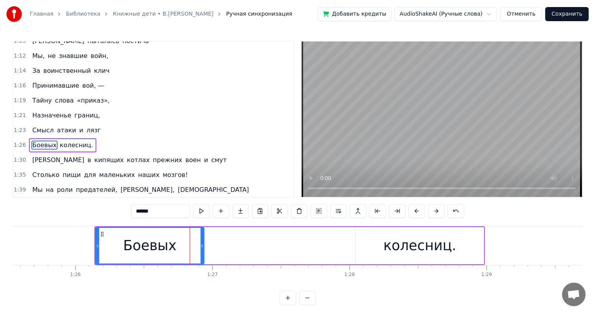
scroll to position [260, 0]
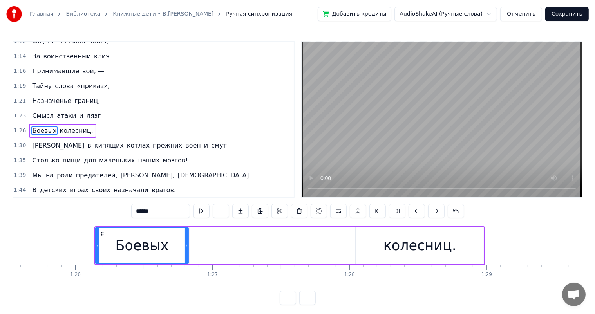
drag, startPoint x: 203, startPoint y: 243, endPoint x: 427, endPoint y: 255, distance: 224.6
click at [185, 246] on div "Боевых" at bounding box center [142, 245] width 94 height 37
click at [427, 255] on div "колесниц." at bounding box center [419, 245] width 73 height 21
type input "*********"
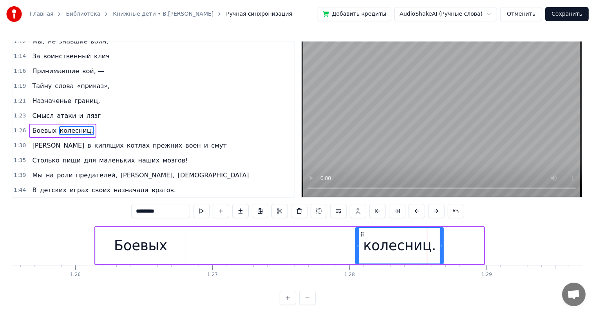
drag, startPoint x: 483, startPoint y: 243, endPoint x: 442, endPoint y: 256, distance: 42.2
click at [442, 256] on div at bounding box center [441, 246] width 3 height 36
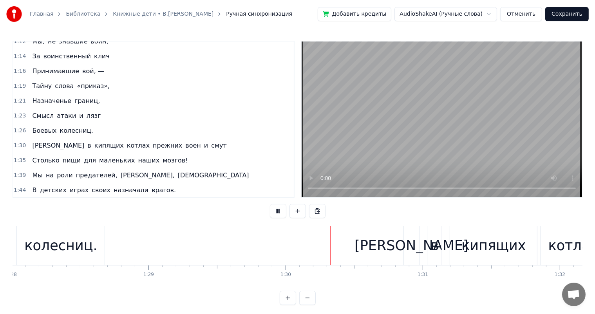
scroll to position [0, 12240]
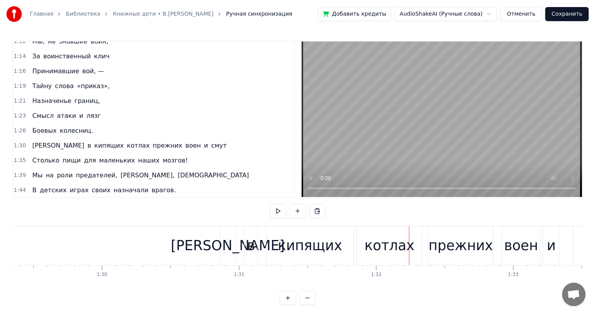
click at [303, 252] on div "кипящих" at bounding box center [309, 245] width 64 height 21
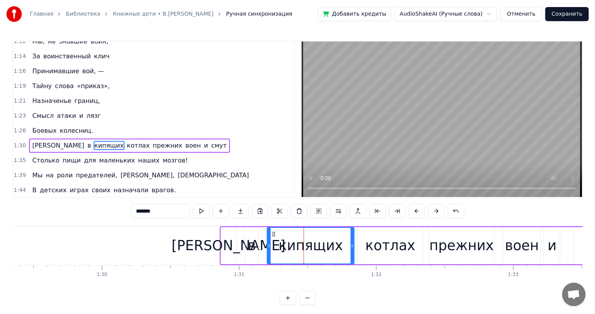
scroll to position [275, 0]
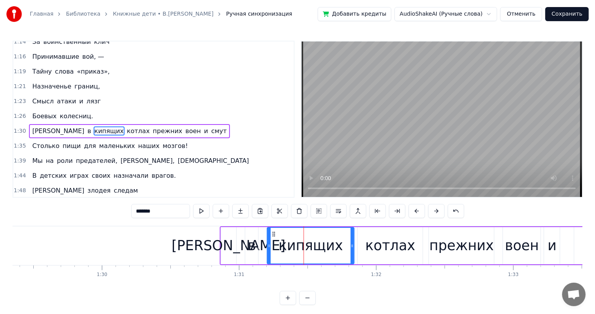
click at [242, 253] on div "А в кипящих котлах прежних воен и смут" at bounding box center [425, 245] width 410 height 39
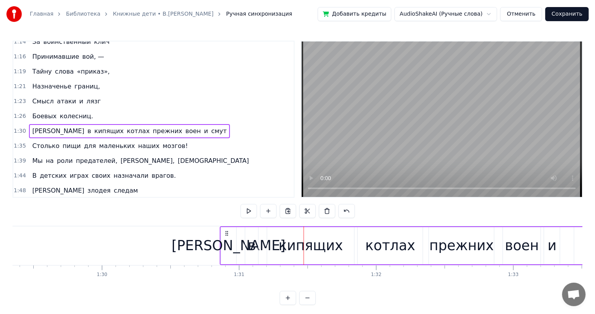
click at [241, 252] on div "А в кипящих котлах прежних воен и смут" at bounding box center [425, 245] width 410 height 39
click at [263, 255] on div "А в кипящих котлах прежних воен и смут" at bounding box center [425, 245] width 410 height 39
click at [296, 243] on div "кипящих" at bounding box center [310, 245] width 64 height 21
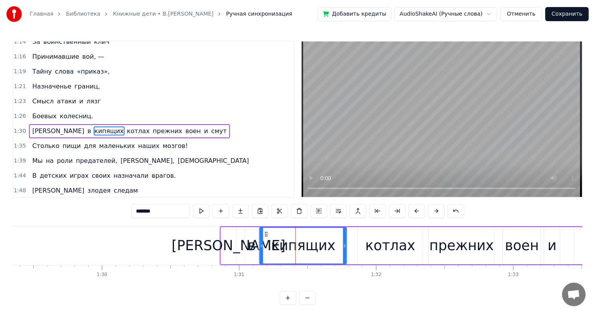
drag, startPoint x: 272, startPoint y: 231, endPoint x: 295, endPoint y: 243, distance: 25.6
click at [265, 235] on icon at bounding box center [266, 234] width 6 height 6
drag, startPoint x: 344, startPoint y: 248, endPoint x: 373, endPoint y: 257, distance: 30.4
click at [329, 254] on div at bounding box center [327, 246] width 3 height 36
click at [373, 257] on div "котлах" at bounding box center [389, 245] width 65 height 37
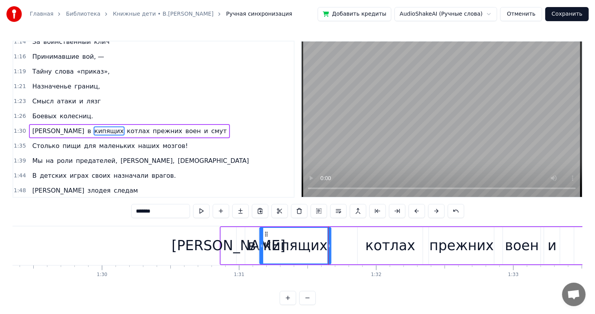
type input "******"
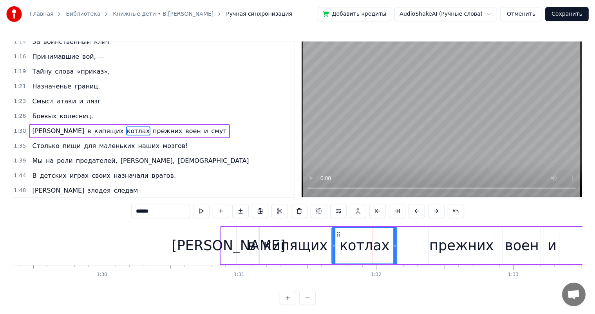
drag, startPoint x: 362, startPoint y: 232, endPoint x: 336, endPoint y: 241, distance: 27.0
click at [336, 241] on div "котлах" at bounding box center [364, 246] width 64 height 36
drag, startPoint x: 394, startPoint y: 244, endPoint x: 252, endPoint y: 250, distance: 142.2
click at [385, 249] on div at bounding box center [386, 246] width 3 height 36
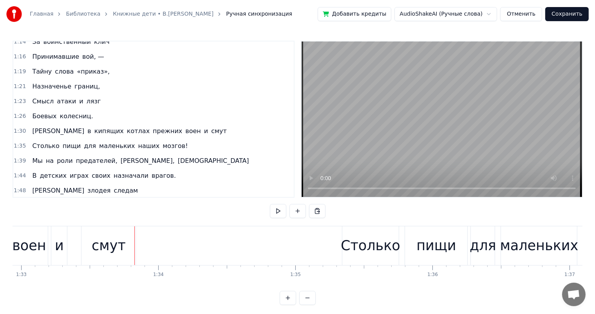
scroll to position [0, 12584]
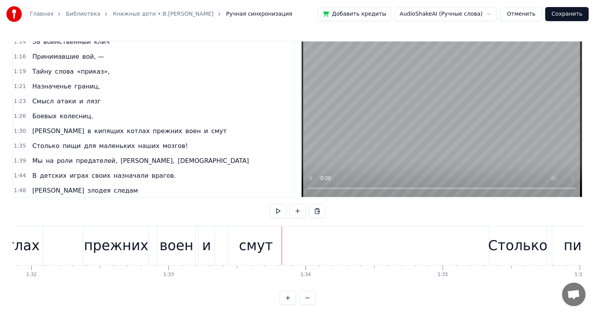
click at [107, 243] on div "прежних" at bounding box center [116, 245] width 65 height 21
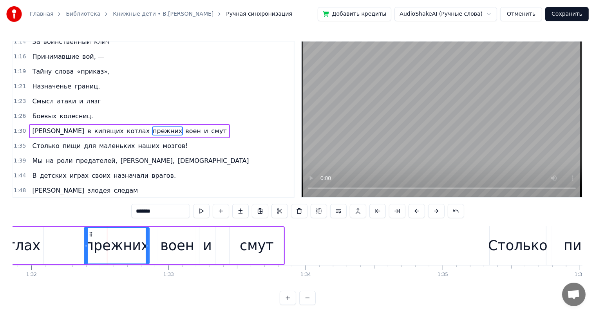
click at [188, 246] on div "воен" at bounding box center [177, 245] width 34 height 21
type input "****"
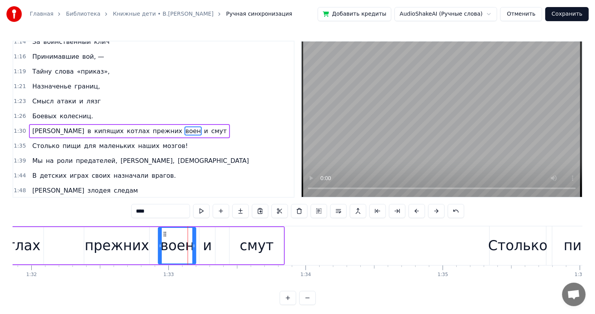
click at [221, 241] on div "А в кипящих котлах прежних воен и смут" at bounding box center [80, 245] width 410 height 39
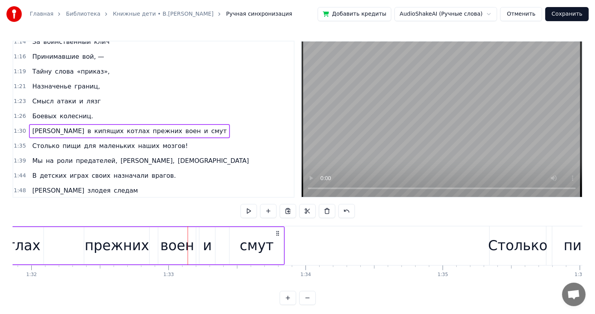
click at [232, 236] on div "смут" at bounding box center [256, 245] width 54 height 37
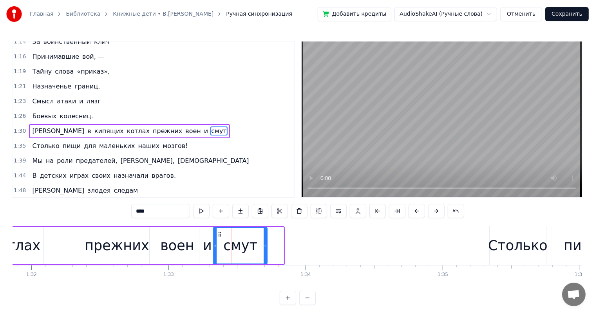
drag, startPoint x: 233, startPoint y: 233, endPoint x: 217, endPoint y: 240, distance: 17.7
click at [217, 240] on div "смут" at bounding box center [240, 246] width 53 height 36
drag, startPoint x: 265, startPoint y: 248, endPoint x: 255, endPoint y: 247, distance: 9.5
click at [255, 247] on icon at bounding box center [255, 246] width 3 height 6
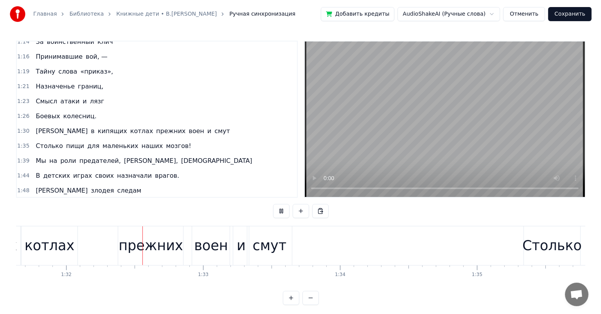
scroll to position [0, 12562]
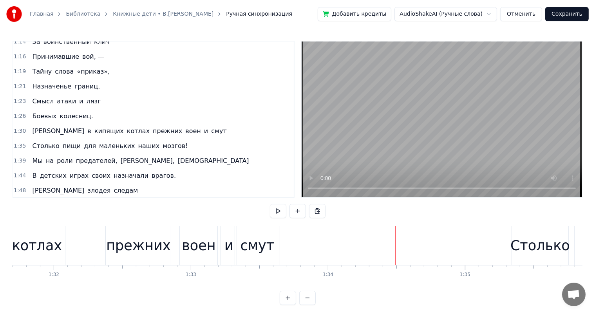
click at [575, 11] on button "Сохранить" at bounding box center [566, 14] width 43 height 14
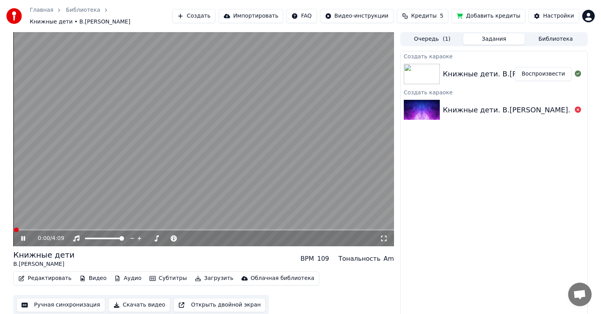
click at [24, 236] on icon at bounding box center [23, 238] width 4 height 5
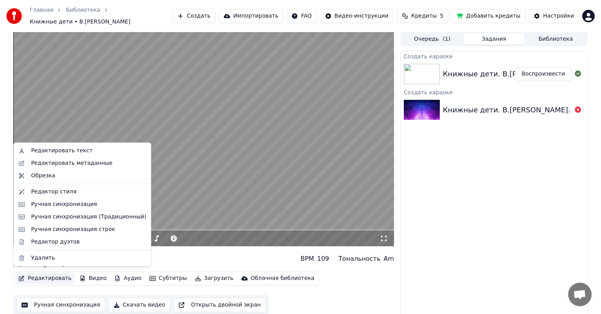
click at [44, 276] on button "Редактировать" at bounding box center [44, 278] width 59 height 11
click at [51, 152] on div "Редактировать текст" at bounding box center [61, 151] width 61 height 8
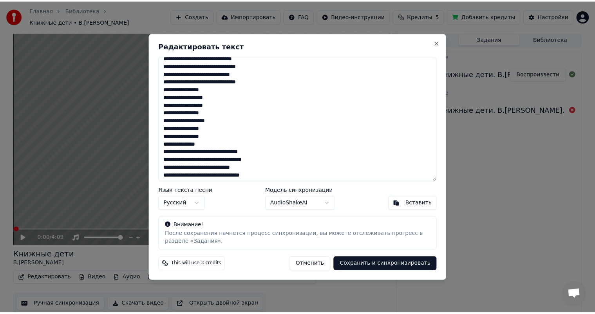
scroll to position [117, 0]
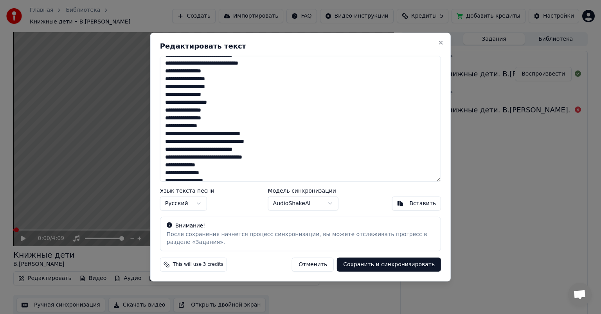
click at [248, 132] on textarea at bounding box center [300, 119] width 281 height 126
type textarea "**********"
click at [360, 262] on button "Сохранить и синхронизировать" at bounding box center [389, 264] width 104 height 14
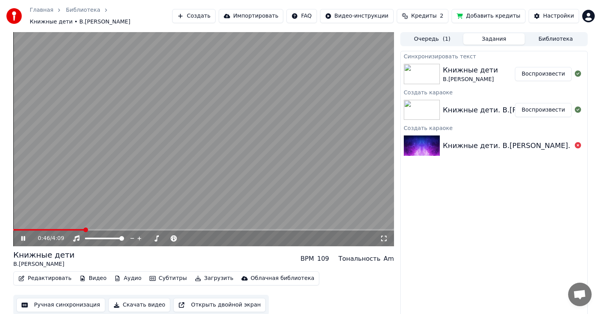
click at [23, 236] on icon at bounding box center [29, 238] width 18 height 6
click at [77, 304] on button "Ручная синхронизация" at bounding box center [60, 305] width 89 height 14
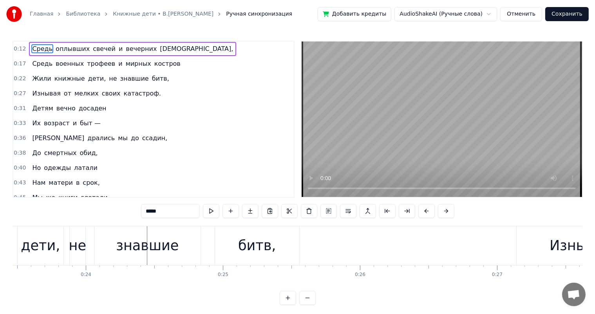
scroll to position [0, 3243]
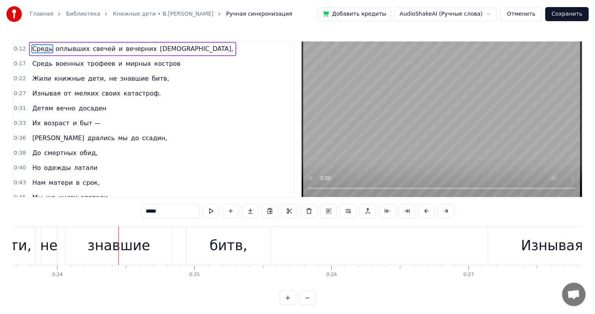
drag, startPoint x: 77, startPoint y: 291, endPoint x: 74, endPoint y: 288, distance: 5.0
click at [70, 288] on div "0:12 Средь оплывших свечей и вечерних молитв, 0:17 Средь военных трофеев и мирн…" at bounding box center [297, 173] width 569 height 264
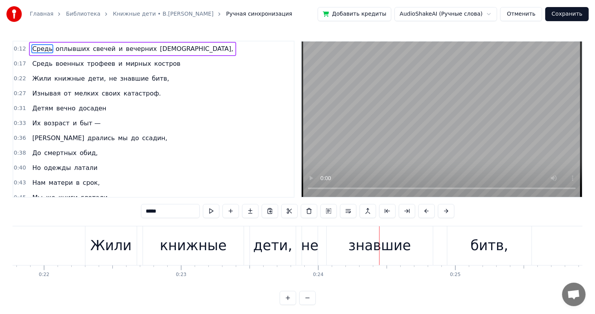
scroll to position [0, 2905]
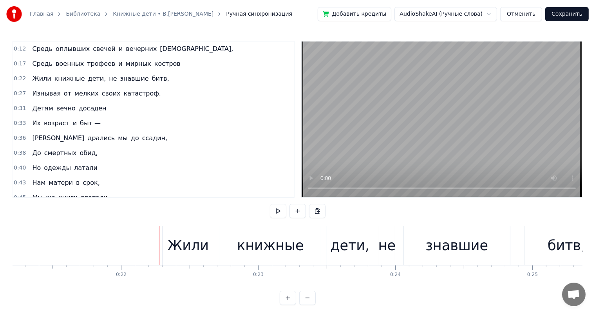
click at [180, 246] on div "Жили" at bounding box center [188, 245] width 41 height 21
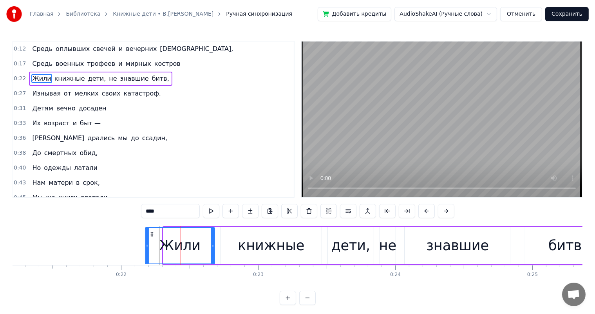
drag, startPoint x: 164, startPoint y: 243, endPoint x: 146, endPoint y: 254, distance: 21.1
click at [146, 254] on div at bounding box center [147, 246] width 3 height 36
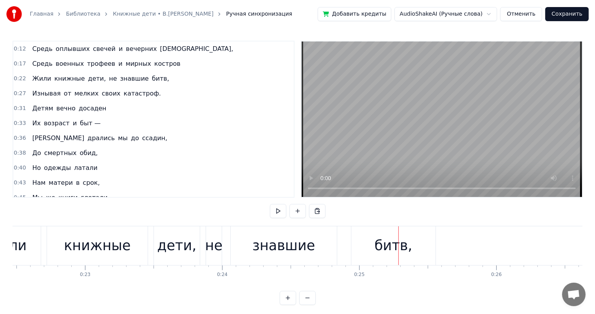
scroll to position [0, 2732]
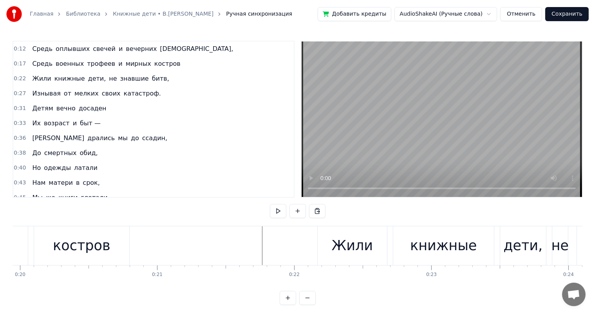
click at [335, 241] on div "Жили" at bounding box center [352, 245] width 41 height 21
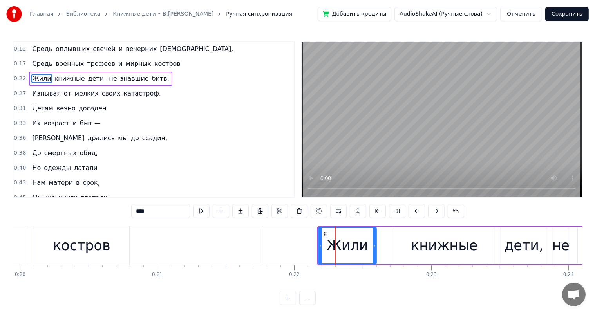
drag, startPoint x: 386, startPoint y: 247, endPoint x: 374, endPoint y: 254, distance: 13.6
click at [374, 254] on div at bounding box center [374, 246] width 3 height 36
click at [427, 241] on div "книжные" at bounding box center [444, 245] width 67 height 21
type input "*******"
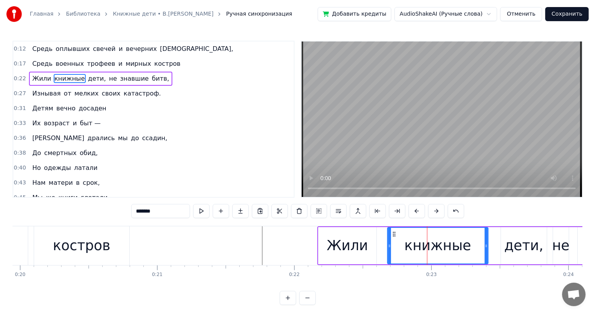
drag, startPoint x: 399, startPoint y: 232, endPoint x: 392, endPoint y: 236, distance: 7.5
click at [392, 236] on icon at bounding box center [394, 234] width 6 height 6
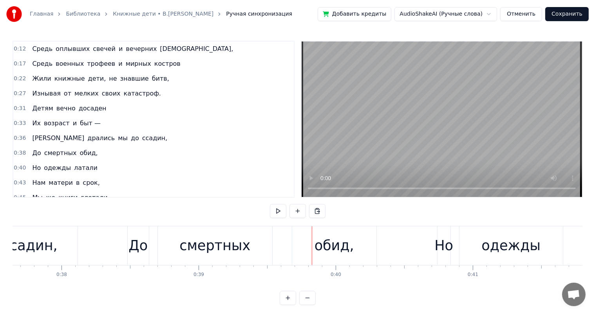
scroll to position [0, 4926]
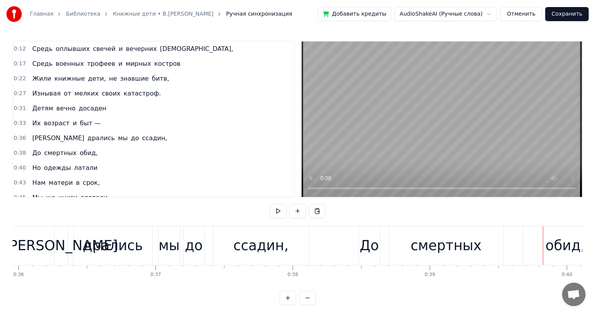
click at [276, 258] on div "ссадин," at bounding box center [260, 245] width 95 height 39
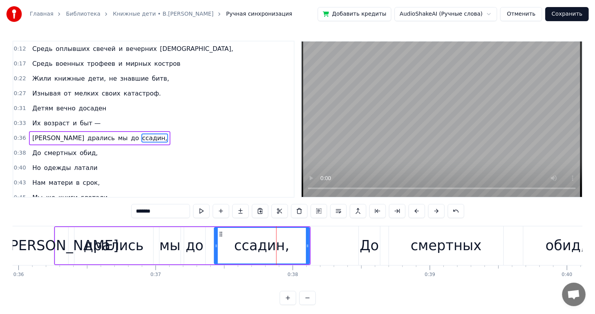
scroll to position [16, 0]
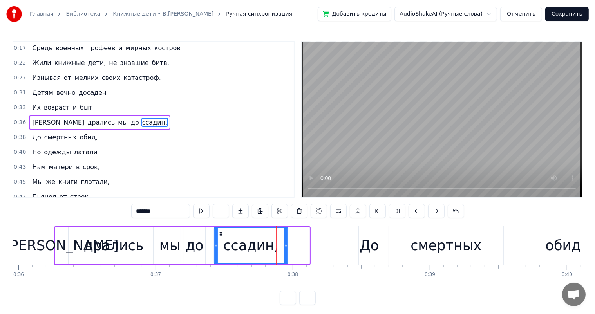
drag, startPoint x: 308, startPoint y: 241, endPoint x: 287, endPoint y: 248, distance: 22.4
click at [287, 248] on div "ссадин," at bounding box center [251, 245] width 74 height 37
click at [207, 242] on div "И дрались мы до ссадин," at bounding box center [171, 245] width 235 height 39
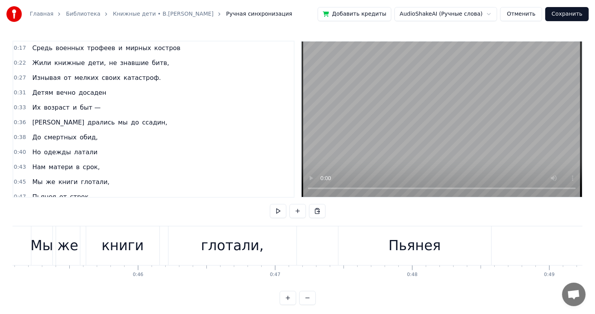
scroll to position [0, 6177]
click at [196, 239] on div "глотали," at bounding box center [232, 245] width 128 height 39
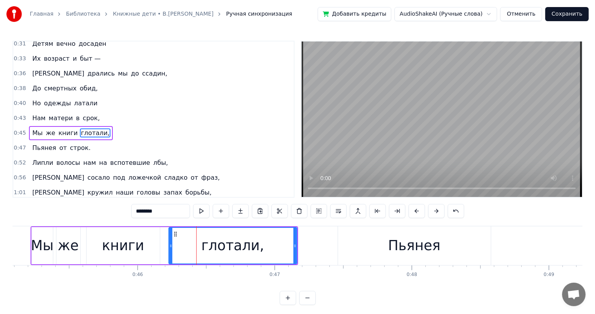
scroll to position [73, 0]
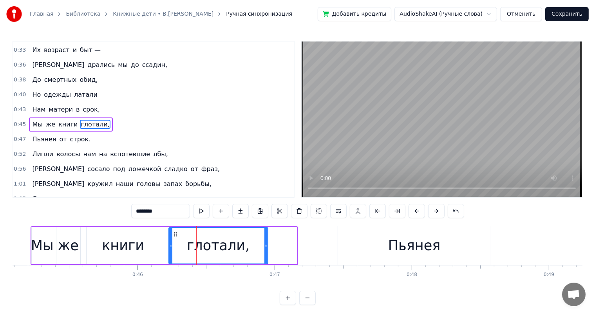
drag, startPoint x: 295, startPoint y: 243, endPoint x: 266, endPoint y: 250, distance: 29.9
click at [266, 250] on div at bounding box center [265, 246] width 3 height 36
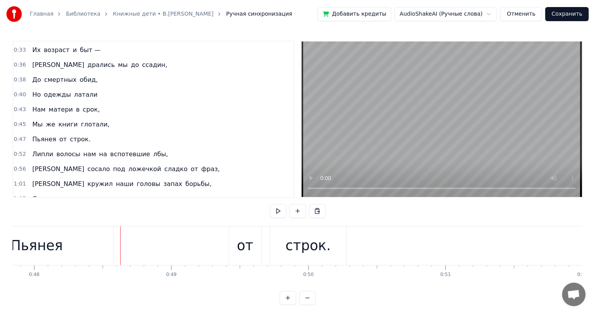
scroll to position [0, 6574]
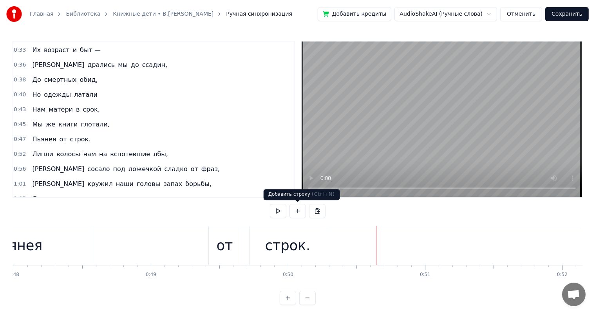
click at [219, 240] on div "от" at bounding box center [224, 245] width 16 height 21
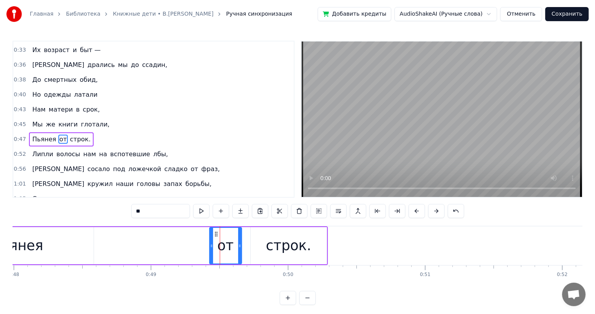
scroll to position [88, 0]
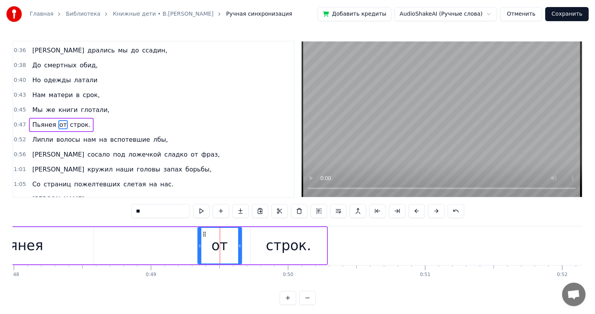
drag, startPoint x: 211, startPoint y: 239, endPoint x: 199, endPoint y: 245, distance: 13.0
click at [199, 245] on div at bounding box center [199, 246] width 3 height 36
drag, startPoint x: 239, startPoint y: 246, endPoint x: 225, endPoint y: 250, distance: 14.2
click at [225, 250] on div at bounding box center [225, 246] width 3 height 36
click at [133, 235] on div "Пьянея от строк." at bounding box center [134, 245] width 388 height 39
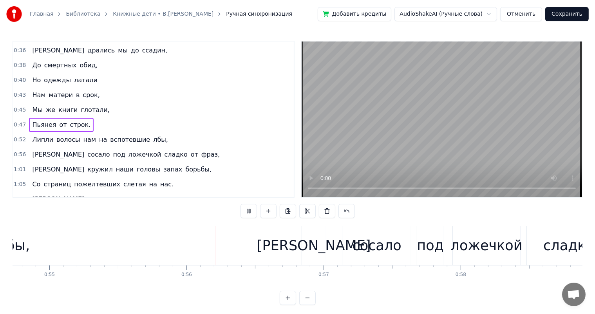
scroll to position [0, 7600]
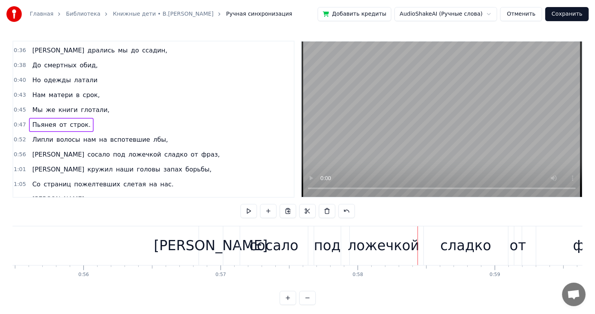
click at [266, 244] on div "сосало" at bounding box center [273, 245] width 49 height 21
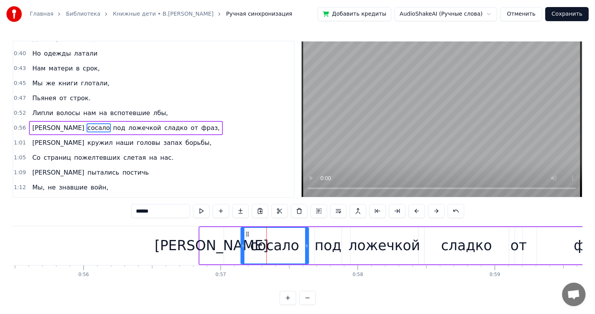
scroll to position [116, 0]
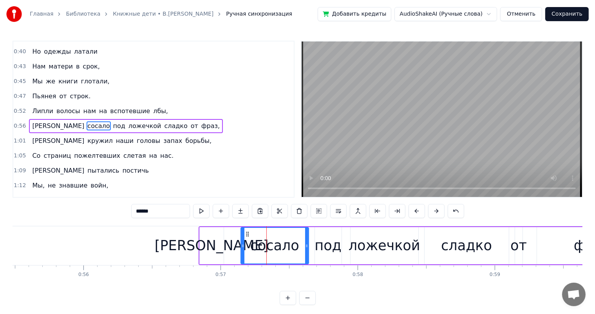
click at [214, 241] on div "[PERSON_NAME]" at bounding box center [212, 245] width 114 height 21
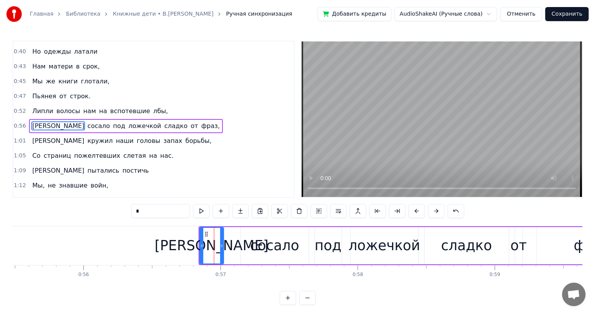
click at [245, 232] on div "сосало" at bounding box center [275, 245] width 68 height 37
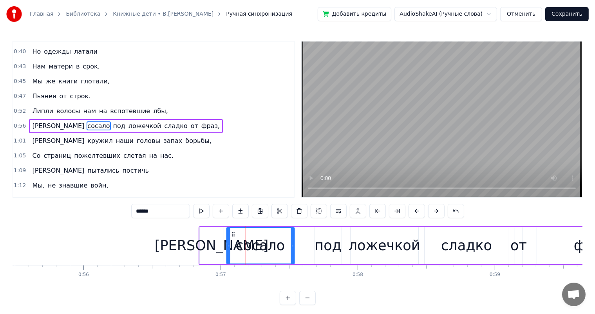
drag, startPoint x: 246, startPoint y: 230, endPoint x: 232, endPoint y: 236, distance: 15.1
click at [232, 236] on icon at bounding box center [233, 234] width 6 height 6
drag, startPoint x: 291, startPoint y: 246, endPoint x: 284, endPoint y: 249, distance: 7.7
click at [284, 249] on div at bounding box center [284, 246] width 3 height 36
click at [326, 248] on div "под" at bounding box center [327, 245] width 27 height 21
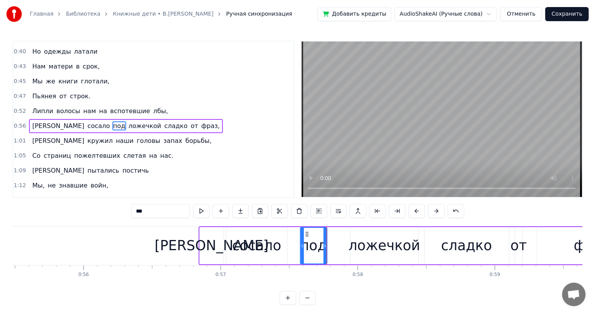
drag, startPoint x: 319, startPoint y: 232, endPoint x: 305, endPoint y: 238, distance: 15.8
click at [305, 238] on div "под" at bounding box center [313, 246] width 26 height 36
click at [364, 240] on div "ложечкой" at bounding box center [384, 245] width 72 height 21
type input "********"
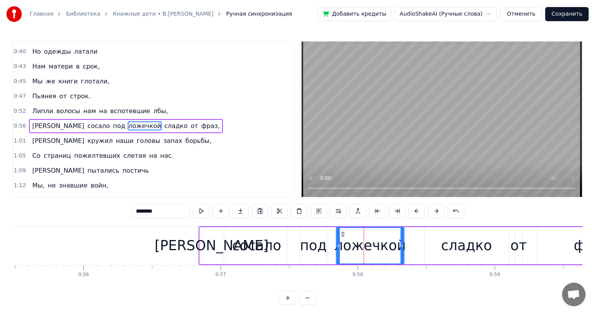
drag, startPoint x: 355, startPoint y: 233, endPoint x: 341, endPoint y: 238, distance: 15.2
click at [341, 238] on div "ложечкой" at bounding box center [369, 246] width 67 height 36
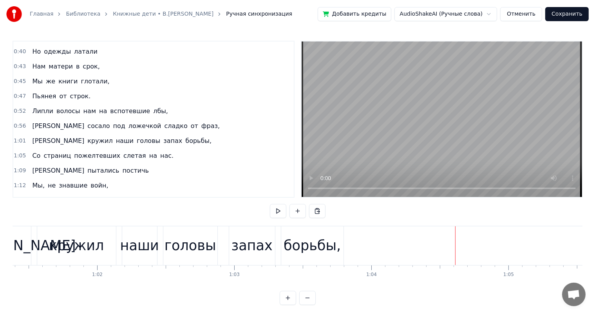
scroll to position [0, 8370]
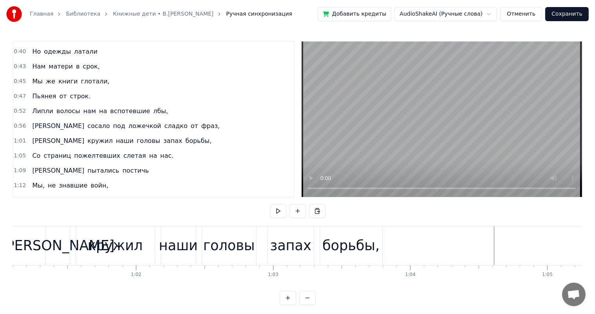
click at [96, 244] on div "кружил" at bounding box center [115, 245] width 55 height 21
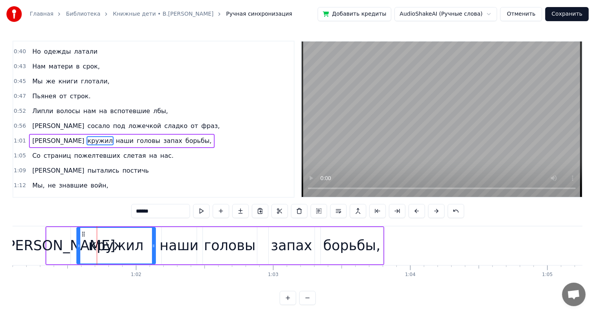
scroll to position [131, 0]
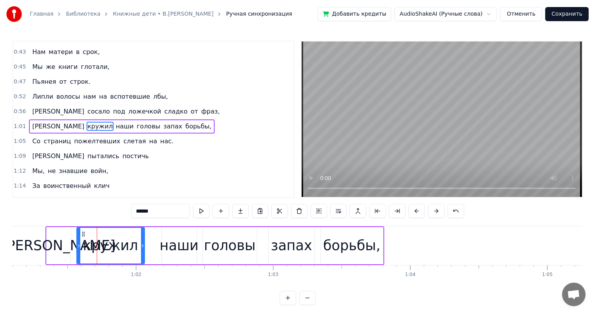
drag, startPoint x: 153, startPoint y: 242, endPoint x: 142, endPoint y: 249, distance: 12.8
click at [142, 249] on div at bounding box center [142, 246] width 3 height 36
click at [183, 247] on div "наши" at bounding box center [179, 245] width 39 height 21
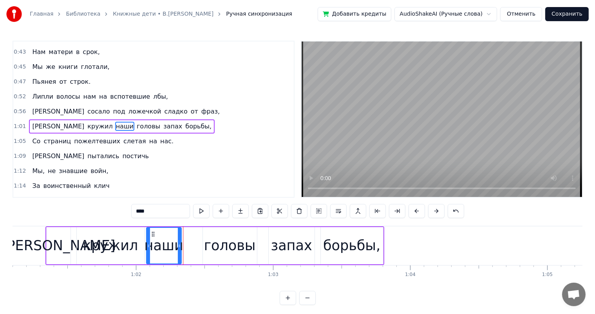
drag, startPoint x: 156, startPoint y: 236, endPoint x: 151, endPoint y: 238, distance: 5.0
click at [151, 238] on div "наши" at bounding box center [163, 246] width 34 height 36
click at [208, 243] on div "головы" at bounding box center [230, 245] width 52 height 21
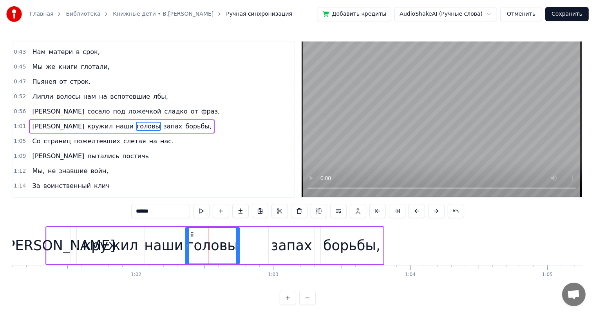
drag, startPoint x: 210, startPoint y: 234, endPoint x: 192, endPoint y: 242, distance: 19.4
click at [192, 242] on div "головы" at bounding box center [212, 246] width 53 height 36
click at [299, 252] on div "запах" at bounding box center [291, 245] width 41 height 21
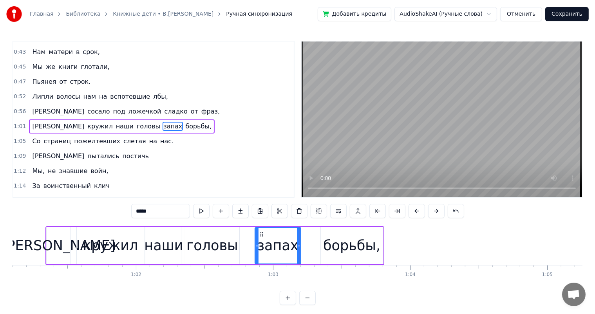
drag, startPoint x: 275, startPoint y: 234, endPoint x: 261, endPoint y: 237, distance: 14.0
click at [261, 237] on div "запах" at bounding box center [277, 246] width 45 height 36
click at [335, 240] on div "борьбы," at bounding box center [351, 245] width 57 height 21
type input "*******"
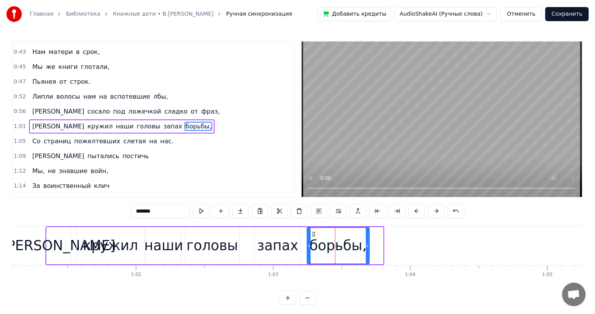
drag, startPoint x: 325, startPoint y: 234, endPoint x: 312, endPoint y: 236, distance: 14.0
click at [312, 236] on div "борьбы," at bounding box center [337, 246] width 61 height 36
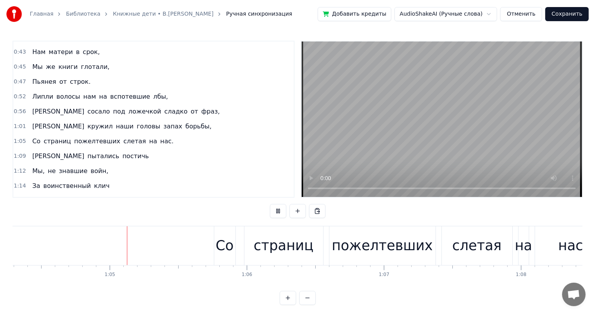
scroll to position [0, 8836]
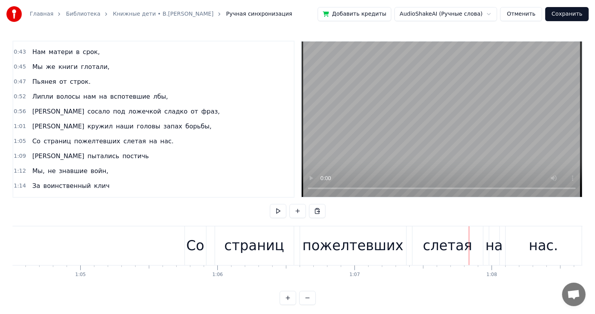
click at [248, 258] on div "страниц" at bounding box center [254, 245] width 79 height 39
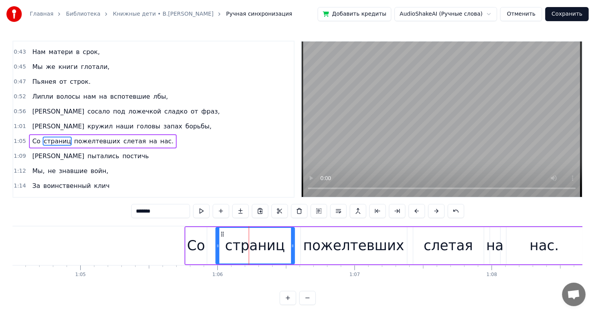
scroll to position [145, 0]
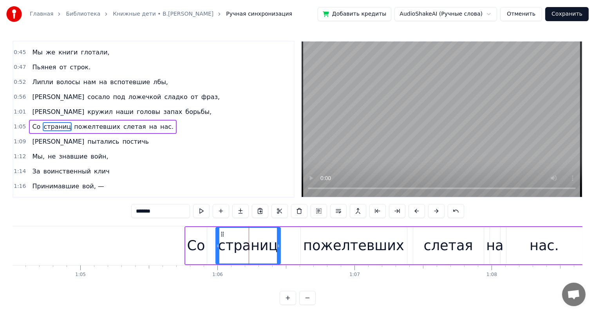
drag, startPoint x: 291, startPoint y: 247, endPoint x: 277, endPoint y: 254, distance: 15.4
click at [277, 254] on div at bounding box center [278, 246] width 3 height 36
click at [318, 242] on div "пожелтевших" at bounding box center [353, 245] width 101 height 21
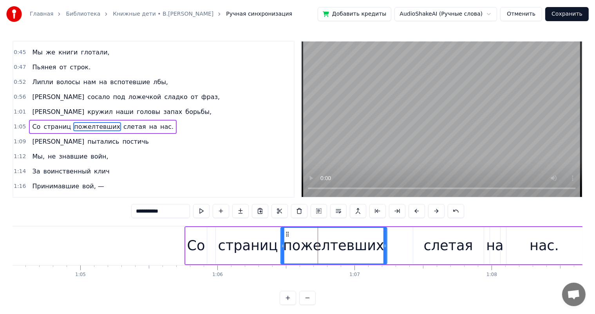
drag, startPoint x: 305, startPoint y: 232, endPoint x: 285, endPoint y: 239, distance: 21.0
click at [285, 239] on div "пожелтевших" at bounding box center [333, 246] width 105 height 36
drag, startPoint x: 382, startPoint y: 244, endPoint x: 451, endPoint y: 250, distance: 68.8
click at [375, 251] on div at bounding box center [376, 246] width 3 height 36
click at [458, 250] on div "слетая" at bounding box center [447, 245] width 49 height 21
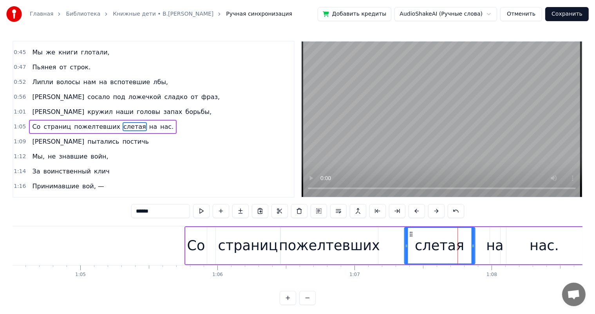
drag, startPoint x: 418, startPoint y: 234, endPoint x: 409, endPoint y: 236, distance: 9.2
click at [409, 236] on icon at bounding box center [410, 234] width 6 height 6
drag, startPoint x: 472, startPoint y: 243, endPoint x: 461, endPoint y: 246, distance: 11.5
click at [461, 246] on icon at bounding box center [461, 246] width 3 height 6
click at [492, 251] on div "на" at bounding box center [494, 245] width 17 height 21
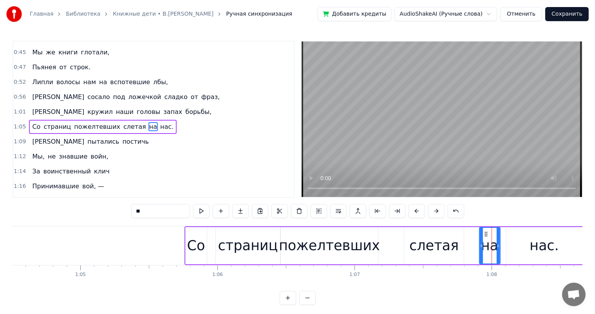
drag, startPoint x: 490, startPoint y: 235, endPoint x: 479, endPoint y: 239, distance: 11.4
click at [479, 239] on div at bounding box center [480, 246] width 3 height 36
drag, startPoint x: 485, startPoint y: 236, endPoint x: 526, endPoint y: 243, distance: 42.1
click at [471, 237] on div "на" at bounding box center [475, 246] width 20 height 36
drag, startPoint x: 530, startPoint y: 243, endPoint x: 515, endPoint y: 234, distance: 16.8
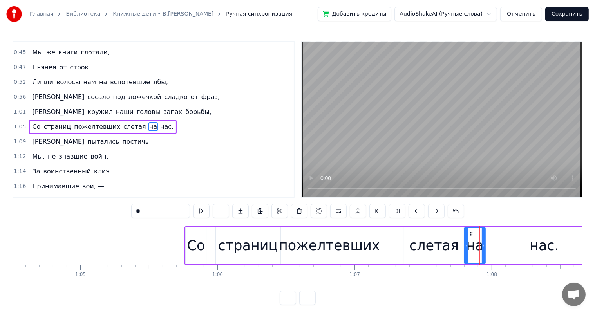
click at [528, 243] on div "нас." at bounding box center [544, 245] width 76 height 37
type input "****"
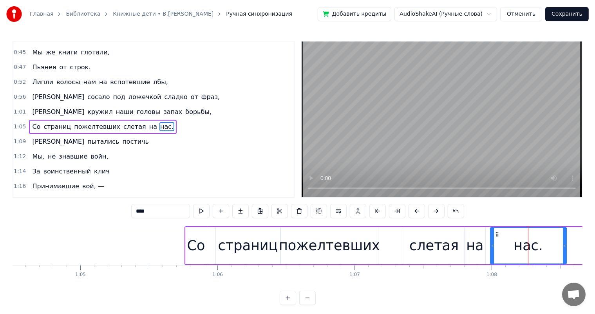
drag, startPoint x: 512, startPoint y: 234, endPoint x: 496, endPoint y: 240, distance: 16.7
click at [496, 240] on div "нас." at bounding box center [527, 246] width 75 height 36
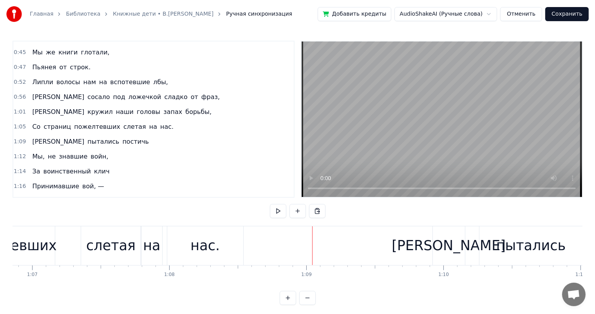
scroll to position [0, 9043]
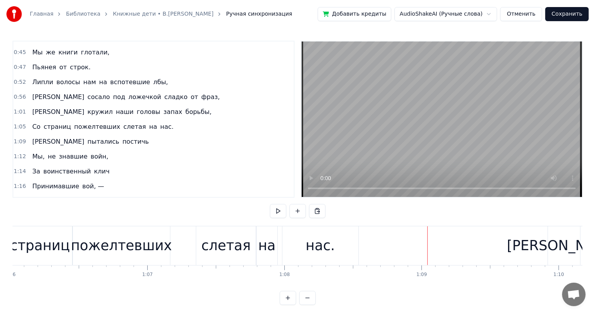
click at [327, 250] on div "нас." at bounding box center [319, 245] width 29 height 21
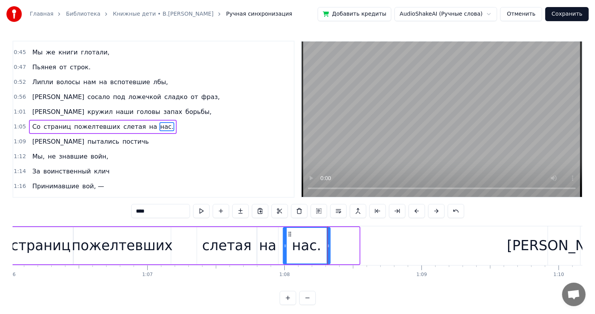
drag, startPoint x: 356, startPoint y: 240, endPoint x: 327, endPoint y: 248, distance: 30.1
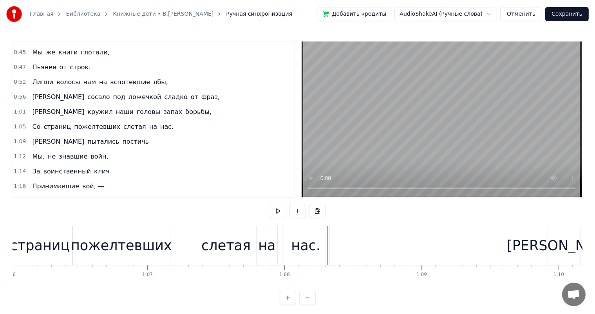
click at [178, 246] on div "Со страниц пожелтевших слетая на нас." at bounding box center [154, 245] width 354 height 39
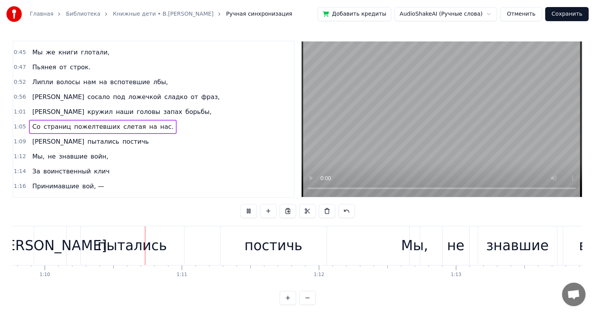
scroll to position [0, 9574]
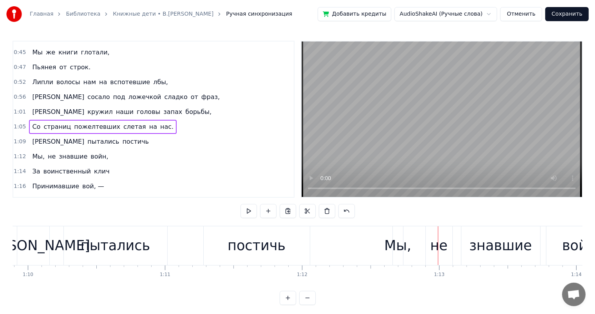
drag, startPoint x: 132, startPoint y: 256, endPoint x: 158, endPoint y: 245, distance: 28.8
click at [132, 255] on div "пытались" at bounding box center [115, 245] width 103 height 39
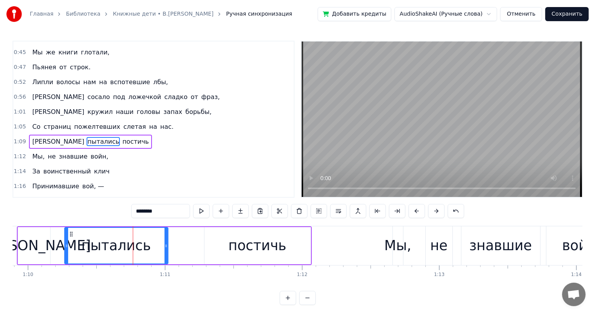
scroll to position [160, 0]
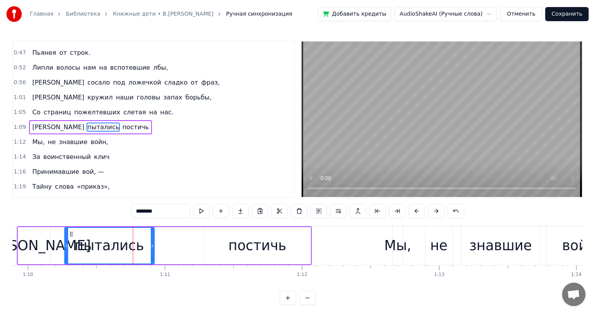
drag, startPoint x: 166, startPoint y: 245, endPoint x: 291, endPoint y: 246, distance: 124.9
click at [152, 245] on icon at bounding box center [152, 246] width 3 height 6
click at [291, 246] on div "постичь" at bounding box center [257, 245] width 106 height 37
type input "*******"
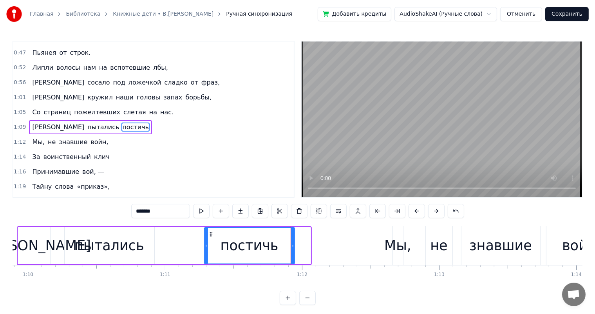
drag, startPoint x: 309, startPoint y: 242, endPoint x: 293, endPoint y: 244, distance: 16.2
click at [293, 244] on div at bounding box center [292, 246] width 3 height 36
drag, startPoint x: 210, startPoint y: 233, endPoint x: 180, endPoint y: 280, distance: 56.3
click at [199, 236] on icon at bounding box center [201, 234] width 6 height 6
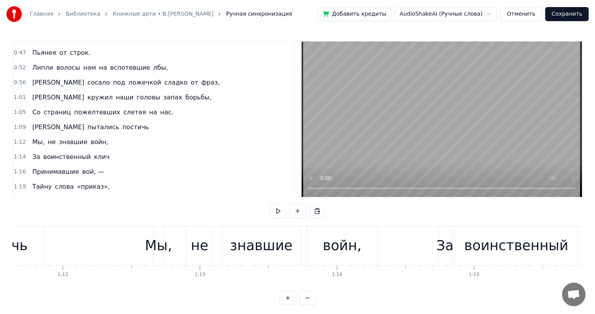
scroll to position [0, 9948]
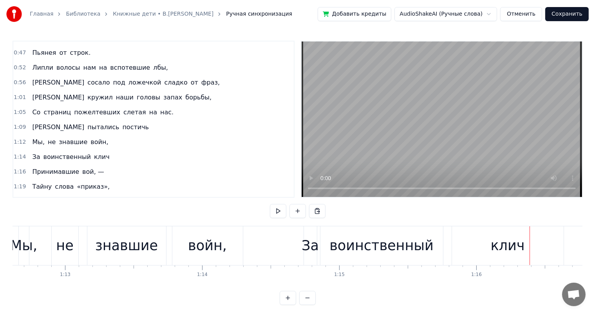
click at [129, 257] on div "знавшие" at bounding box center [126, 245] width 79 height 39
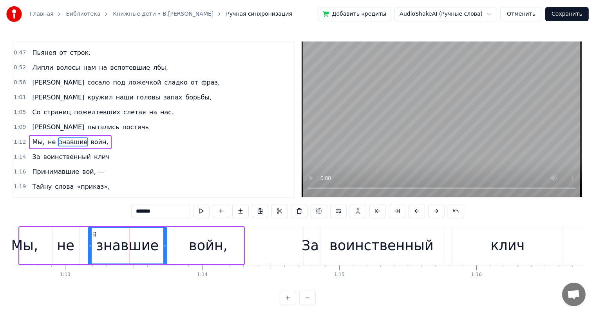
scroll to position [174, 0]
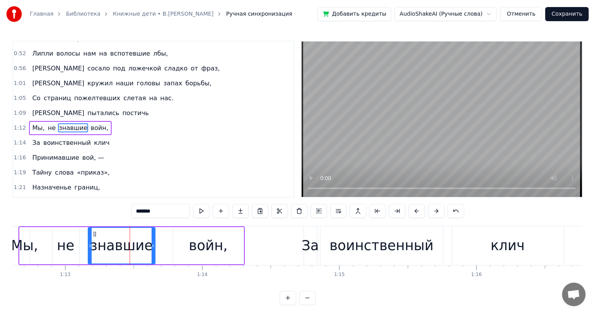
drag, startPoint x: 165, startPoint y: 241, endPoint x: 230, endPoint y: 245, distance: 64.7
click at [154, 247] on div at bounding box center [152, 246] width 3 height 36
click at [230, 244] on div "войн," at bounding box center [208, 245] width 70 height 37
type input "*****"
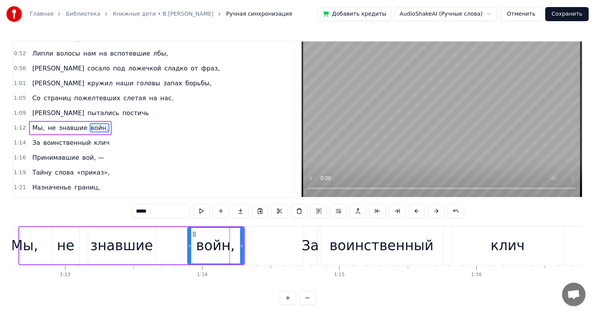
drag, startPoint x: 174, startPoint y: 243, endPoint x: 189, endPoint y: 242, distance: 14.5
click at [189, 243] on icon at bounding box center [189, 246] width 3 height 6
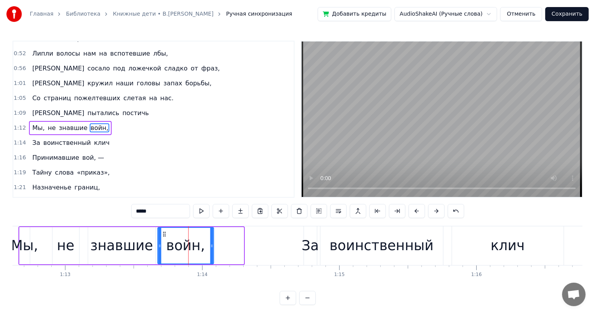
drag, startPoint x: 175, startPoint y: 234, endPoint x: 164, endPoint y: 238, distance: 11.3
click at [164, 238] on div "войн," at bounding box center [185, 246] width 55 height 36
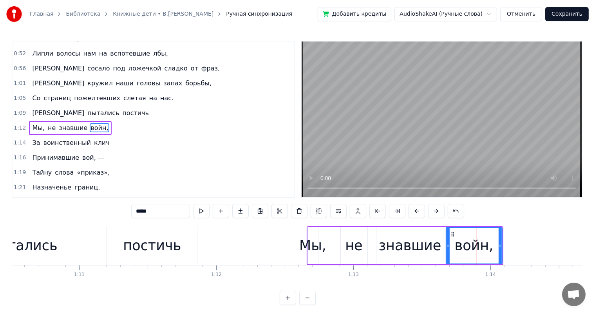
scroll to position [0, 9678]
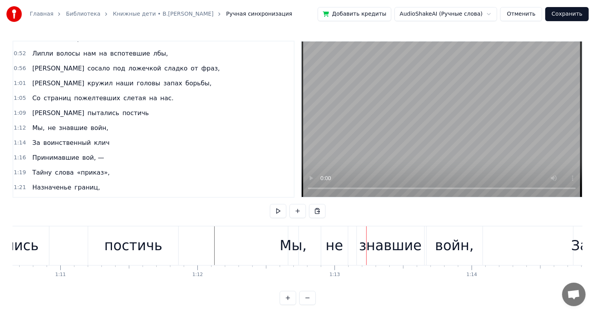
click at [286, 254] on div "Мы," at bounding box center [292, 245] width 27 height 21
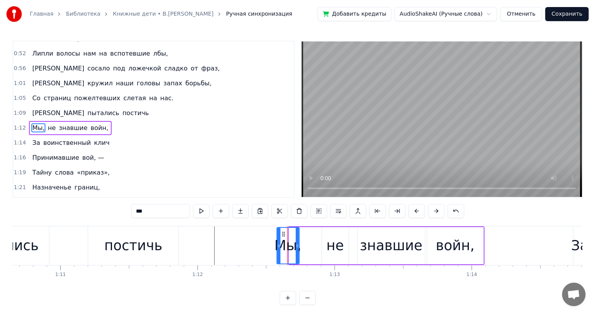
drag, startPoint x: 290, startPoint y: 236, endPoint x: 277, endPoint y: 241, distance: 12.9
click at [277, 241] on div at bounding box center [278, 246] width 3 height 36
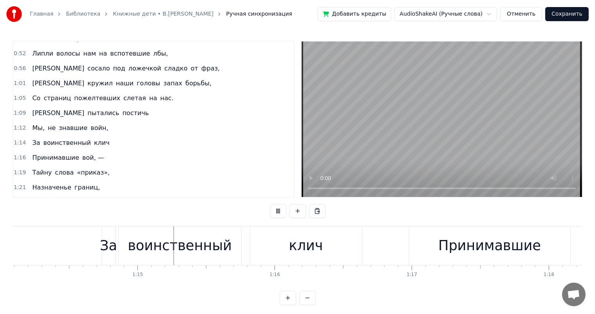
scroll to position [0, 10199]
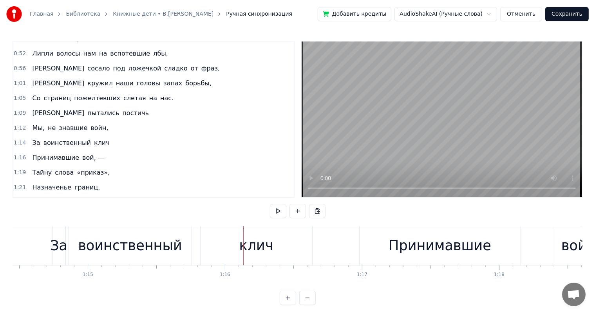
click at [285, 227] on div "клич" at bounding box center [256, 245] width 112 height 39
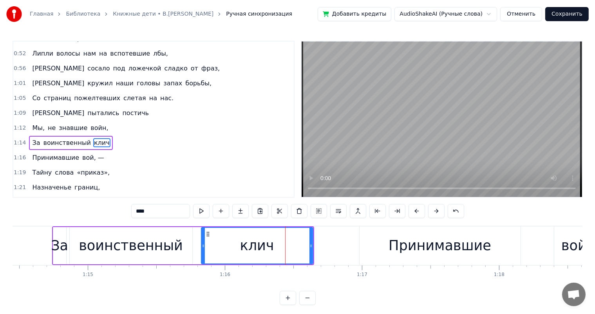
scroll to position [188, 0]
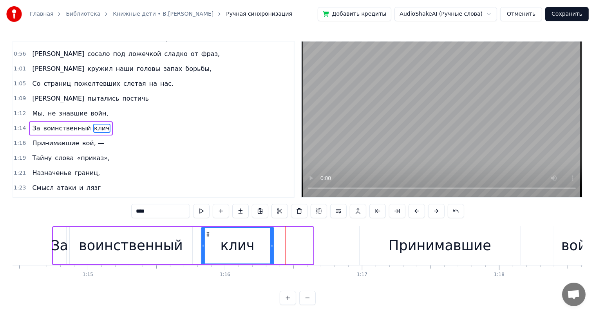
drag, startPoint x: 309, startPoint y: 242, endPoint x: 270, endPoint y: 250, distance: 40.1
click at [270, 250] on div at bounding box center [271, 246] width 3 height 36
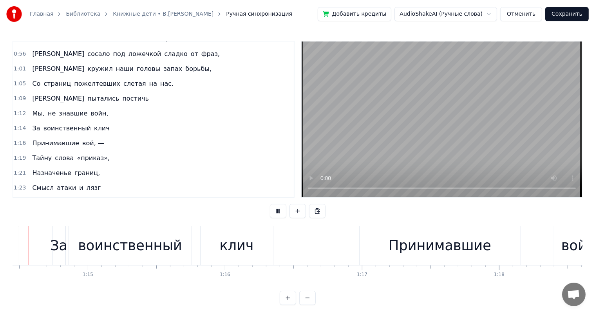
scroll to position [0, 10166]
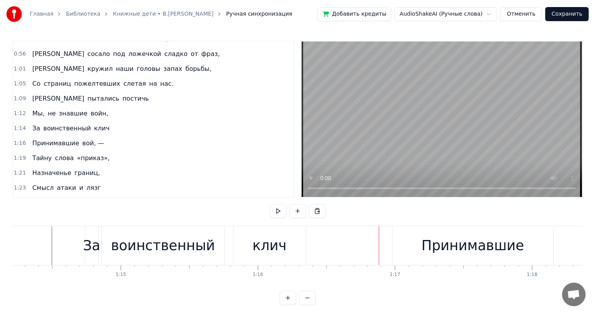
drag, startPoint x: 188, startPoint y: 240, endPoint x: 212, endPoint y: 235, distance: 24.7
click at [190, 240] on div "воинственный" at bounding box center [163, 245] width 104 height 21
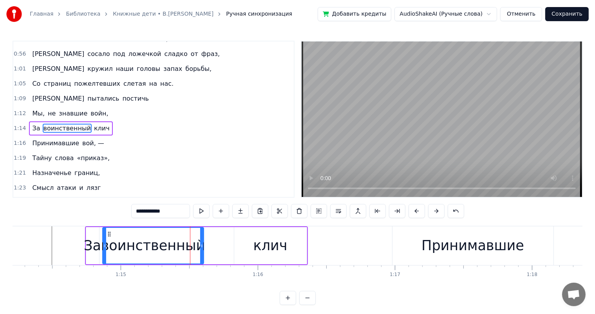
drag, startPoint x: 222, startPoint y: 245, endPoint x: 252, endPoint y: 246, distance: 29.8
click at [202, 252] on div at bounding box center [201, 246] width 3 height 36
click at [252, 246] on div "клич" at bounding box center [270, 245] width 72 height 37
type input "****"
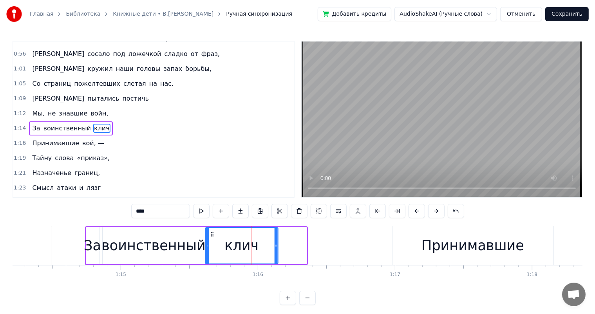
drag, startPoint x: 240, startPoint y: 234, endPoint x: 50, endPoint y: 253, distance: 190.0
click at [211, 241] on div "клич" at bounding box center [242, 246] width 72 height 36
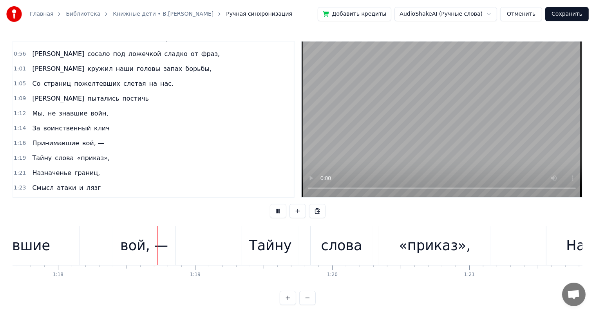
scroll to position [0, 10652]
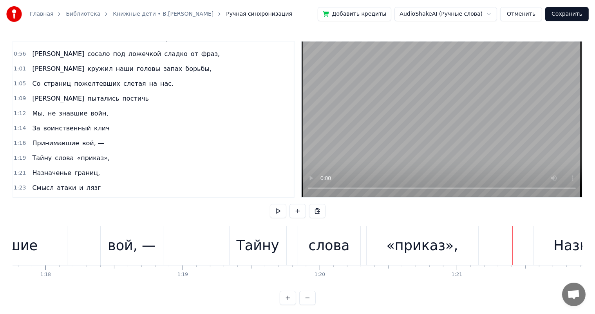
click at [312, 239] on div "слова" at bounding box center [328, 245] width 41 height 21
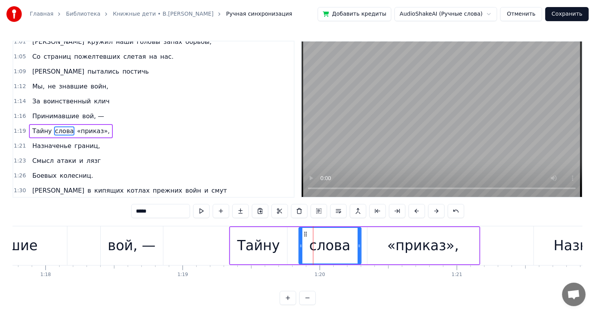
scroll to position [217, 0]
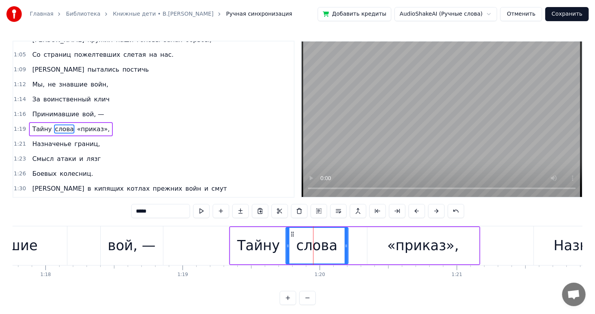
drag, startPoint x: 305, startPoint y: 232, endPoint x: 292, endPoint y: 236, distance: 14.1
click at [292, 236] on icon at bounding box center [292, 234] width 6 height 6
drag, startPoint x: 391, startPoint y: 236, endPoint x: 385, endPoint y: 236, distance: 6.3
click at [391, 236] on div "«приказ»," at bounding box center [423, 245] width 112 height 37
type input "*********"
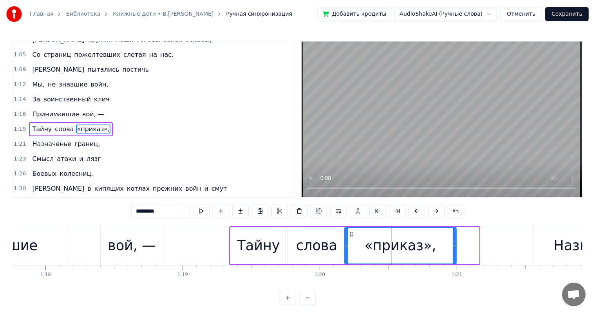
drag, startPoint x: 354, startPoint y: 239, endPoint x: 348, endPoint y: 239, distance: 5.5
click at [348, 239] on div "«приказ»," at bounding box center [399, 246] width 111 height 36
drag, startPoint x: 454, startPoint y: 241, endPoint x: 420, endPoint y: 254, distance: 36.2
click at [420, 254] on div at bounding box center [421, 246] width 3 height 36
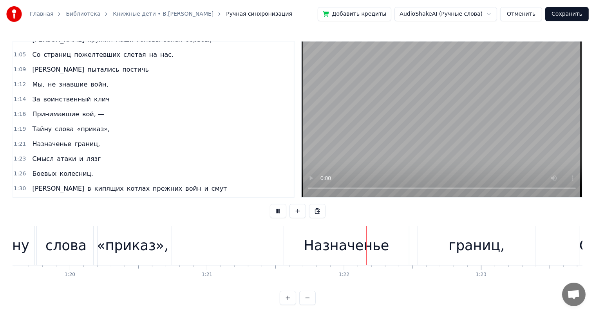
scroll to position [0, 11145]
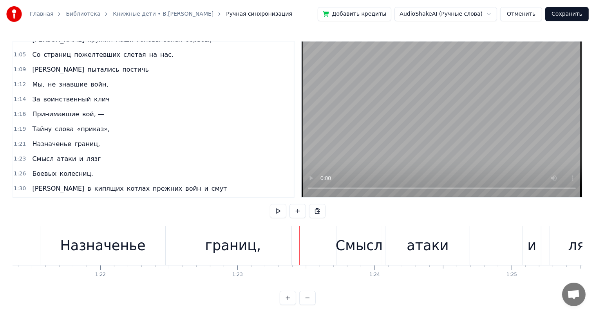
click at [121, 250] on div "Назначенье" at bounding box center [102, 245] width 85 height 21
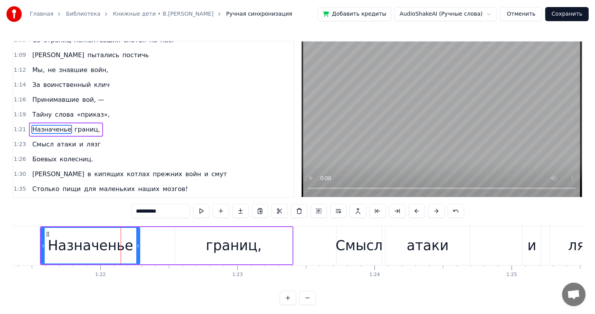
drag, startPoint x: 164, startPoint y: 238, endPoint x: 138, endPoint y: 246, distance: 27.7
click at [138, 246] on div at bounding box center [137, 246] width 3 height 36
click at [187, 235] on div "границ," at bounding box center [233, 245] width 117 height 37
type input "*******"
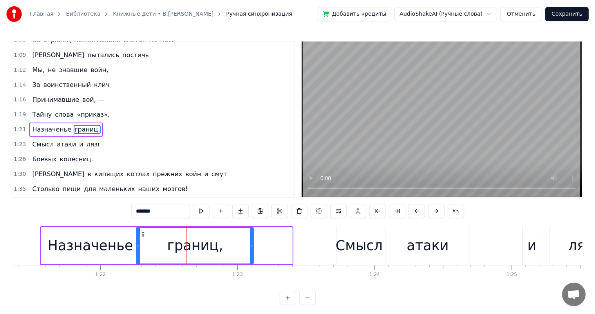
drag, startPoint x: 150, startPoint y: 236, endPoint x: 143, endPoint y: 238, distance: 7.7
click at [143, 238] on div "границ," at bounding box center [195, 246] width 116 height 36
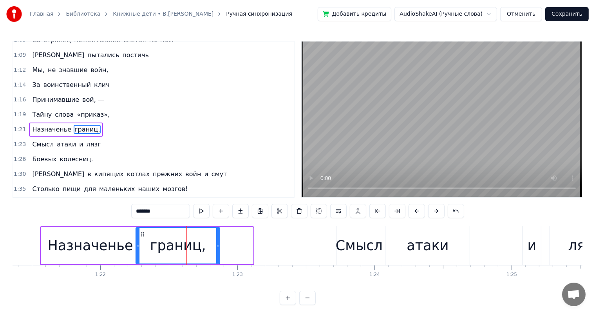
drag, startPoint x: 251, startPoint y: 245, endPoint x: 218, endPoint y: 254, distance: 34.4
click at [218, 254] on div at bounding box center [217, 246] width 3 height 36
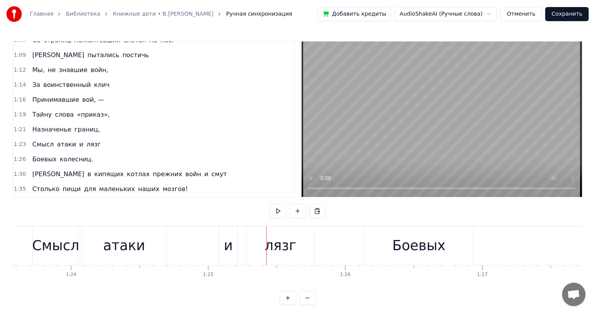
scroll to position [0, 11295]
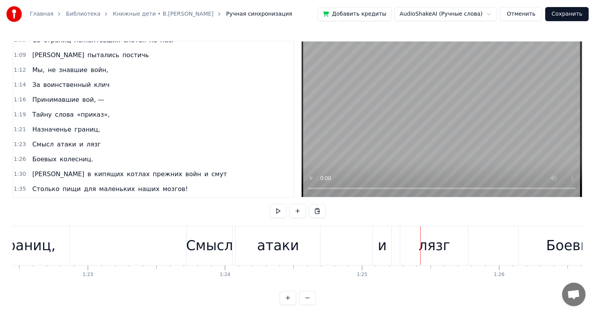
click at [263, 244] on div "атаки" at bounding box center [278, 245] width 42 height 21
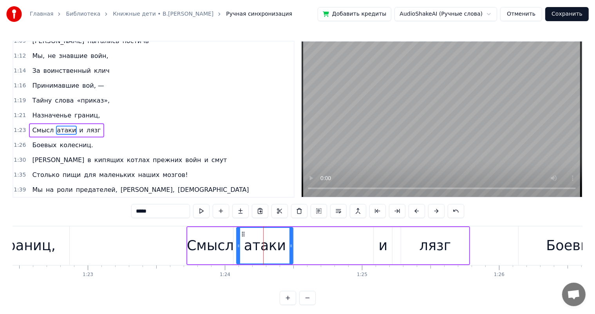
drag, startPoint x: 319, startPoint y: 245, endPoint x: 292, endPoint y: 256, distance: 30.0
click at [292, 256] on div at bounding box center [290, 246] width 3 height 36
click at [438, 250] on div "лязг" at bounding box center [434, 245] width 31 height 21
type input "****"
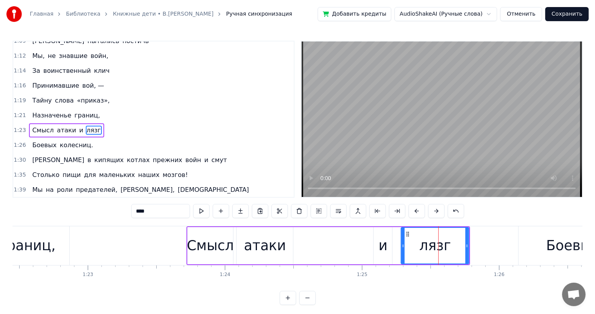
drag, startPoint x: 468, startPoint y: 247, endPoint x: 456, endPoint y: 250, distance: 13.1
click at [452, 252] on div "лязг" at bounding box center [434, 245] width 68 height 37
drag, startPoint x: 466, startPoint y: 246, endPoint x: 447, endPoint y: 250, distance: 20.0
click at [447, 250] on div at bounding box center [446, 246] width 3 height 36
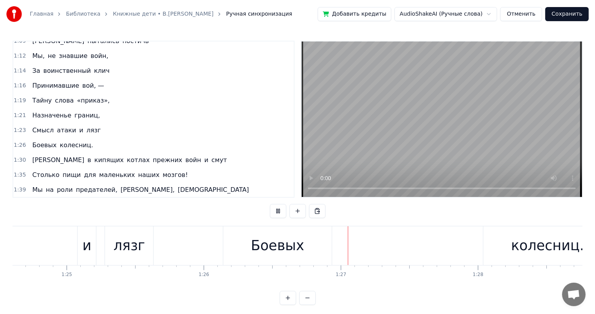
scroll to position [0, 11807]
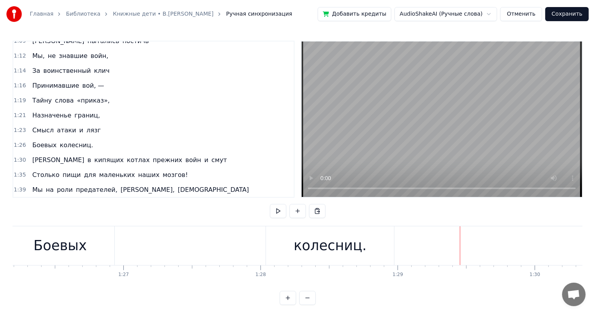
click at [308, 250] on div "колесниц." at bounding box center [330, 245] width 73 height 21
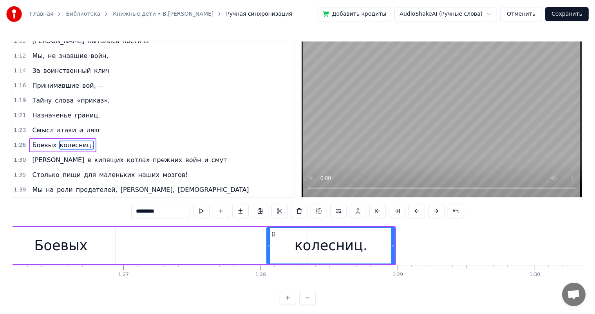
scroll to position [260, 0]
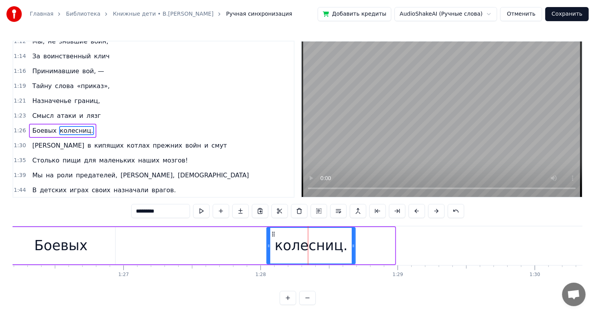
drag, startPoint x: 392, startPoint y: 246, endPoint x: 53, endPoint y: 221, distance: 339.5
click at [352, 254] on div at bounding box center [352, 246] width 3 height 36
drag, startPoint x: 49, startPoint y: 248, endPoint x: 107, endPoint y: 233, distance: 59.7
click at [50, 248] on div "Боевых" at bounding box center [60, 245] width 53 height 21
type input "******"
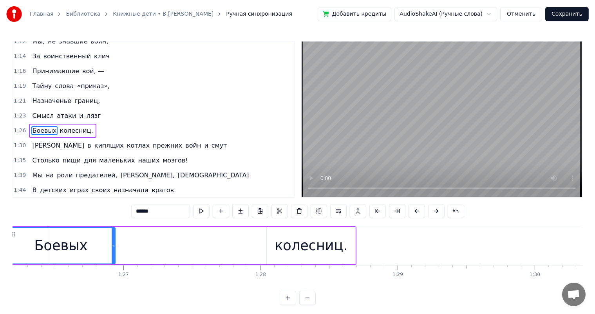
scroll to position [0, 11805]
drag, startPoint x: 113, startPoint y: 242, endPoint x: 118, endPoint y: 265, distance: 23.6
click at [76, 254] on div "Боевых" at bounding box center [44, 246] width 70 height 36
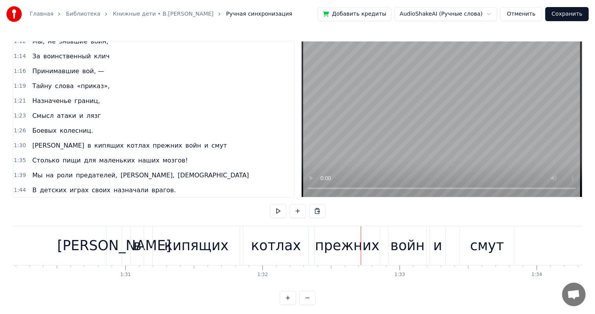
scroll to position [0, 12315]
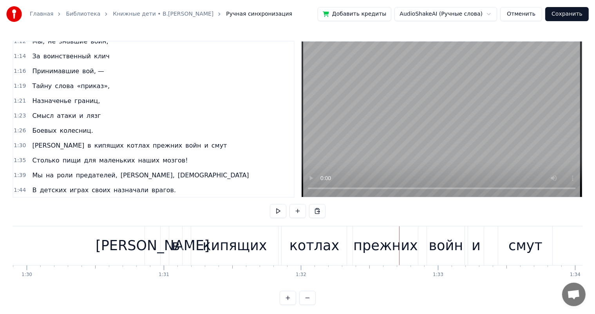
click at [207, 246] on div "кипящих" at bounding box center [234, 245] width 64 height 21
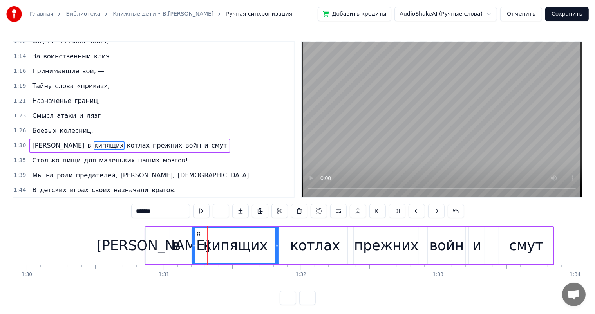
scroll to position [275, 0]
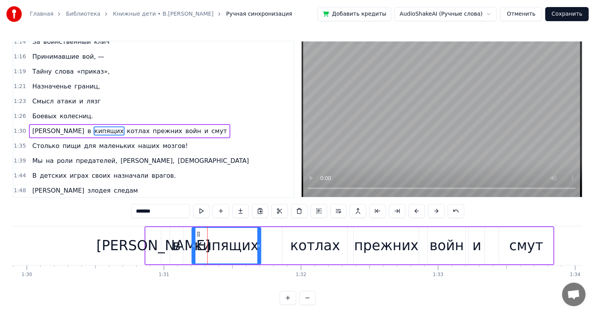
drag, startPoint x: 276, startPoint y: 242, endPoint x: 292, endPoint y: 236, distance: 16.4
click at [259, 247] on div at bounding box center [258, 246] width 3 height 36
click at [292, 236] on div "котлах" at bounding box center [314, 245] width 65 height 37
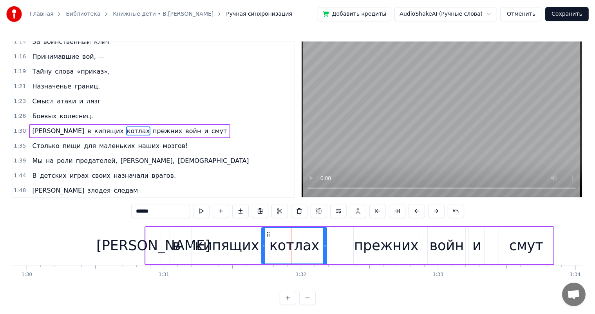
drag, startPoint x: 289, startPoint y: 233, endPoint x: 268, endPoint y: 236, distance: 21.0
click at [268, 236] on div "котлах" at bounding box center [294, 246] width 64 height 36
drag, startPoint x: 325, startPoint y: 243, endPoint x: 320, endPoint y: 246, distance: 6.0
click at [320, 246] on icon at bounding box center [319, 246] width 3 height 6
click at [381, 246] on div "прежних" at bounding box center [386, 245] width 65 height 21
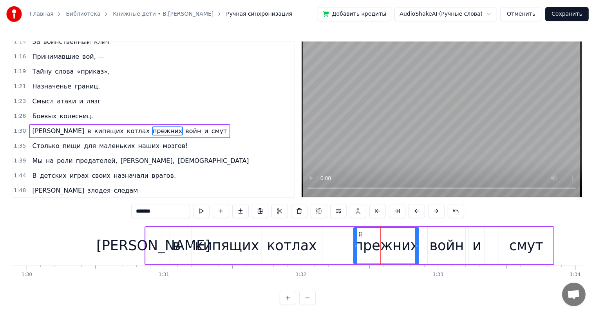
click at [461, 250] on div "войн" at bounding box center [446, 245] width 34 height 21
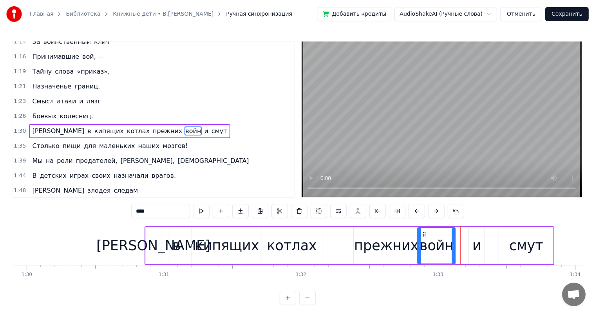
drag, startPoint x: 434, startPoint y: 233, endPoint x: 501, endPoint y: 253, distance: 69.5
click at [424, 236] on div "войн" at bounding box center [436, 246] width 37 height 36
click at [517, 246] on div "смут" at bounding box center [526, 245] width 34 height 21
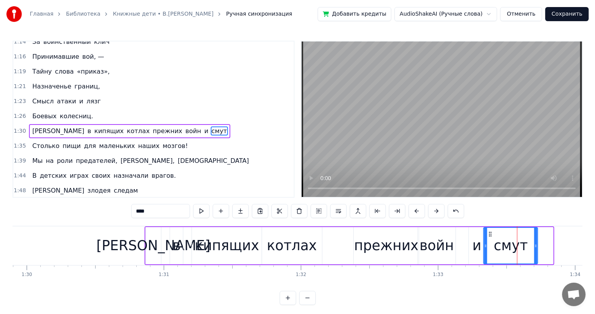
drag, startPoint x: 506, startPoint y: 234, endPoint x: 490, endPoint y: 238, distance: 15.7
click at [490, 238] on div "смут" at bounding box center [510, 246] width 53 height 36
click at [479, 249] on div "и" at bounding box center [476, 245] width 9 height 21
type input "*"
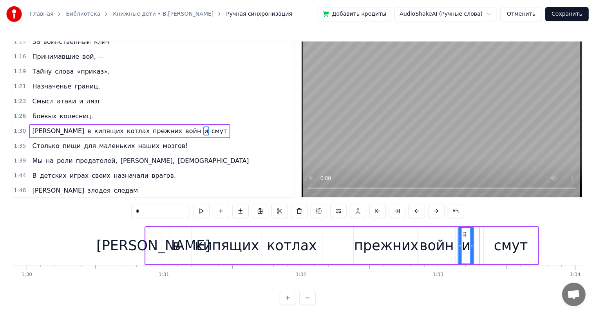
drag, startPoint x: 476, startPoint y: 233, endPoint x: 466, endPoint y: 235, distance: 10.8
click at [466, 235] on icon at bounding box center [464, 234] width 6 height 6
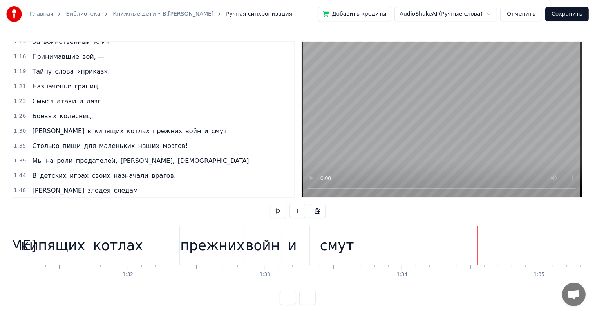
scroll to position [0, 12180]
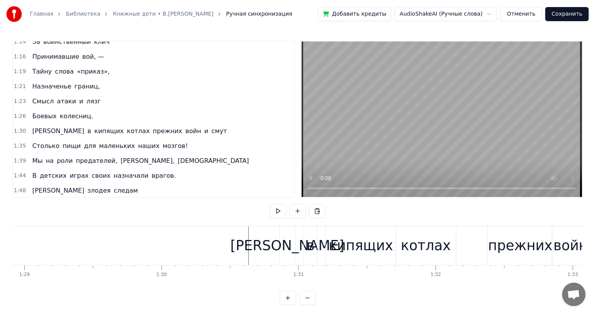
click at [356, 236] on div "кипящих" at bounding box center [360, 245] width 64 height 21
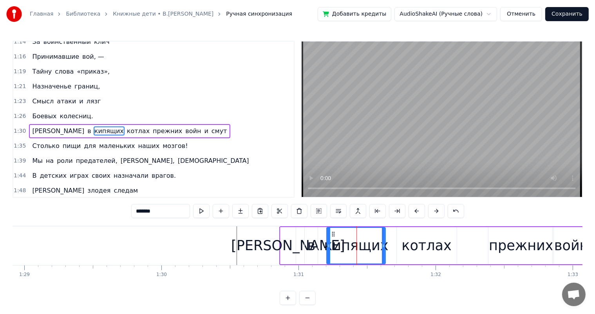
drag, startPoint x: 395, startPoint y: 246, endPoint x: 384, endPoint y: 250, distance: 11.9
click at [384, 250] on div at bounding box center [383, 246] width 3 height 36
click at [408, 249] on div "котлах" at bounding box center [426, 245] width 50 height 21
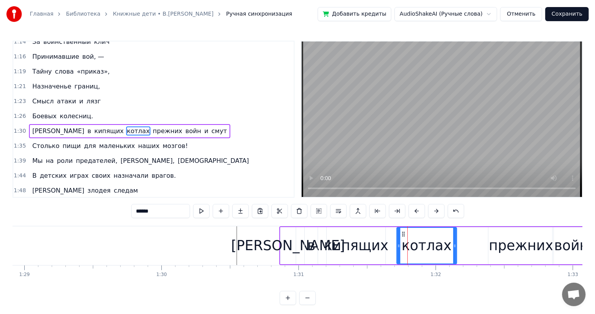
type input "******"
drag, startPoint x: 403, startPoint y: 234, endPoint x: 393, endPoint y: 236, distance: 10.2
click at [393, 236] on icon at bounding box center [392, 234] width 6 height 6
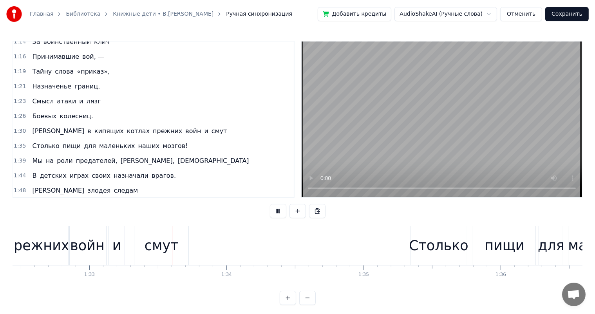
scroll to position [0, 12723]
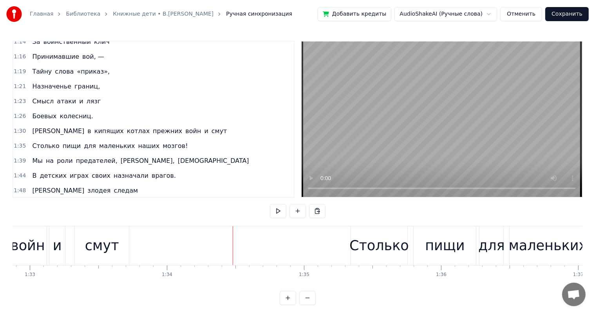
click at [79, 257] on div "смут" at bounding box center [102, 245] width 54 height 39
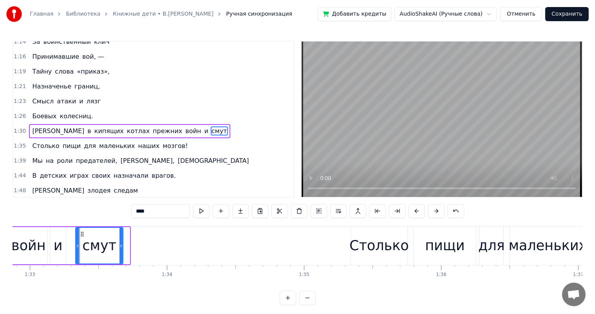
drag, startPoint x: 129, startPoint y: 243, endPoint x: 122, endPoint y: 248, distance: 7.9
click at [122, 248] on icon at bounding box center [120, 246] width 3 height 6
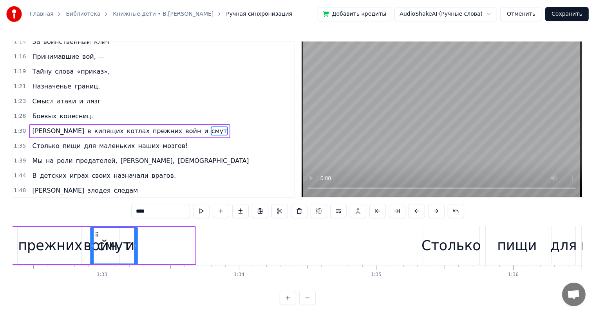
scroll to position [0, 12645]
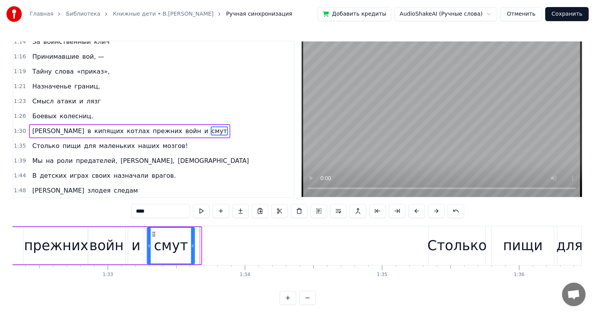
drag, startPoint x: 81, startPoint y: 232, endPoint x: 153, endPoint y: 245, distance: 73.2
click at [153, 245] on div "смут" at bounding box center [171, 246] width 47 height 36
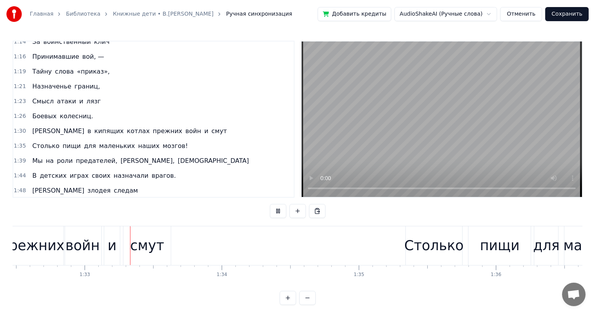
scroll to position [0, 12719]
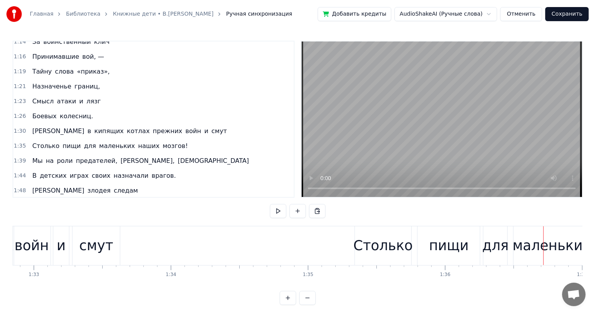
click at [435, 241] on div "пищи" at bounding box center [449, 245] width 40 height 21
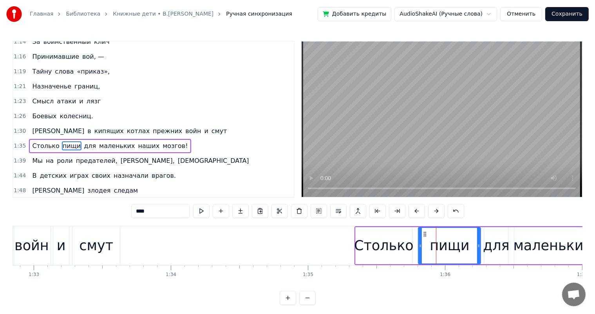
scroll to position [289, 0]
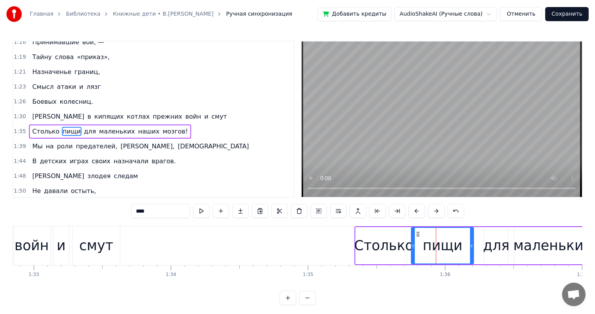
drag, startPoint x: 425, startPoint y: 232, endPoint x: 418, endPoint y: 234, distance: 7.3
click at [418, 234] on icon at bounding box center [418, 234] width 6 height 6
drag, startPoint x: 471, startPoint y: 243, endPoint x: 457, endPoint y: 250, distance: 16.3
click at [457, 250] on div at bounding box center [457, 246] width 3 height 36
click at [490, 246] on div "для" at bounding box center [496, 245] width 27 height 21
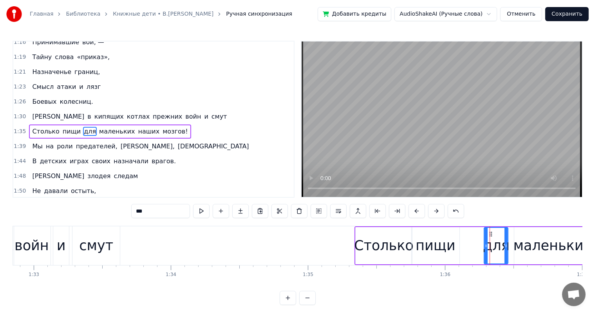
click at [534, 246] on div "маленьких" at bounding box center [552, 245] width 78 height 21
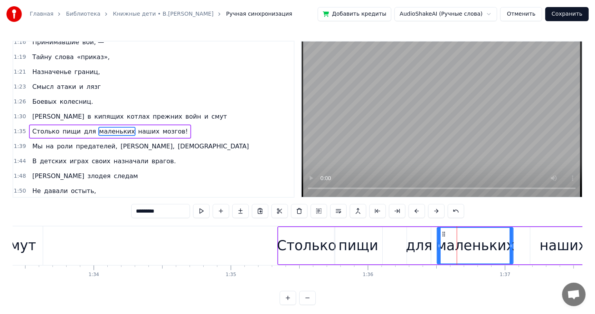
scroll to position [0, 12911]
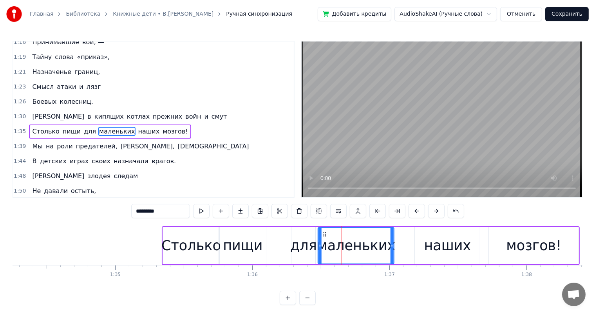
drag, startPoint x: 328, startPoint y: 234, endPoint x: 324, endPoint y: 236, distance: 4.6
click at [324, 236] on div "маленьких" at bounding box center [356, 246] width 75 height 36
click at [438, 250] on div "наших" at bounding box center [447, 245] width 47 height 21
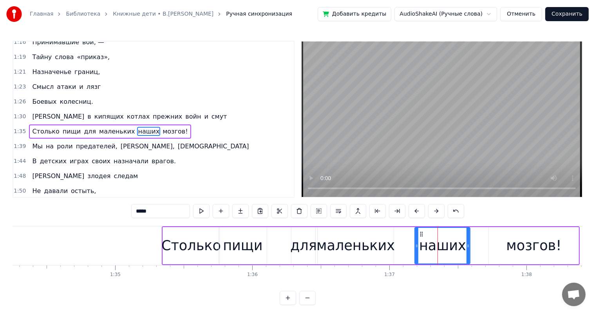
drag, startPoint x: 478, startPoint y: 237, endPoint x: 468, endPoint y: 240, distance: 10.4
click at [468, 240] on div at bounding box center [467, 246] width 3 height 36
click at [532, 243] on div "мозгов!" at bounding box center [533, 245] width 55 height 21
type input "*******"
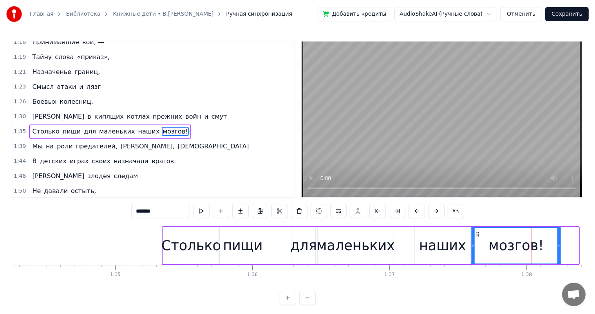
drag, startPoint x: 494, startPoint y: 233, endPoint x: 476, endPoint y: 238, distance: 18.1
click at [476, 238] on div "мозгов!" at bounding box center [516, 246] width 89 height 36
drag, startPoint x: 560, startPoint y: 242, endPoint x: 532, endPoint y: 249, distance: 29.0
click at [532, 249] on div at bounding box center [530, 246] width 3 height 36
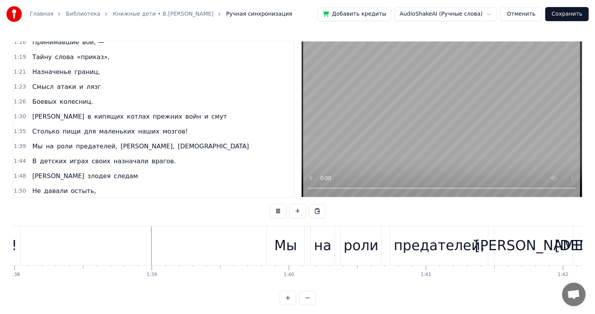
scroll to position [0, 13424]
click at [358, 248] on div "роли" at bounding box center [359, 245] width 35 height 21
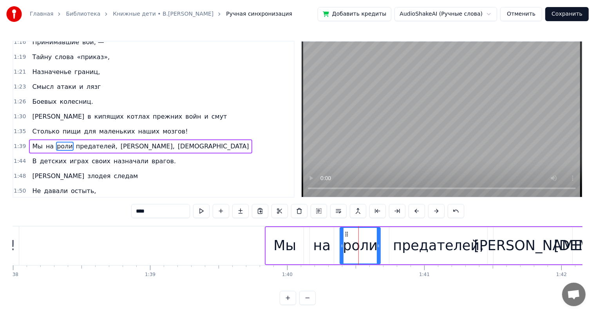
scroll to position [304, 0]
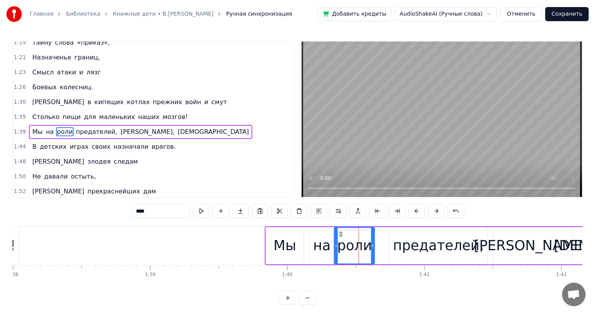
drag, startPoint x: 348, startPoint y: 232, endPoint x: 412, endPoint y: 247, distance: 65.7
click at [342, 233] on icon at bounding box center [340, 234] width 6 height 6
click at [413, 247] on div "предателей," at bounding box center [438, 245] width 91 height 21
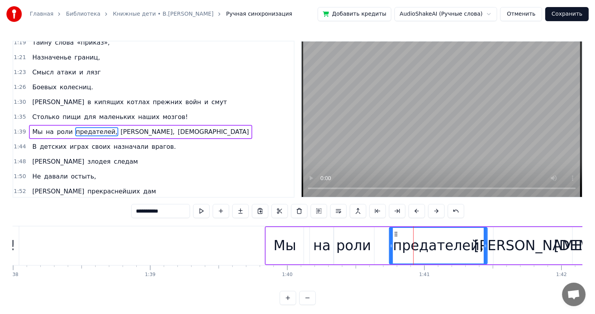
click at [487, 246] on div "предателей," at bounding box center [438, 245] width 99 height 37
drag, startPoint x: 485, startPoint y: 246, endPoint x: 470, endPoint y: 249, distance: 15.6
click at [470, 249] on div at bounding box center [469, 246] width 3 height 36
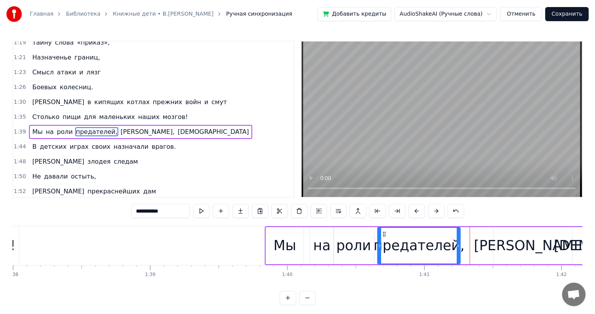
drag, startPoint x: 396, startPoint y: 234, endPoint x: 380, endPoint y: 238, distance: 16.6
click at [380, 238] on div "предателей," at bounding box center [419, 246] width 82 height 36
drag, startPoint x: 517, startPoint y: 247, endPoint x: 498, endPoint y: 238, distance: 21.0
click at [516, 248] on div "[PERSON_NAME]," at bounding box center [533, 245] width 118 height 21
type input "*******"
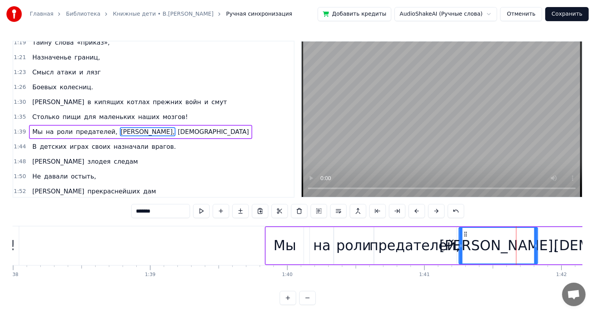
drag, startPoint x: 502, startPoint y: 234, endPoint x: 467, endPoint y: 238, distance: 35.1
click at [467, 238] on div "[PERSON_NAME]," at bounding box center [498, 246] width 78 height 36
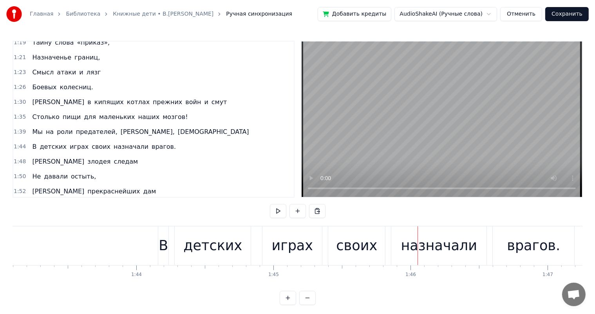
scroll to position [0, 14066]
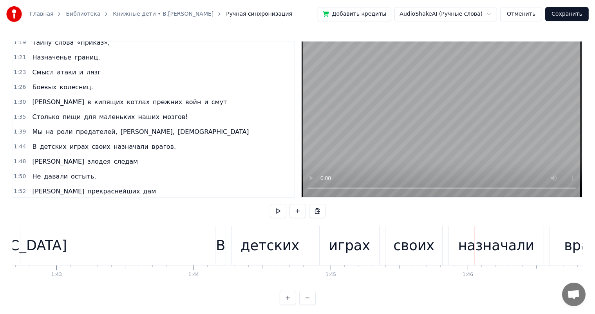
click at [330, 240] on div "играх" at bounding box center [348, 245] width 59 height 39
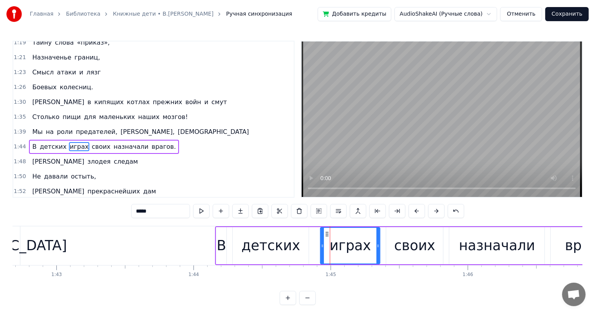
scroll to position [318, 0]
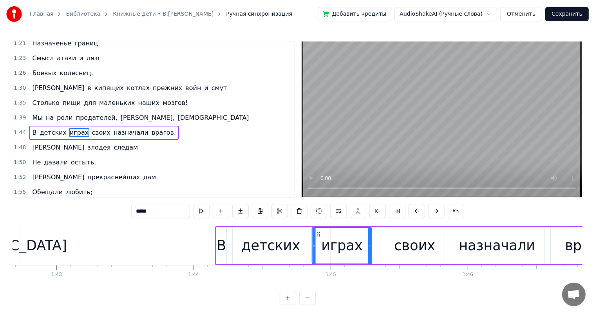
drag, startPoint x: 326, startPoint y: 233, endPoint x: 318, endPoint y: 235, distance: 8.5
click at [318, 235] on icon at bounding box center [318, 234] width 6 height 6
click at [417, 246] on div "своих" at bounding box center [414, 245] width 41 height 21
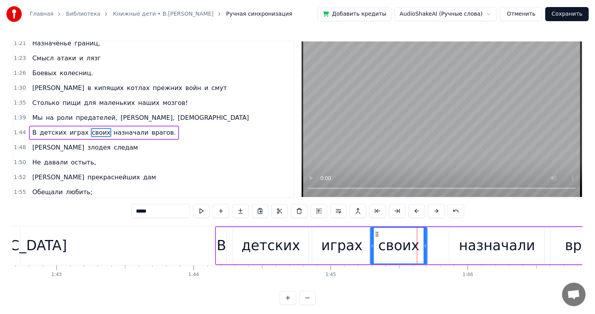
drag, startPoint x: 393, startPoint y: 231, endPoint x: 377, endPoint y: 238, distance: 16.9
click at [377, 238] on div "своих" at bounding box center [399, 246] width 56 height 36
drag, startPoint x: 424, startPoint y: 239, endPoint x: 420, endPoint y: 243, distance: 6.1
click at [420, 243] on div at bounding box center [420, 246] width 3 height 36
click at [451, 245] on div "назначали" at bounding box center [496, 245] width 95 height 37
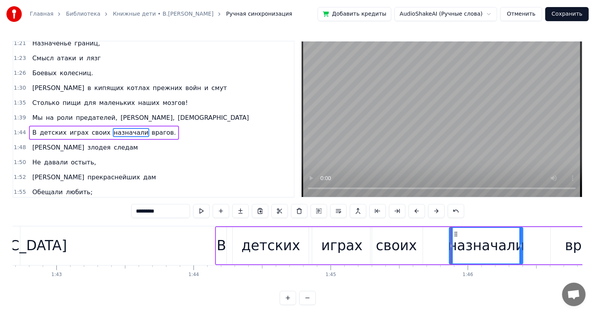
drag, startPoint x: 542, startPoint y: 245, endPoint x: 521, endPoint y: 258, distance: 25.5
click at [521, 258] on div at bounding box center [520, 246] width 3 height 36
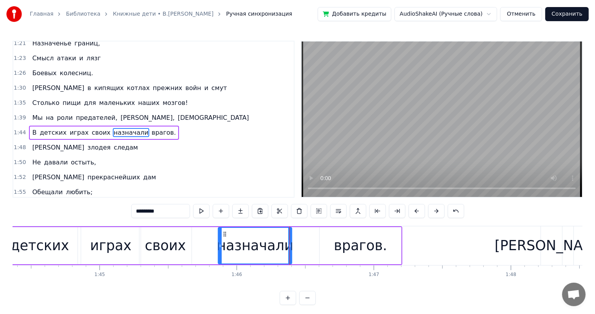
click at [396, 239] on div "врагов." at bounding box center [359, 245] width 81 height 37
type input "*******"
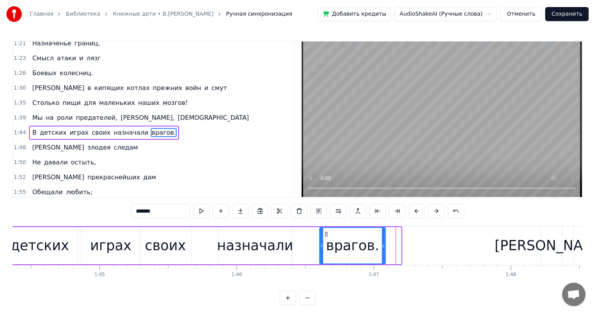
drag, startPoint x: 398, startPoint y: 238, endPoint x: 346, endPoint y: 237, distance: 52.5
click at [382, 248] on div at bounding box center [383, 246] width 3 height 36
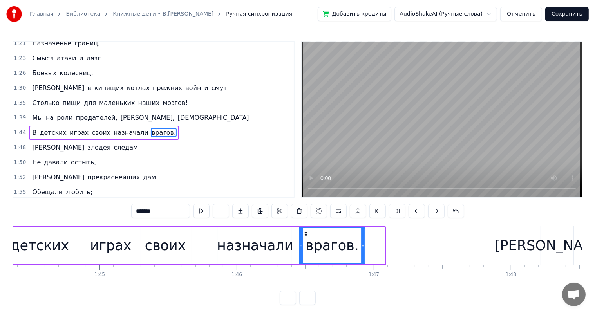
drag, startPoint x: 323, startPoint y: 232, endPoint x: 302, endPoint y: 240, distance: 21.5
click at [302, 240] on div "врагов." at bounding box center [331, 246] width 65 height 36
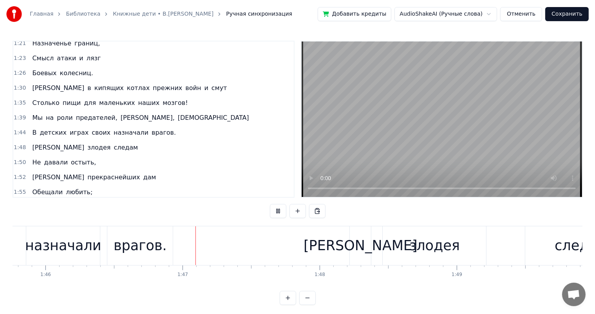
scroll to position [0, 14559]
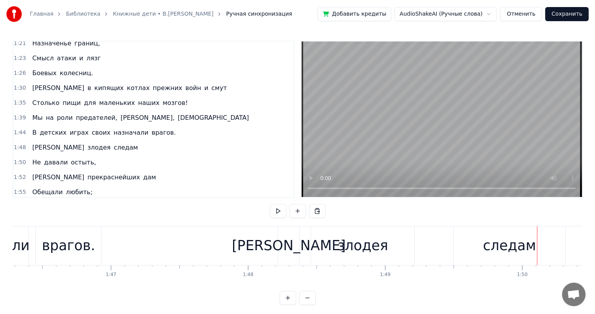
click at [337, 253] on div "злодея" at bounding box center [362, 245] width 103 height 39
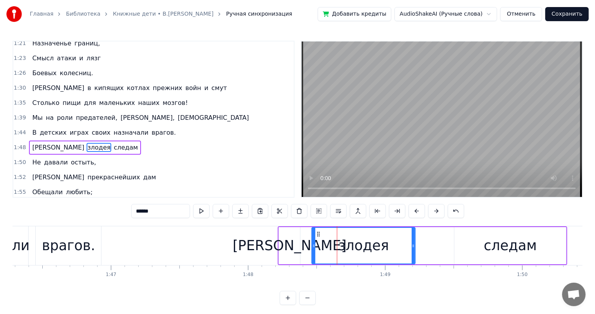
scroll to position [332, 0]
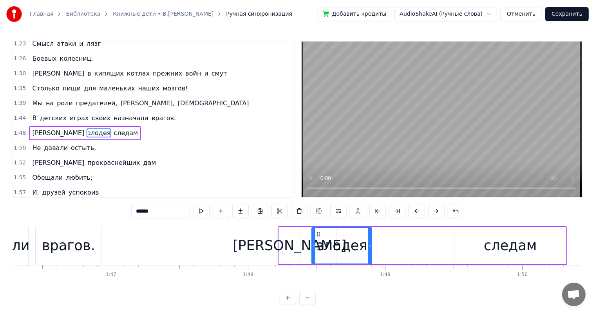
drag, startPoint x: 412, startPoint y: 245, endPoint x: 548, endPoint y: 258, distance: 136.9
click at [372, 255] on div "злодея" at bounding box center [341, 245] width 61 height 37
drag, startPoint x: 548, startPoint y: 258, endPoint x: 559, endPoint y: 244, distance: 18.2
click at [547, 257] on div "следам" at bounding box center [510, 245] width 112 height 37
type input "******"
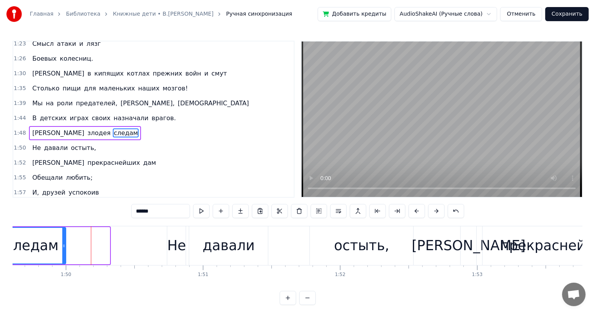
drag, startPoint x: 565, startPoint y: 246, endPoint x: 524, endPoint y: 253, distance: 41.3
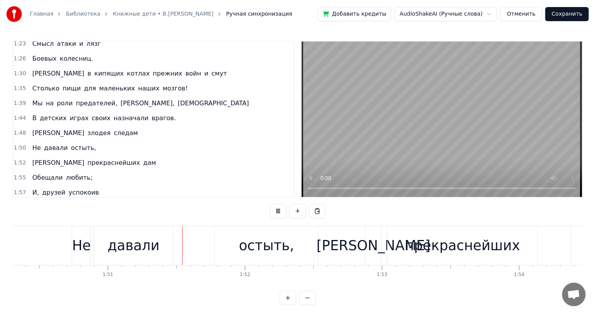
scroll to position [0, 15141]
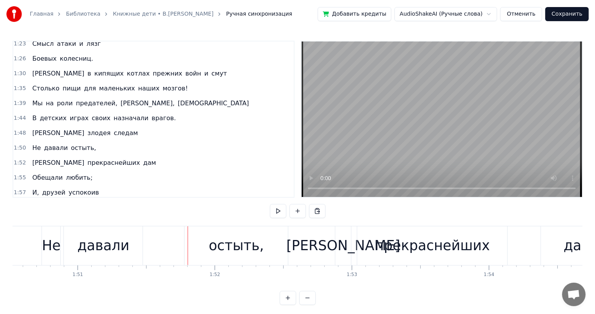
drag, startPoint x: 121, startPoint y: 247, endPoint x: 131, endPoint y: 240, distance: 12.3
click at [121, 244] on div "давали" at bounding box center [103, 245] width 52 height 21
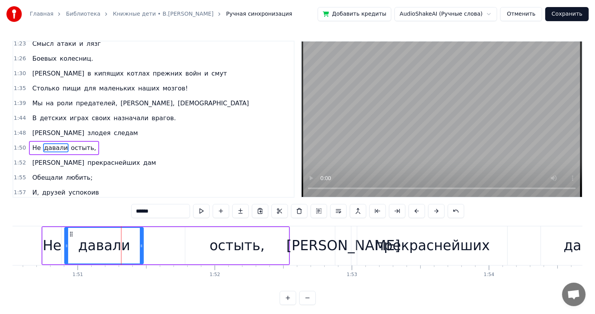
scroll to position [347, 0]
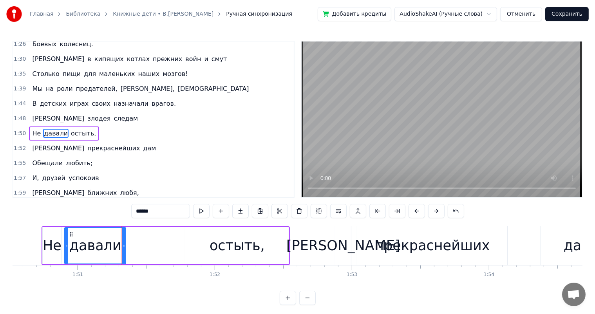
drag, startPoint x: 140, startPoint y: 242, endPoint x: 224, endPoint y: 245, distance: 83.8
click at [122, 246] on div at bounding box center [123, 246] width 3 height 36
click at [224, 245] on div "остыть," at bounding box center [236, 245] width 55 height 21
type input "*******"
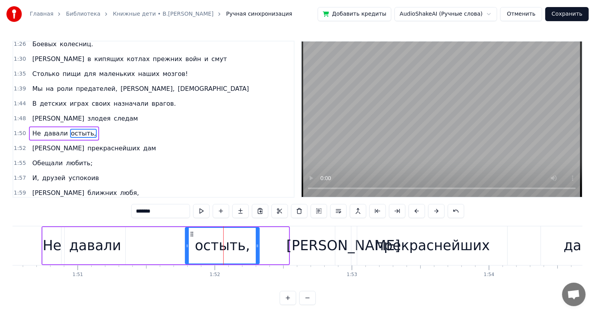
drag, startPoint x: 286, startPoint y: 247, endPoint x: 199, endPoint y: 244, distance: 87.7
click at [256, 258] on div at bounding box center [257, 246] width 3 height 36
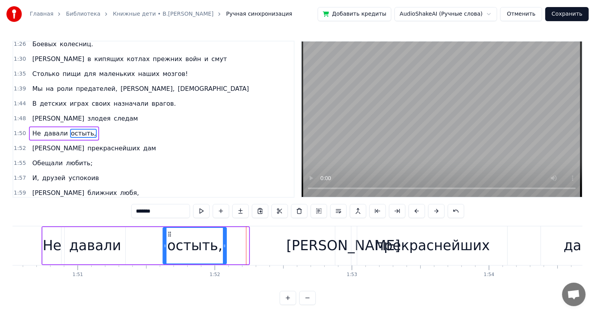
drag, startPoint x: 191, startPoint y: 232, endPoint x: 169, endPoint y: 239, distance: 23.1
click at [169, 239] on div "остыть," at bounding box center [195, 246] width 63 height 36
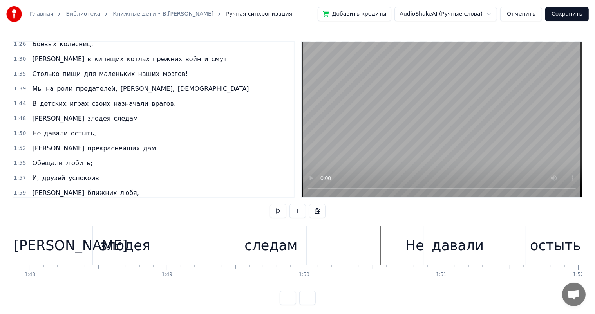
scroll to position [0, 14739]
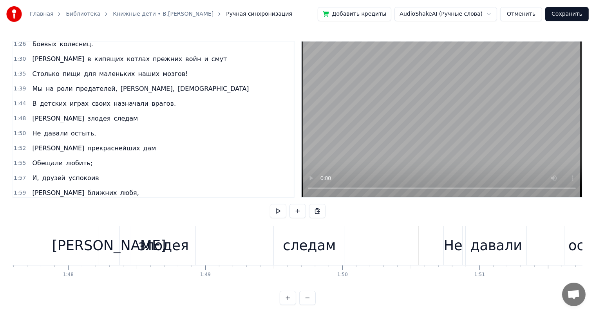
click at [291, 252] on div "следам" at bounding box center [309, 245] width 53 height 21
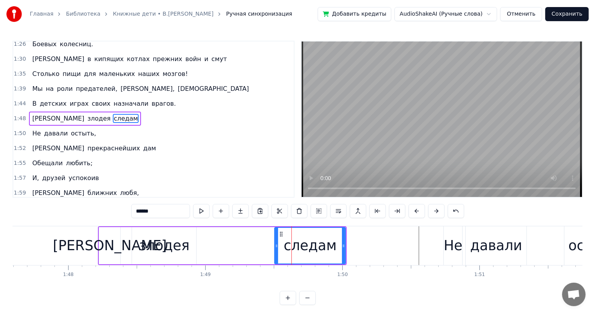
scroll to position [332, 0]
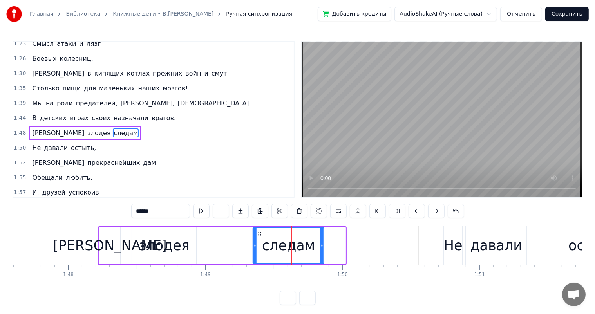
drag, startPoint x: 280, startPoint y: 234, endPoint x: 257, endPoint y: 238, distance: 23.7
click at [257, 238] on div "следам" at bounding box center [288, 246] width 70 height 36
drag, startPoint x: 37, startPoint y: 240, endPoint x: 200, endPoint y: 188, distance: 171.1
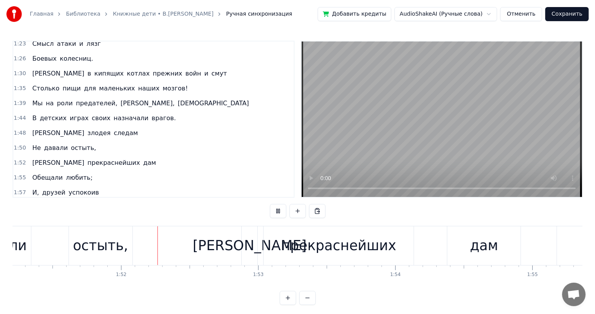
scroll to position [0, 15238]
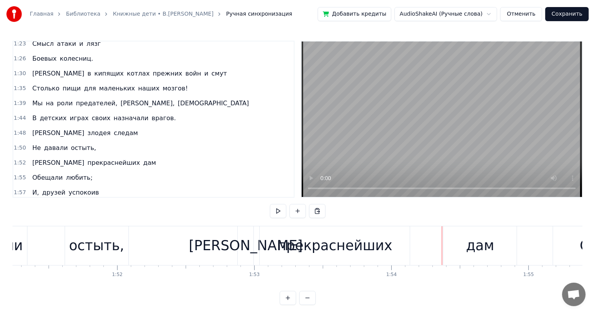
click at [408, 242] on div "прекраснейших" at bounding box center [334, 245] width 150 height 39
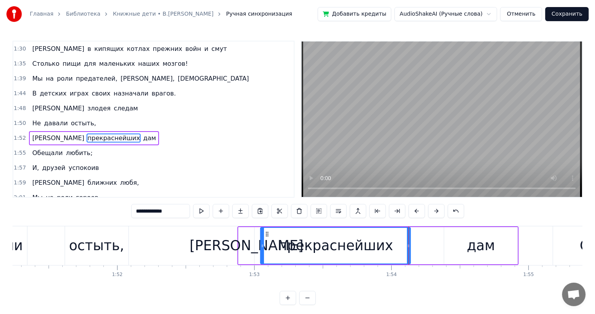
scroll to position [361, 0]
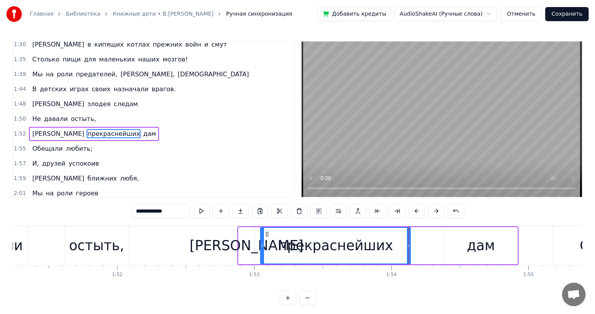
click at [408, 243] on div at bounding box center [408, 245] width 0 height 39
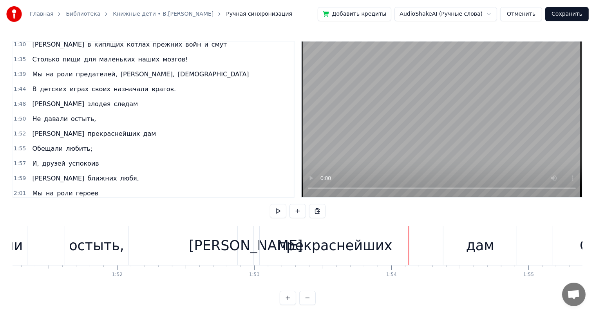
drag, startPoint x: 396, startPoint y: 250, endPoint x: 406, endPoint y: 248, distance: 10.4
click at [398, 250] on div "прекраснейших" at bounding box center [334, 245] width 150 height 39
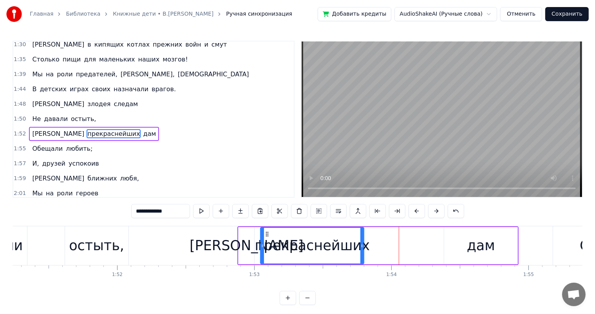
drag, startPoint x: 406, startPoint y: 248, endPoint x: 361, endPoint y: 253, distance: 45.3
click at [361, 253] on div at bounding box center [361, 246] width 3 height 36
click at [473, 255] on div "дам" at bounding box center [481, 245] width 28 height 21
type input "***"
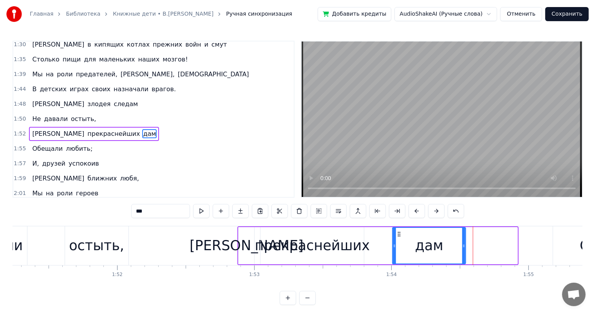
drag, startPoint x: 449, startPoint y: 233, endPoint x: 398, endPoint y: 240, distance: 52.2
click at [398, 240] on div "дам" at bounding box center [429, 246] width 72 height 36
drag, startPoint x: 463, startPoint y: 246, endPoint x: 441, endPoint y: 251, distance: 22.6
click at [441, 251] on div at bounding box center [442, 246] width 3 height 36
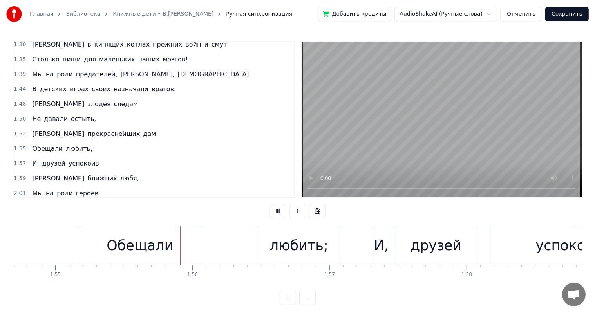
scroll to position [0, 15732]
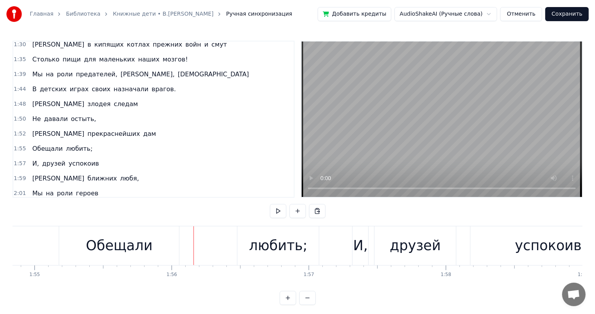
click at [155, 235] on div "Обещали" at bounding box center [119, 245] width 120 height 39
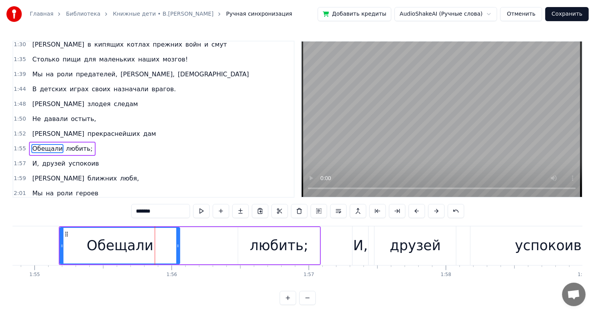
scroll to position [376, 0]
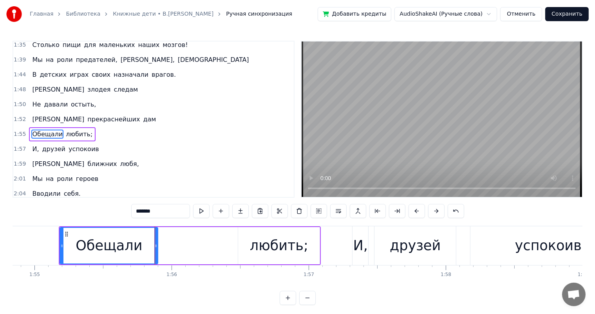
drag, startPoint x: 178, startPoint y: 243, endPoint x: 156, endPoint y: 250, distance: 23.0
click at [156, 250] on div at bounding box center [155, 246] width 3 height 36
click at [289, 244] on div "любить;" at bounding box center [279, 245] width 58 height 21
type input "*******"
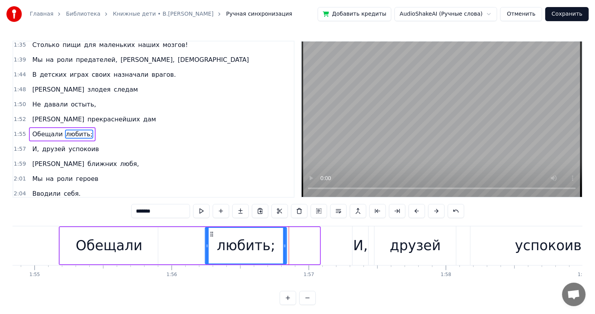
drag, startPoint x: 224, startPoint y: 237, endPoint x: 211, endPoint y: 241, distance: 13.5
click at [211, 241] on div "любить;" at bounding box center [245, 246] width 81 height 36
drag, startPoint x: 284, startPoint y: 244, endPoint x: 270, endPoint y: 252, distance: 15.8
click at [270, 252] on div at bounding box center [270, 246] width 3 height 36
click at [6, 249] on div "Главная Библиотека Книжные дети • [PERSON_NAME].Высоцкий Ручная синхронизация Д…" at bounding box center [297, 152] width 595 height 305
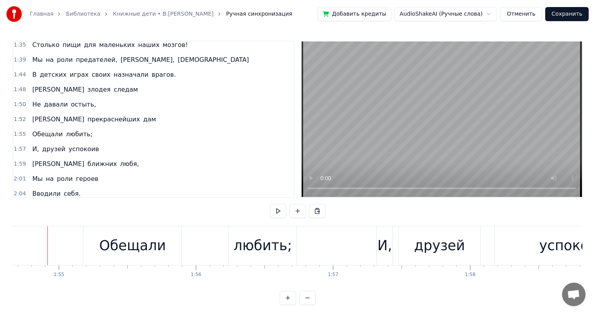
scroll to position [0, 15703]
click at [422, 253] on div "друзей" at bounding box center [443, 245] width 51 height 21
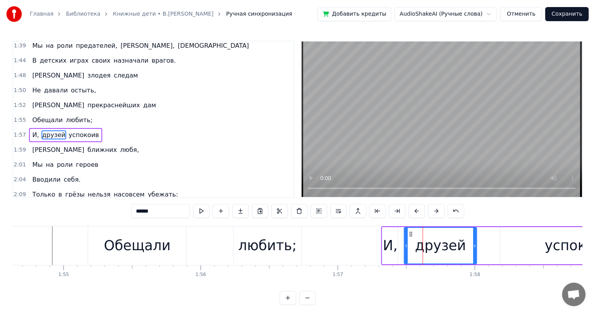
drag, startPoint x: 483, startPoint y: 240, endPoint x: 474, endPoint y: 246, distance: 10.7
click at [474, 246] on div at bounding box center [474, 246] width 3 height 36
click at [506, 243] on div "успокоив" at bounding box center [577, 245] width 155 height 37
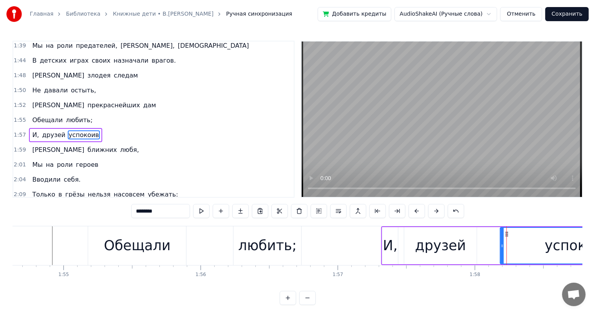
type input "********"
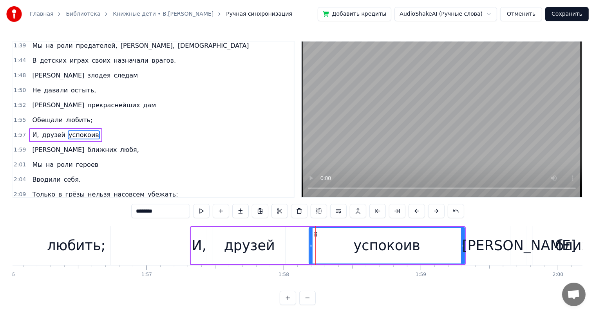
scroll to position [0, 15932]
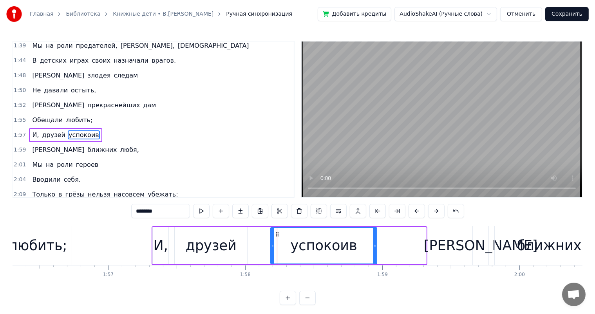
drag, startPoint x: 423, startPoint y: 243, endPoint x: 297, endPoint y: 299, distance: 138.3
click at [371, 254] on div "успокоив" at bounding box center [323, 246] width 105 height 36
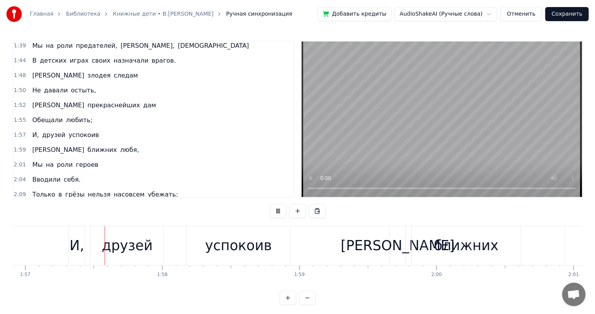
scroll to position [0, 16024]
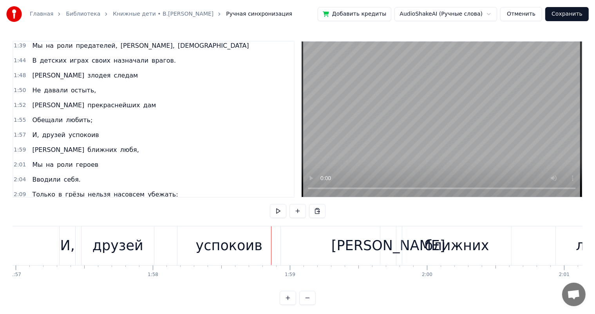
click at [130, 247] on div "друзей" at bounding box center [117, 245] width 51 height 21
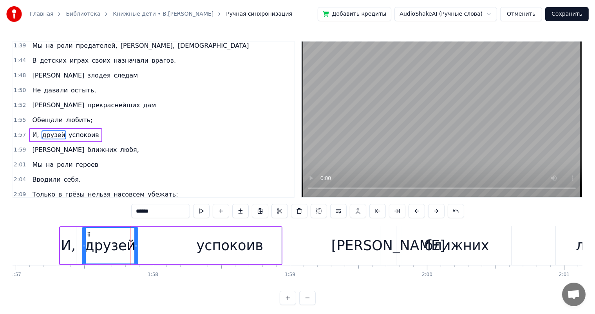
drag, startPoint x: 153, startPoint y: 241, endPoint x: 137, endPoint y: 250, distance: 19.1
click at [137, 250] on div at bounding box center [135, 246] width 3 height 36
click at [11, 240] on div "Главная Библиотека Книжные дети • [PERSON_NAME].Высоцкий Ручная синхронизация Д…" at bounding box center [297, 152] width 595 height 305
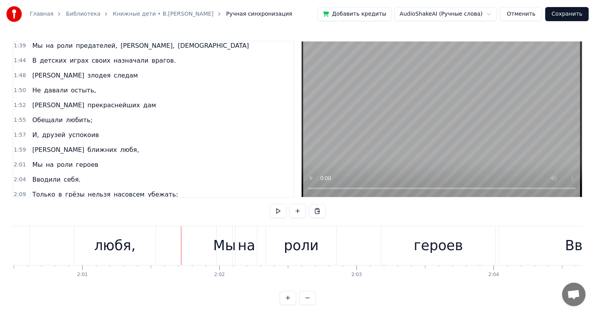
scroll to position [0, 16374]
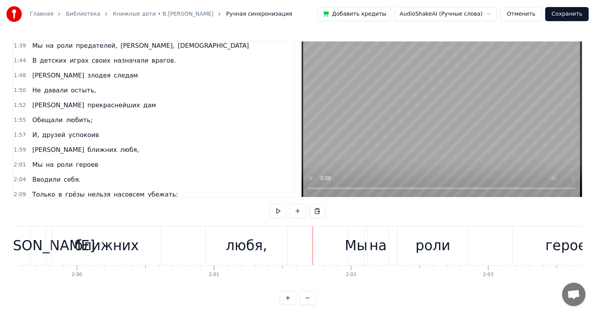
click at [121, 238] on div "ближних" at bounding box center [106, 245] width 65 height 21
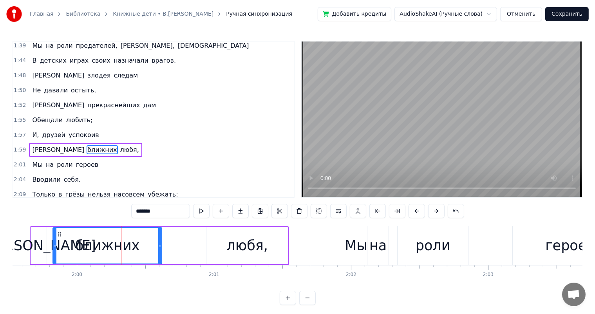
scroll to position [404, 0]
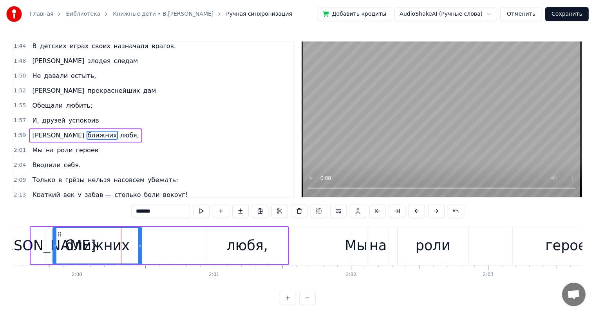
drag, startPoint x: 159, startPoint y: 247, endPoint x: 136, endPoint y: 250, distance: 23.2
click at [138, 250] on div at bounding box center [139, 246] width 3 height 36
click at [207, 235] on div "любя," at bounding box center [246, 245] width 81 height 37
type input "*****"
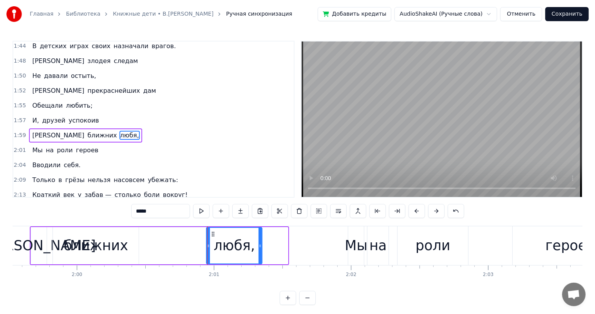
drag, startPoint x: 286, startPoint y: 244, endPoint x: 261, endPoint y: 253, distance: 27.4
click at [261, 253] on div at bounding box center [259, 246] width 3 height 36
click at [0, 233] on div "Главная Библиотека Книжные дети • [PERSON_NAME].Высоцкий Ручная синхронизация Д…" at bounding box center [297, 152] width 595 height 305
click at [6, 236] on div "Главная Библиотека Книжные дети • [PERSON_NAME].Высоцкий Ручная синхронизация Д…" at bounding box center [297, 152] width 595 height 305
click at [8, 241] on div "Главная Библиотека Книжные дети • [PERSON_NAME].Высоцкий Ручная синхронизация Д…" at bounding box center [297, 152] width 595 height 305
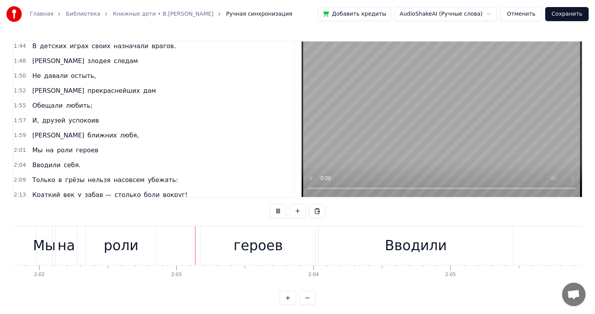
scroll to position [0, 16730]
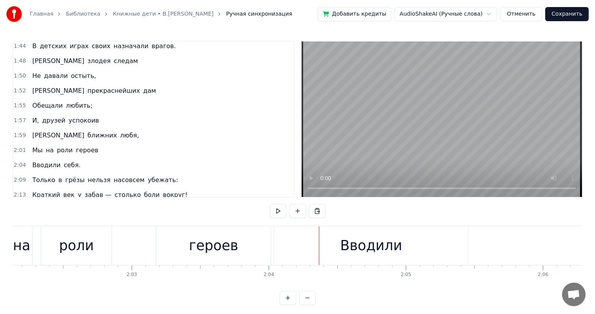
click at [67, 243] on div "роли" at bounding box center [76, 245] width 35 height 21
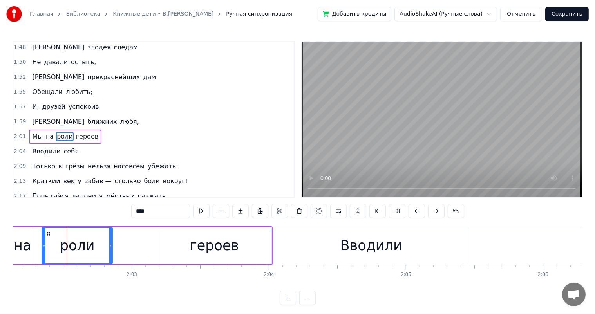
scroll to position [419, 0]
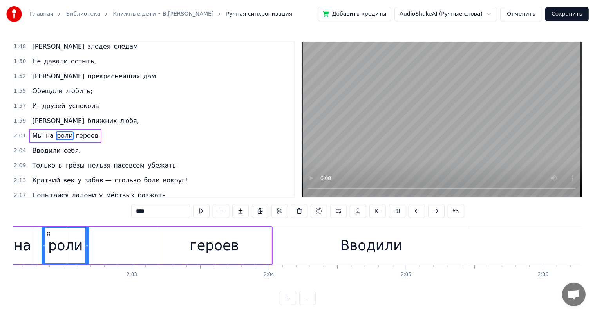
drag, startPoint x: 110, startPoint y: 243, endPoint x: 166, endPoint y: 238, distance: 56.6
click at [86, 250] on div at bounding box center [86, 246] width 3 height 36
click at [194, 241] on div "героев" at bounding box center [213, 245] width 49 height 21
type input "******"
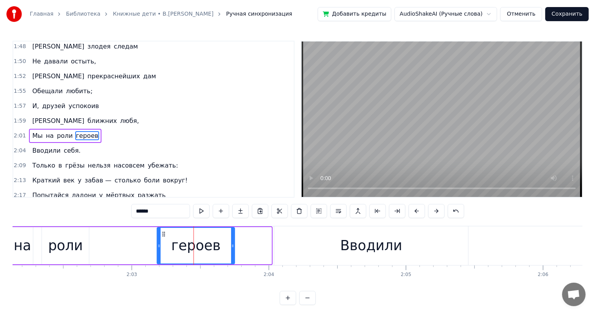
drag, startPoint x: 268, startPoint y: 244, endPoint x: 232, endPoint y: 247, distance: 36.9
click at [232, 247] on icon at bounding box center [232, 246] width 3 height 6
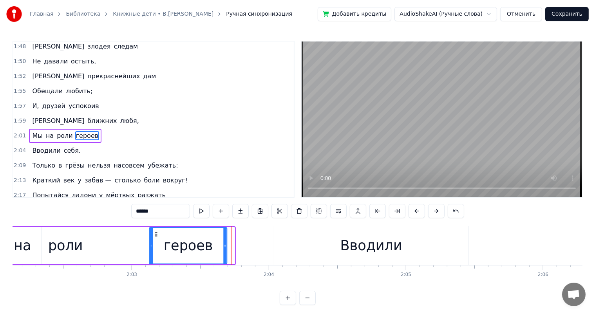
drag, startPoint x: 164, startPoint y: 234, endPoint x: 156, endPoint y: 236, distance: 8.1
click at [156, 236] on div "героев" at bounding box center [188, 246] width 77 height 36
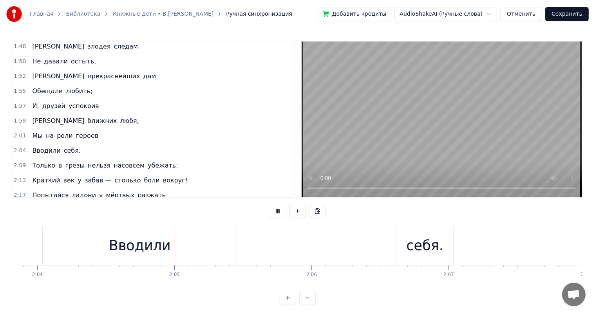
scroll to position [0, 17018]
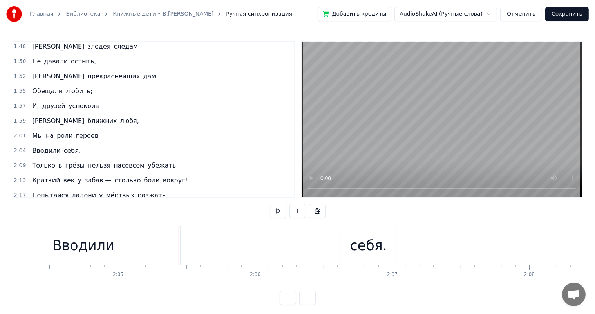
drag, startPoint x: 112, startPoint y: 250, endPoint x: 157, endPoint y: 246, distance: 45.2
click at [115, 250] on div "Вводили" at bounding box center [83, 245] width 194 height 39
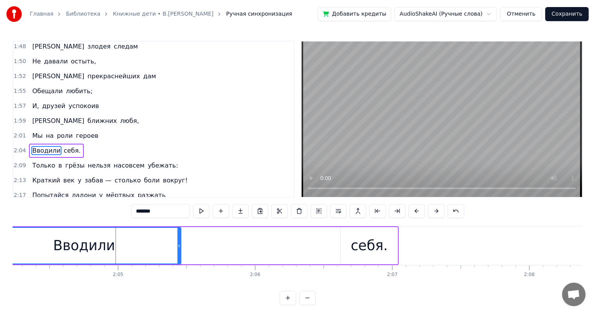
scroll to position [433, 0]
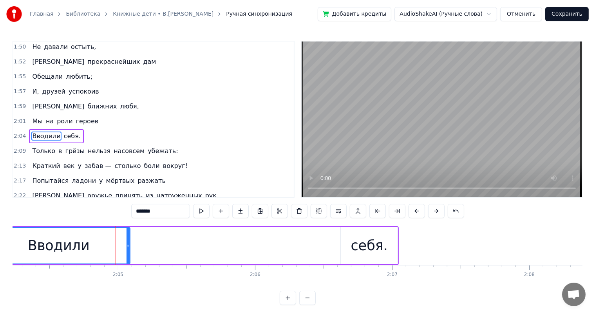
drag, startPoint x: 179, startPoint y: 244, endPoint x: 130, endPoint y: 277, distance: 58.7
click at [130, 250] on div "Вводили" at bounding box center [59, 245] width 144 height 37
click at [365, 238] on div "себя." at bounding box center [369, 245] width 37 height 21
type input "*****"
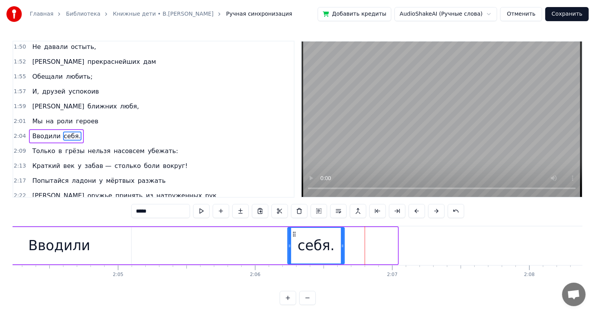
drag, startPoint x: 346, startPoint y: 233, endPoint x: 333, endPoint y: 239, distance: 14.9
click at [297, 234] on icon at bounding box center [294, 234] width 6 height 6
drag, startPoint x: 348, startPoint y: 247, endPoint x: 171, endPoint y: 301, distance: 185.0
click at [338, 246] on icon at bounding box center [337, 246] width 3 height 6
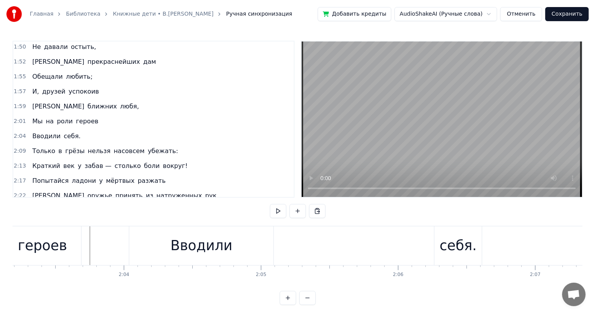
scroll to position [0, 16606]
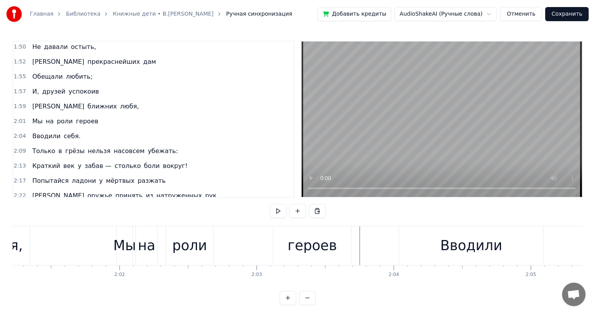
click at [416, 244] on div "Вводили" at bounding box center [471, 245] width 144 height 39
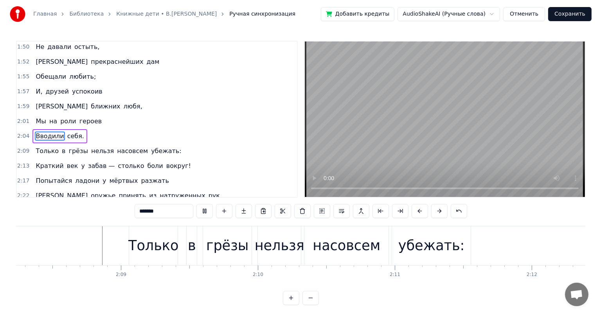
scroll to position [0, 17598]
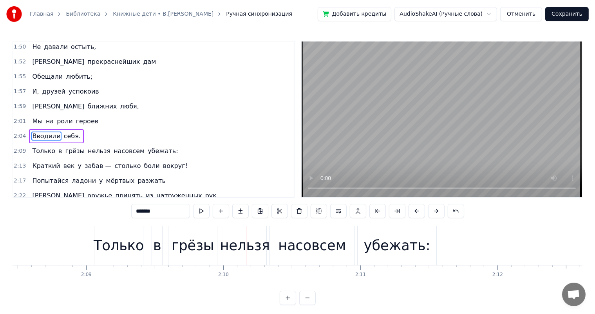
click at [581, 16] on button "Сохранить" at bounding box center [566, 14] width 43 height 14
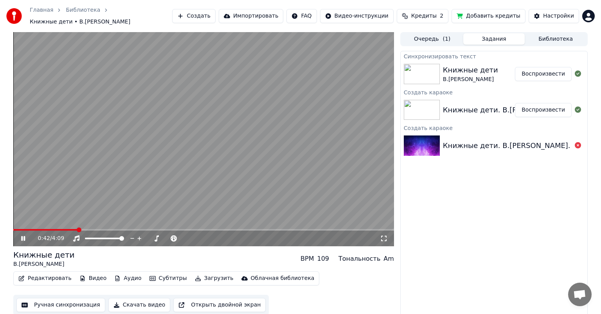
click at [25, 235] on icon at bounding box center [29, 238] width 18 height 6
